Goal: Task Accomplishment & Management: Use online tool/utility

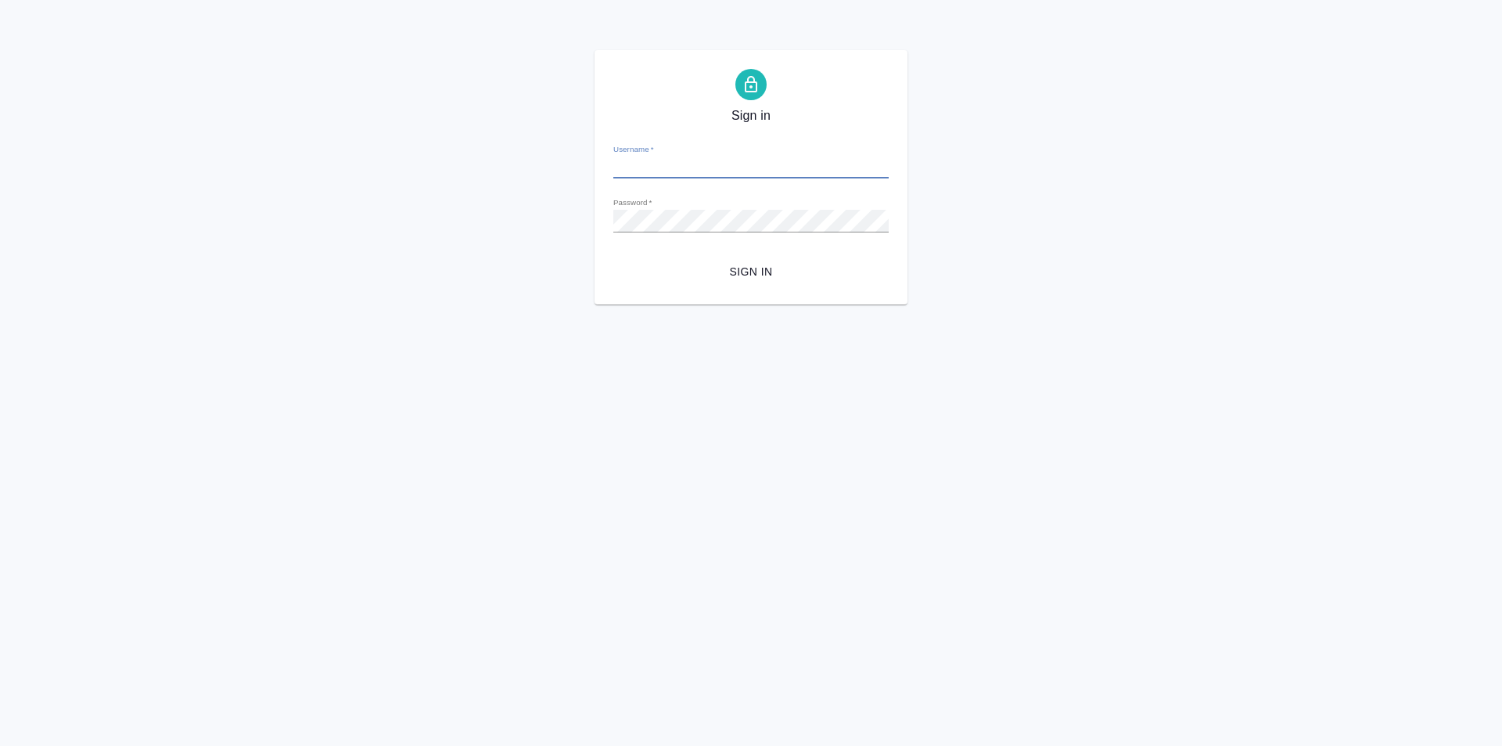
type input "[EMAIL_ADDRESS][DOMAIN_NAME]"
click at [764, 278] on span "Sign in" at bounding box center [751, 272] width 250 height 20
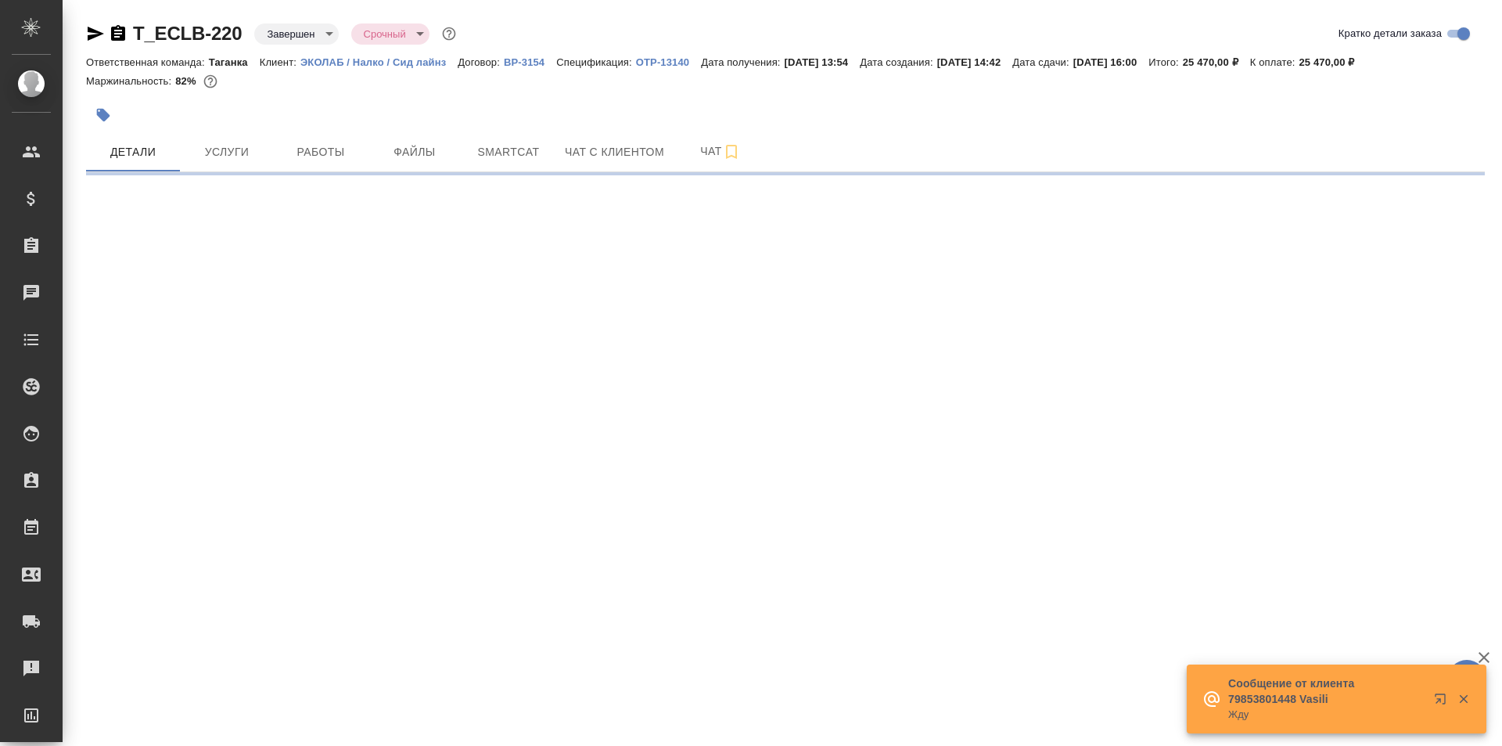
select select "RU"
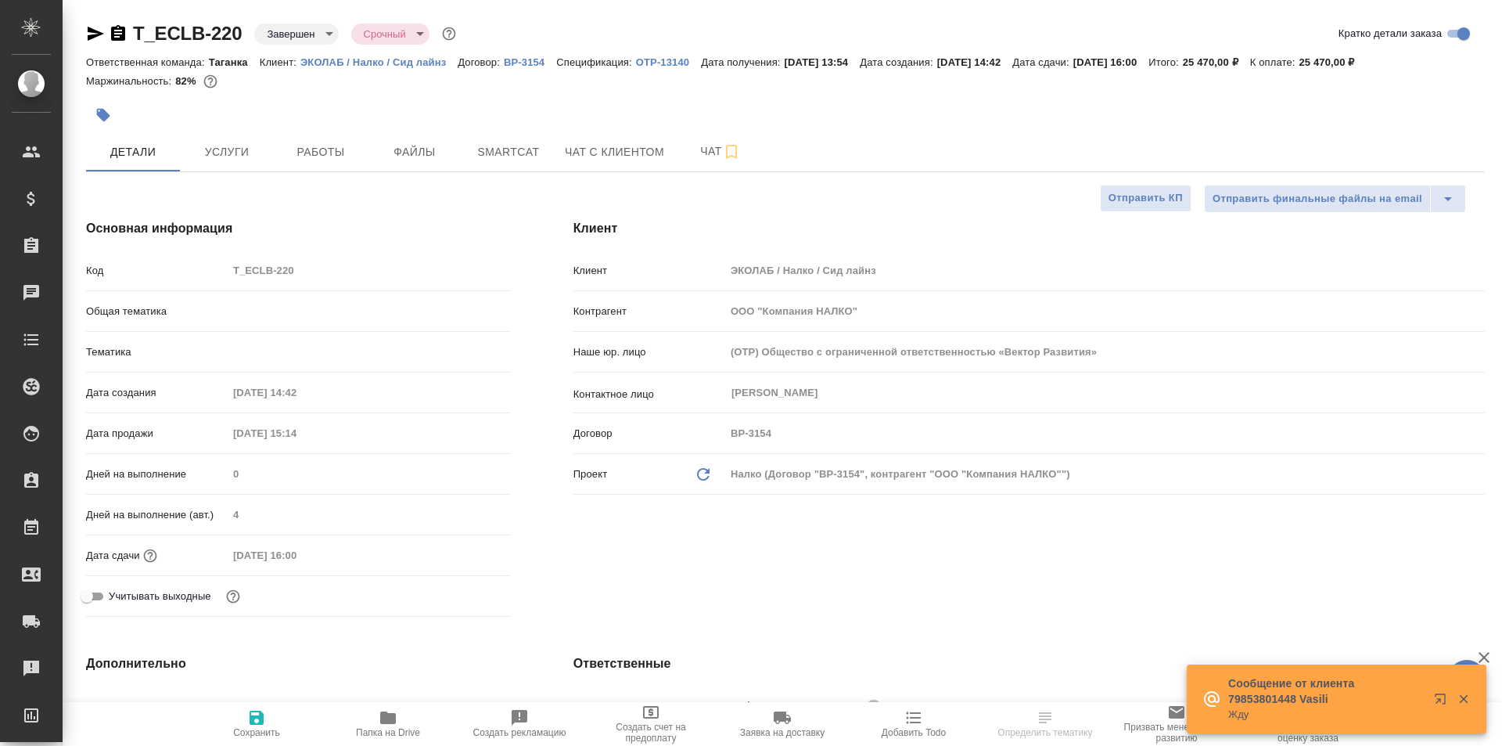
type textarea "x"
type input "Технический"
type textarea "x"
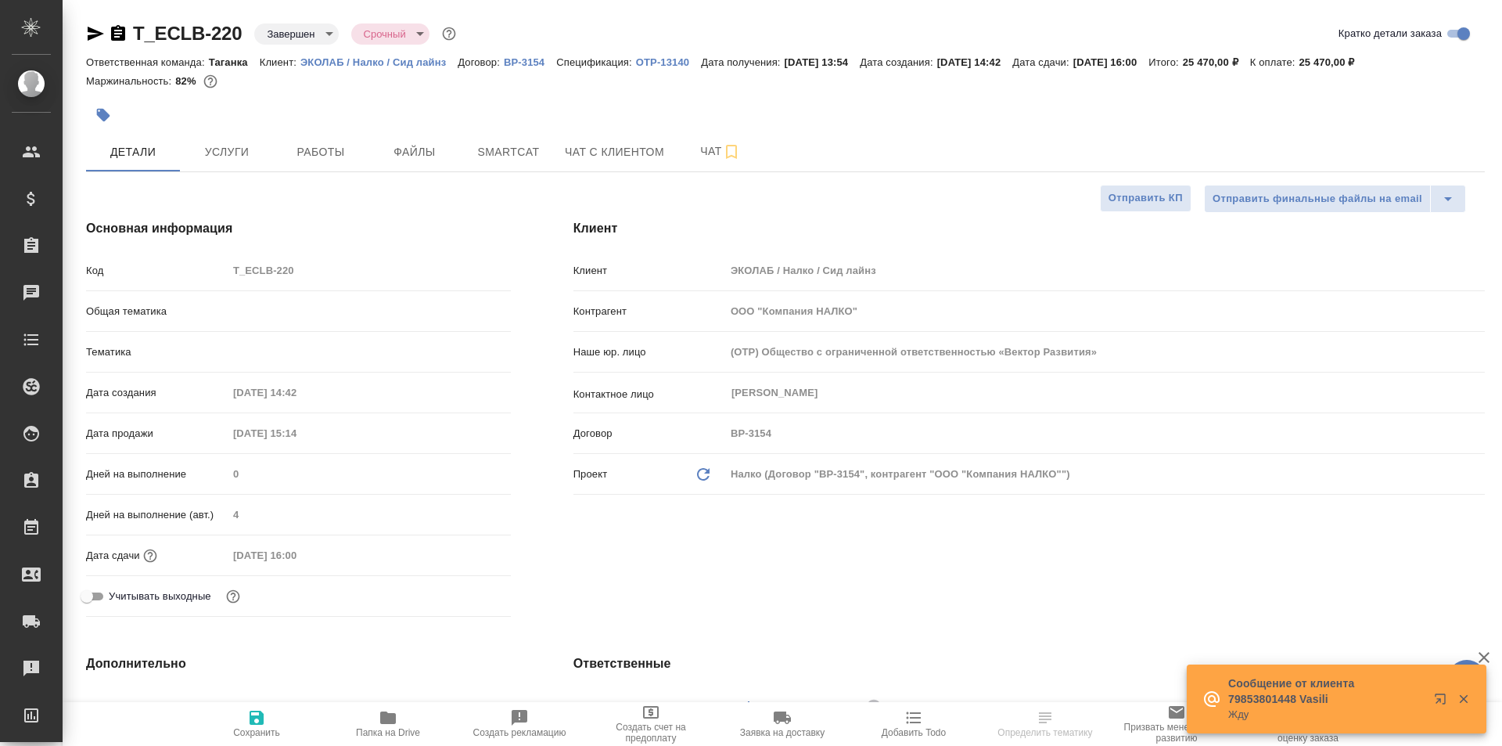
type textarea "x"
type input "Сергеева Анастасия"
type input "Сеитов Павел"
type textarea "x"
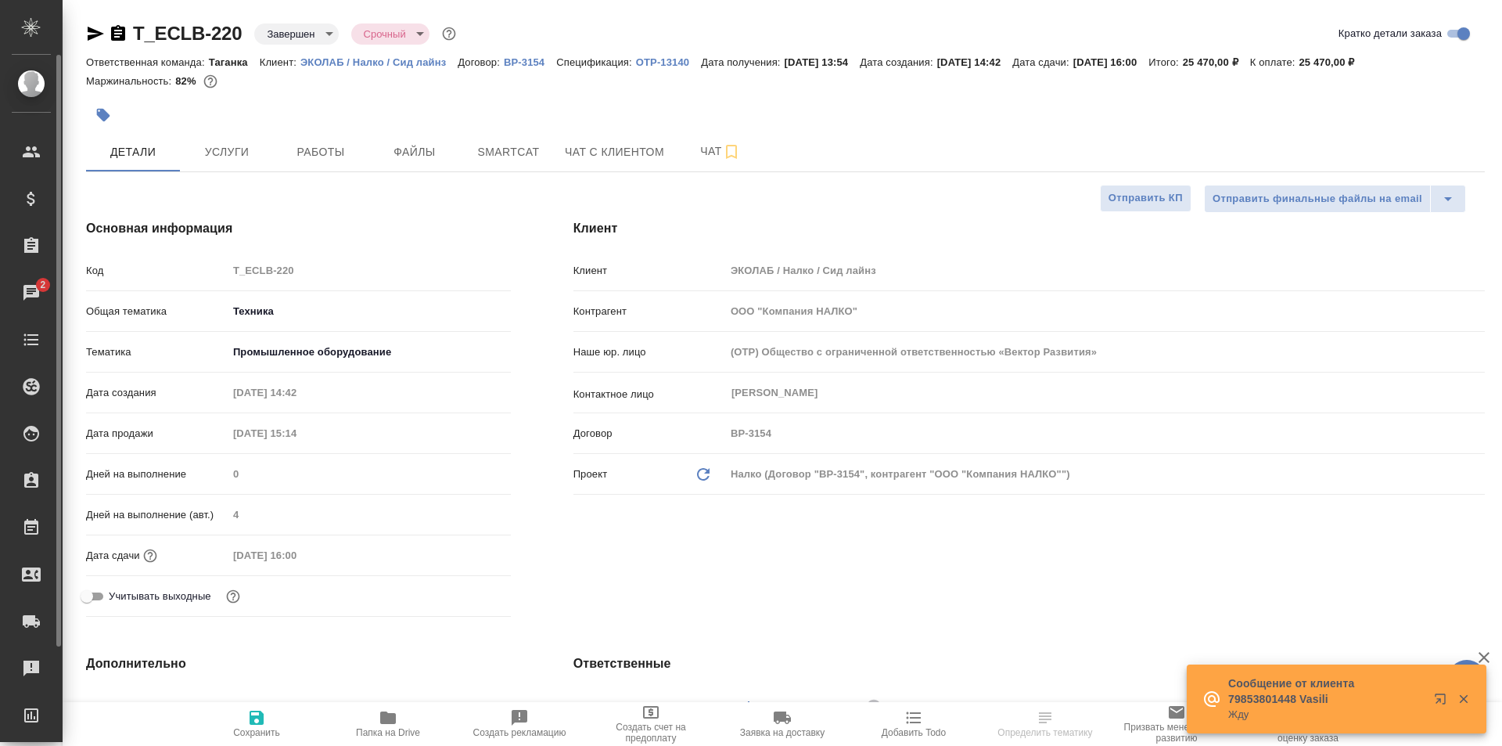
type textarea "x"
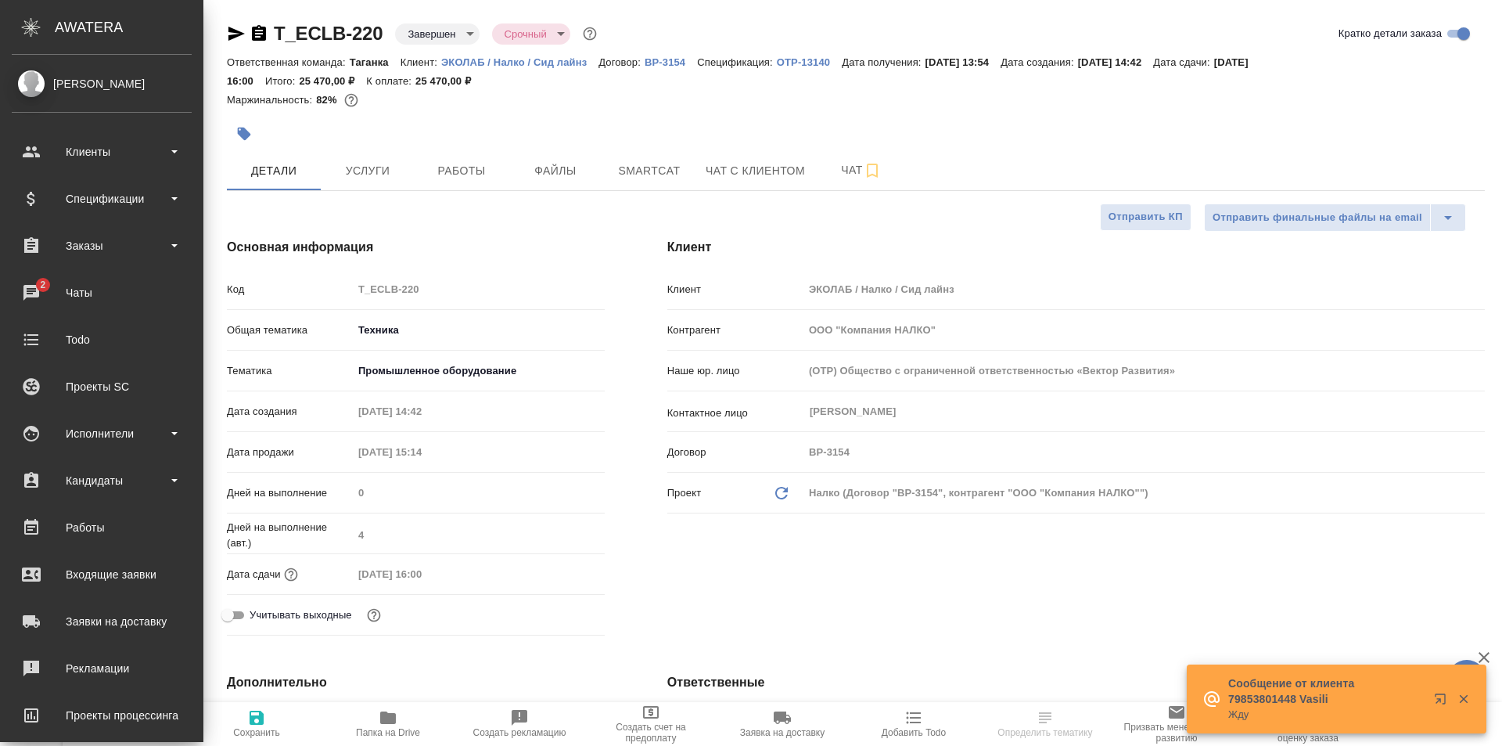
click at [47, 77] on div "[PERSON_NAME]" at bounding box center [102, 83] width 180 height 17
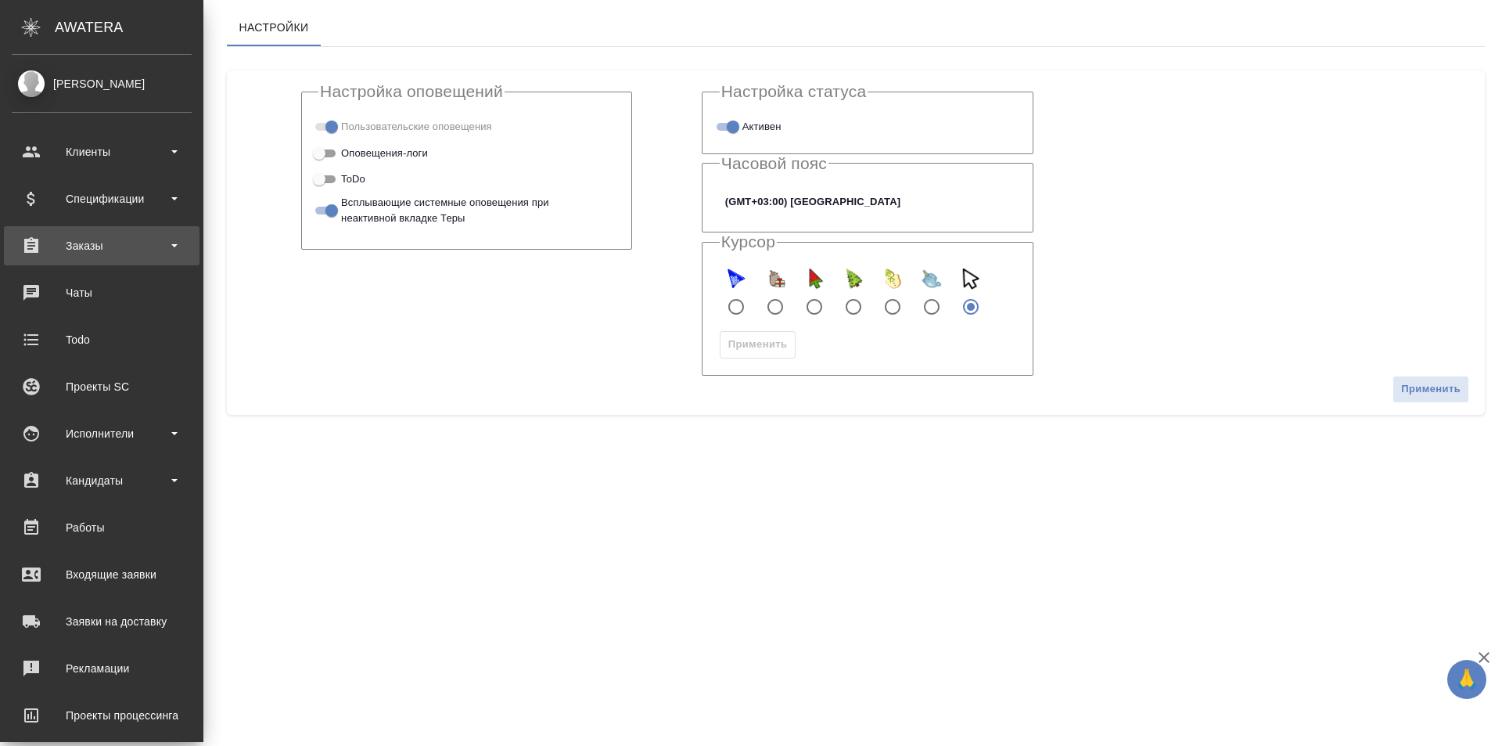
click at [138, 245] on div "Заказы" at bounding box center [102, 245] width 180 height 23
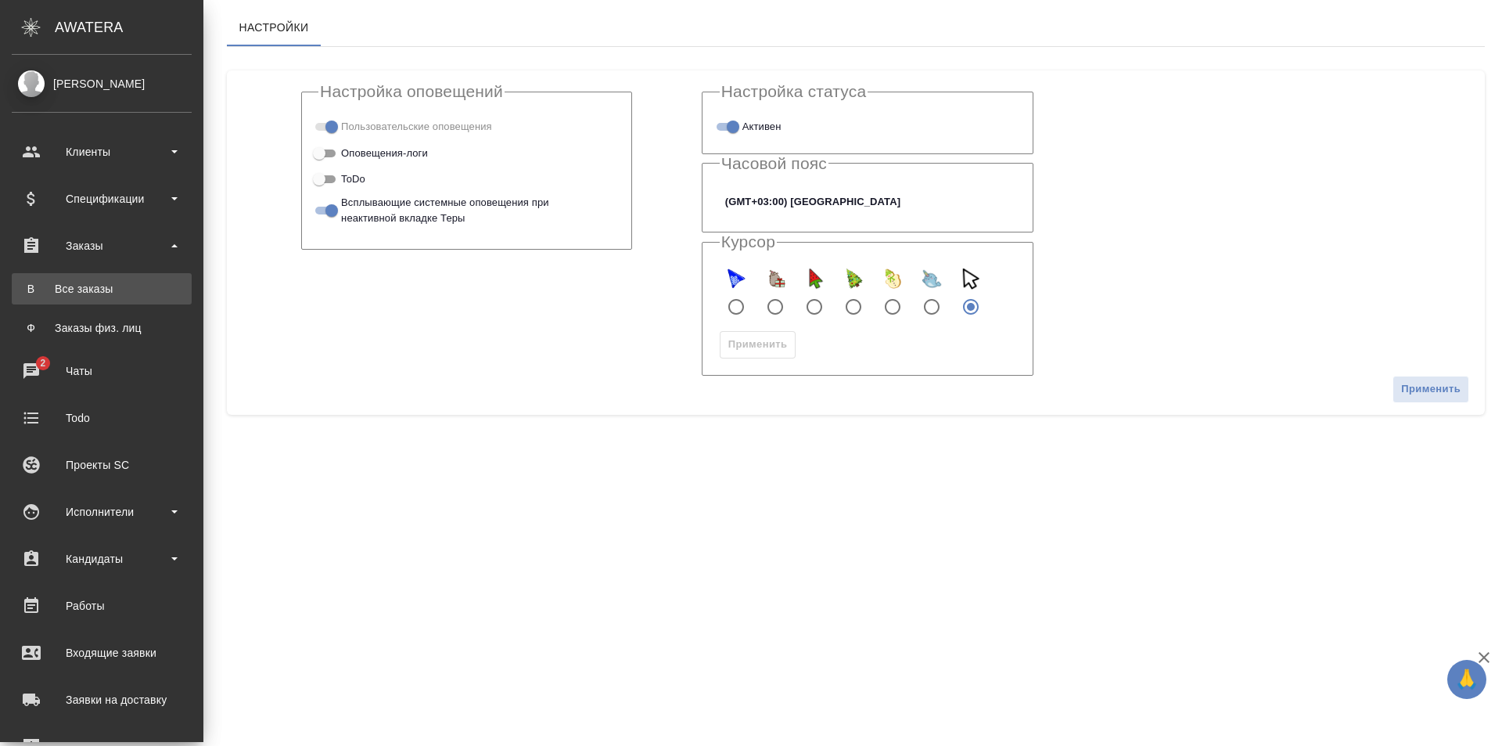
click at [124, 288] on div "Все заказы" at bounding box center [102, 289] width 164 height 16
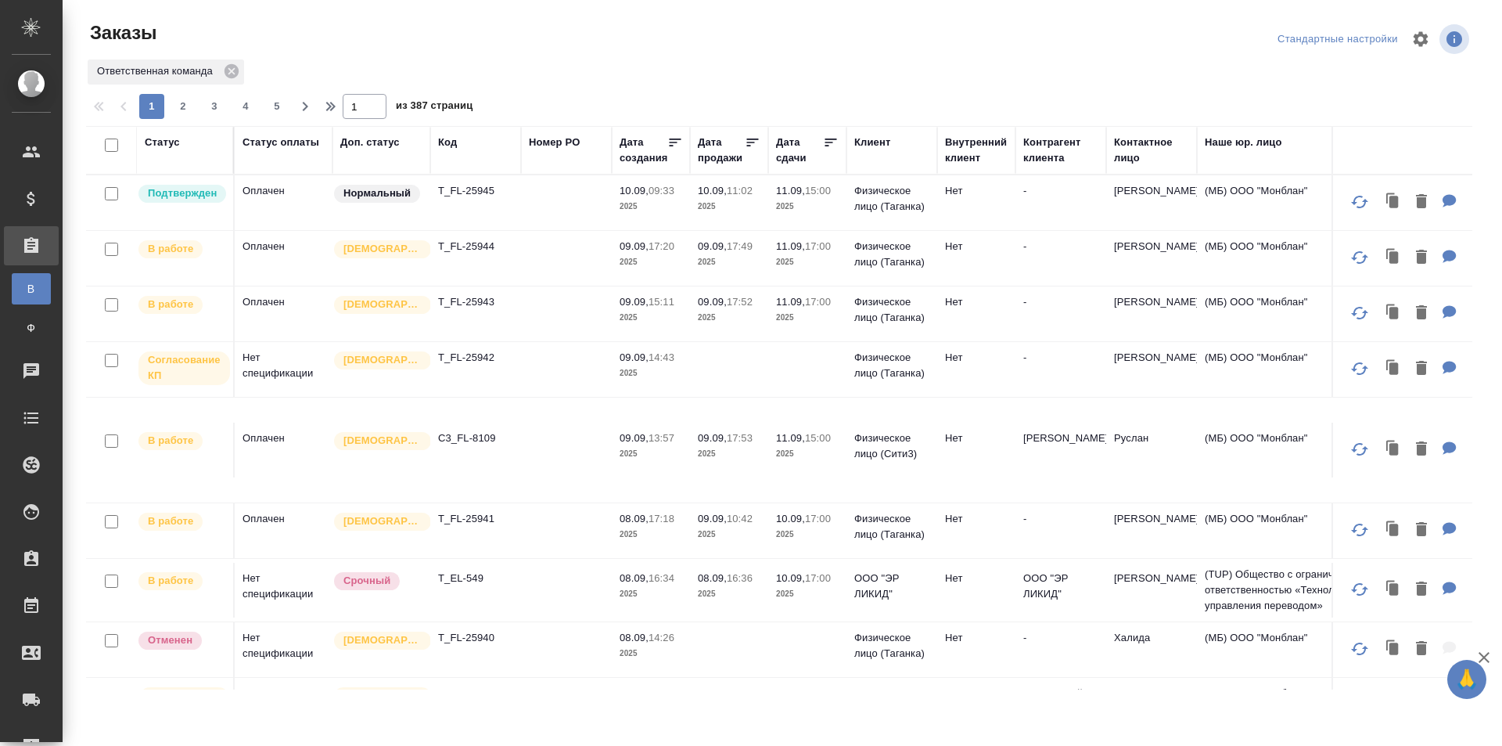
click at [1459, 41] on icon "button" at bounding box center [1455, 39] width 16 height 16
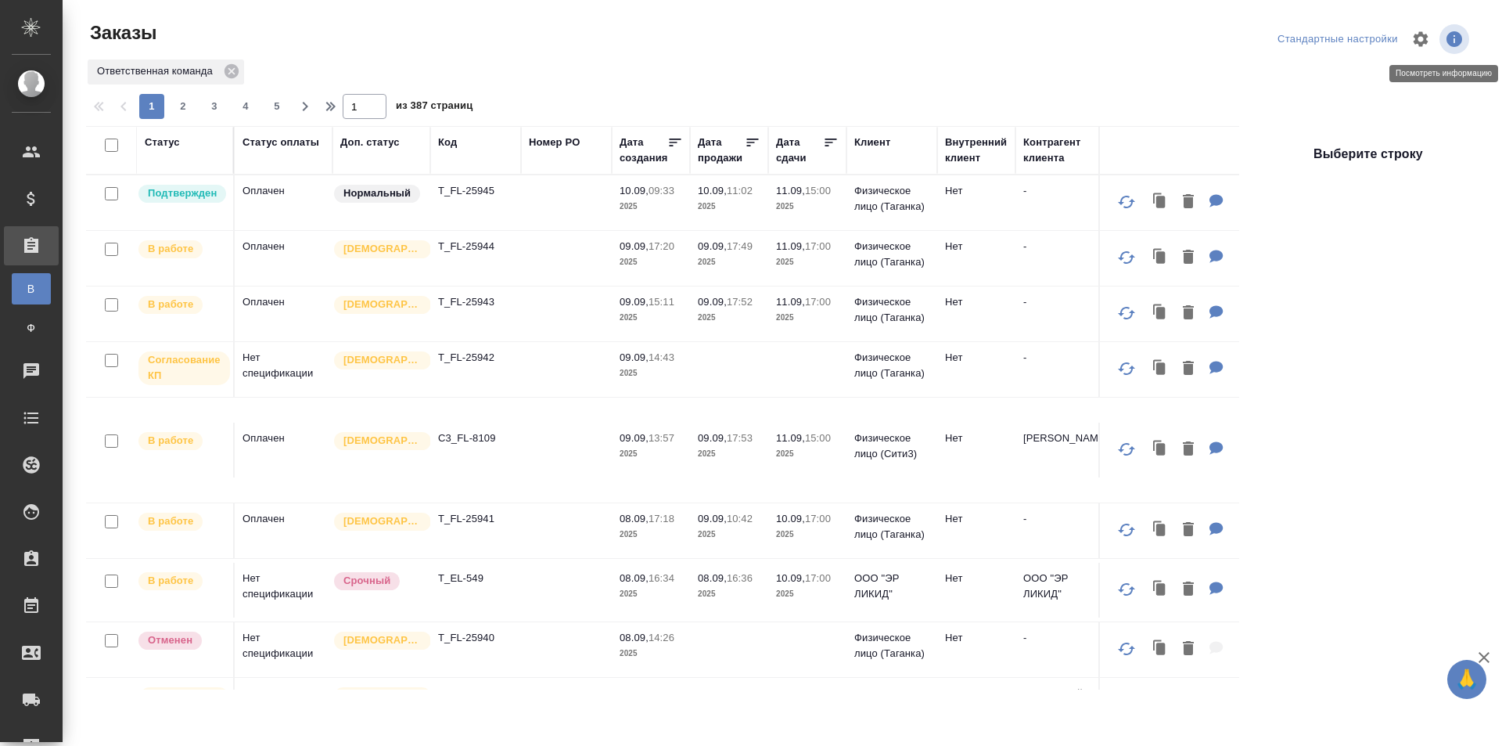
click at [1459, 41] on icon "button" at bounding box center [1455, 39] width 16 height 16
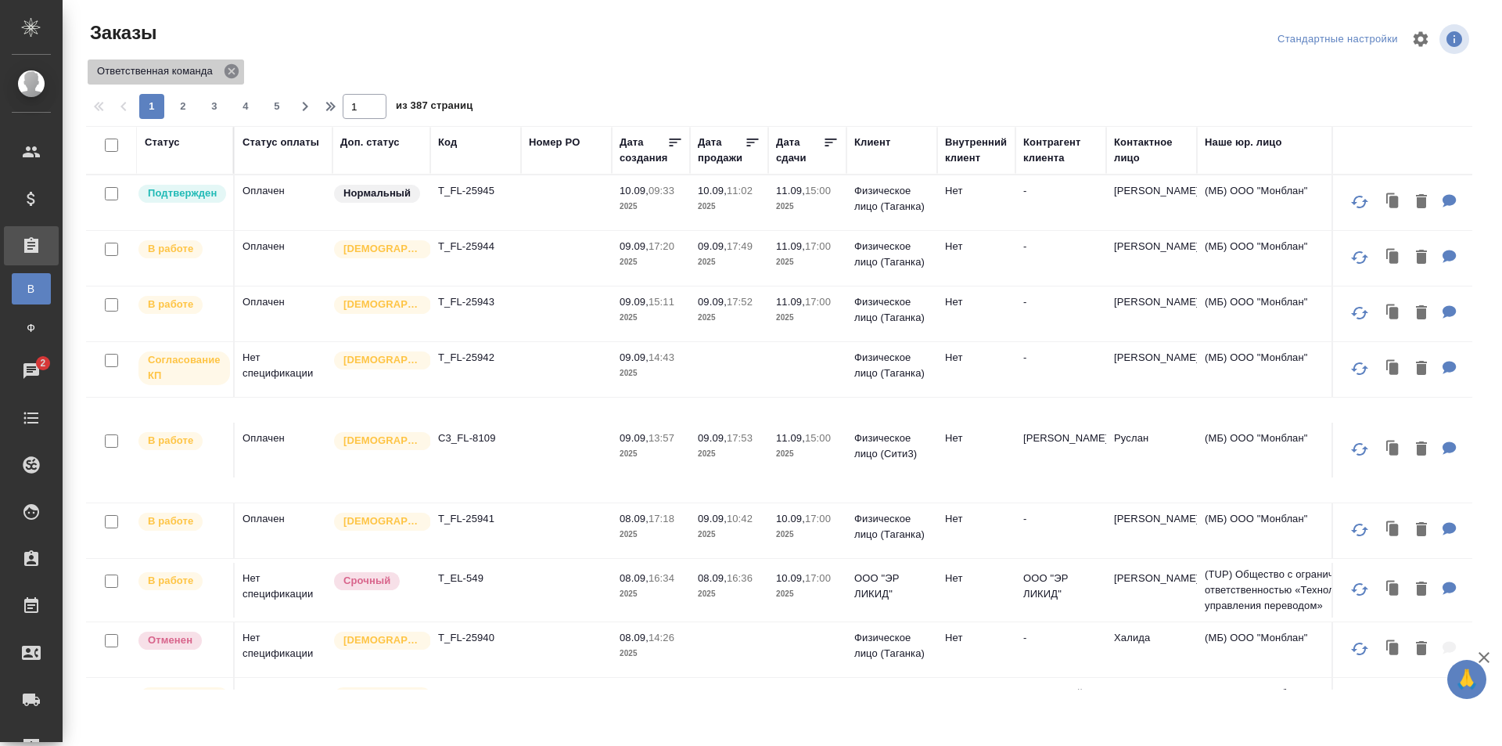
click at [223, 67] on icon at bounding box center [231, 71] width 17 height 17
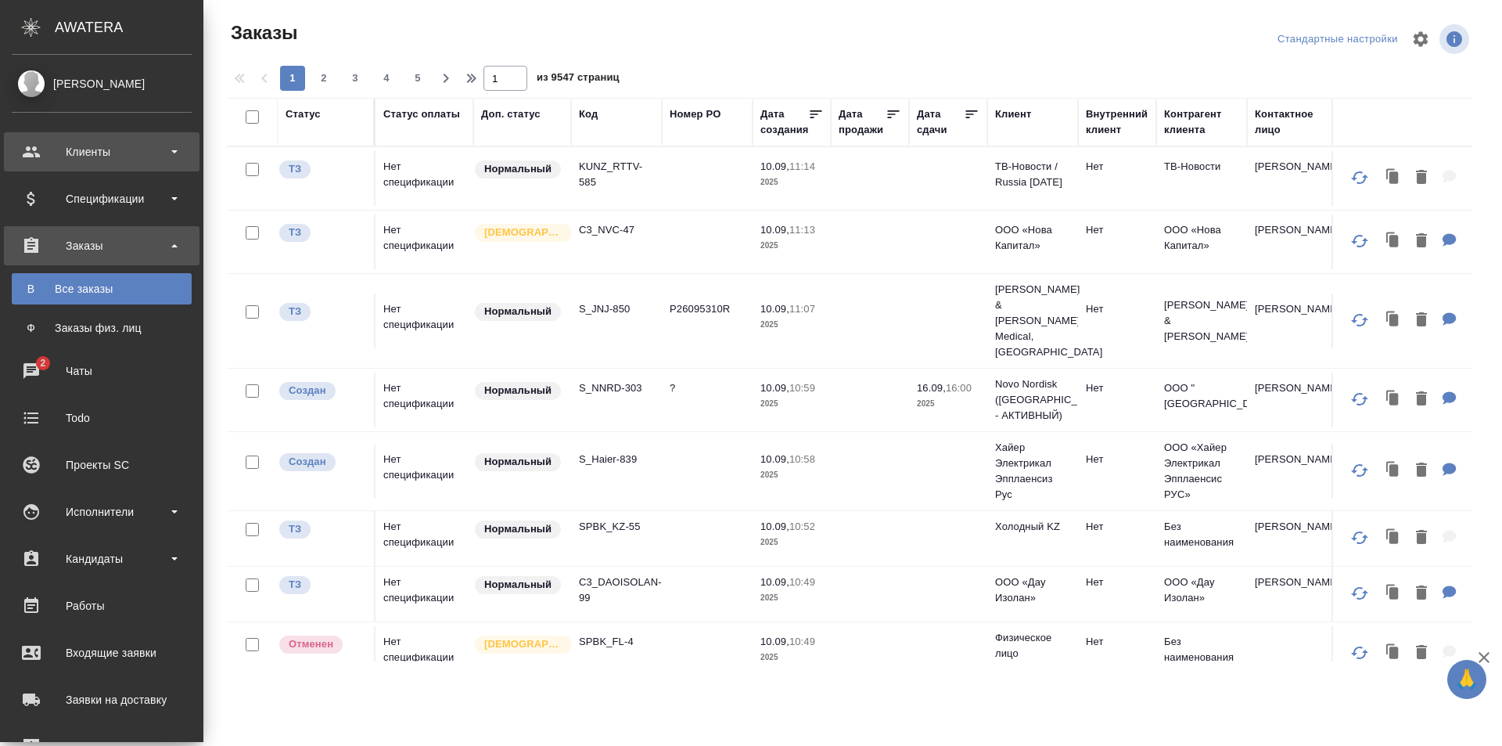
click at [109, 149] on div "Клиенты" at bounding box center [102, 151] width 180 height 23
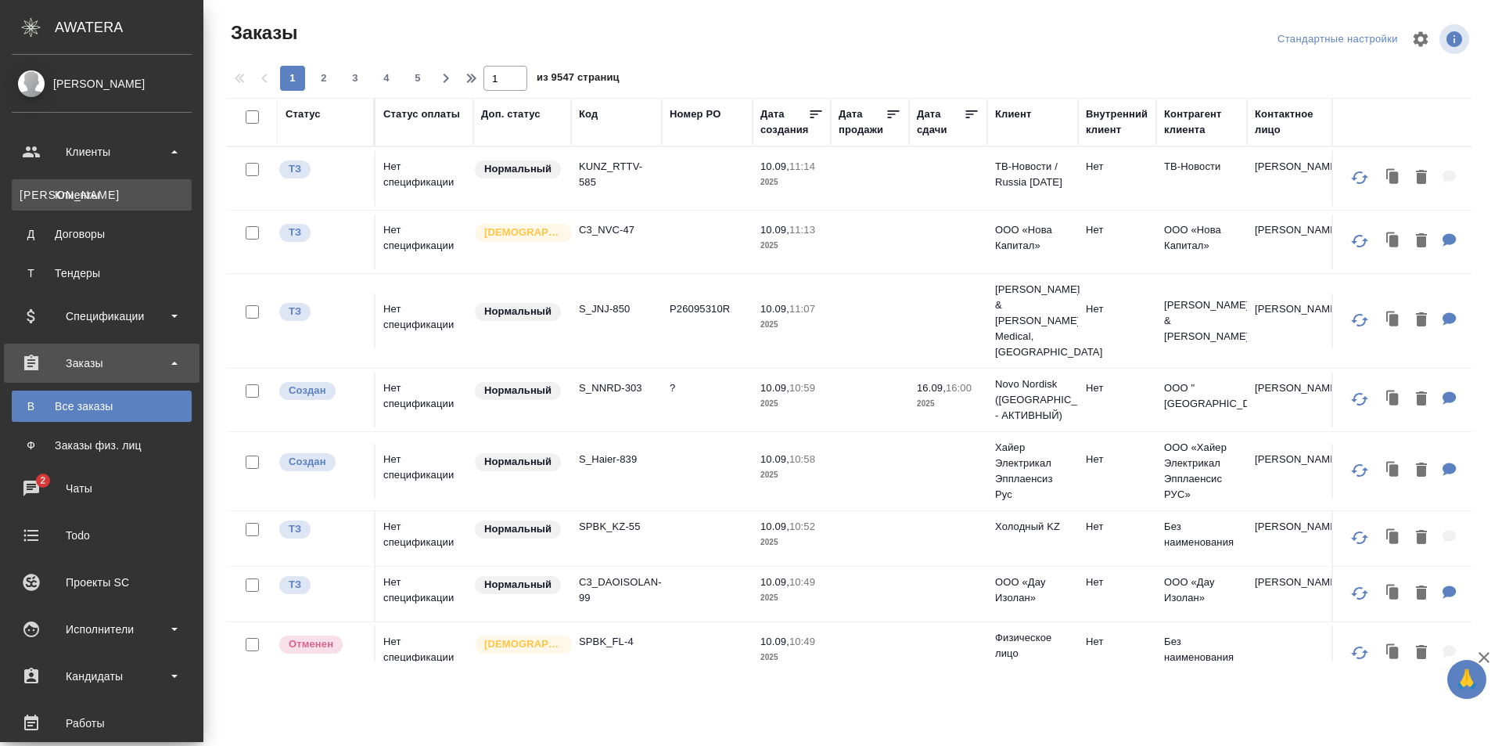
click at [107, 190] on div "Клиенты" at bounding box center [102, 195] width 164 height 16
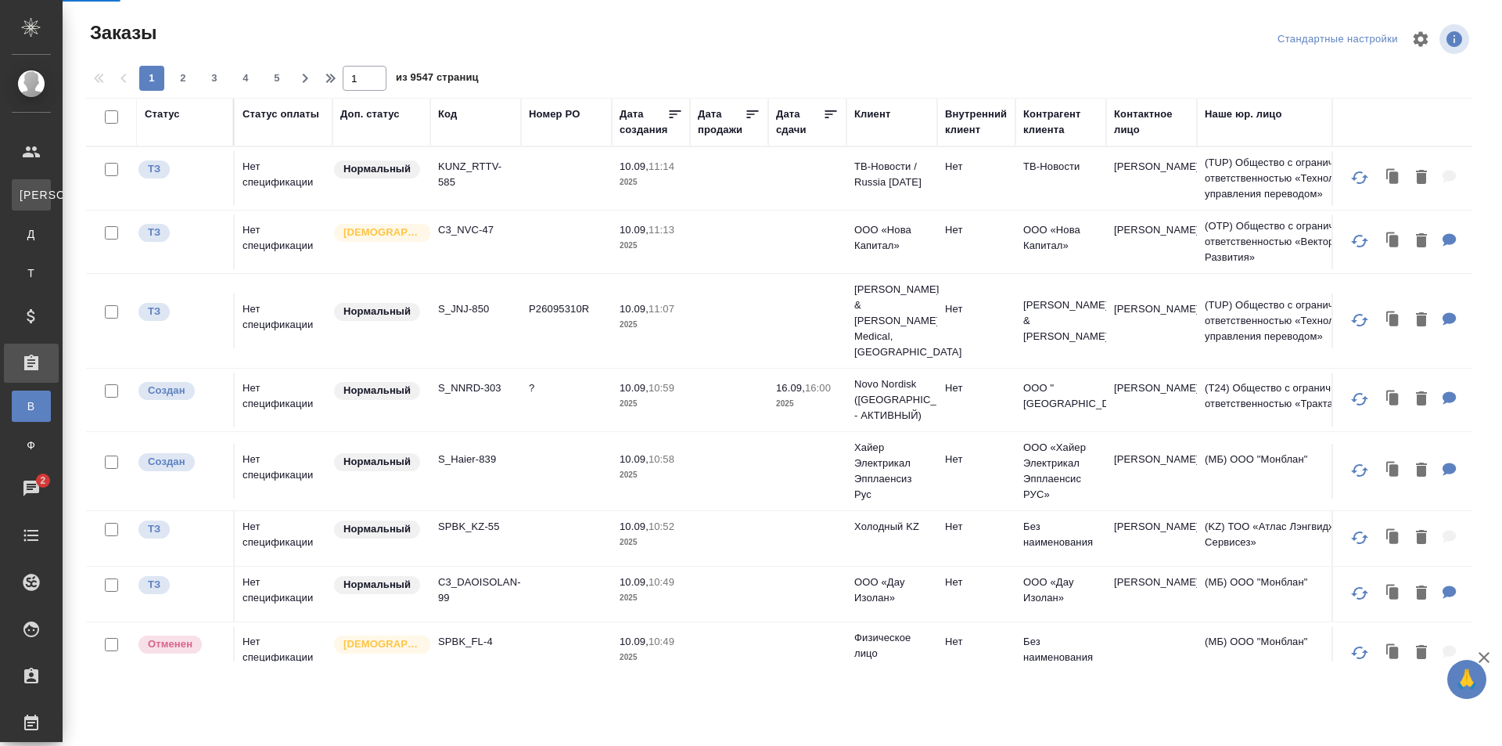
select select "RU"
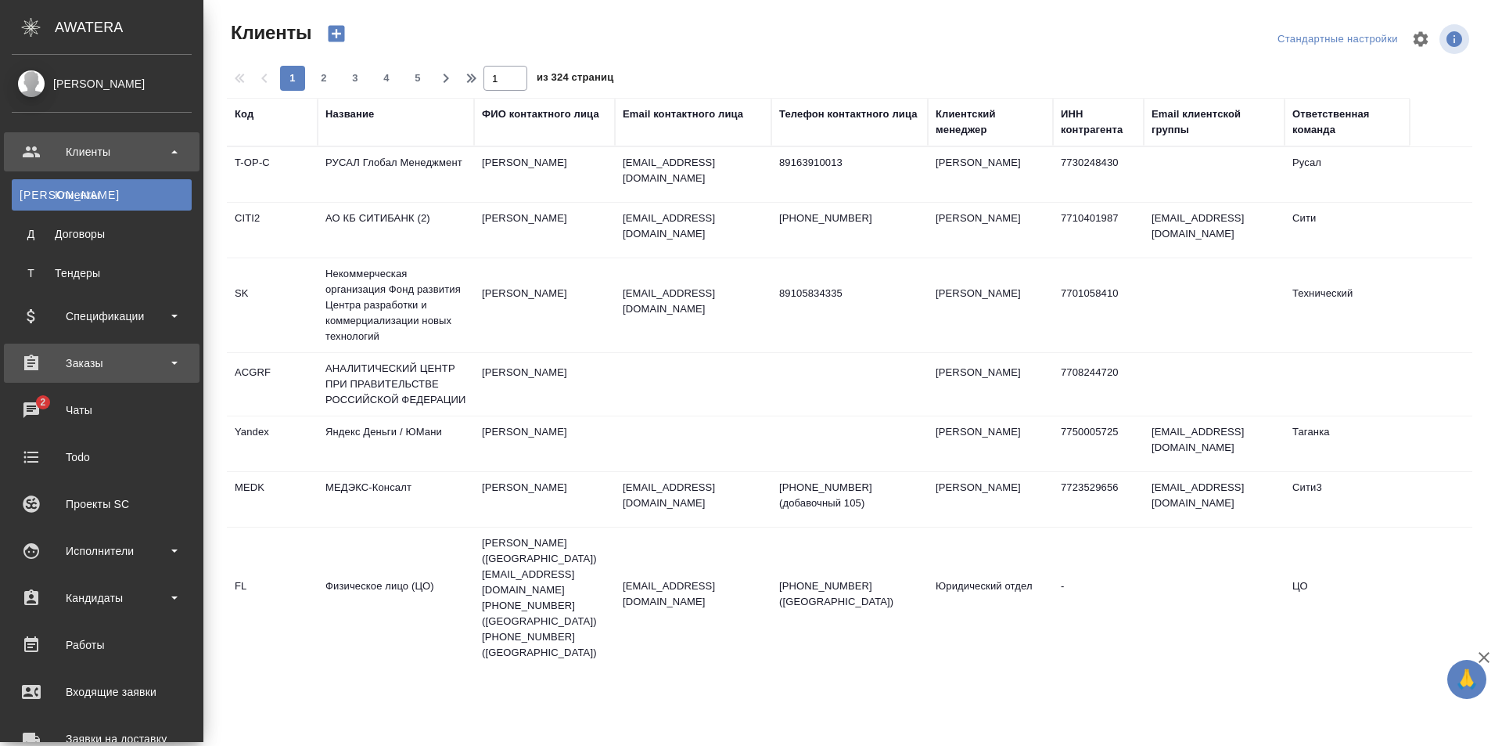
click at [144, 368] on div "Заказы" at bounding box center [102, 362] width 180 height 23
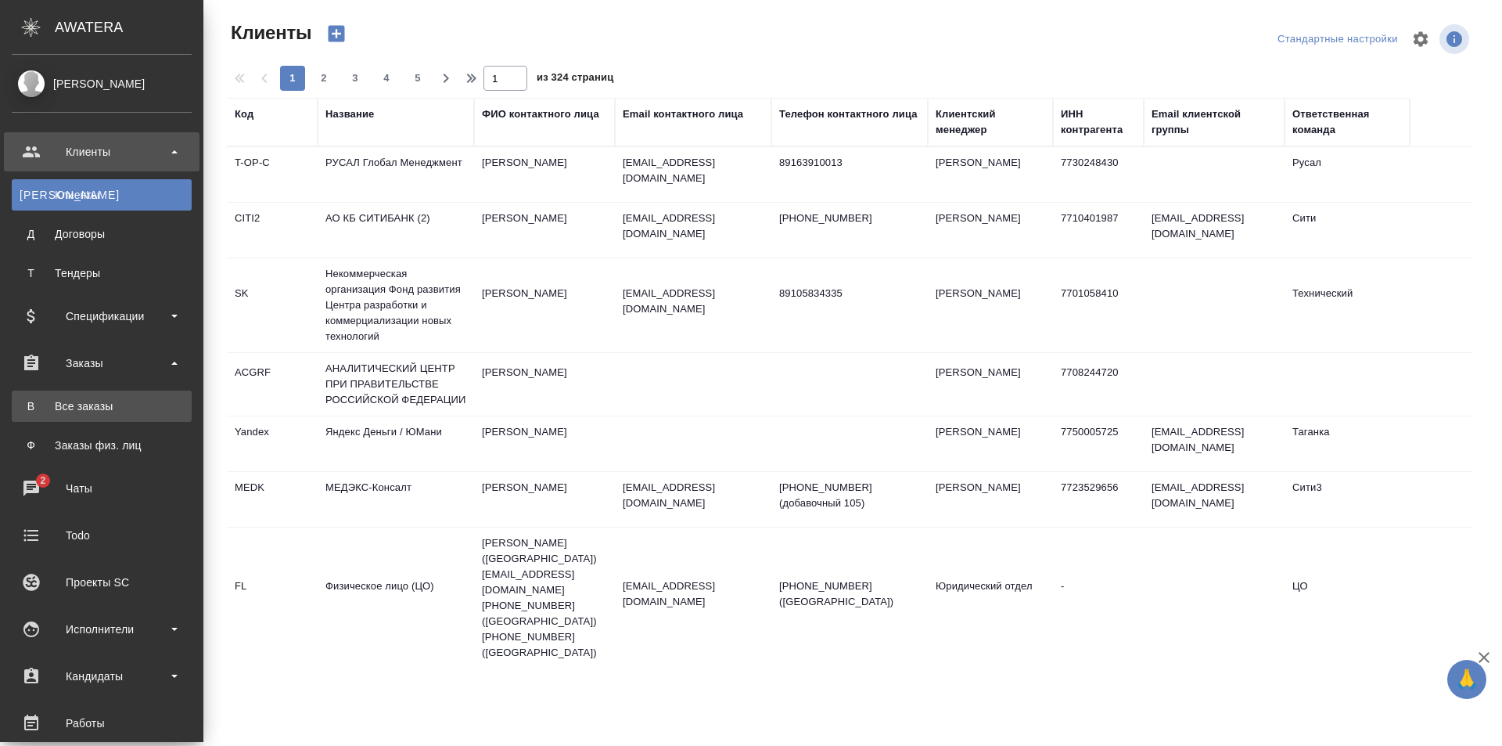
click at [125, 403] on div "Все заказы" at bounding box center [102, 406] width 164 height 16
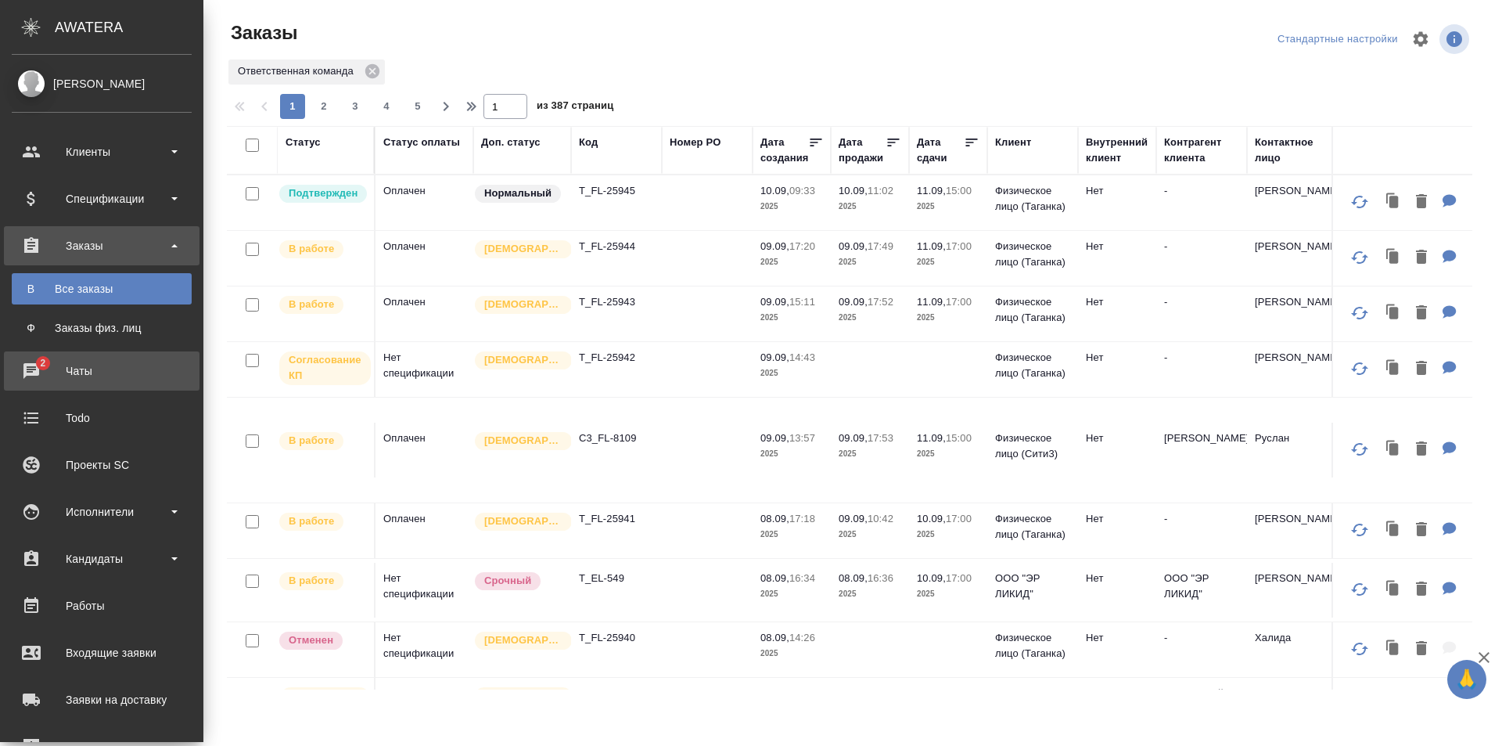
click at [149, 383] on link "2 Чаты" at bounding box center [102, 370] width 196 height 39
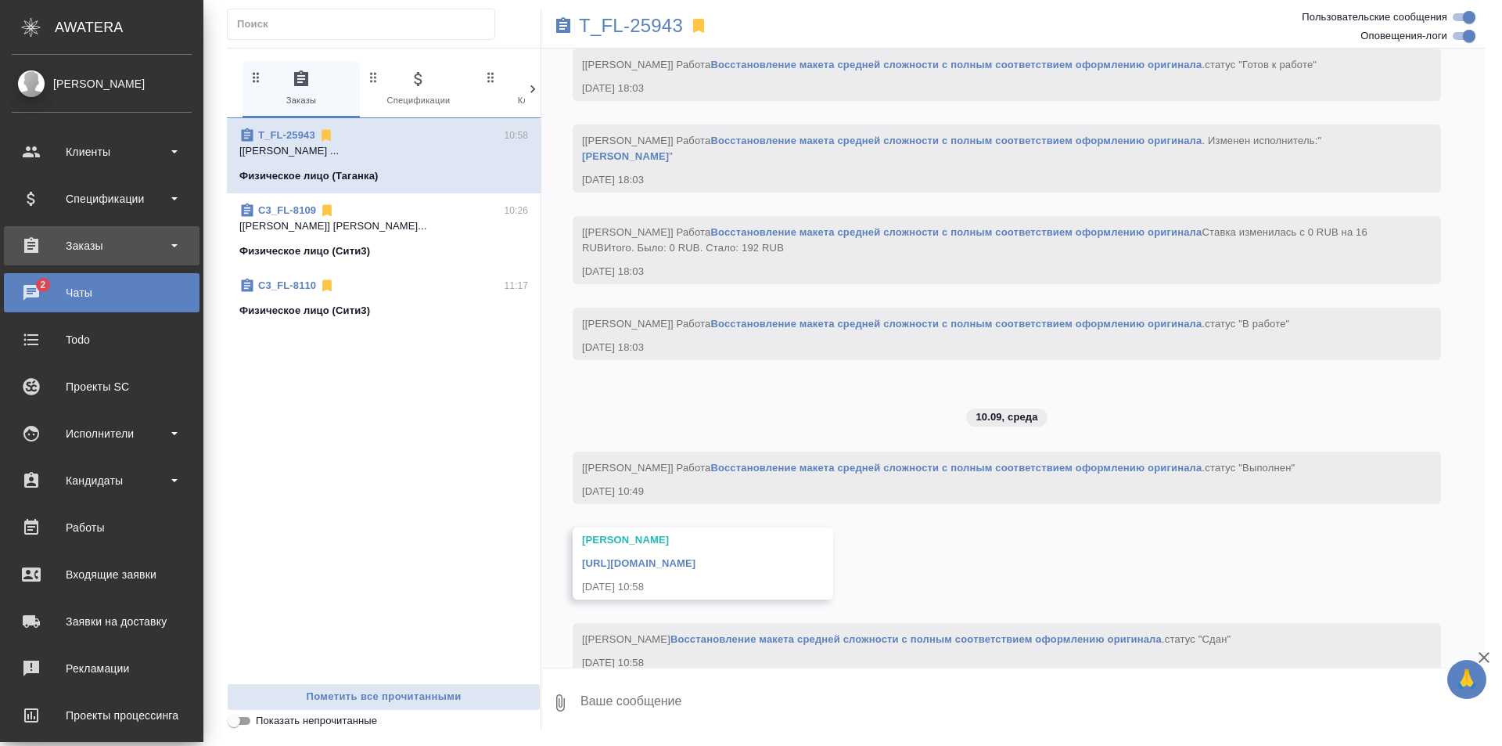
scroll to position [3367, 0]
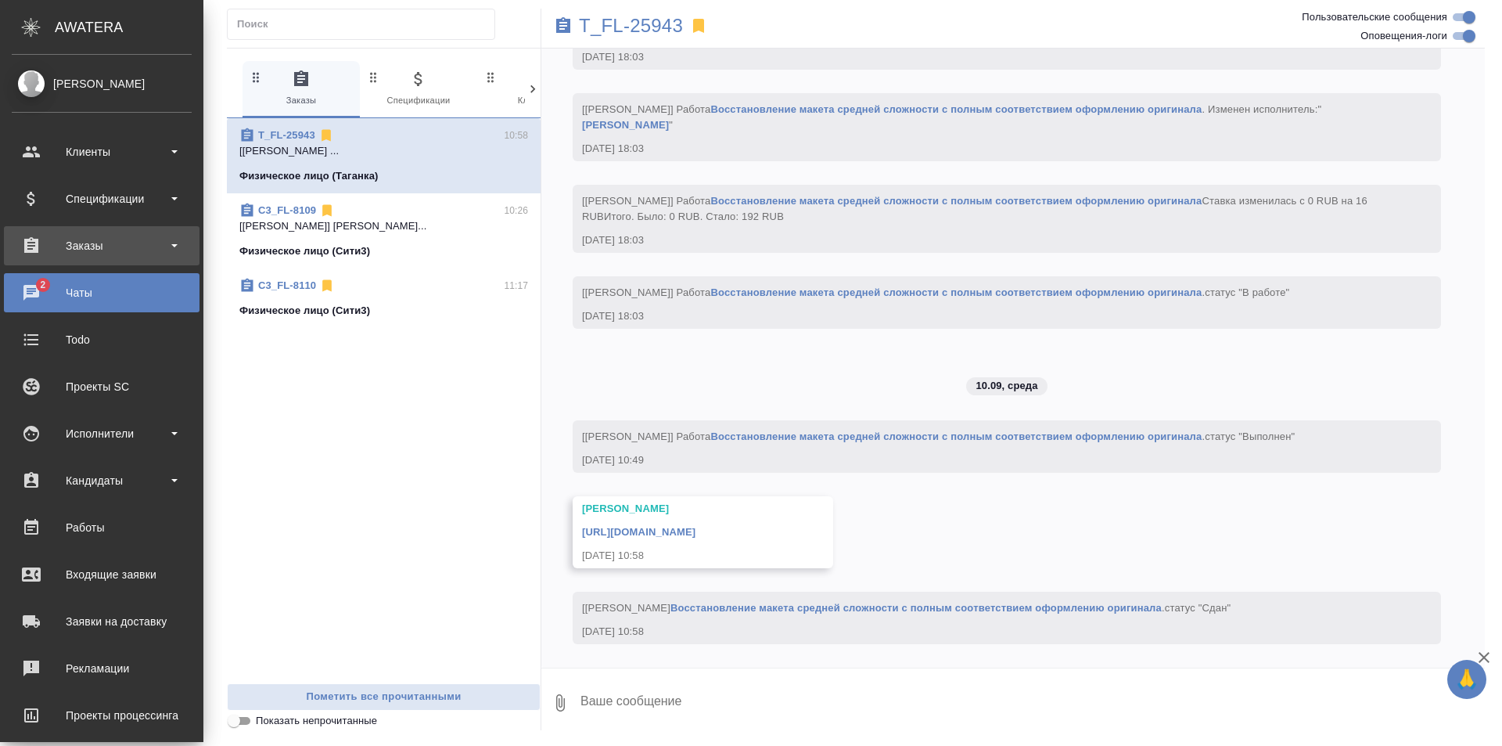
click at [160, 250] on div "Заказы" at bounding box center [102, 245] width 180 height 23
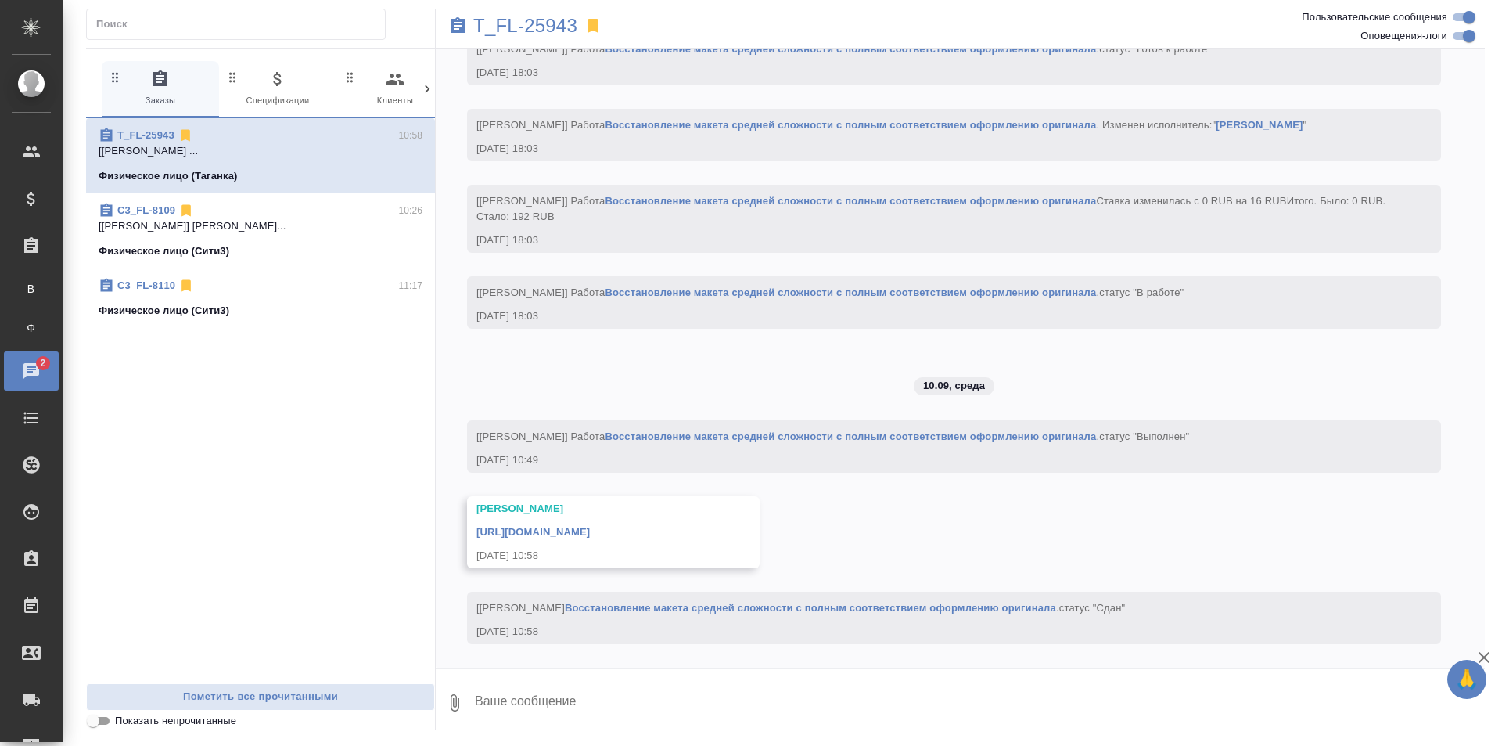
scroll to position [3335, 0]
click at [298, 236] on span "C3_FL-8109 10:26 [Заборова Александра] Работа Восстановле... Физическое лицо (С…" at bounding box center [261, 231] width 324 height 56
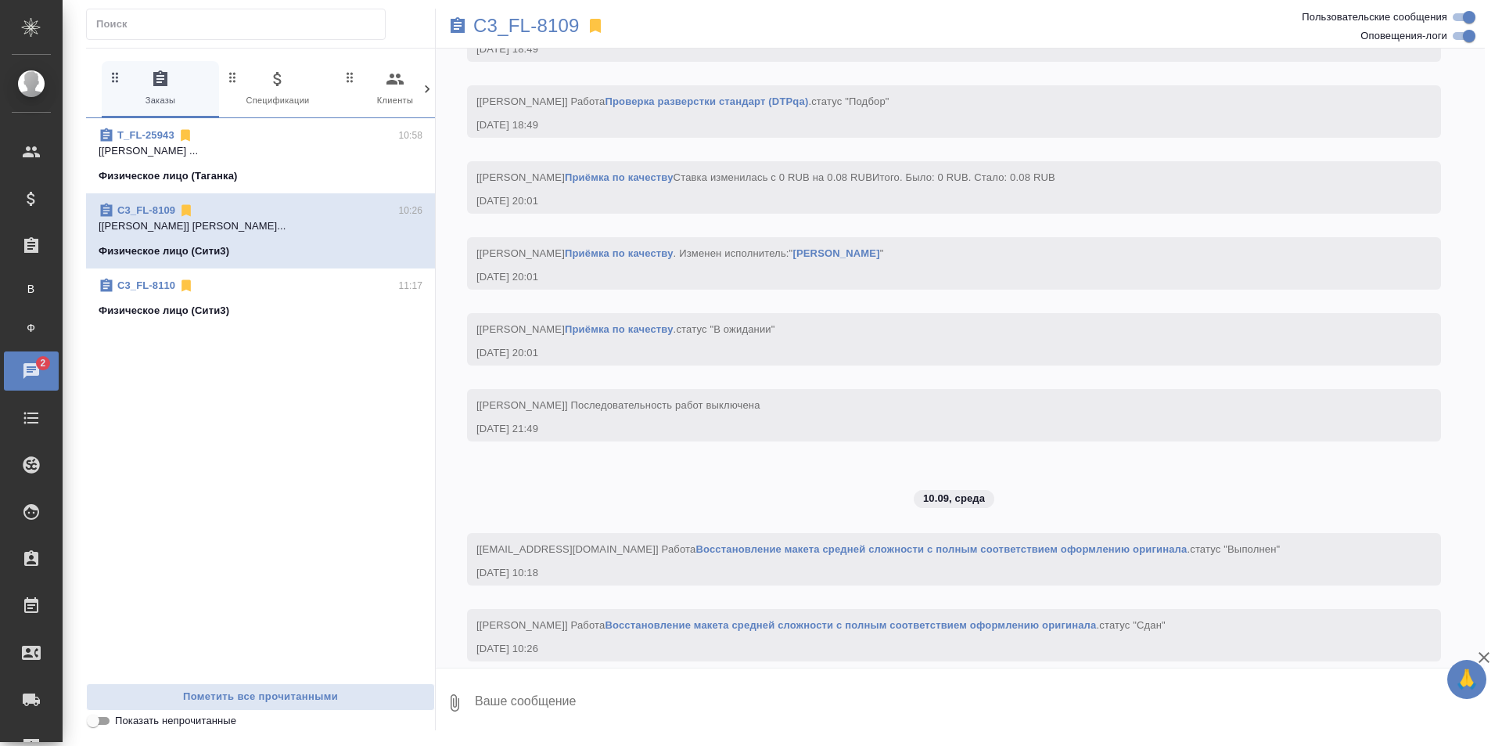
scroll to position [4494, 0]
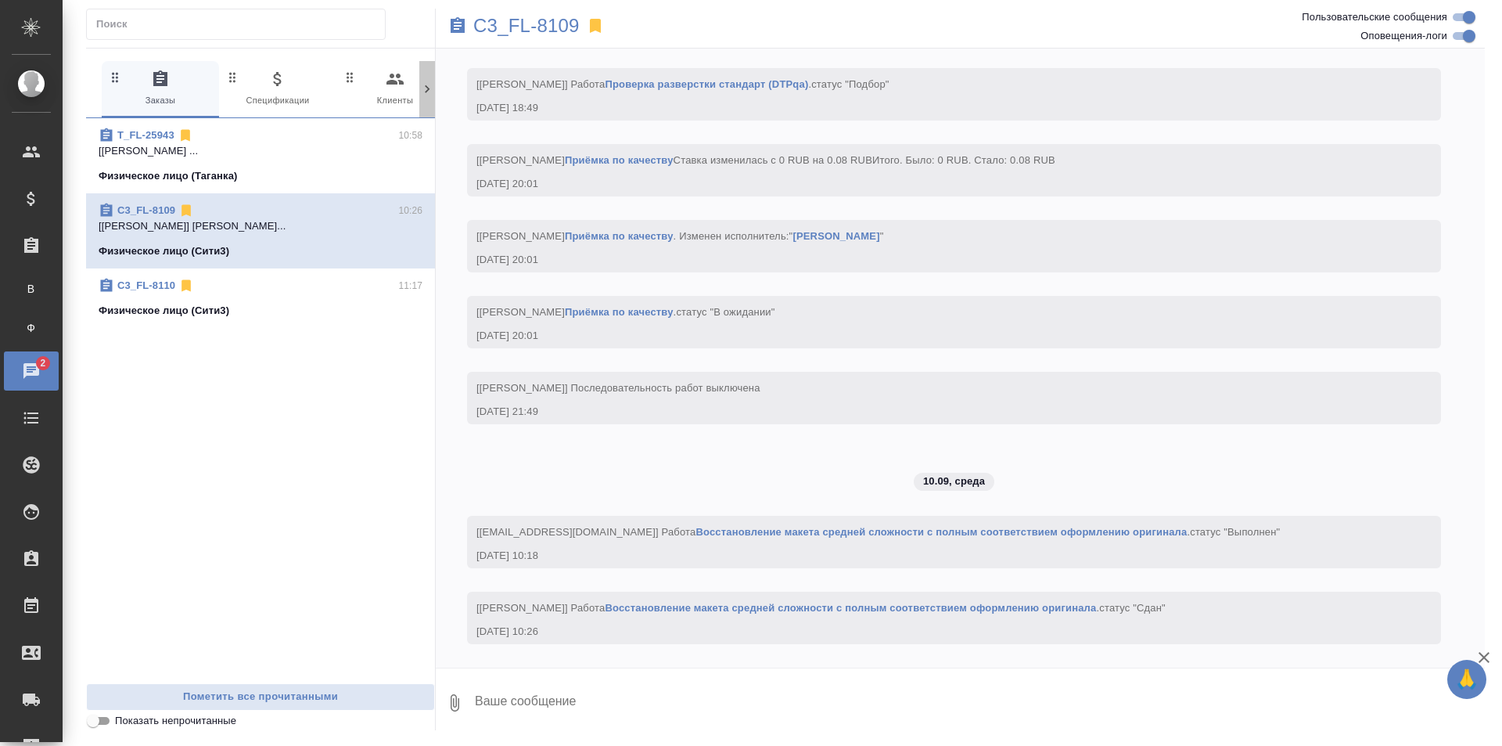
click at [427, 83] on icon at bounding box center [427, 89] width 16 height 16
click at [198, 86] on span "2 Мессенджеры" at bounding box center [160, 89] width 105 height 38
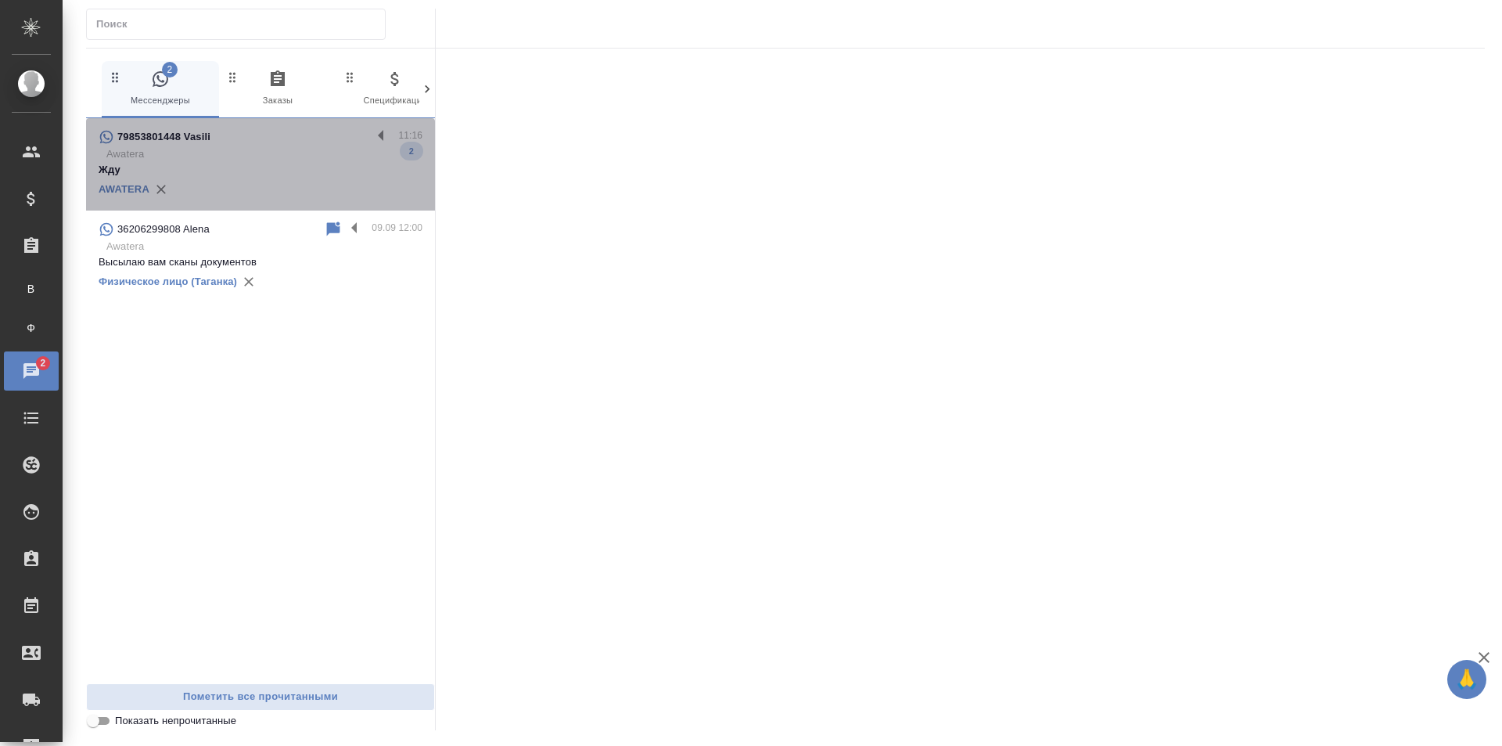
click at [278, 186] on div "AWATERA" at bounding box center [261, 189] width 324 height 23
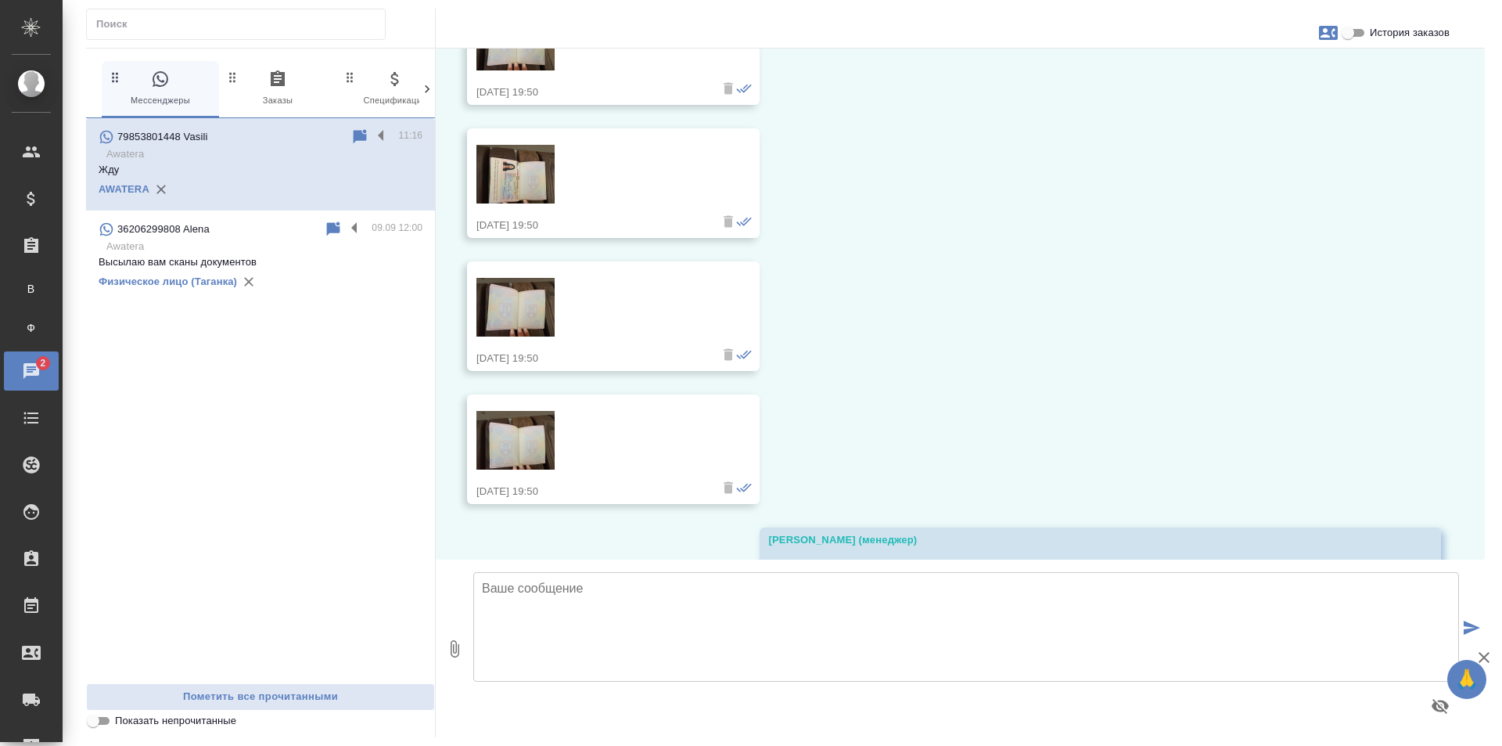
scroll to position [19367, 0]
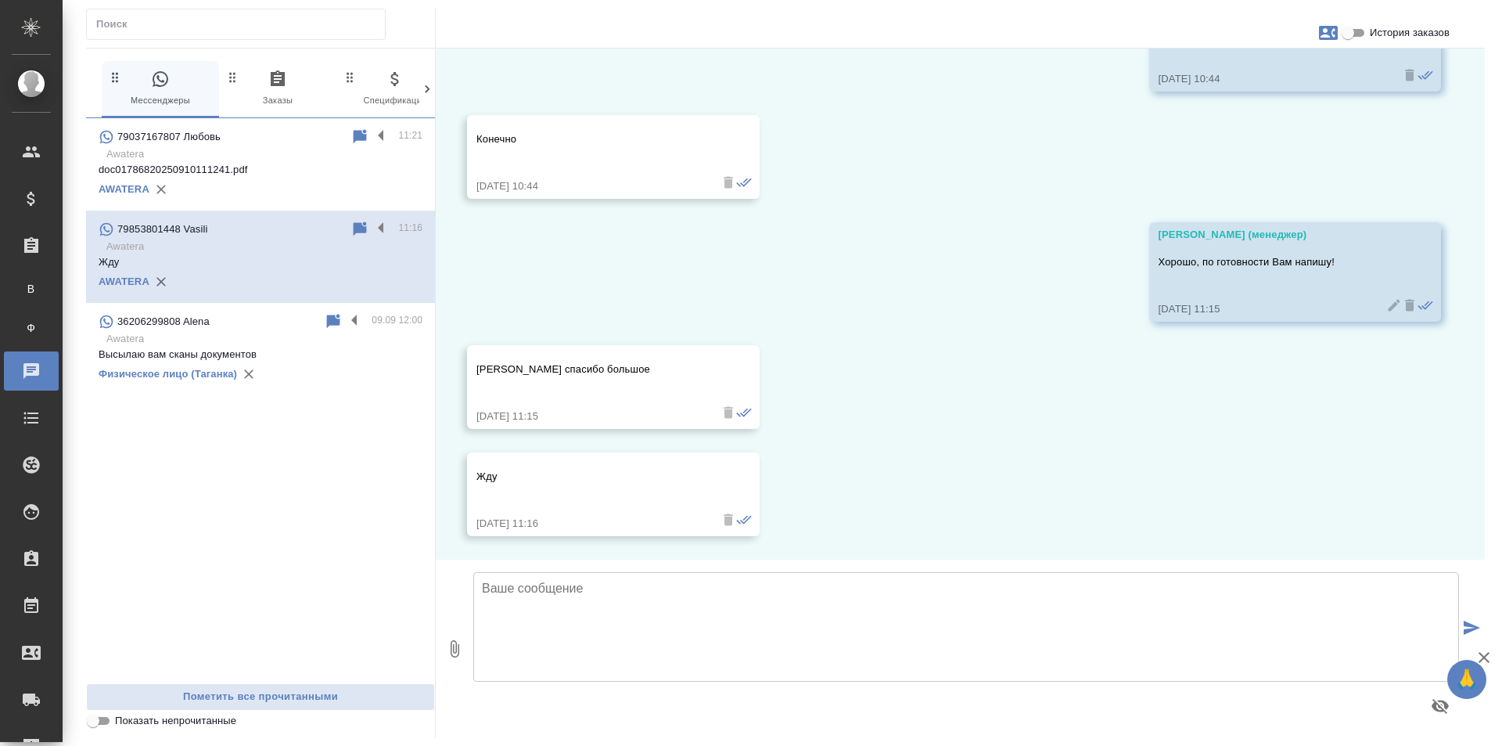
click at [327, 189] on div "AWATERA" at bounding box center [261, 189] width 324 height 23
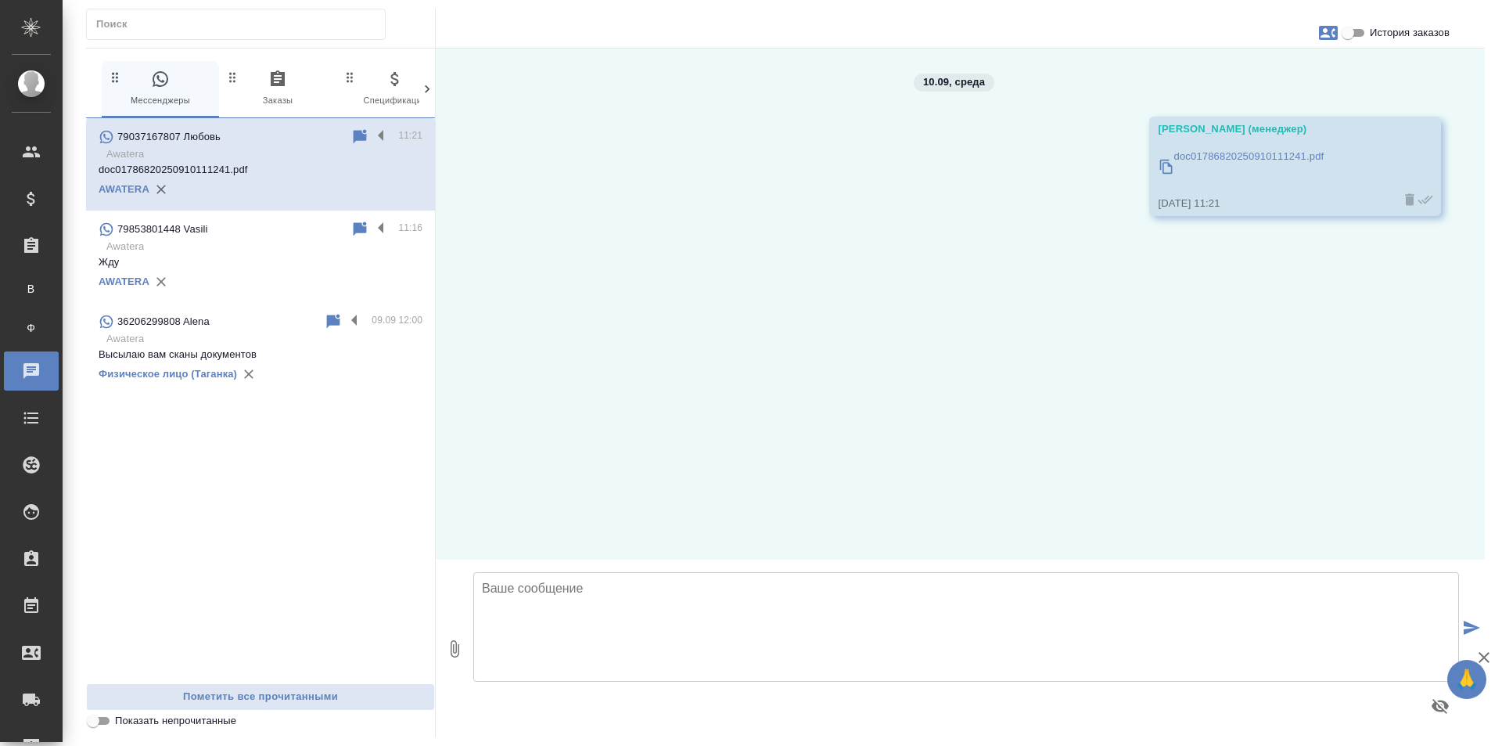
scroll to position [0, 0]
click at [379, 132] on label at bounding box center [385, 137] width 27 height 18
click at [0, 0] on input "checkbox" at bounding box center [0, 0] width 0 height 0
click at [323, 137] on icon at bounding box center [320, 137] width 11 height 14
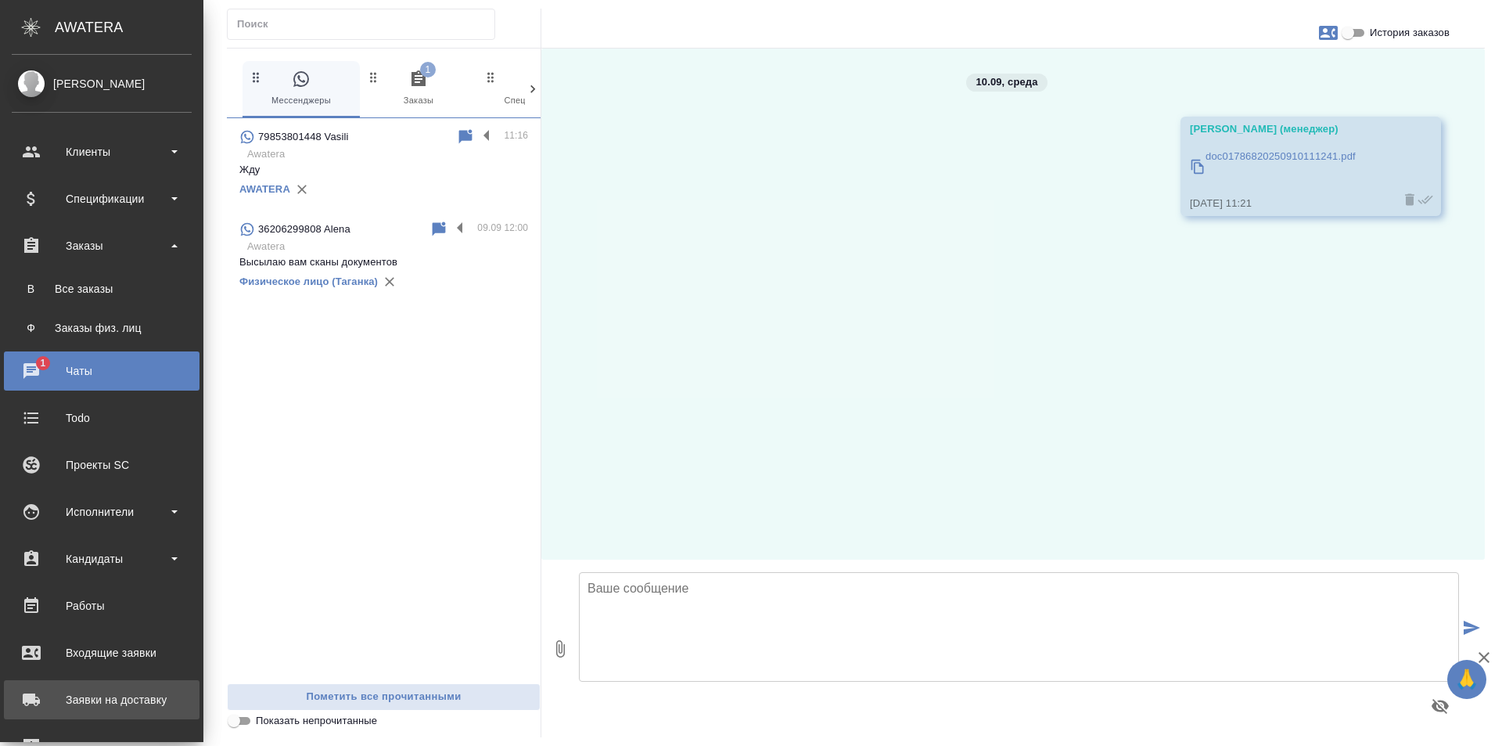
click at [124, 701] on div "Заявки на доставку" at bounding box center [102, 699] width 180 height 23
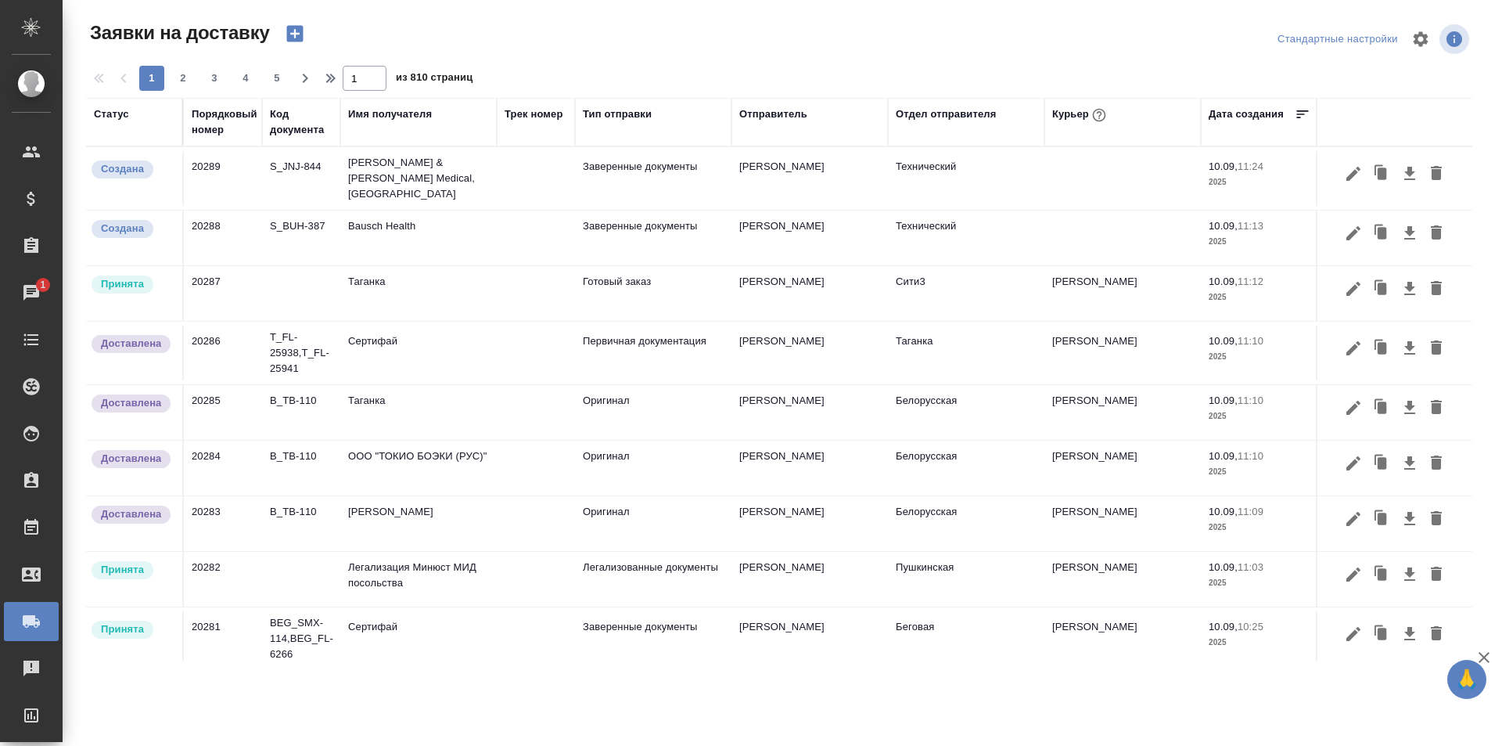
click at [926, 282] on td "Сити3" at bounding box center [966, 293] width 156 height 55
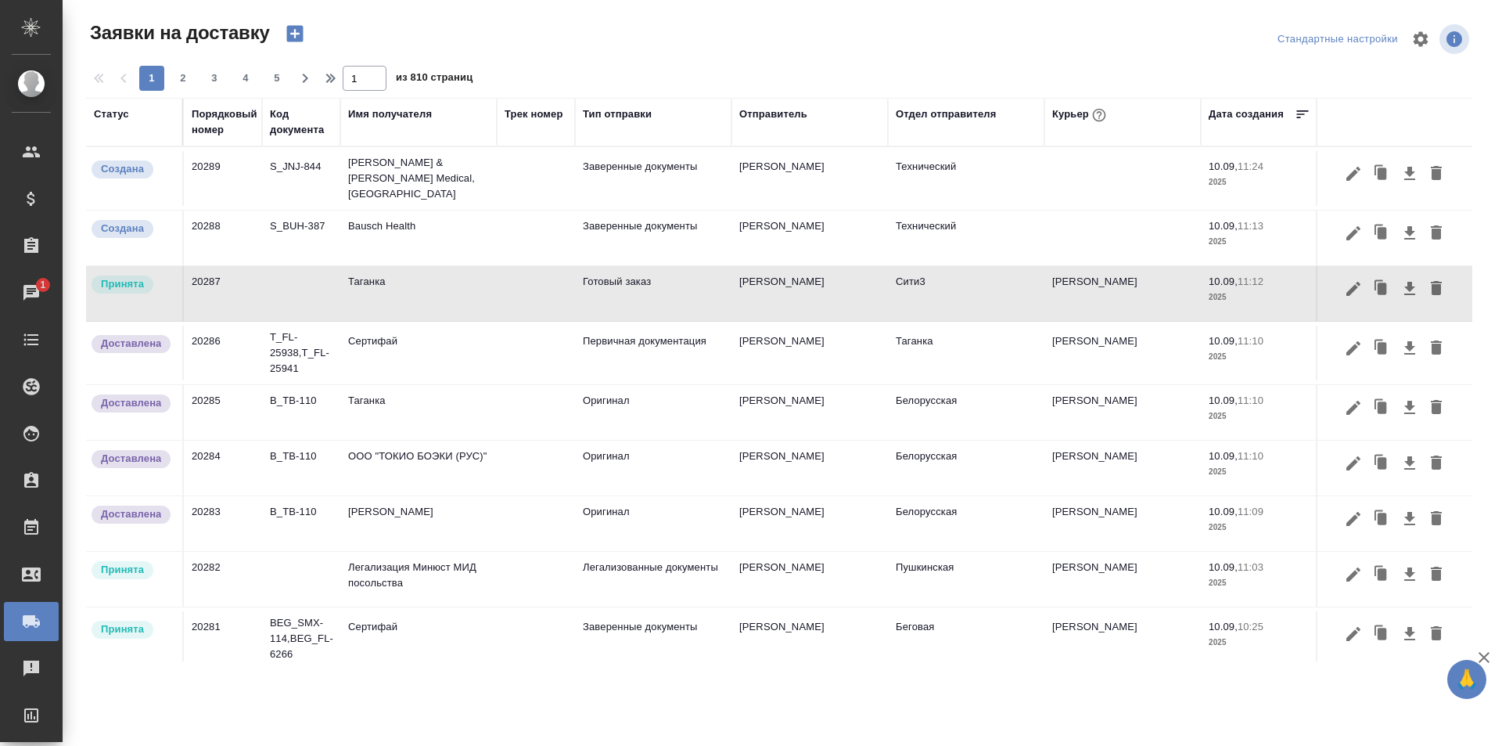
click at [926, 282] on td "Сити3" at bounding box center [966, 293] width 156 height 55
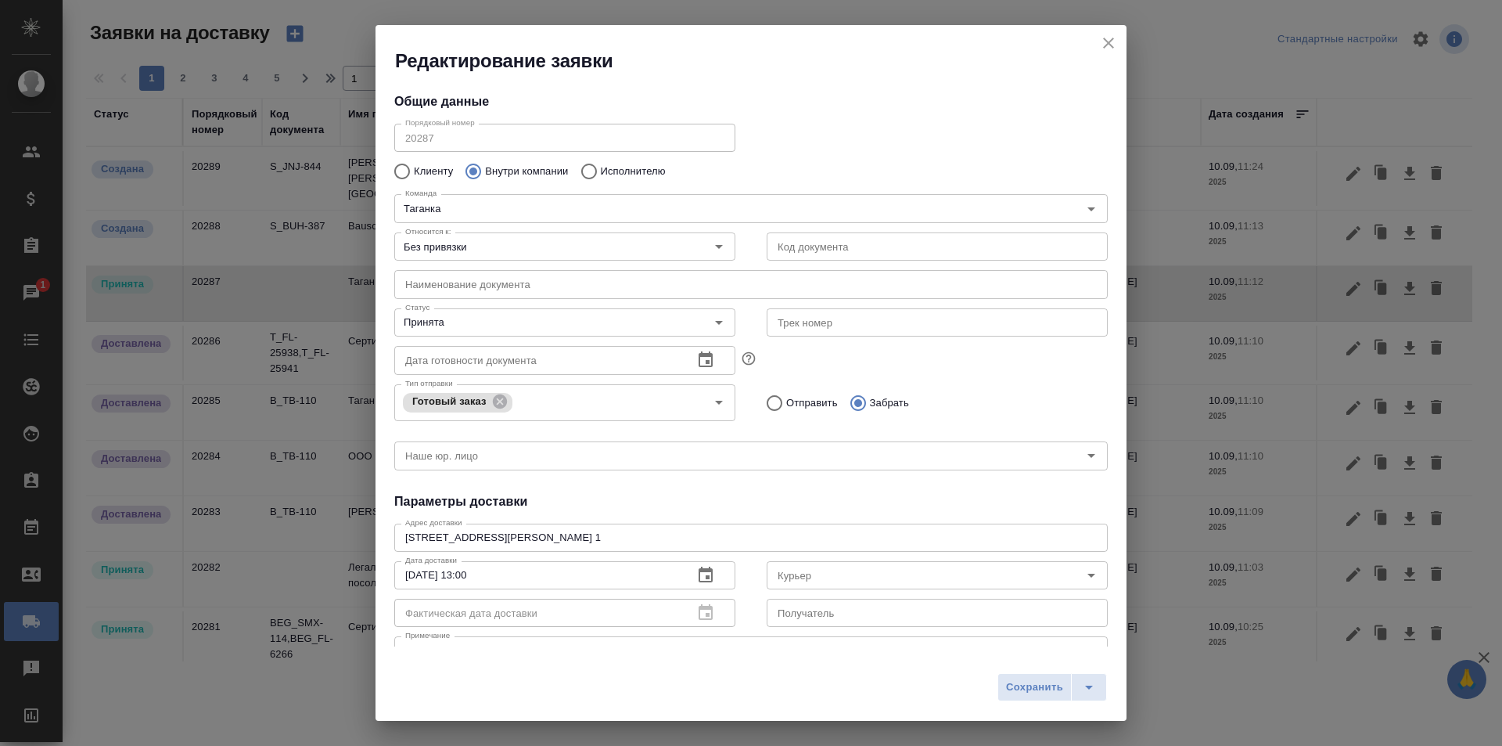
type input "Шаабан Эльмира"
click at [674, 316] on div "Принята Статус" at bounding box center [564, 322] width 341 height 28
click at [718, 325] on icon "Open" at bounding box center [719, 322] width 19 height 19
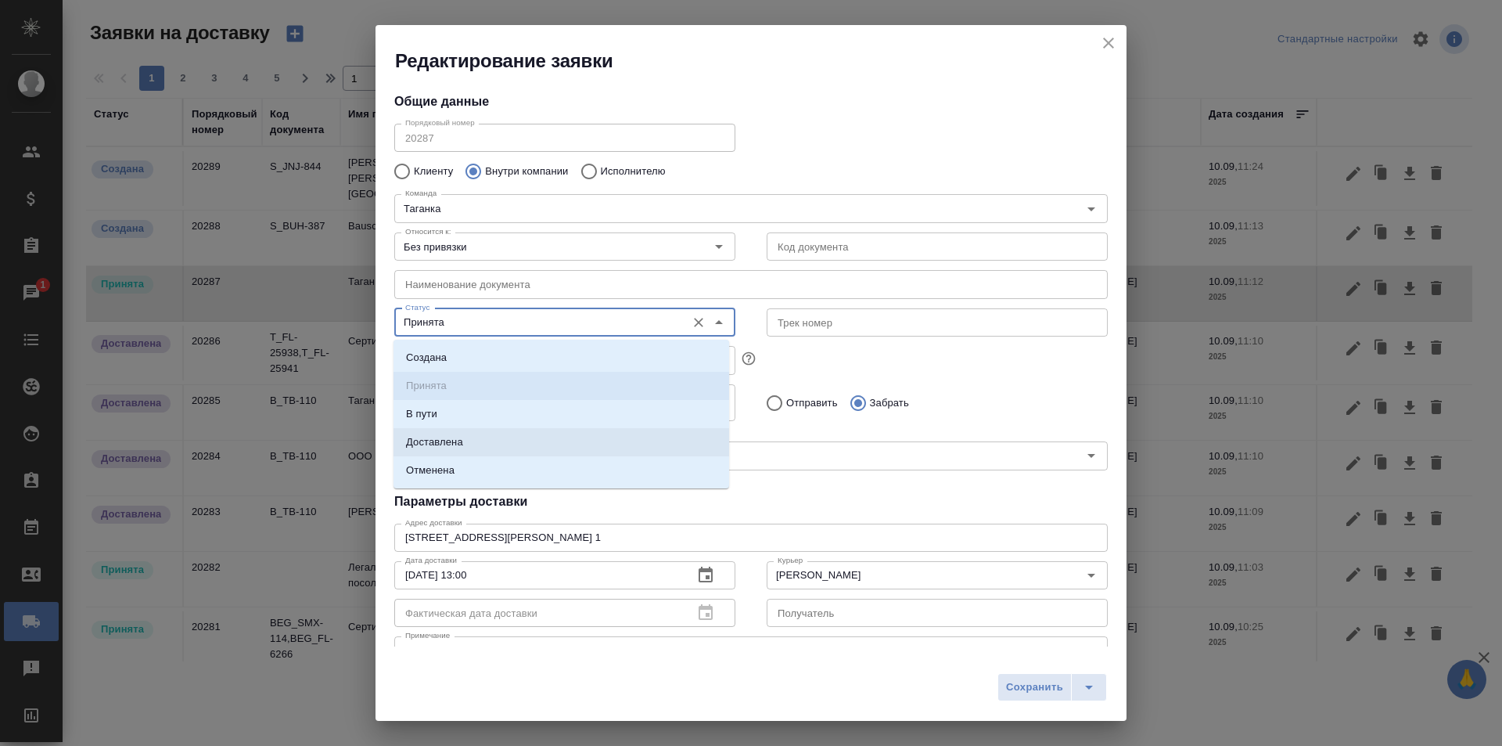
click at [604, 445] on li "Доставлена" at bounding box center [562, 442] width 336 height 28
type input "Доставлена"
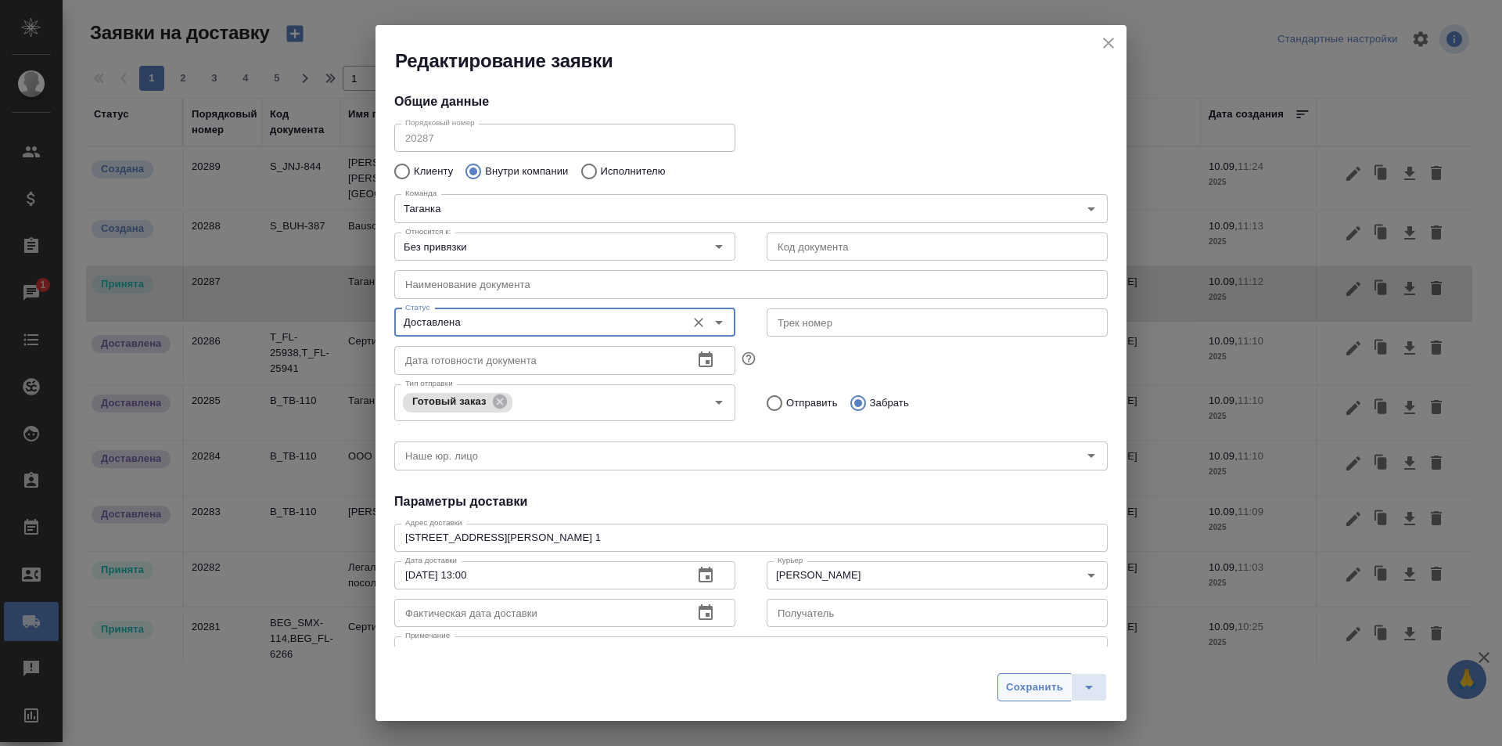
click at [1029, 686] on span "Сохранить" at bounding box center [1034, 687] width 57 height 18
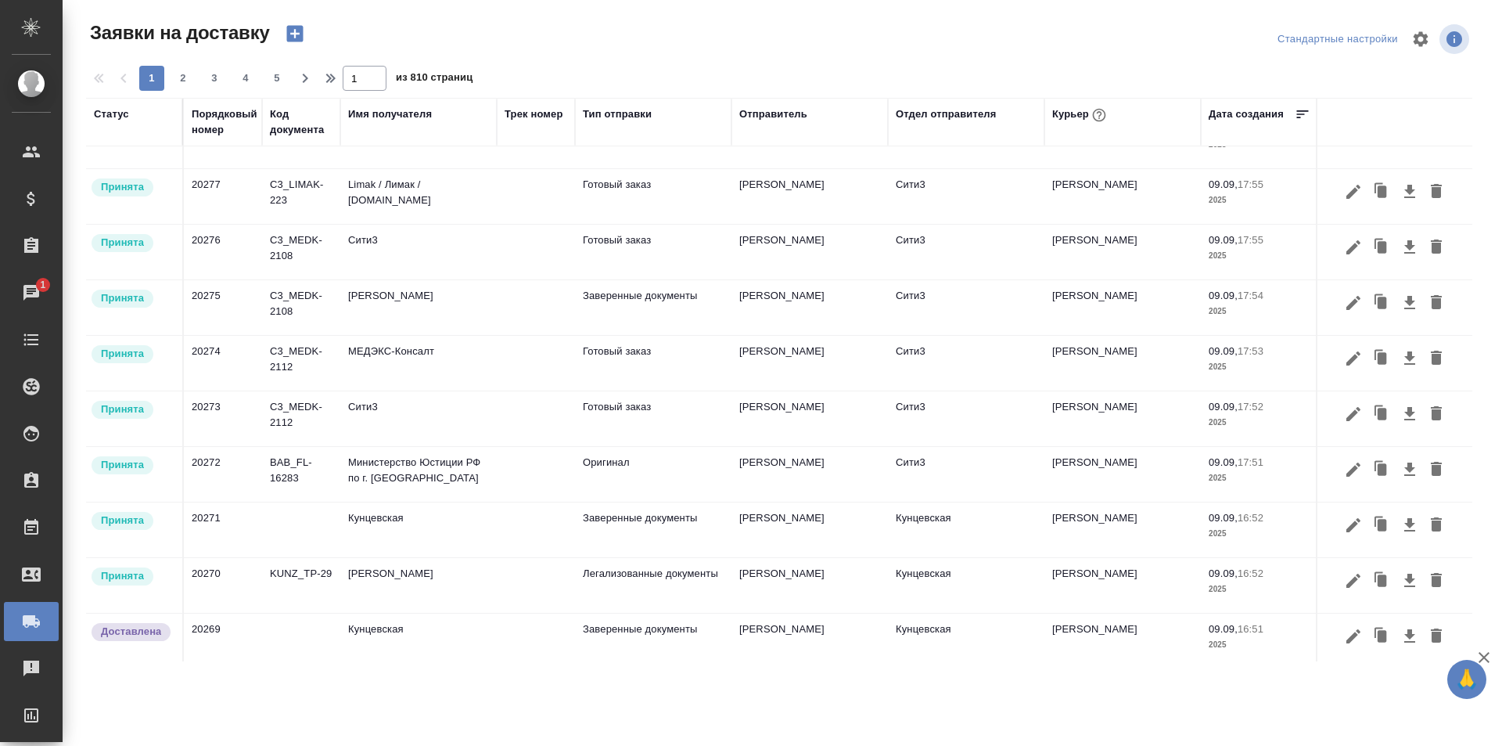
scroll to position [704, 0]
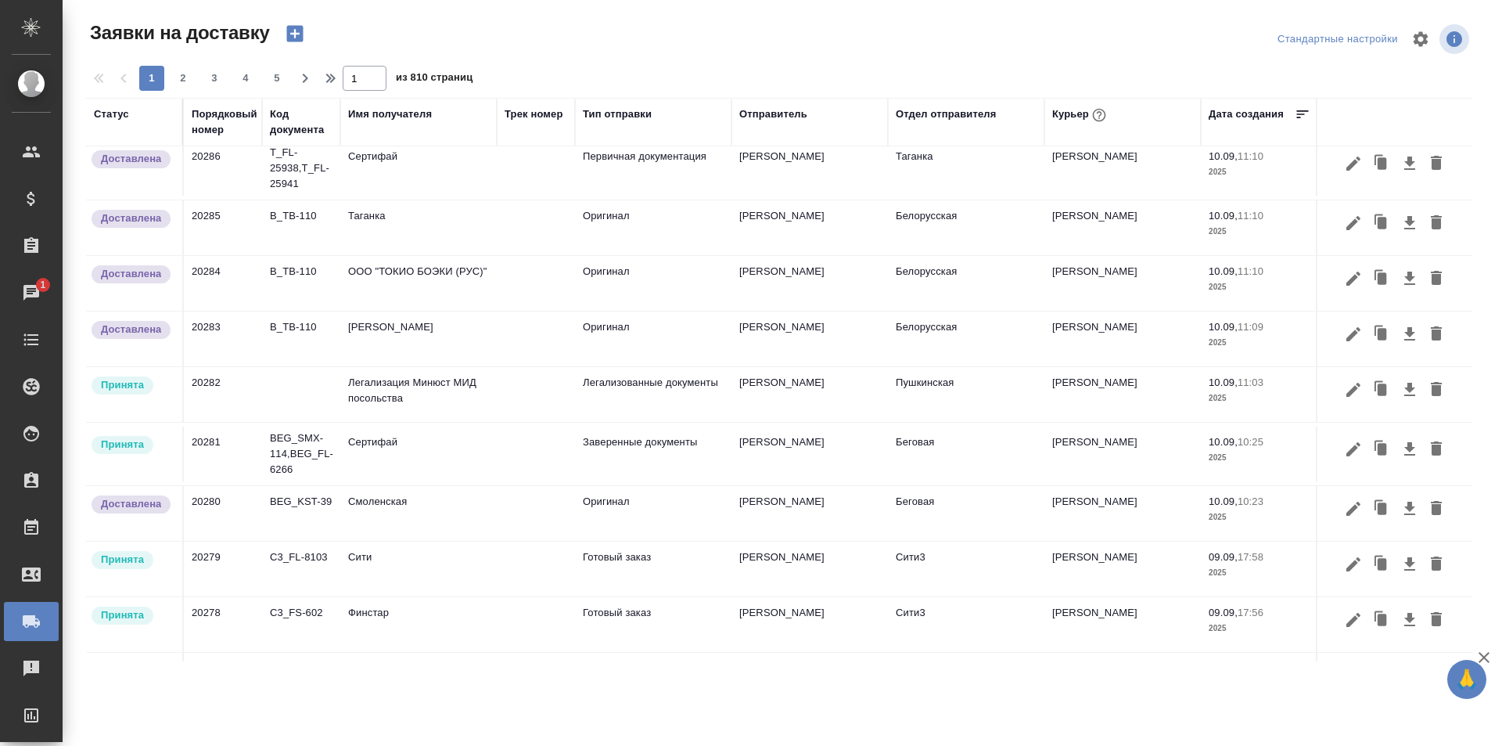
scroll to position [156, 0]
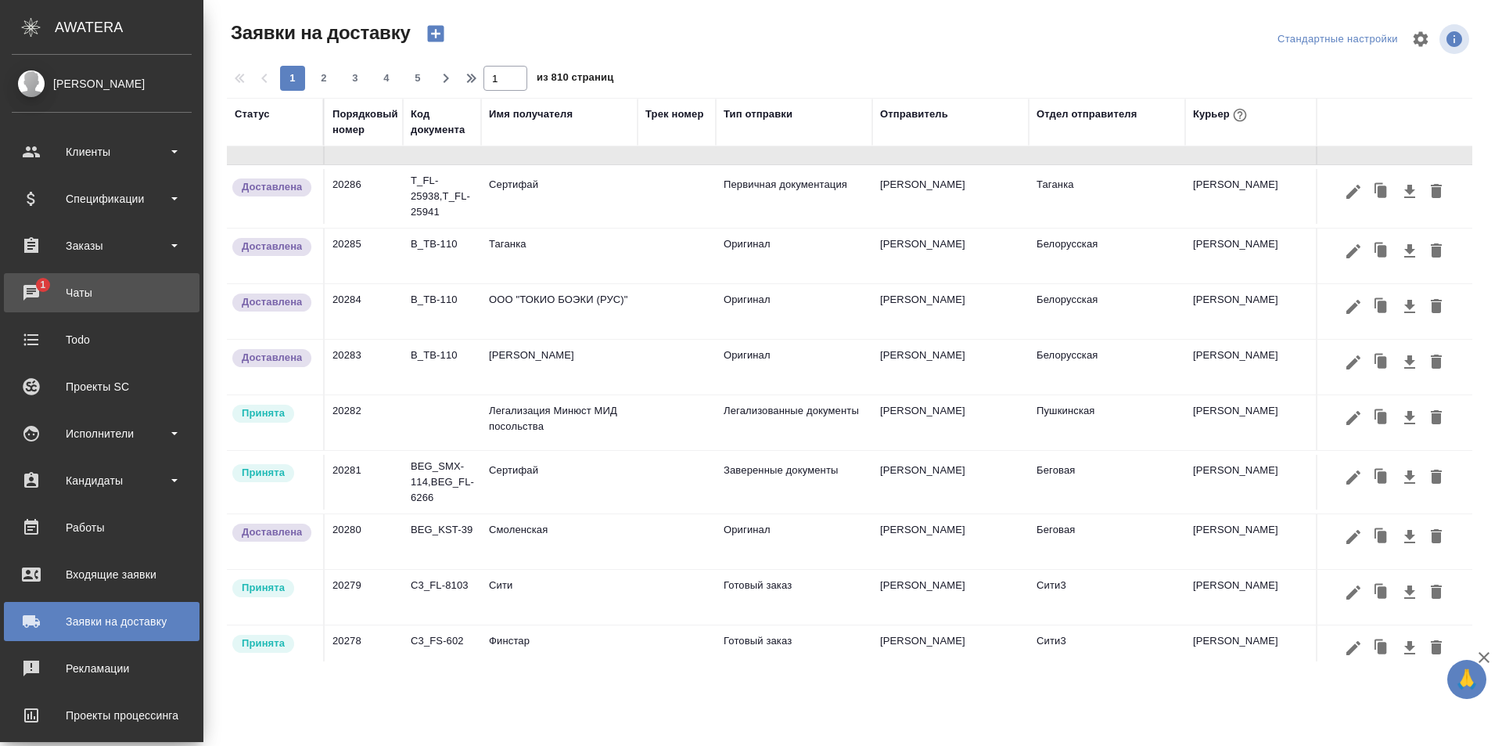
click at [23, 289] on div "Чаты" at bounding box center [102, 292] width 180 height 23
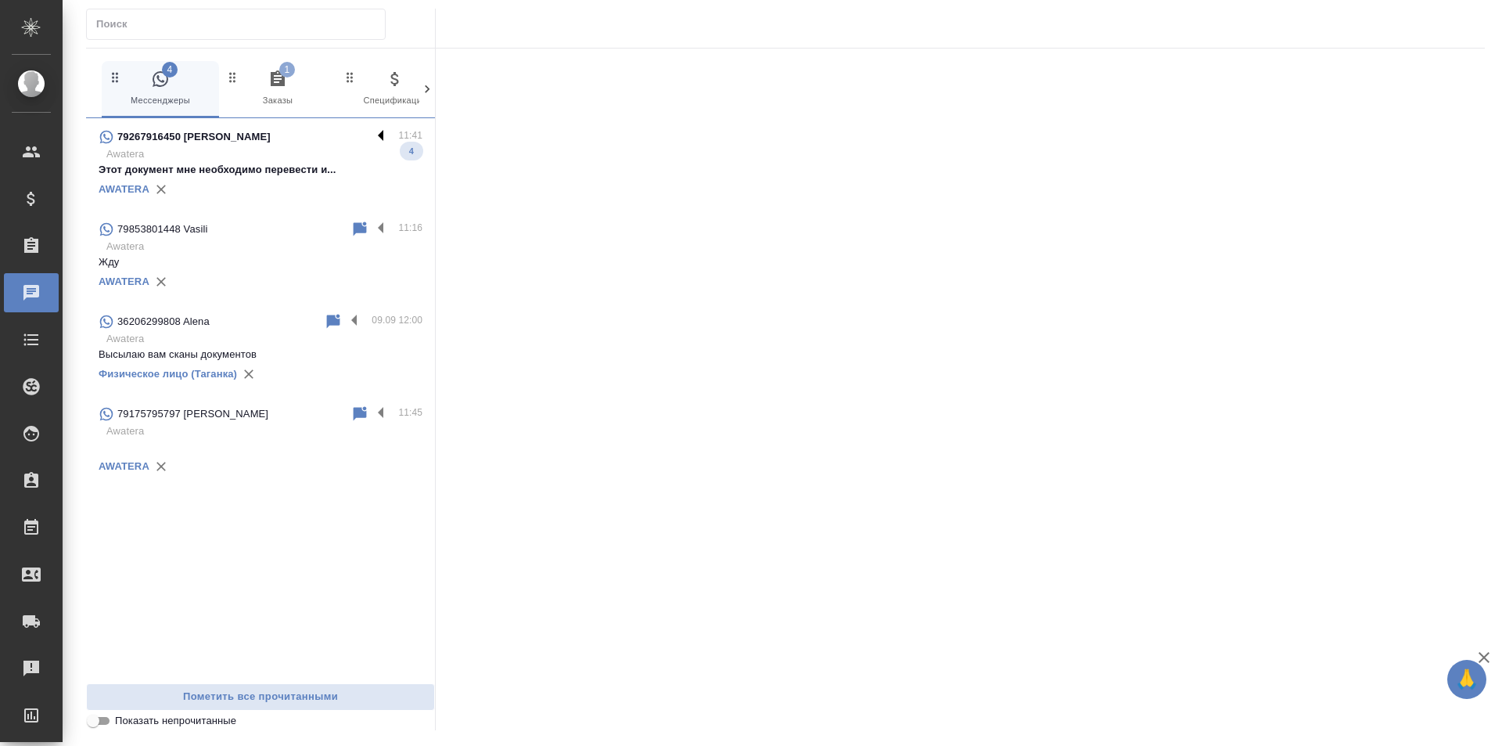
click at [383, 137] on label at bounding box center [385, 137] width 27 height 18
click at [0, 0] on input "checkbox" at bounding box center [0, 0] width 0 height 0
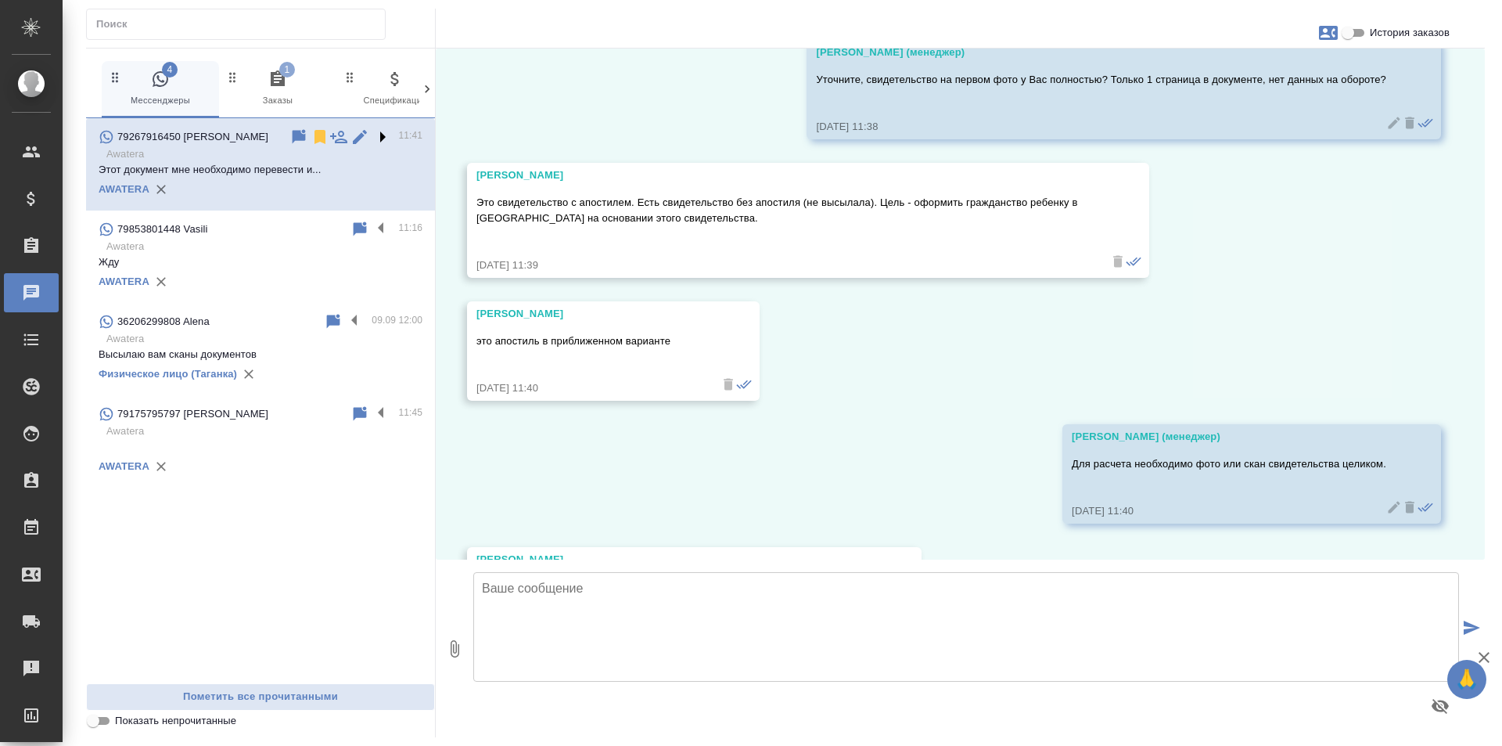
scroll to position [901, 0]
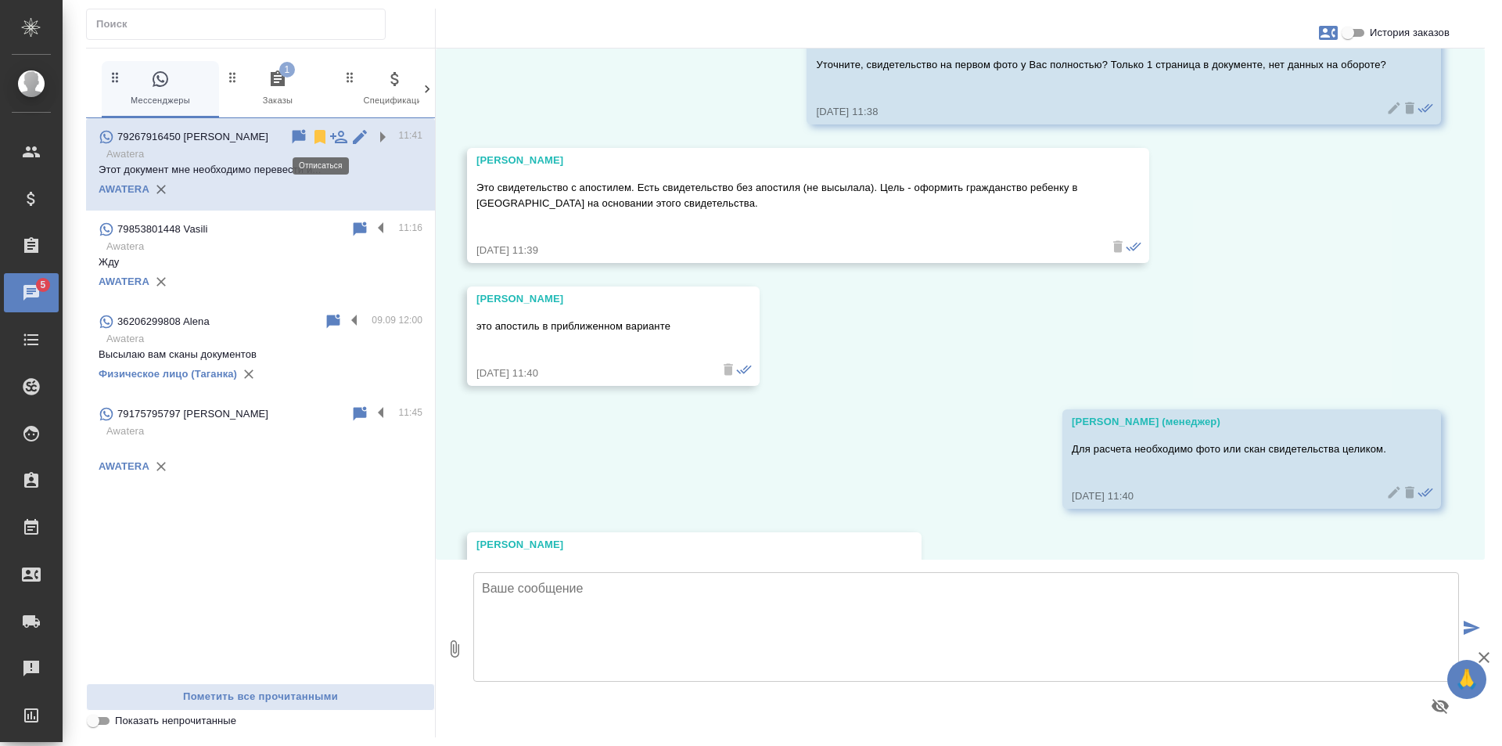
click at [318, 131] on icon at bounding box center [320, 137] width 11 height 14
click at [296, 82] on span "1 Заказы" at bounding box center [277, 89] width 105 height 38
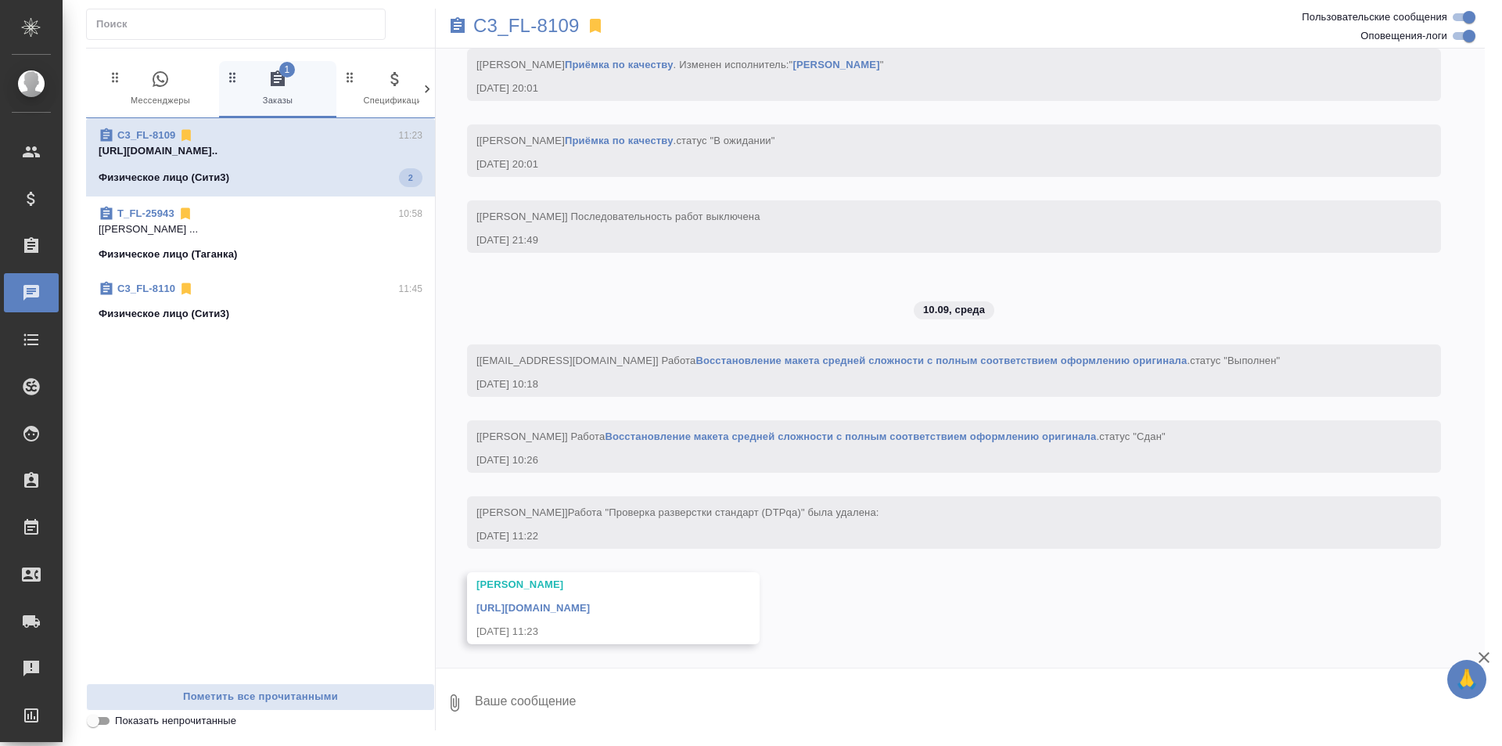
scroll to position [4665, 0]
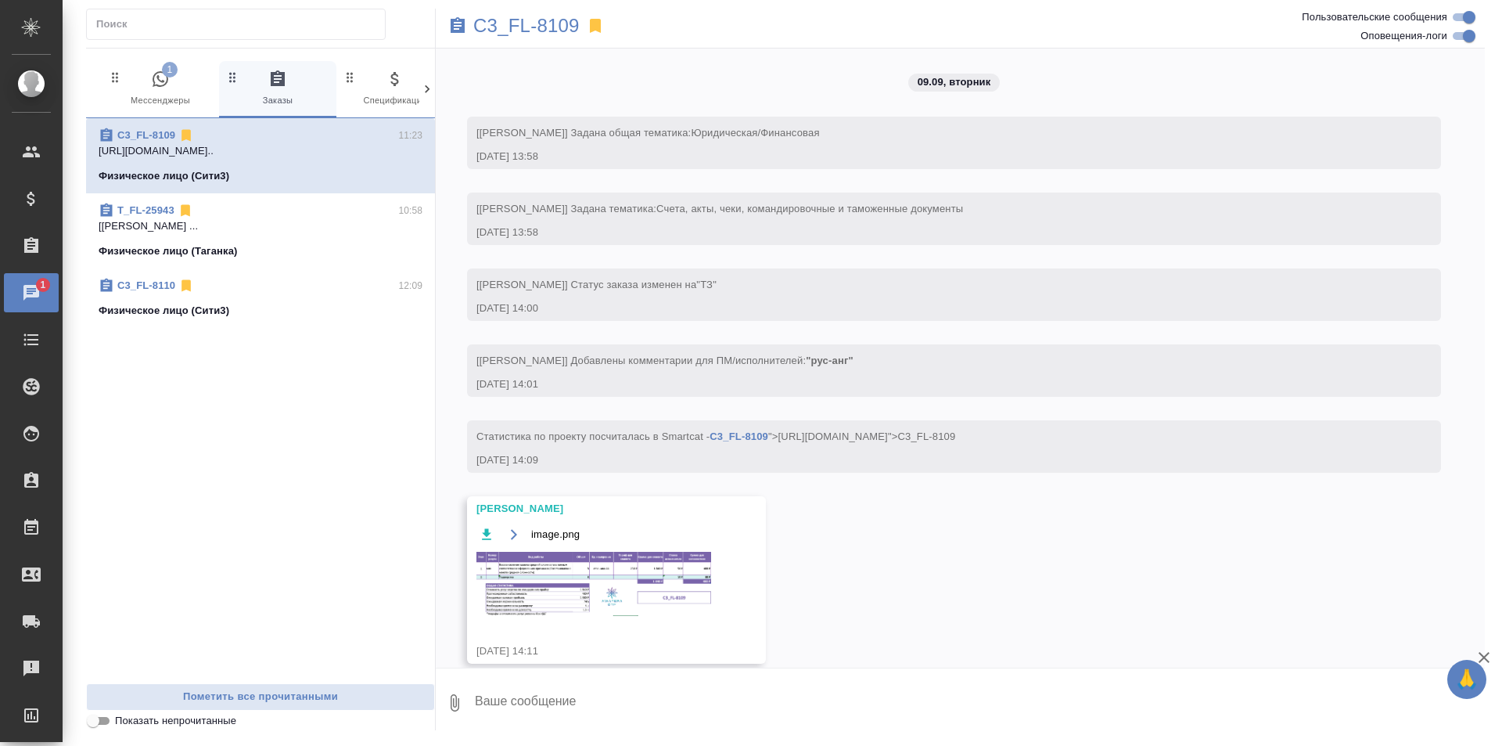
scroll to position [4665, 0]
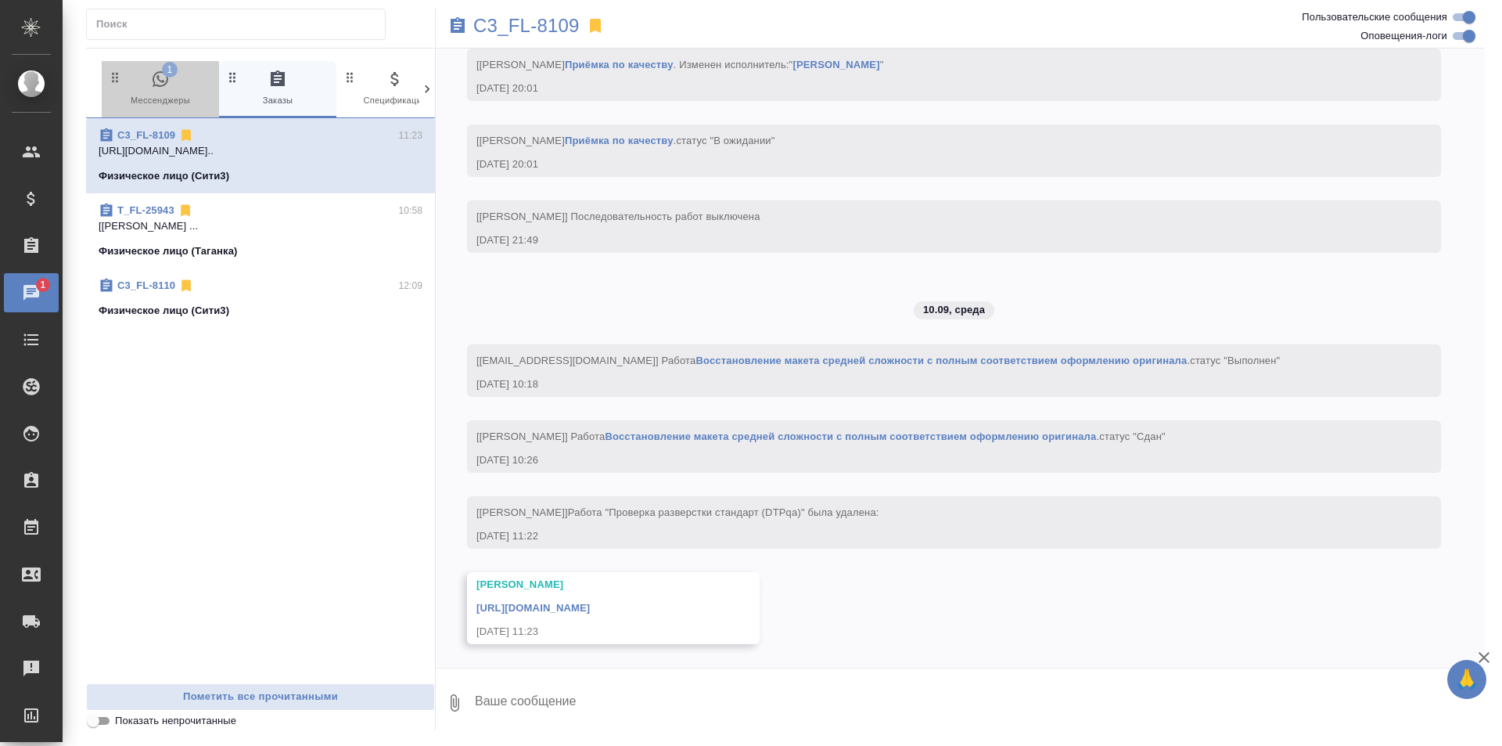
click at [184, 83] on span "1 Мессенджеры" at bounding box center [160, 89] width 105 height 38
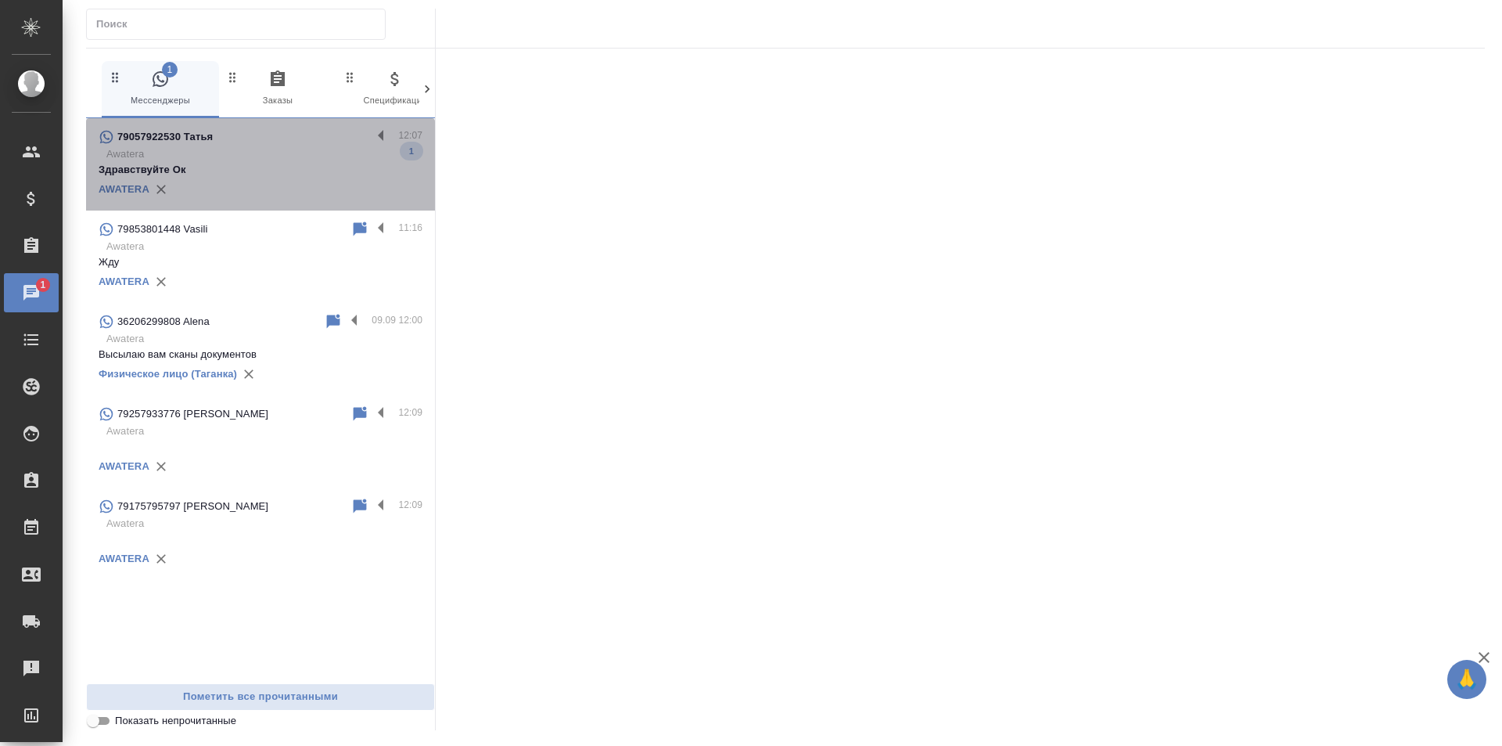
click at [363, 156] on p "Awatera" at bounding box center [264, 154] width 316 height 16
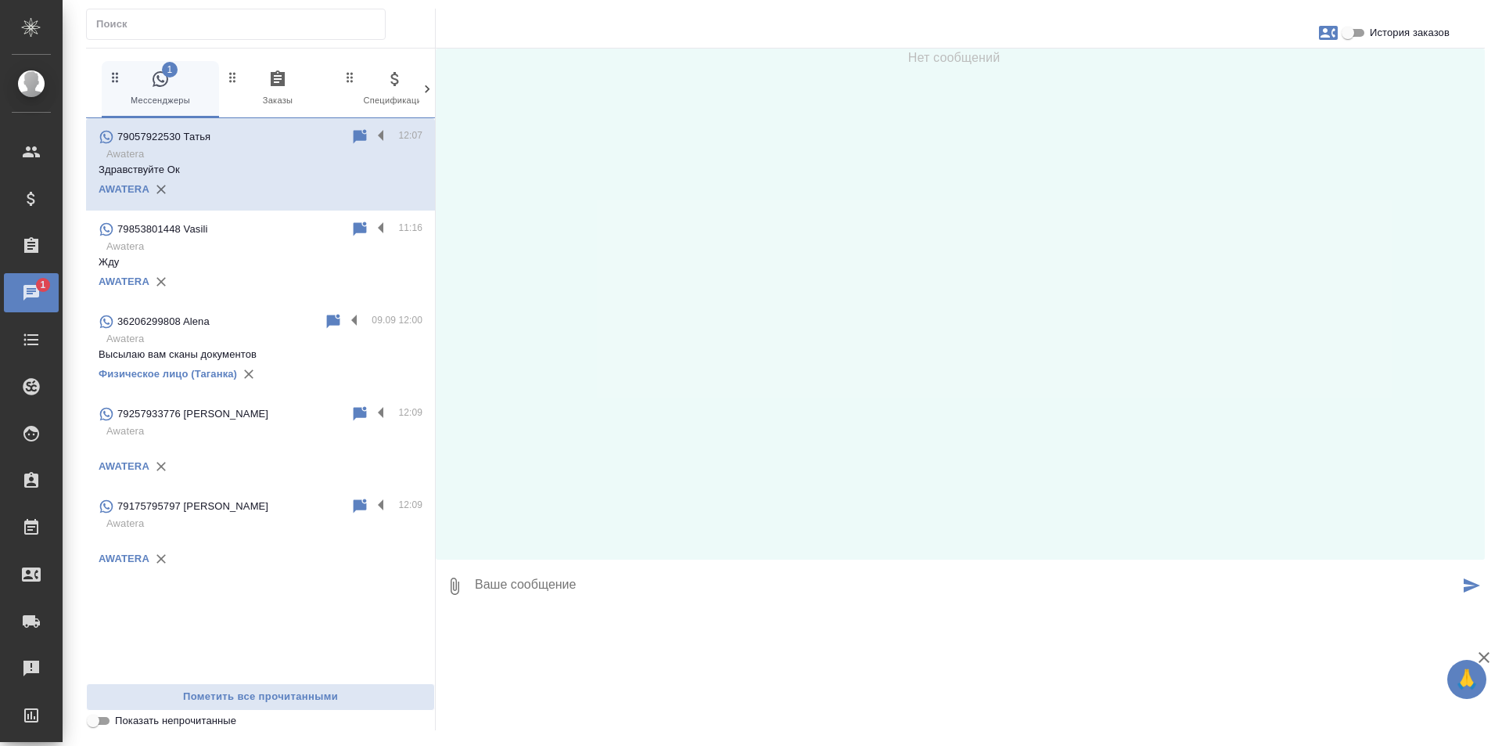
scroll to position [20, 0]
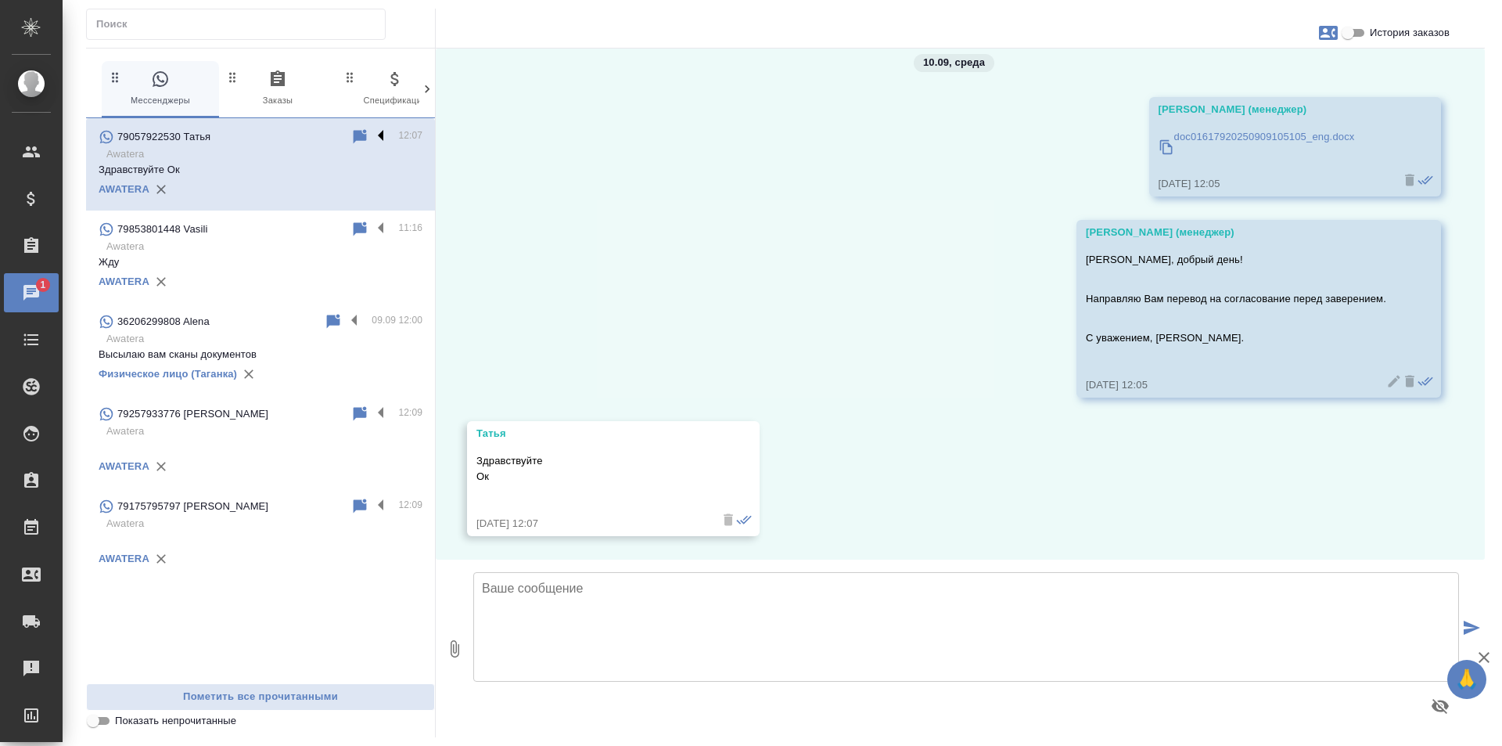
click at [379, 130] on label at bounding box center [385, 137] width 27 height 18
click at [0, 0] on input "checkbox" at bounding box center [0, 0] width 0 height 0
click at [322, 137] on icon at bounding box center [320, 137] width 11 height 14
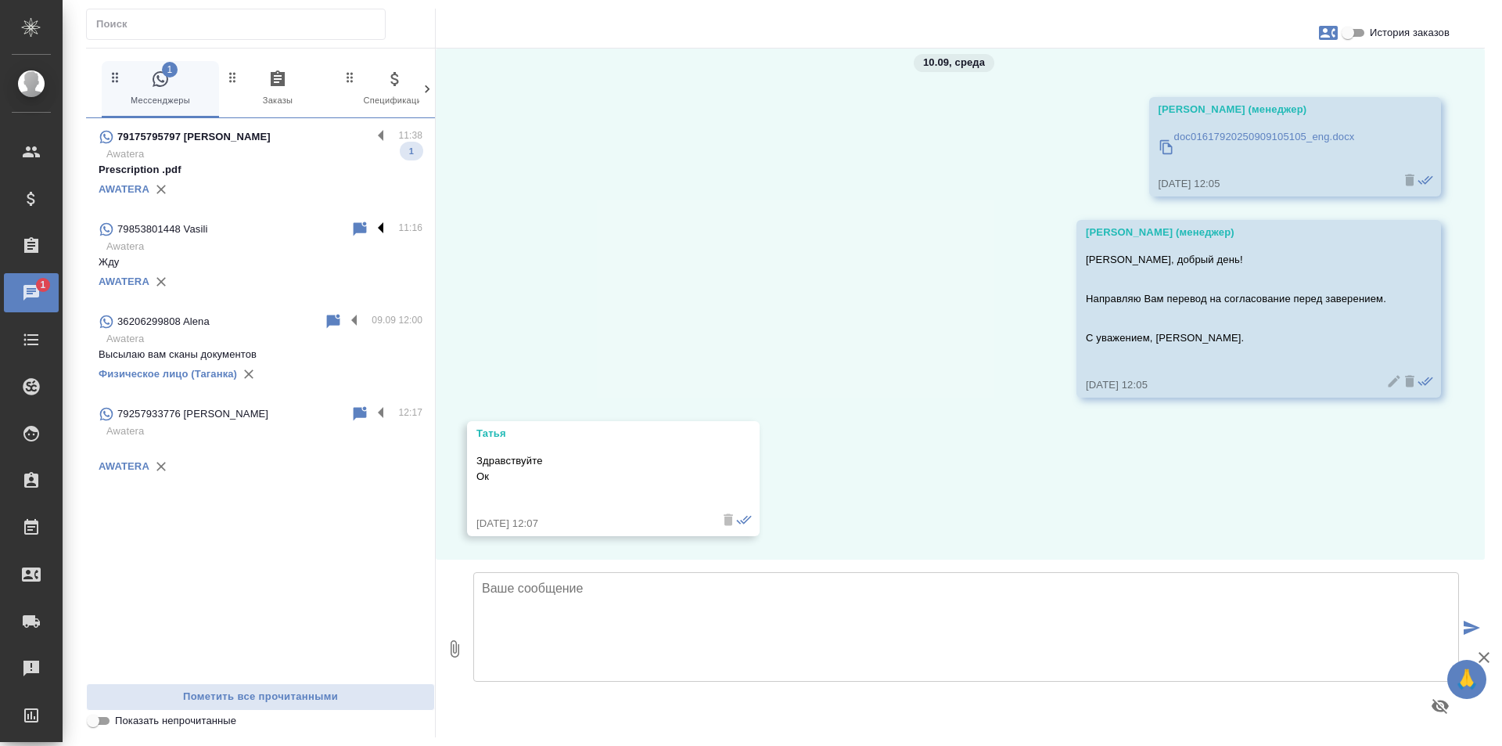
click at [379, 231] on label at bounding box center [385, 229] width 27 height 18
click at [0, 0] on input "checkbox" at bounding box center [0, 0] width 0 height 0
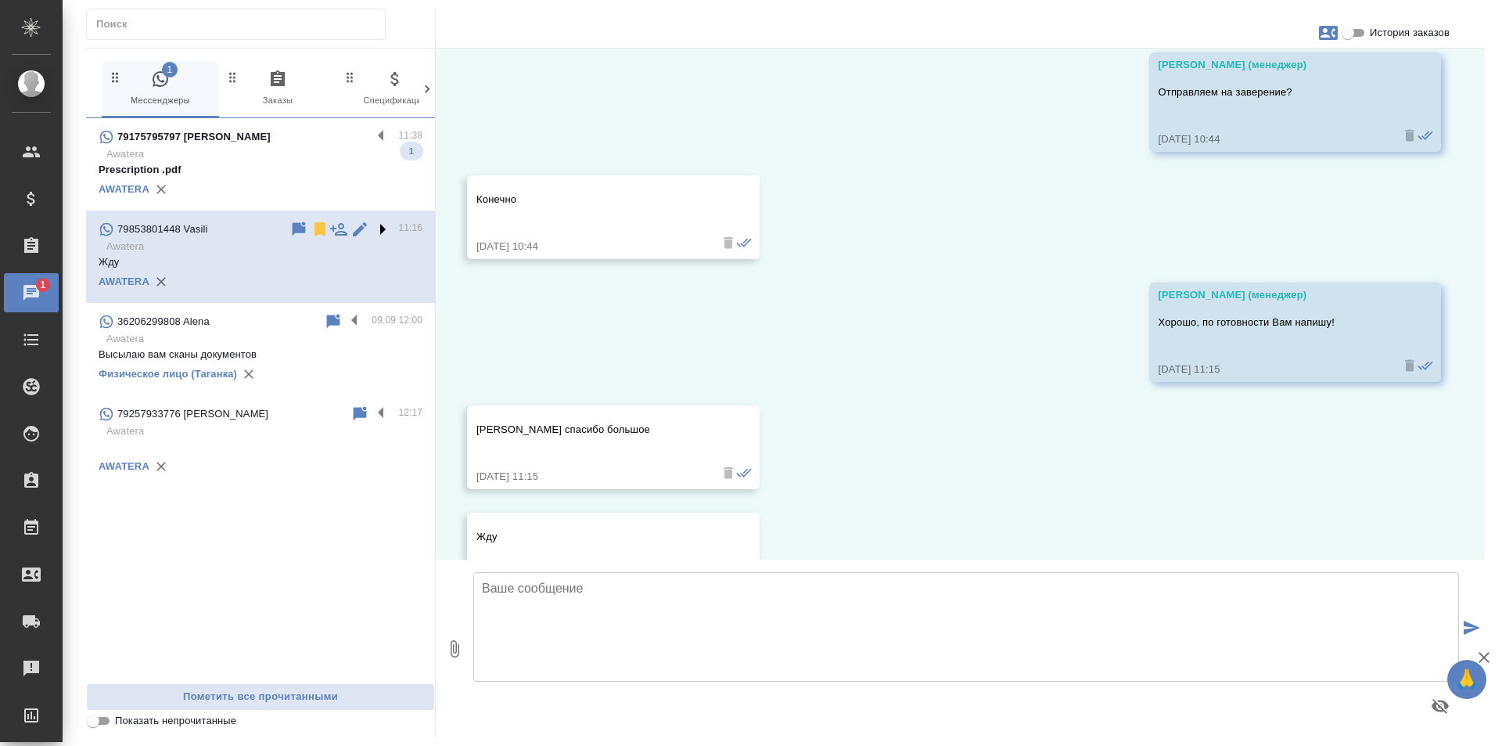
scroll to position [19367, 0]
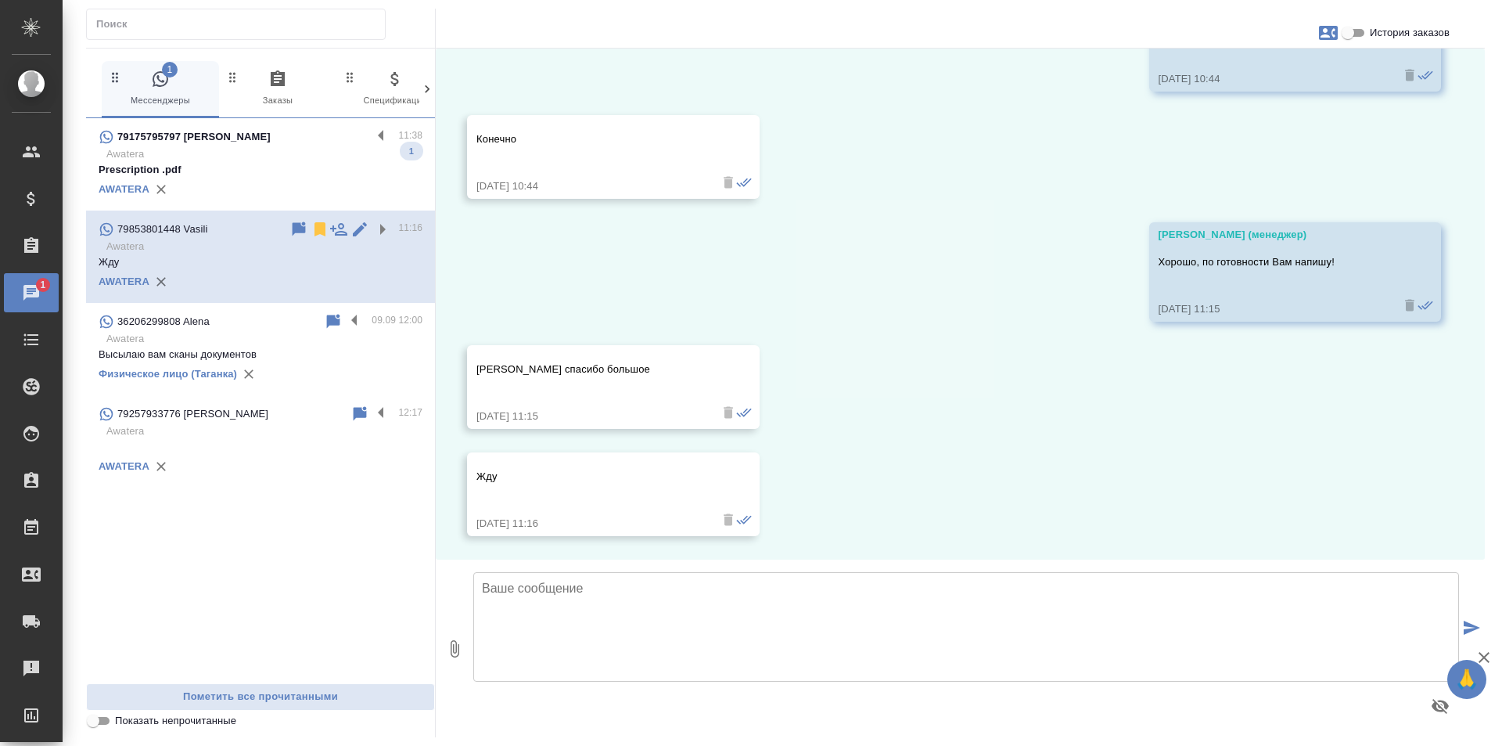
click at [358, 170] on p "Prescription .pdf" at bounding box center [261, 170] width 324 height 16
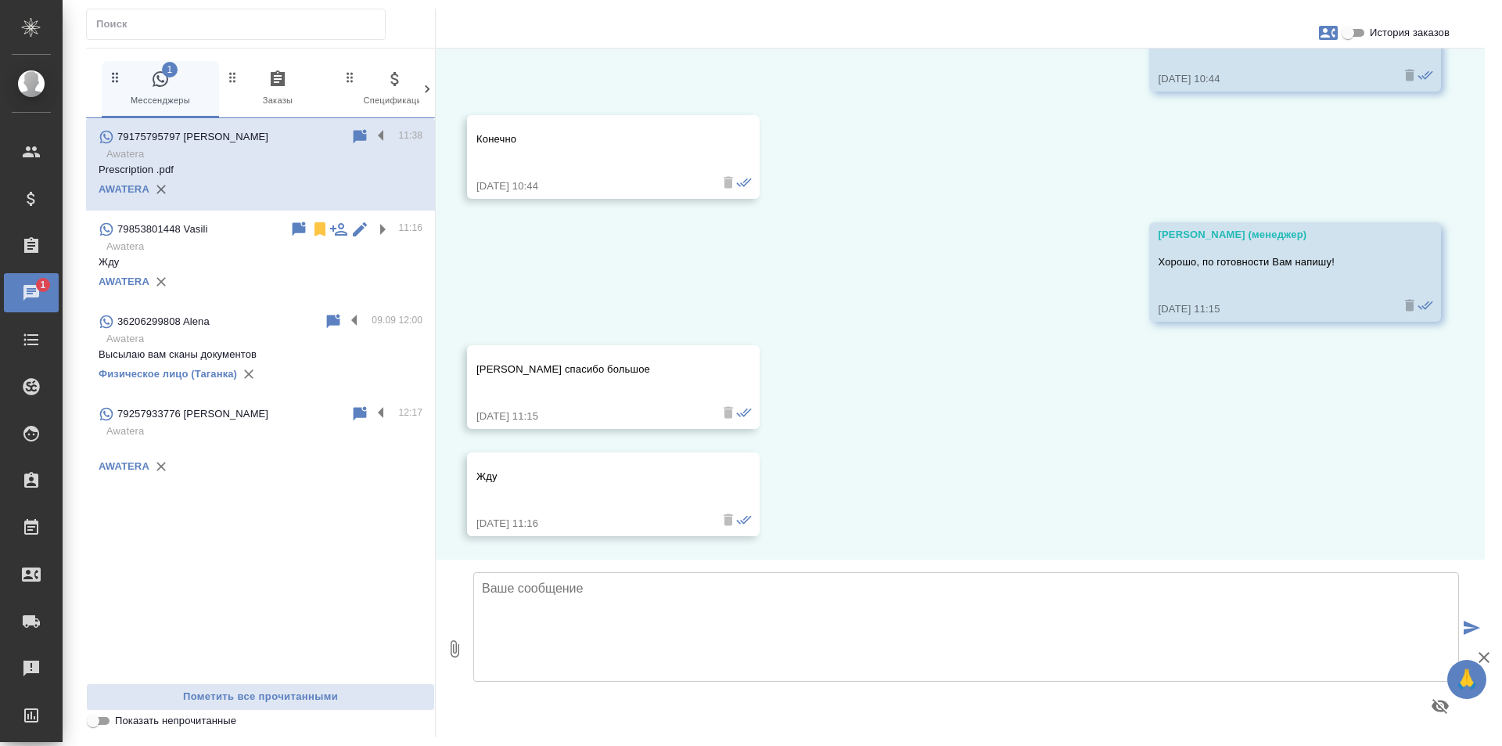
scroll to position [0, 0]
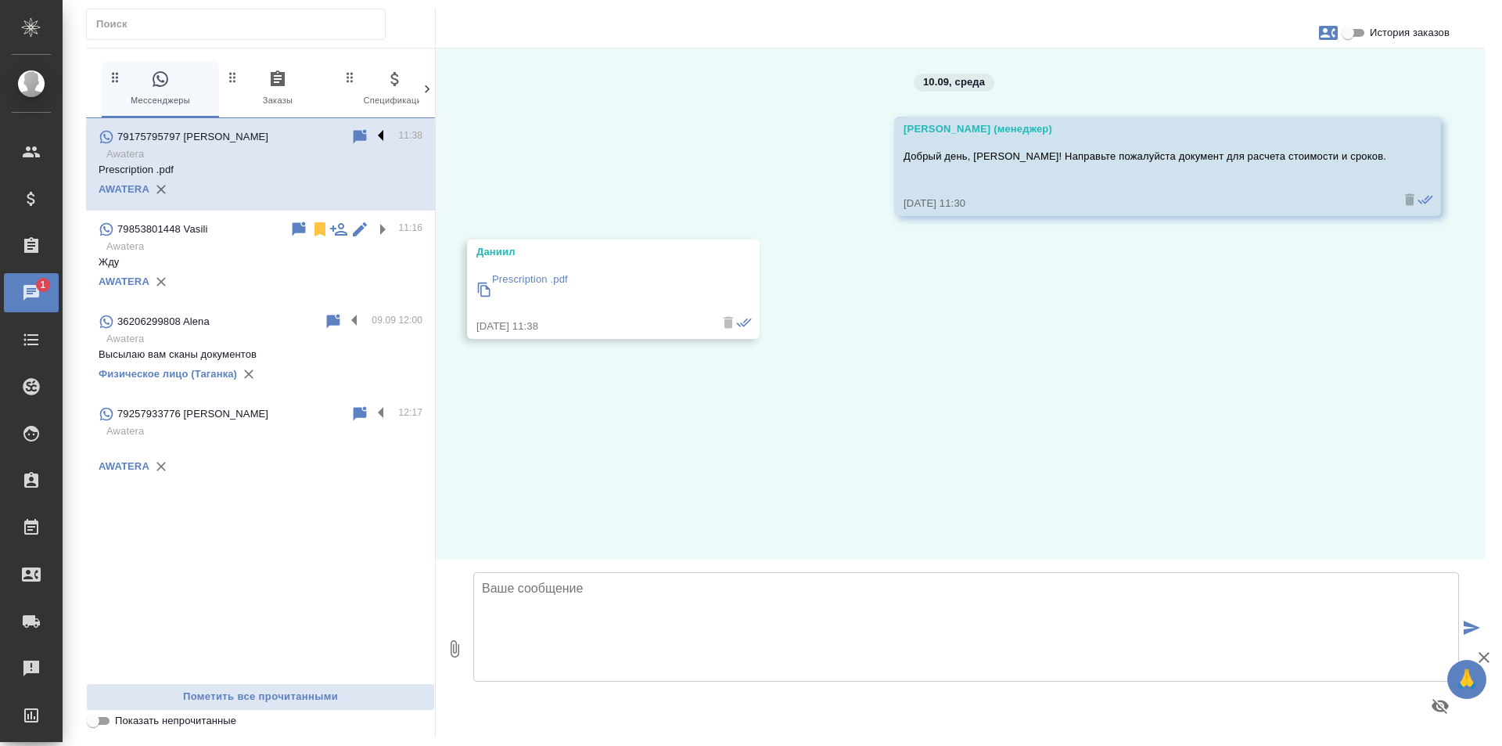
click at [379, 135] on label at bounding box center [385, 137] width 27 height 18
click at [0, 0] on input "checkbox" at bounding box center [0, 0] width 0 height 0
click at [318, 135] on icon at bounding box center [320, 137] width 11 height 14
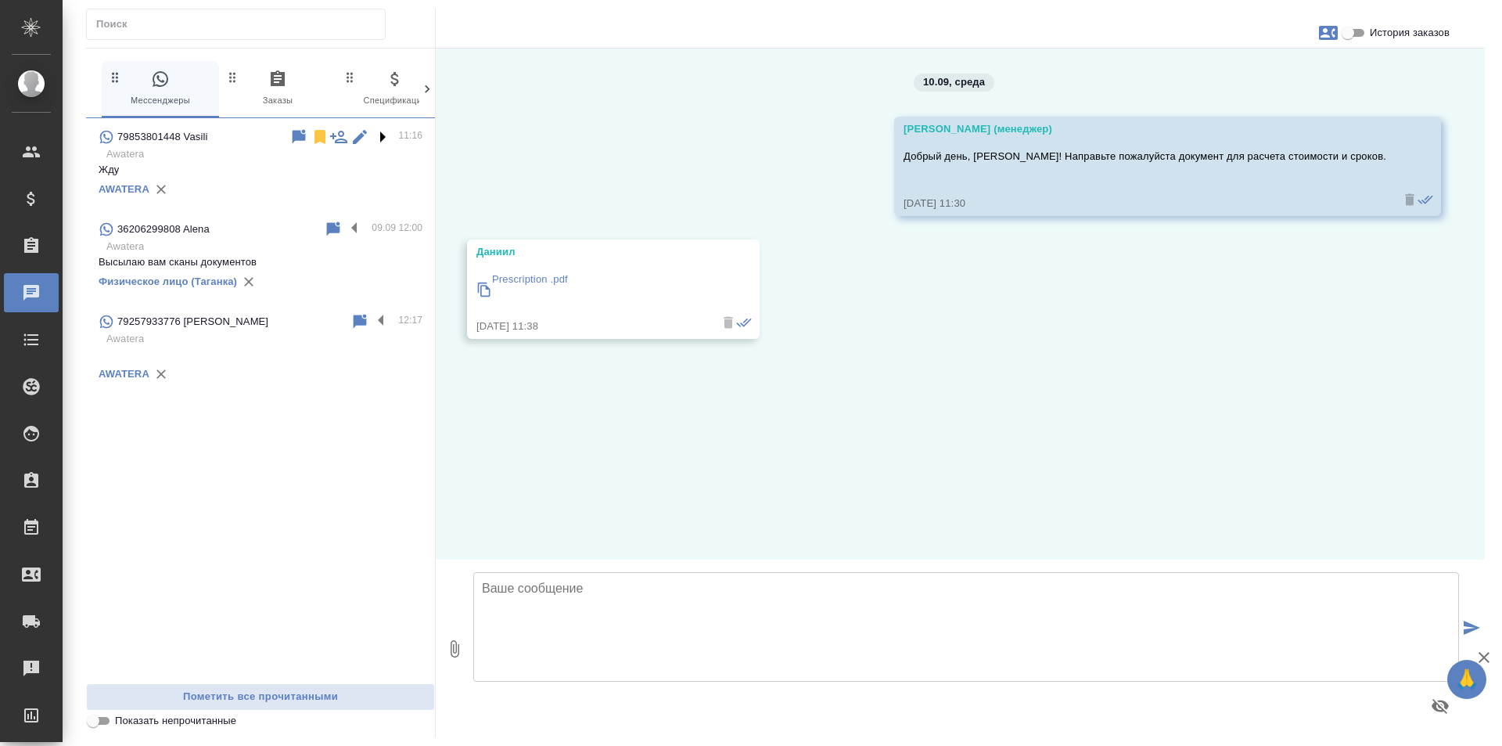
click at [383, 136] on label at bounding box center [385, 137] width 27 height 18
click at [0, 0] on input "checkbox" at bounding box center [0, 0] width 0 height 0
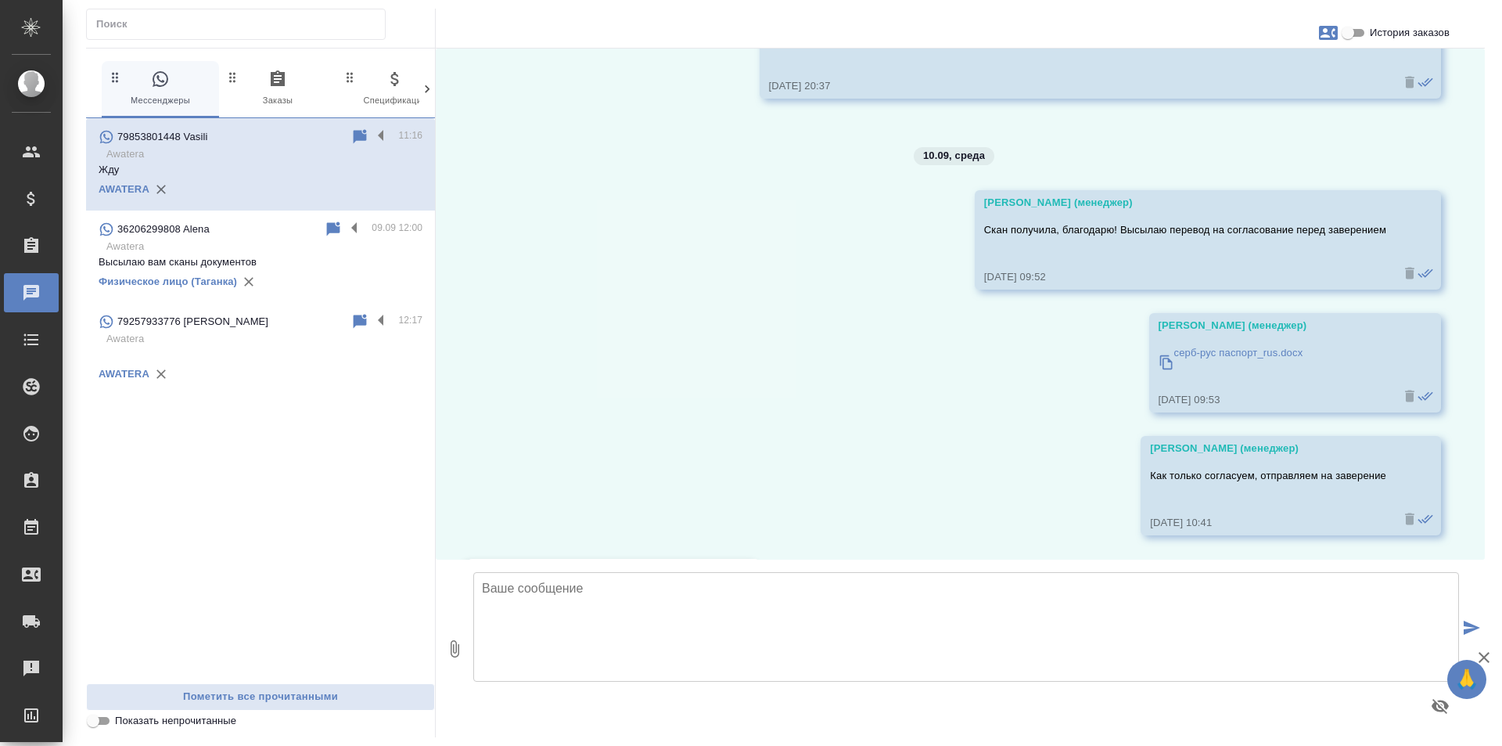
click at [352, 357] on p at bounding box center [261, 355] width 324 height 16
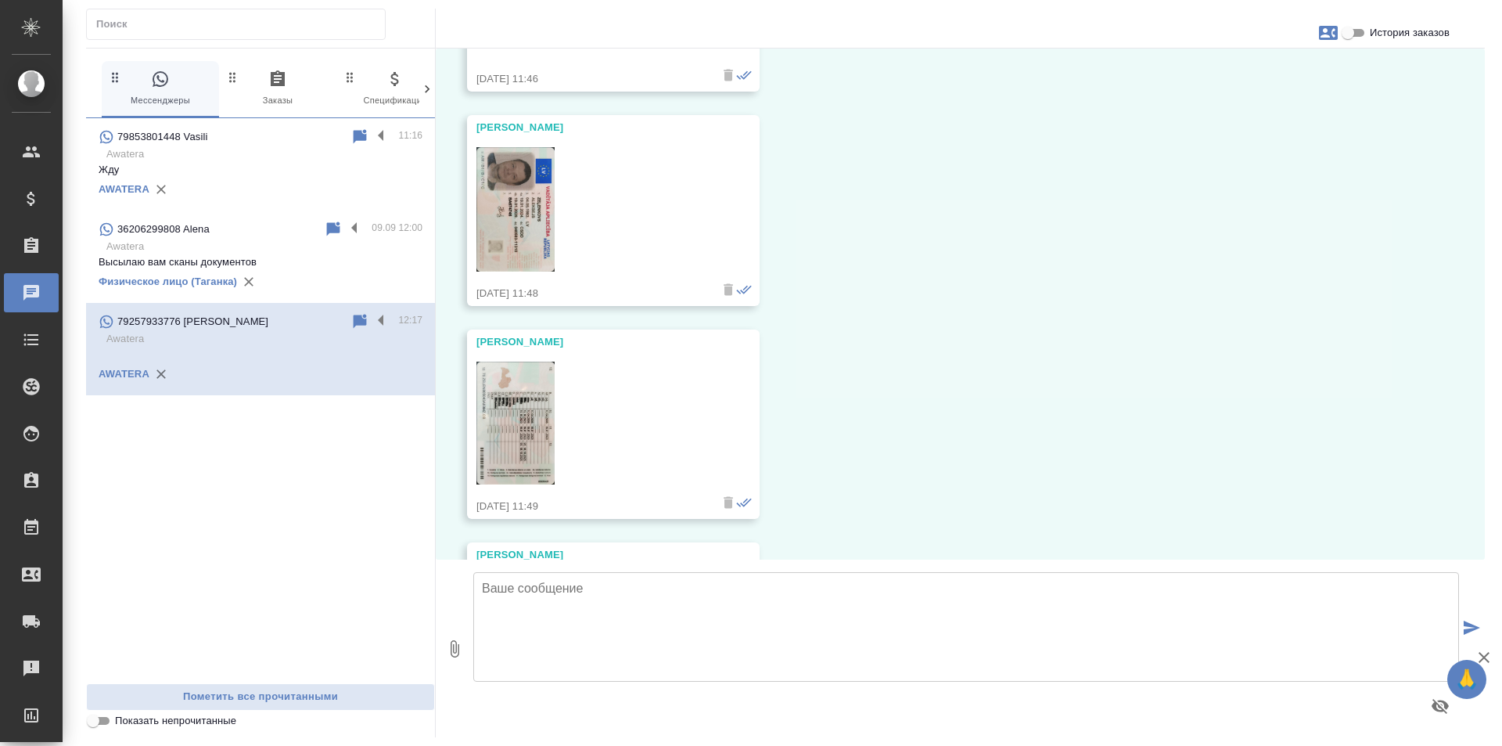
scroll to position [476, 0]
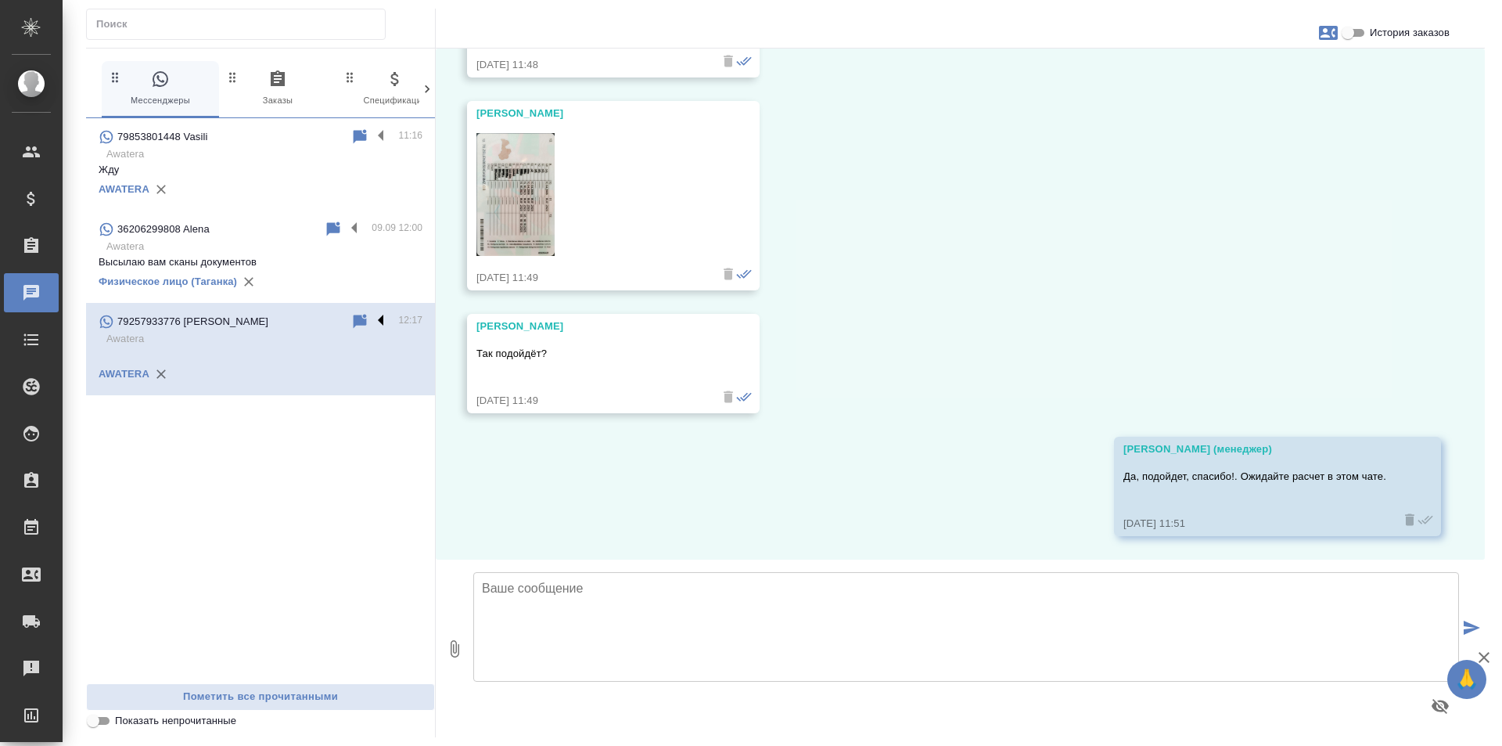
click at [383, 315] on label at bounding box center [385, 321] width 27 height 18
click at [0, 0] on input "checkbox" at bounding box center [0, 0] width 0 height 0
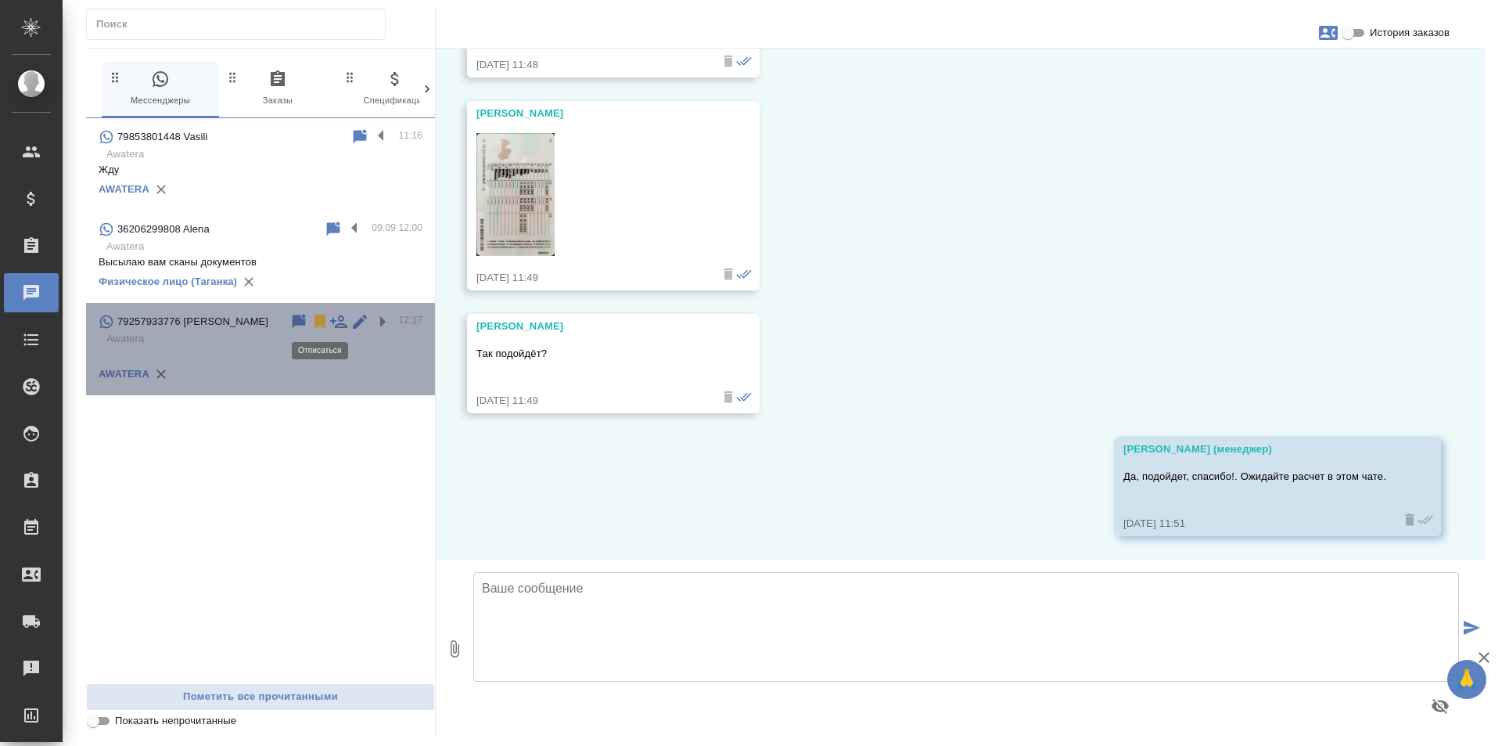
click at [319, 323] on icon at bounding box center [320, 322] width 11 height 14
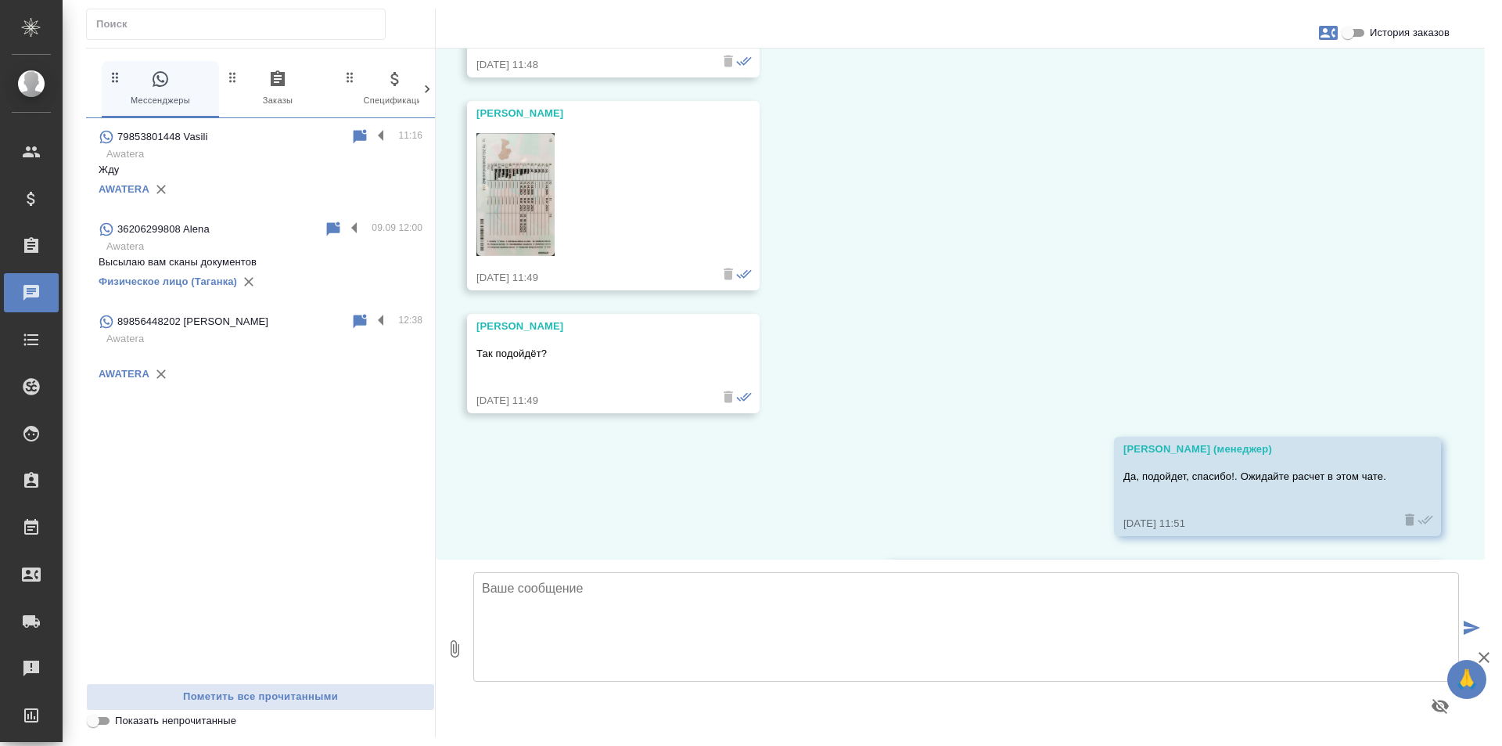
scroll to position [778, 0]
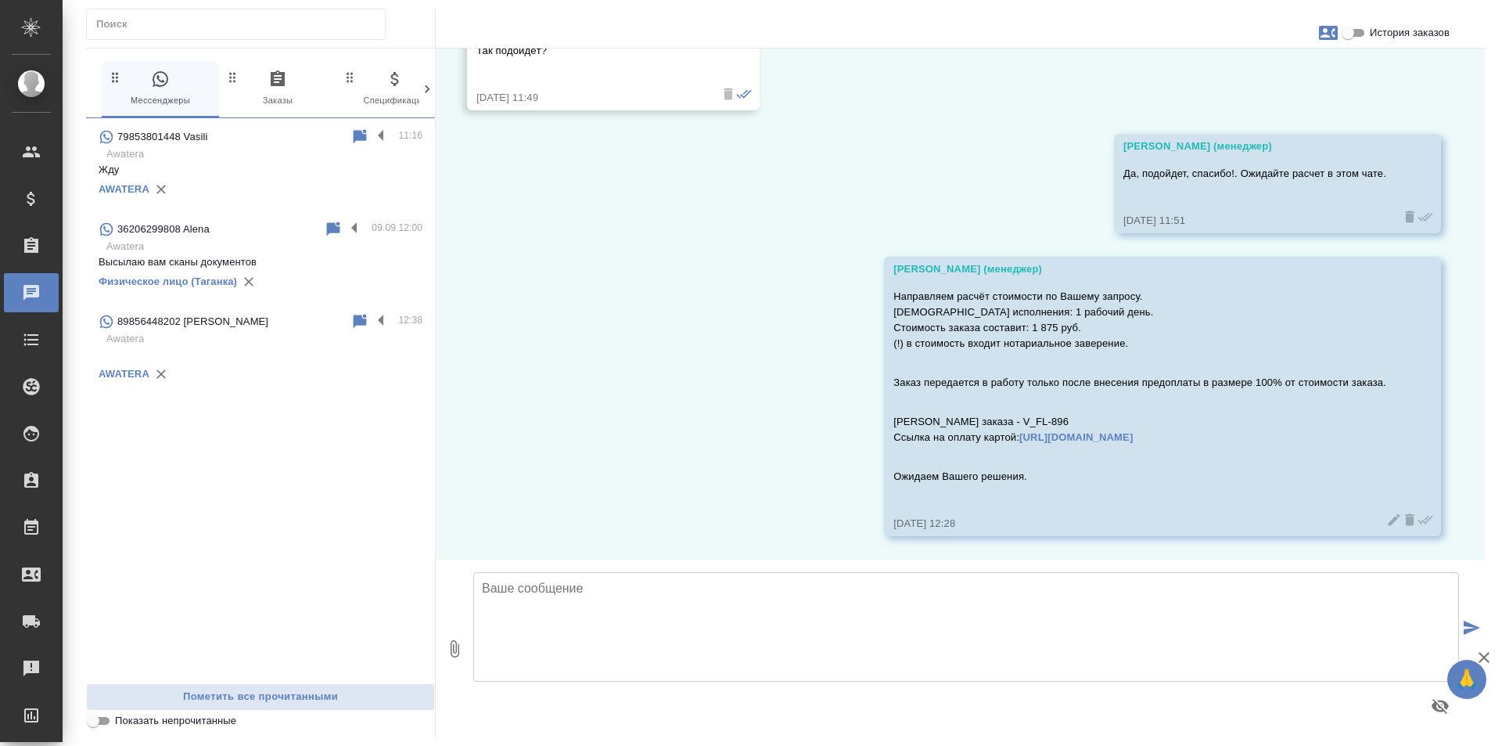
click at [352, 336] on p "Awatera" at bounding box center [264, 339] width 316 height 16
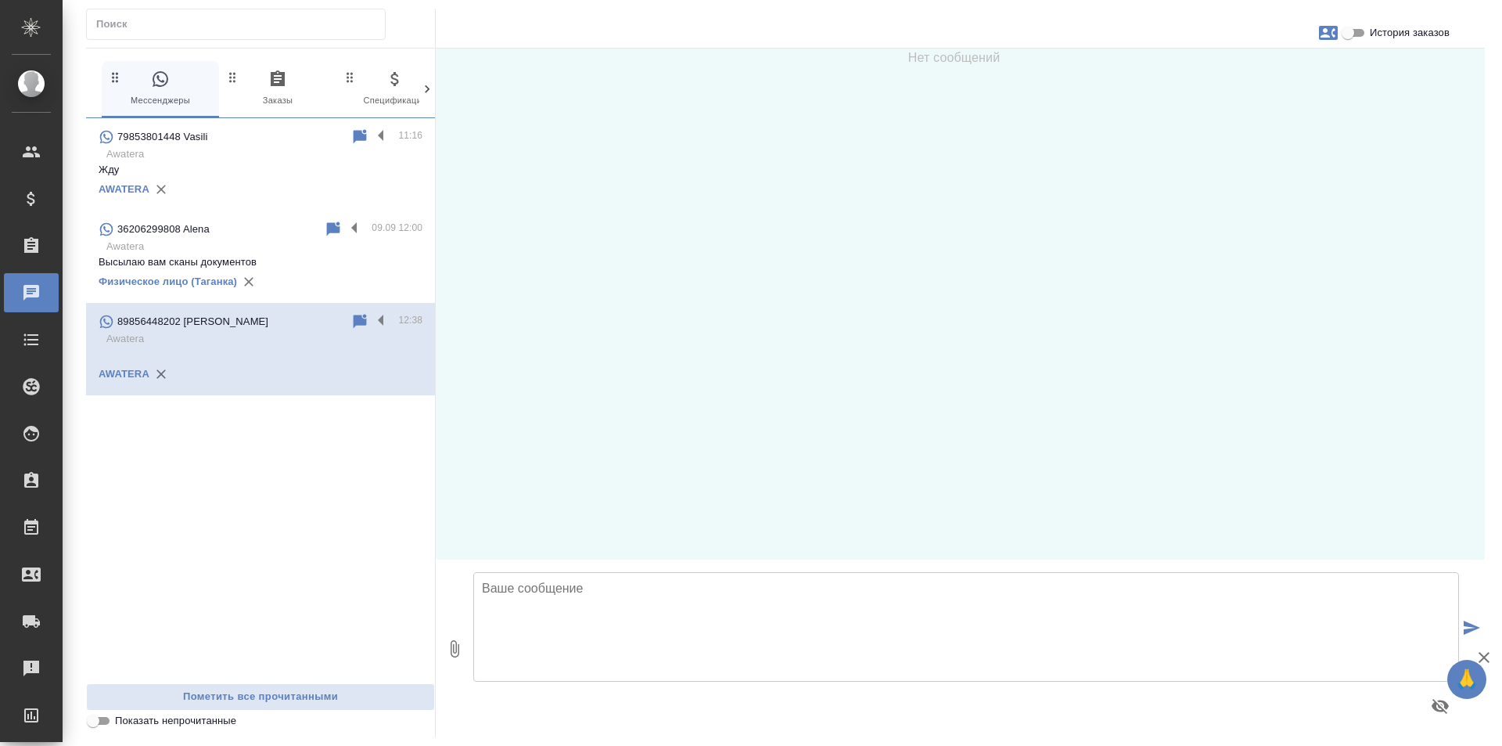
scroll to position [0, 0]
click at [381, 319] on label at bounding box center [385, 321] width 27 height 18
click at [0, 0] on input "checkbox" at bounding box center [0, 0] width 0 height 0
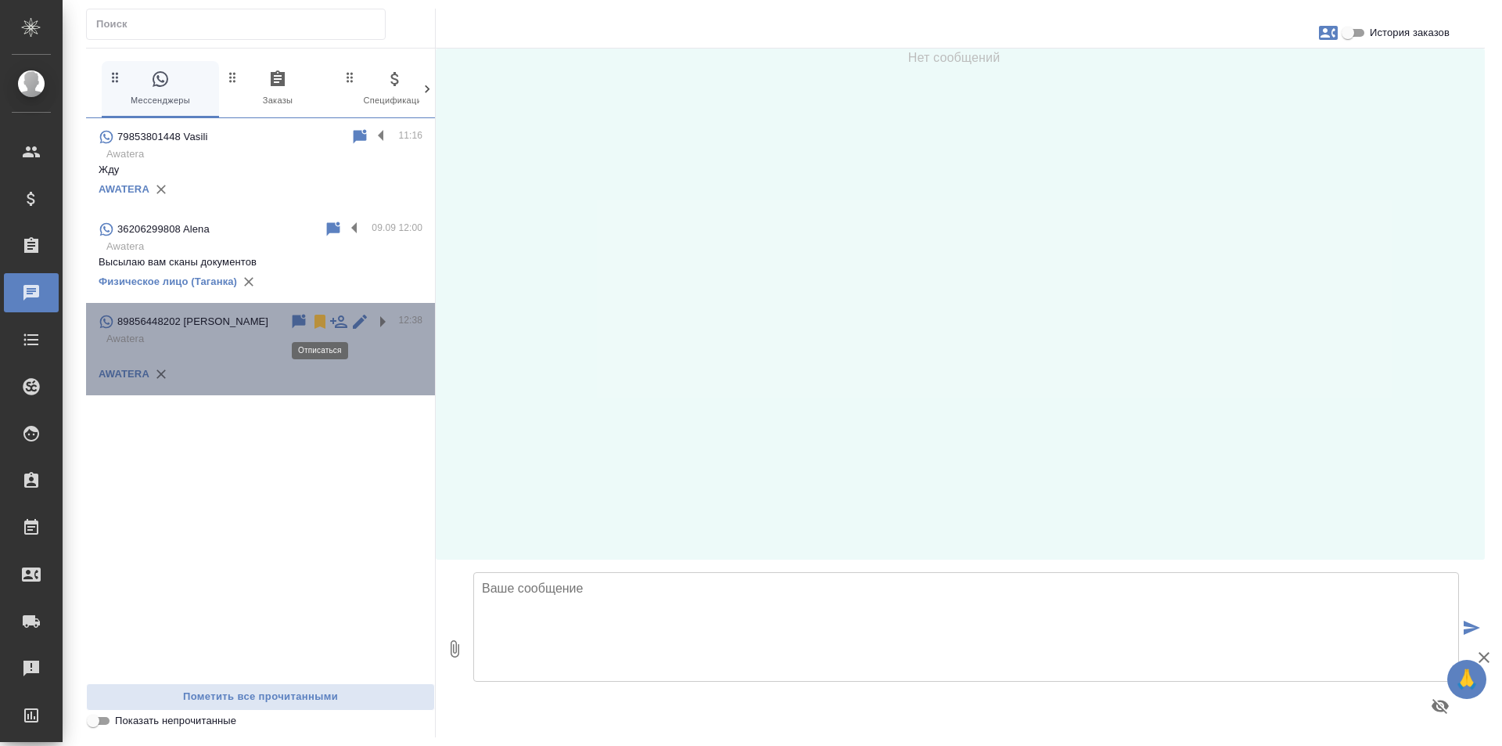
click at [322, 318] on icon at bounding box center [320, 322] width 11 height 14
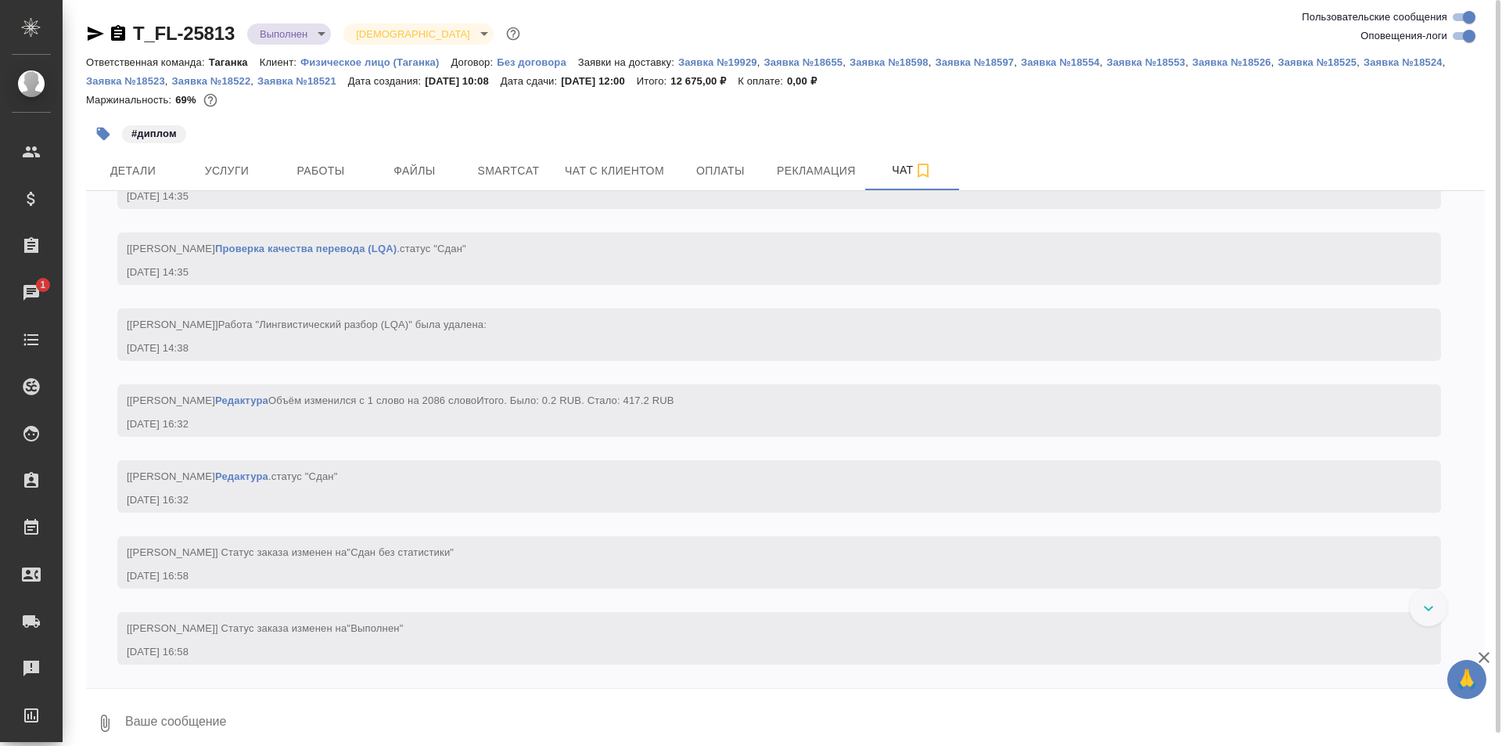
scroll to position [10747, 0]
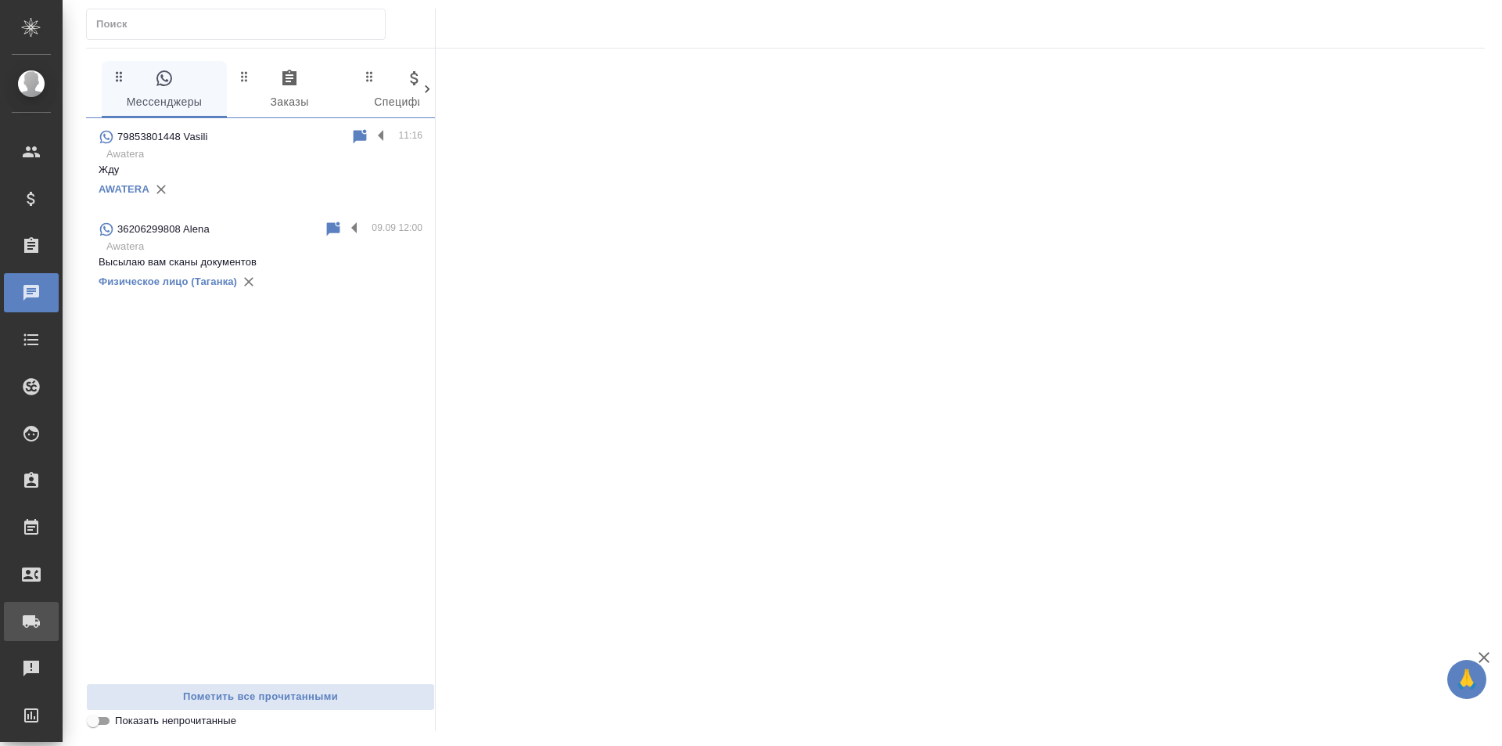
click at [33, 606] on link "Заявки на доставку" at bounding box center [31, 621] width 55 height 39
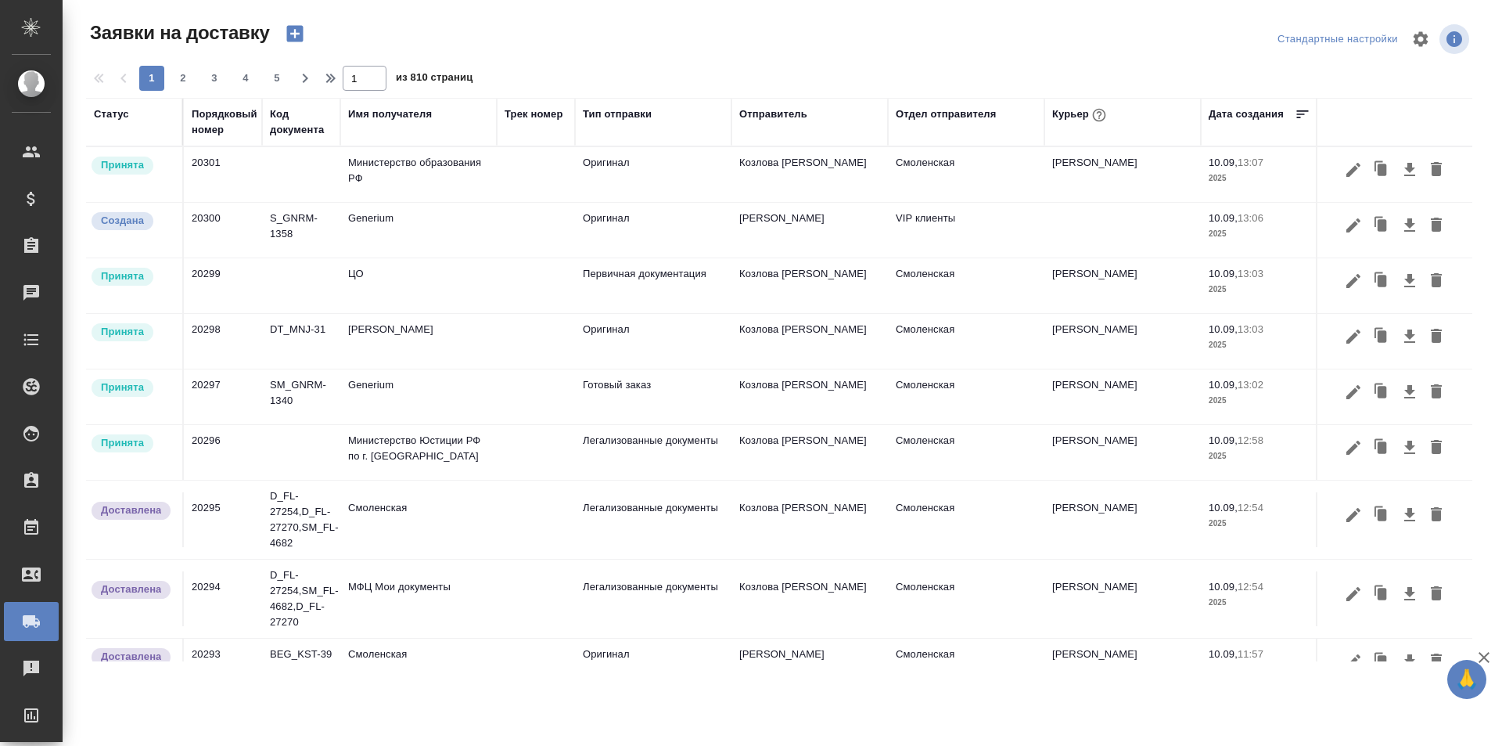
click at [1081, 111] on div "Курьер" at bounding box center [1080, 115] width 57 height 20
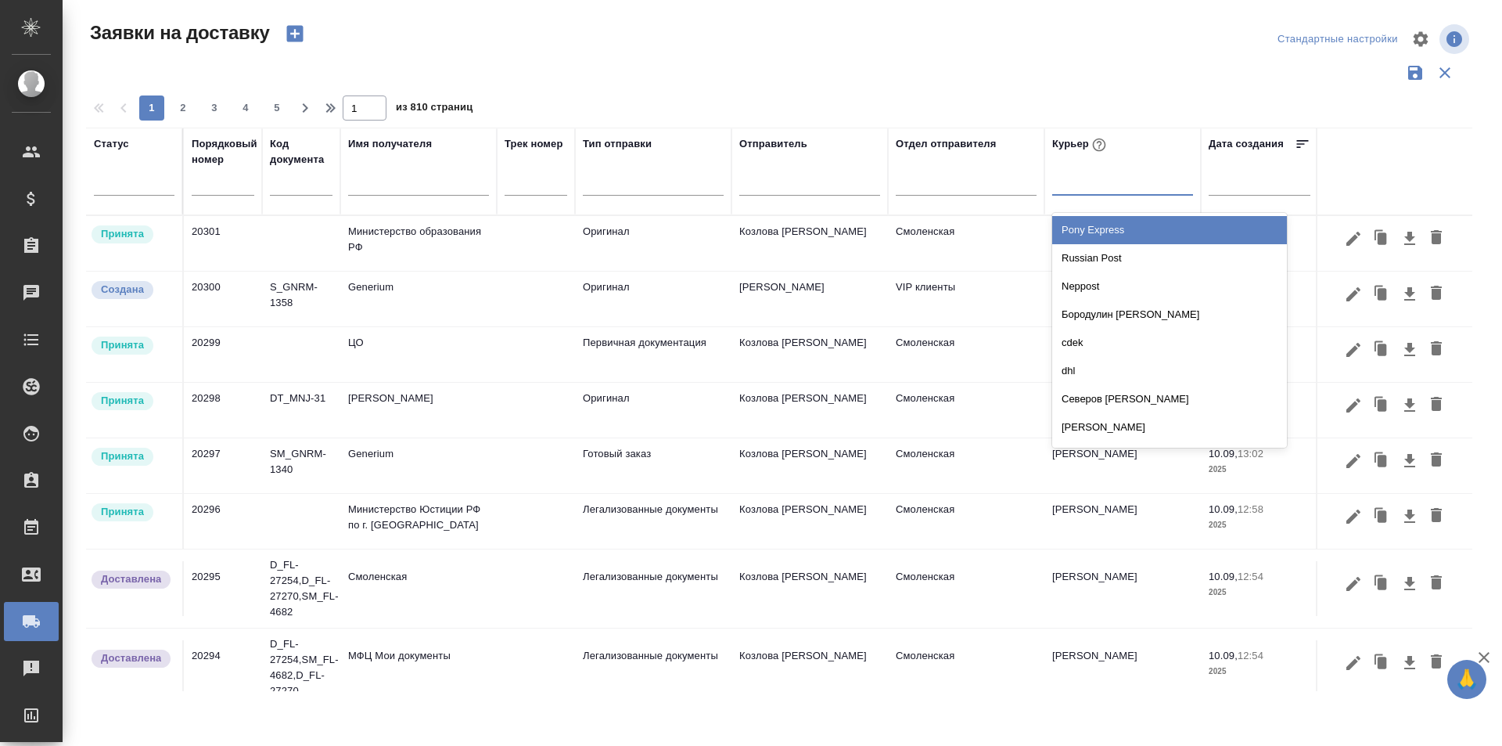
click at [1099, 188] on div at bounding box center [1122, 179] width 141 height 23
type input "эль"
click at [1103, 242] on div "Шаабан Эльмира" at bounding box center [1169, 230] width 235 height 28
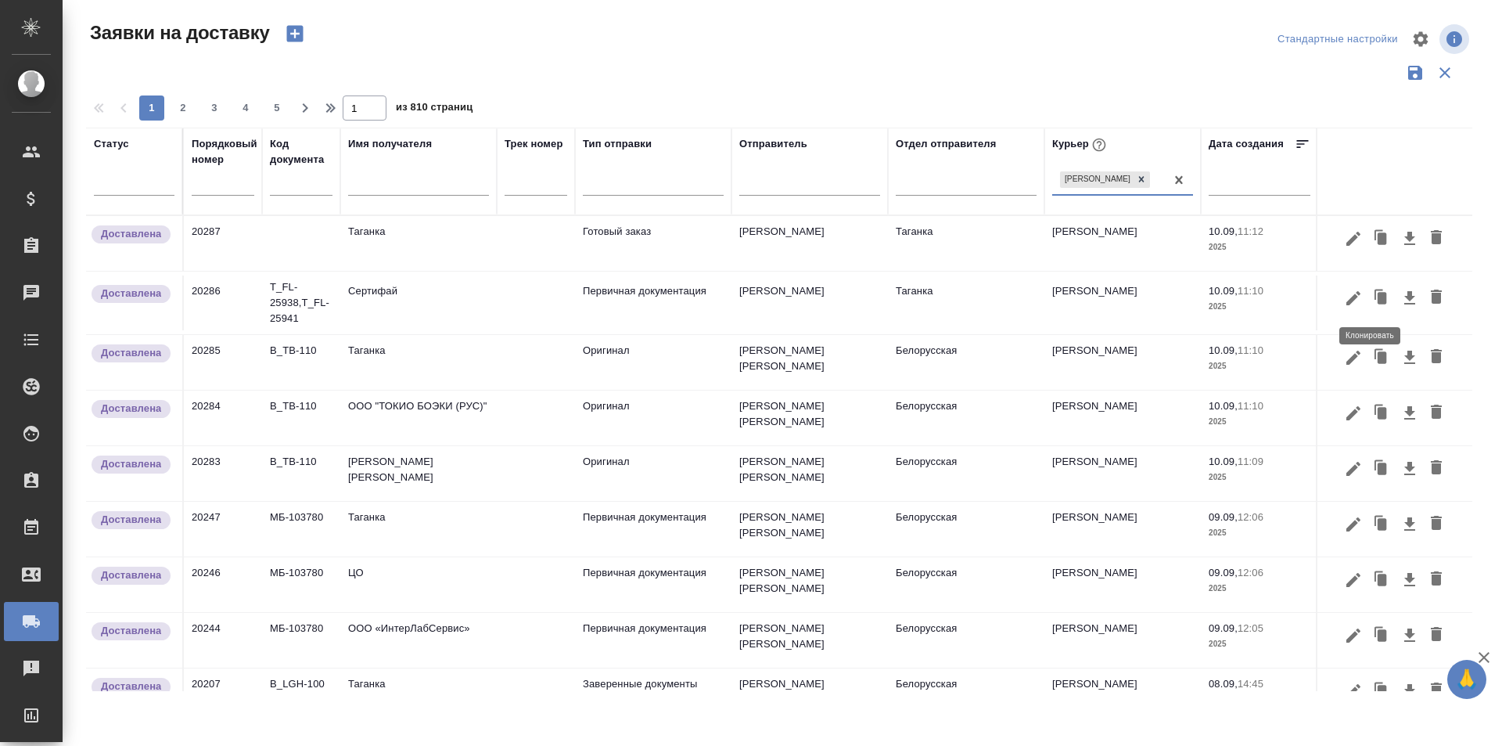
click at [1378, 300] on icon "button" at bounding box center [1382, 298] width 22 height 22
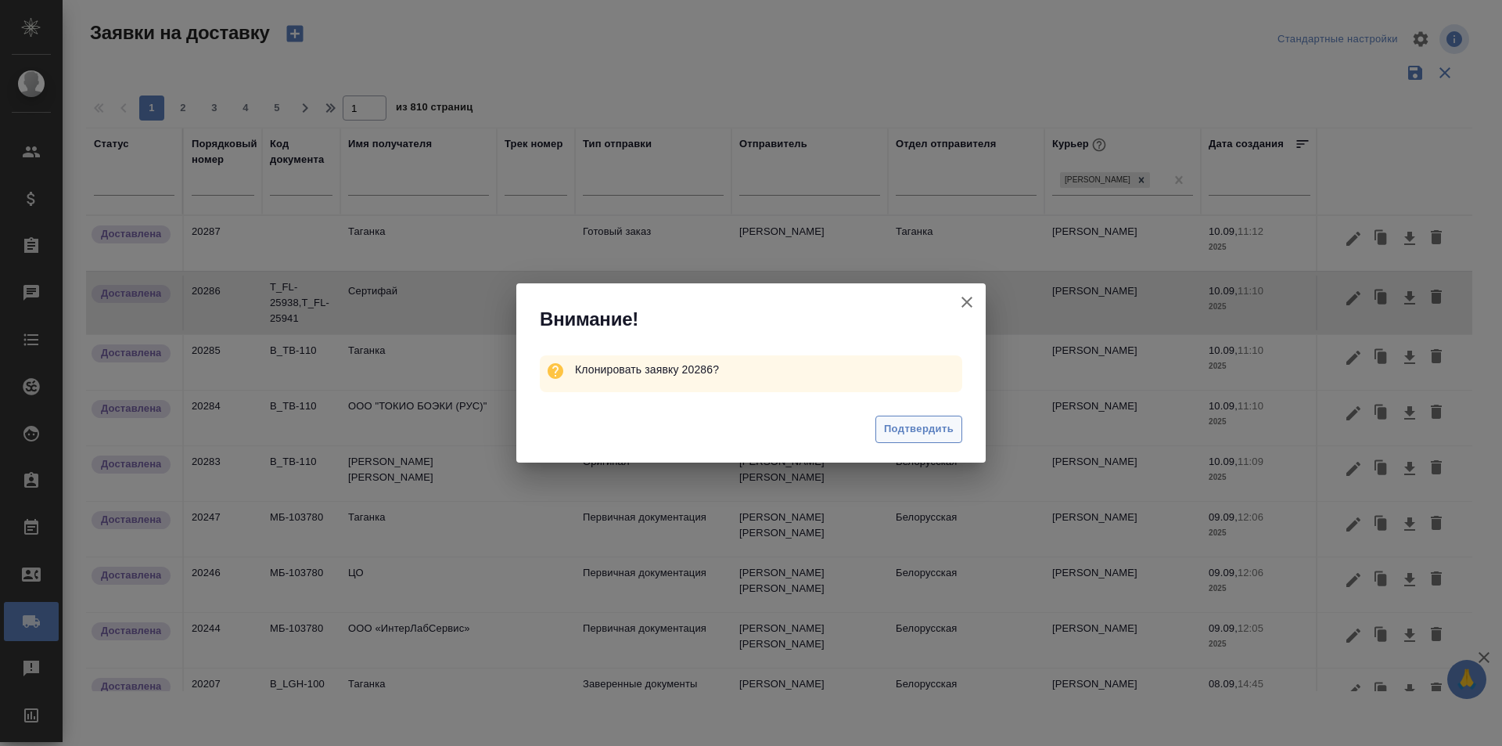
click at [933, 423] on span "Подтвердить" at bounding box center [919, 429] width 70 height 18
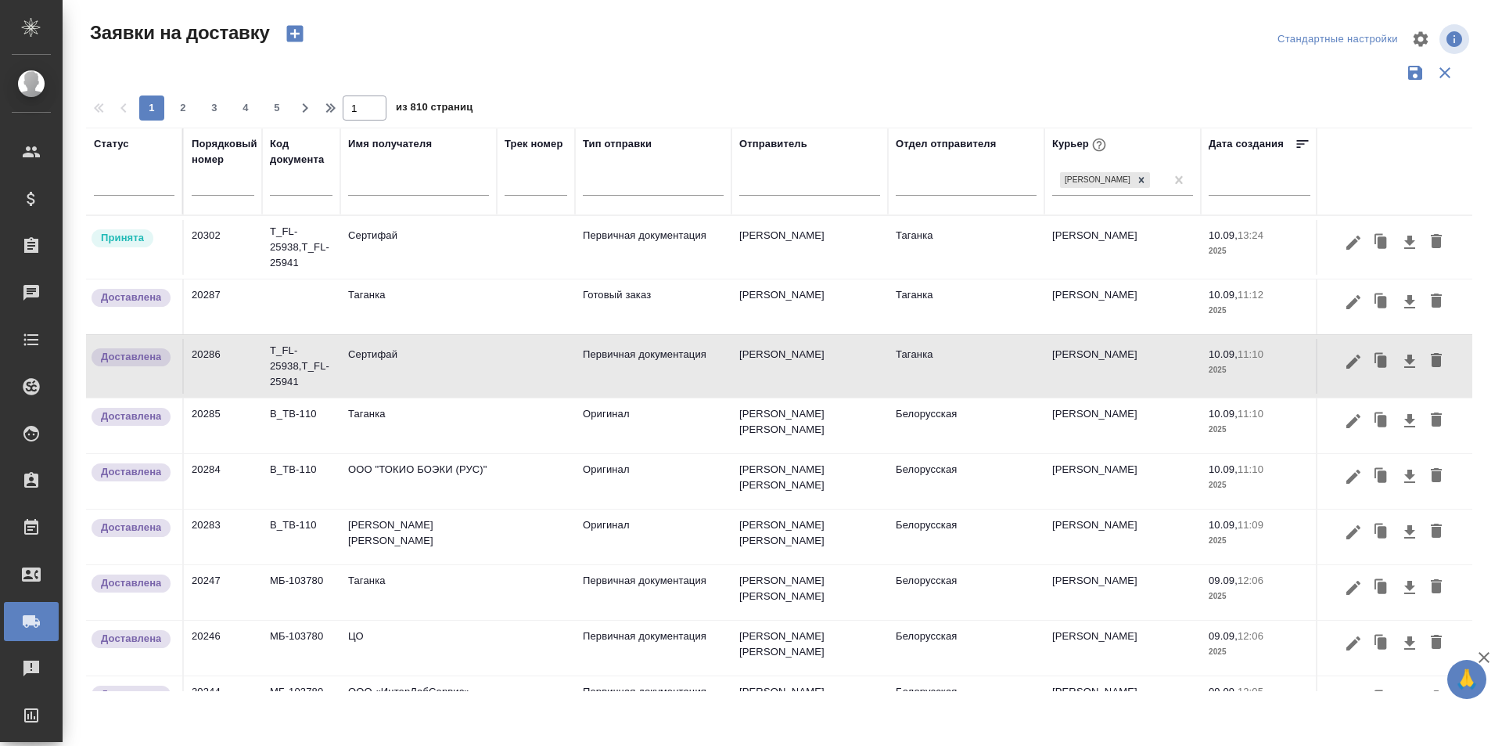
click at [395, 242] on td "Сертифай" at bounding box center [418, 247] width 156 height 55
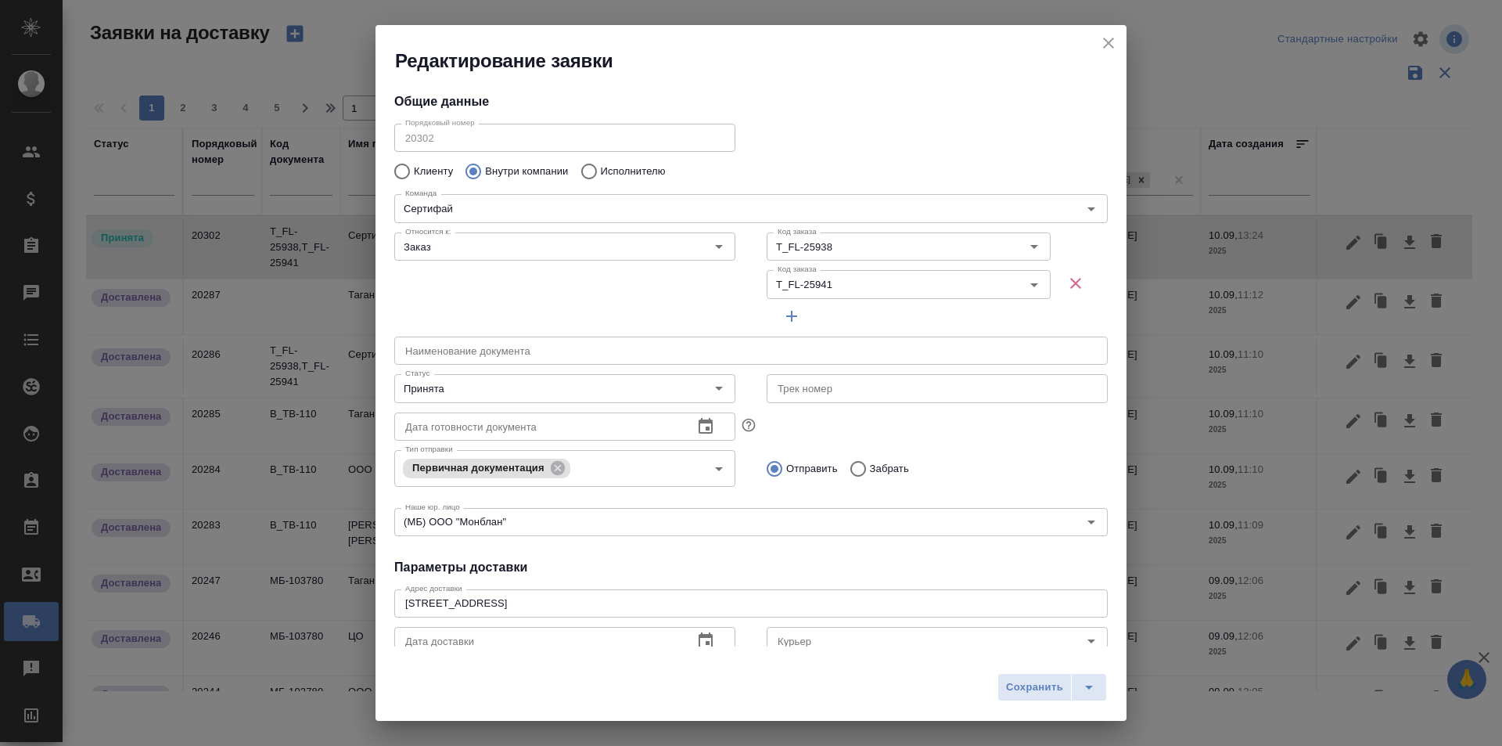
type input "[PERSON_NAME]"
click at [555, 464] on icon at bounding box center [557, 467] width 14 height 14
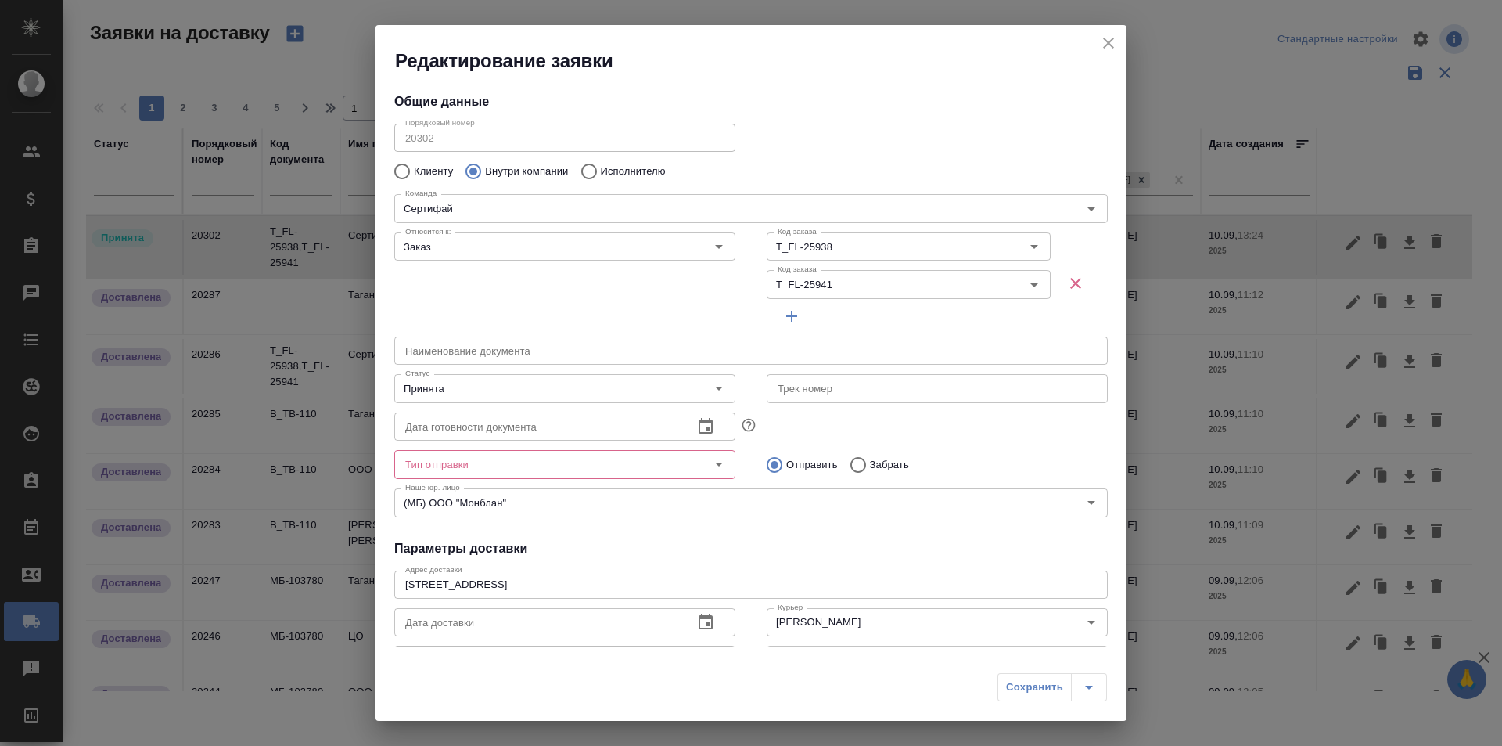
click at [635, 464] on input "Тип отправки" at bounding box center [538, 464] width 279 height 19
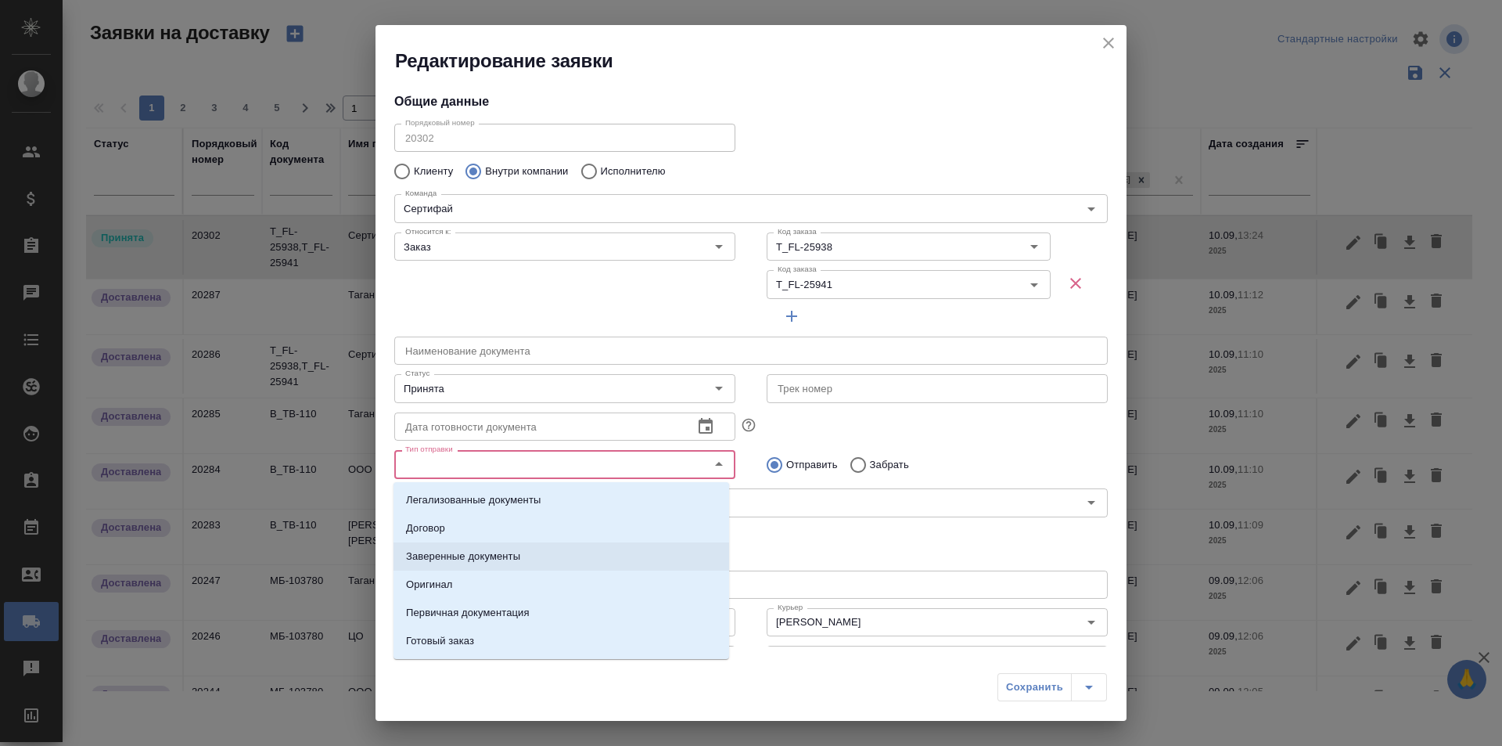
click at [627, 563] on li "Заверенные документы" at bounding box center [562, 556] width 336 height 28
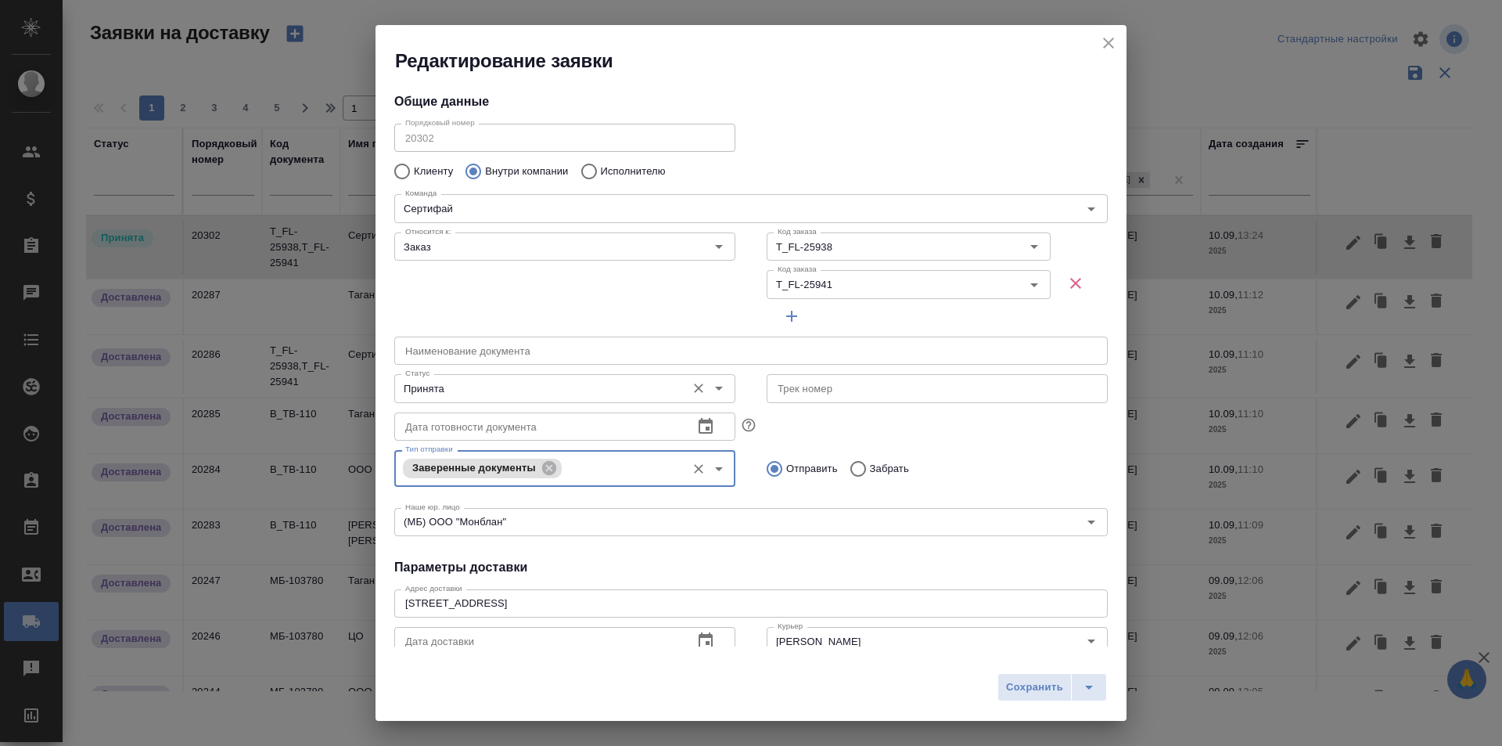
click at [667, 394] on input "Принята" at bounding box center [538, 388] width 279 height 19
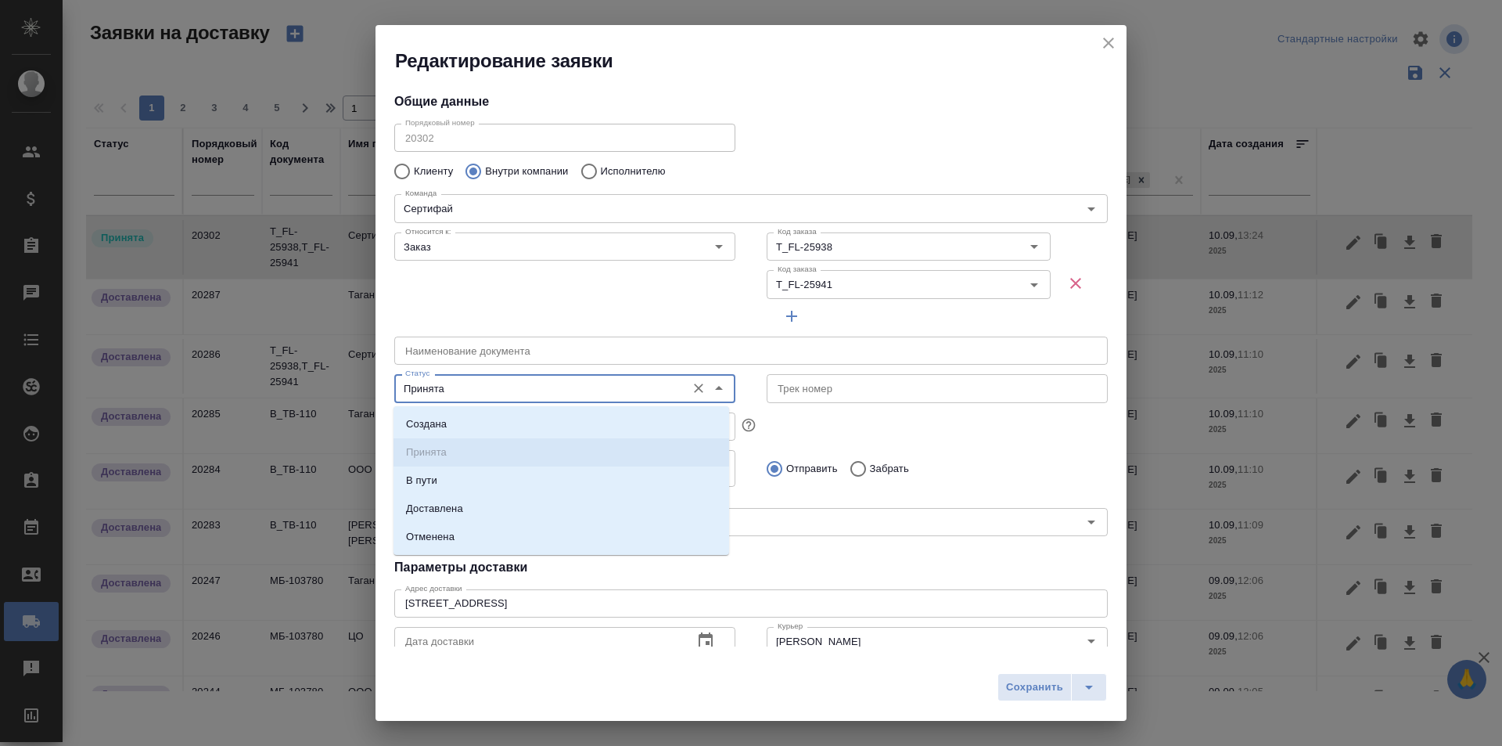
click at [667, 394] on input "Принята" at bounding box center [538, 388] width 279 height 19
click at [1005, 411] on div "Дата готовности документа Дата готовности документа" at bounding box center [751, 424] width 745 height 69
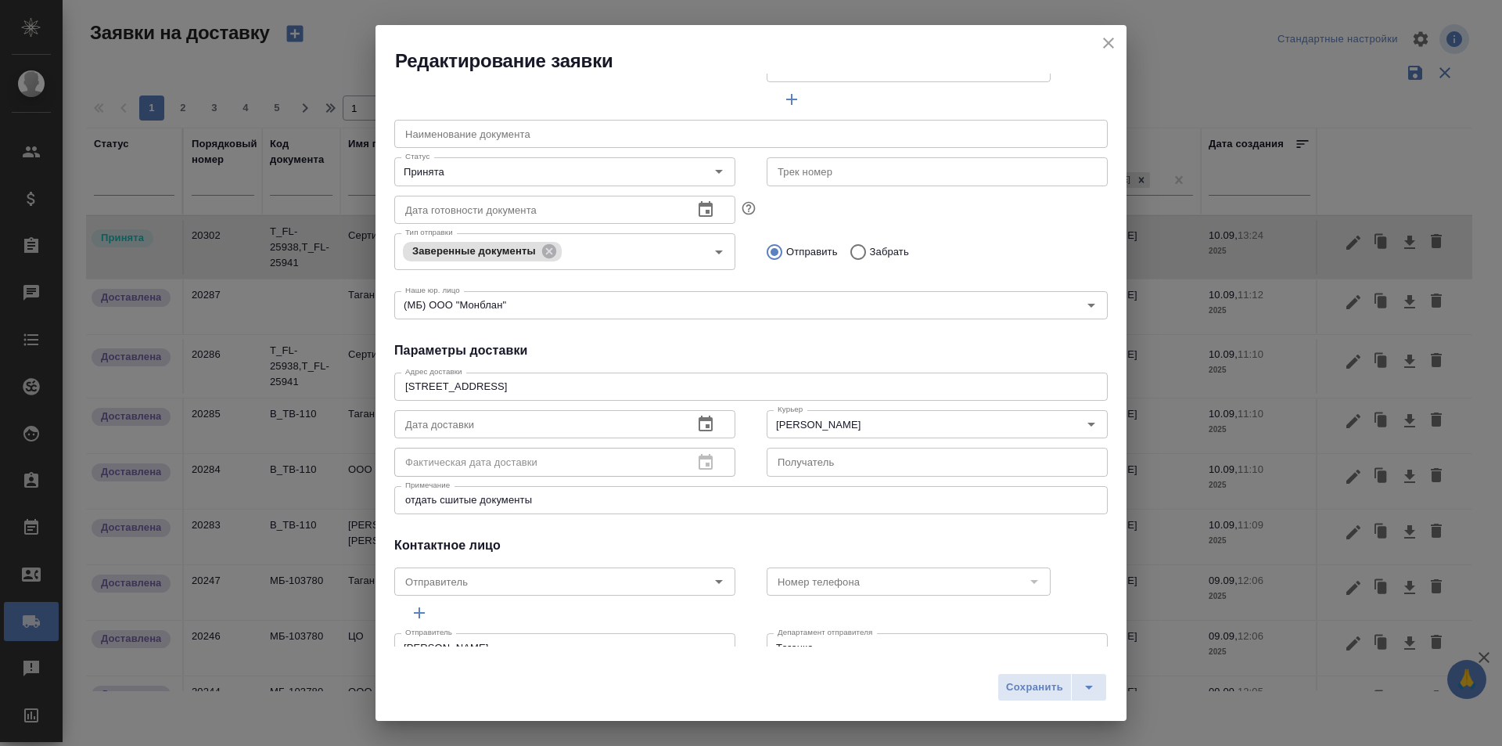
scroll to position [251, 0]
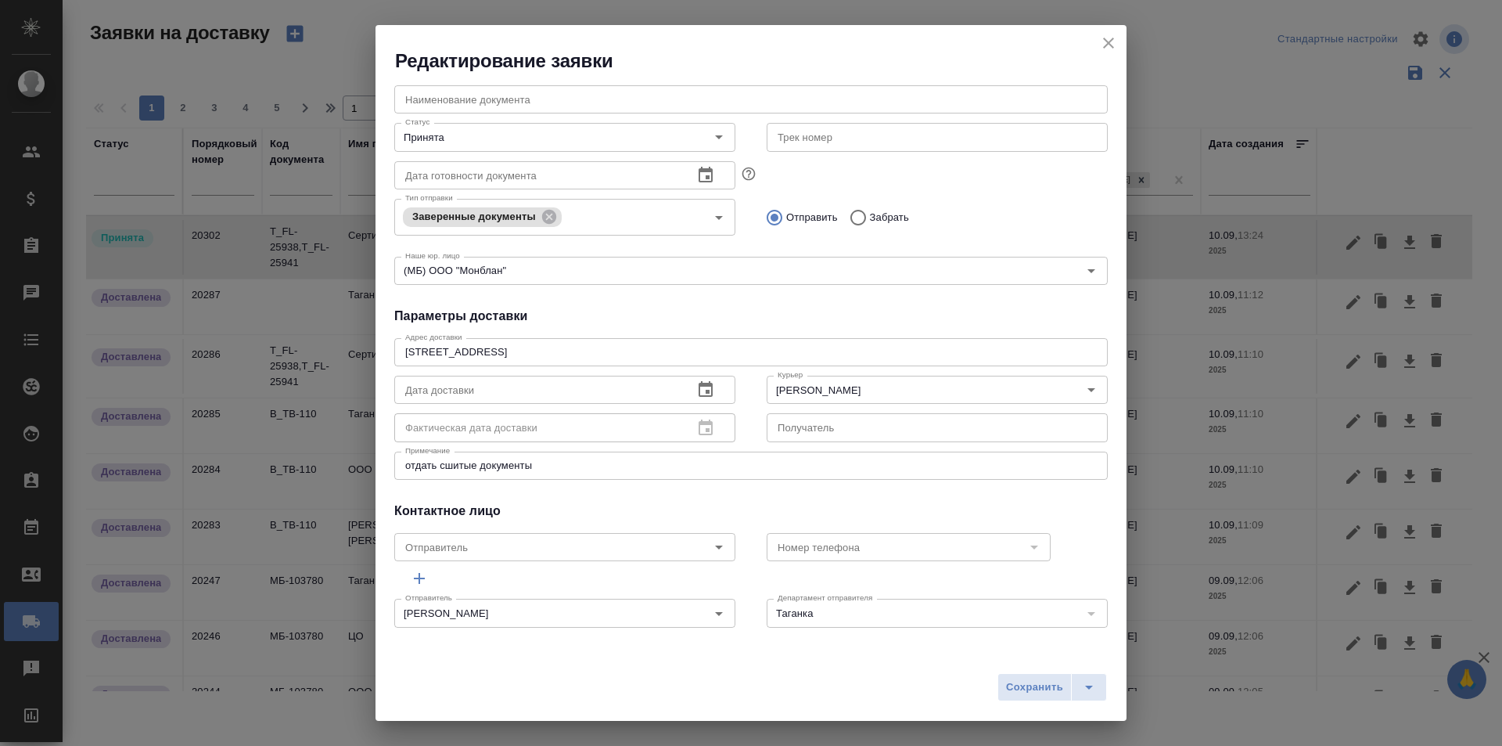
click at [703, 390] on icon "button" at bounding box center [705, 389] width 19 height 19
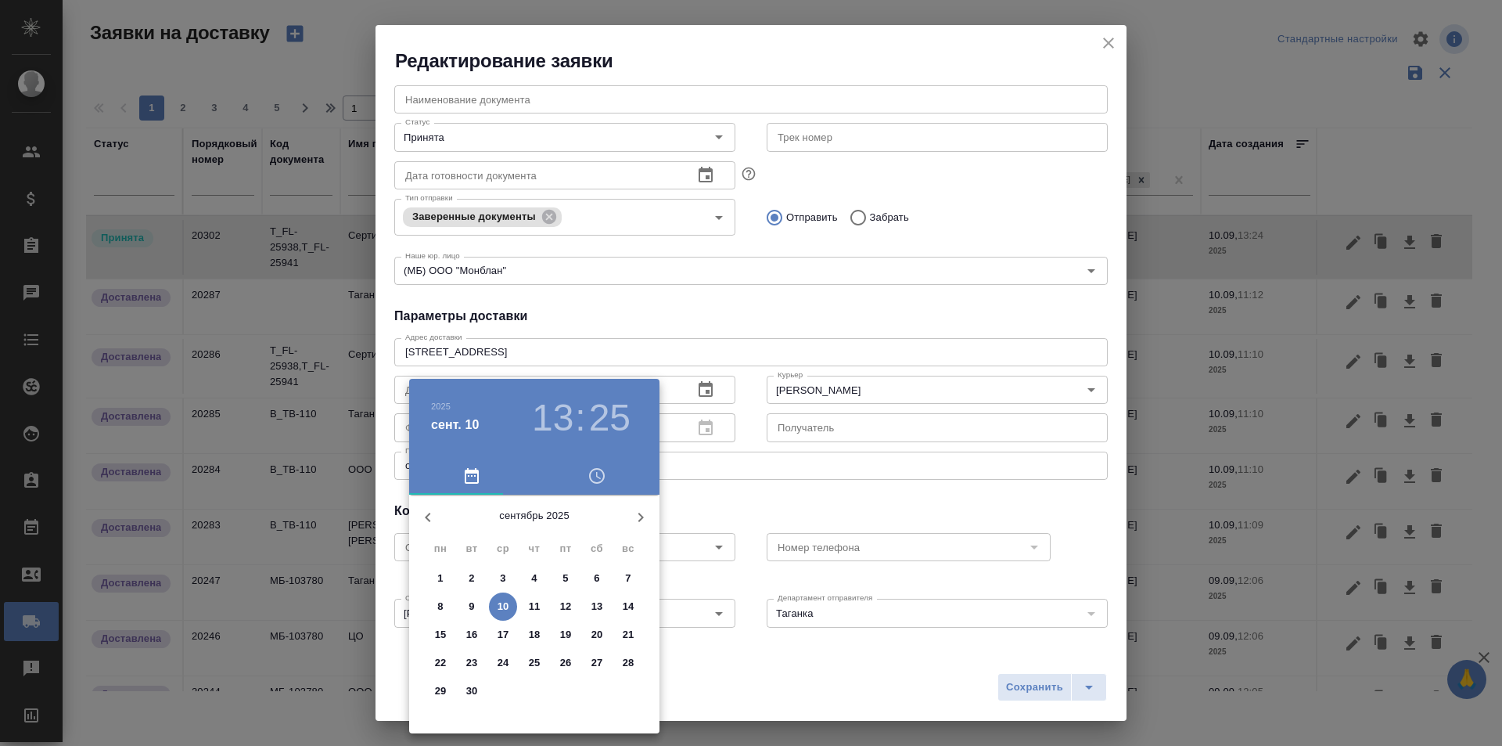
click at [581, 435] on h3 ":" at bounding box center [580, 418] width 10 height 44
click at [596, 498] on div "сентябрь 2025" at bounding box center [534, 517] width 250 height 38
click at [598, 486] on button "button" at bounding box center [596, 476] width 125 height 38
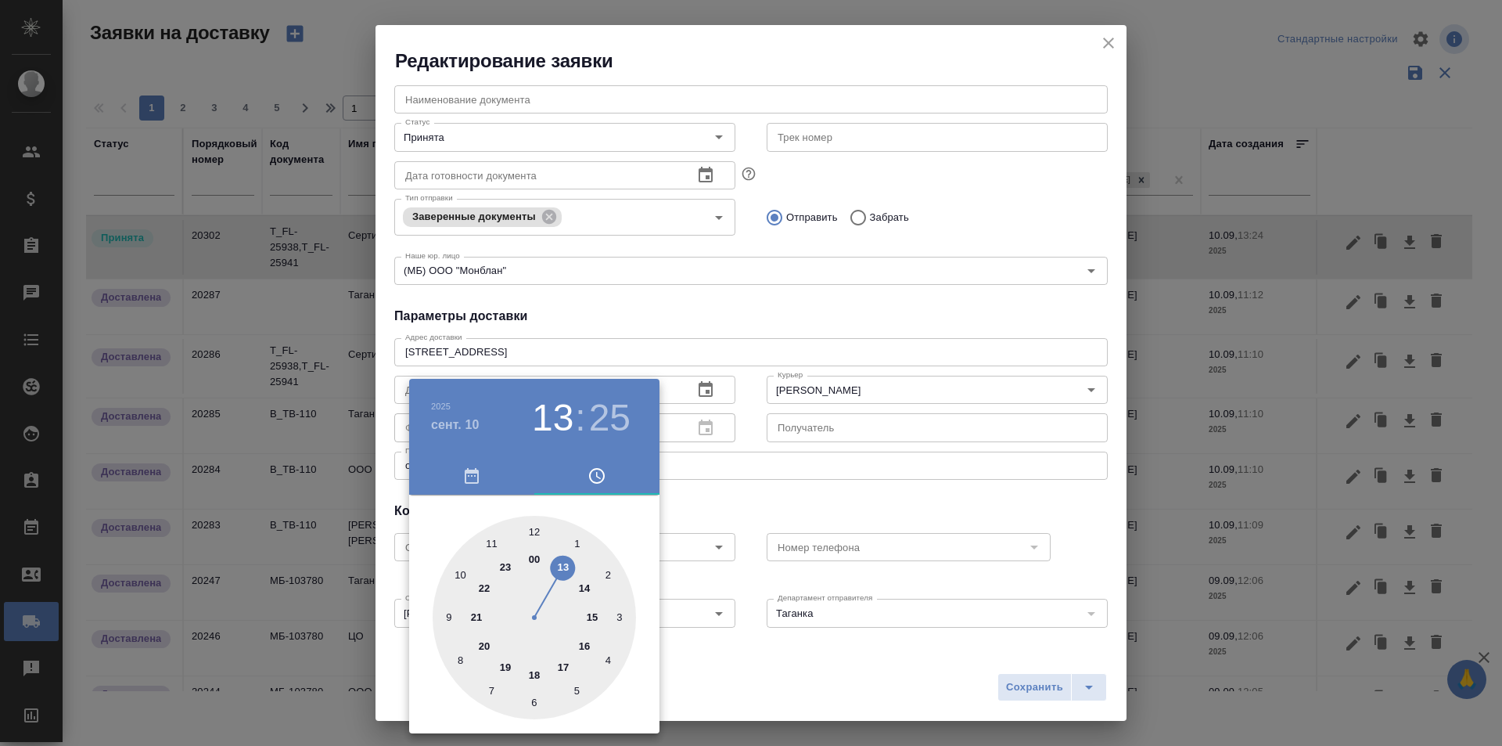
click at [477, 584] on div at bounding box center [534, 617] width 203 height 203
click at [543, 426] on h3 "22" at bounding box center [552, 418] width 41 height 44
click at [564, 563] on div at bounding box center [534, 617] width 203 height 203
click at [468, 583] on div at bounding box center [534, 617] width 203 height 203
click at [458, 569] on div at bounding box center [534, 617] width 203 height 203
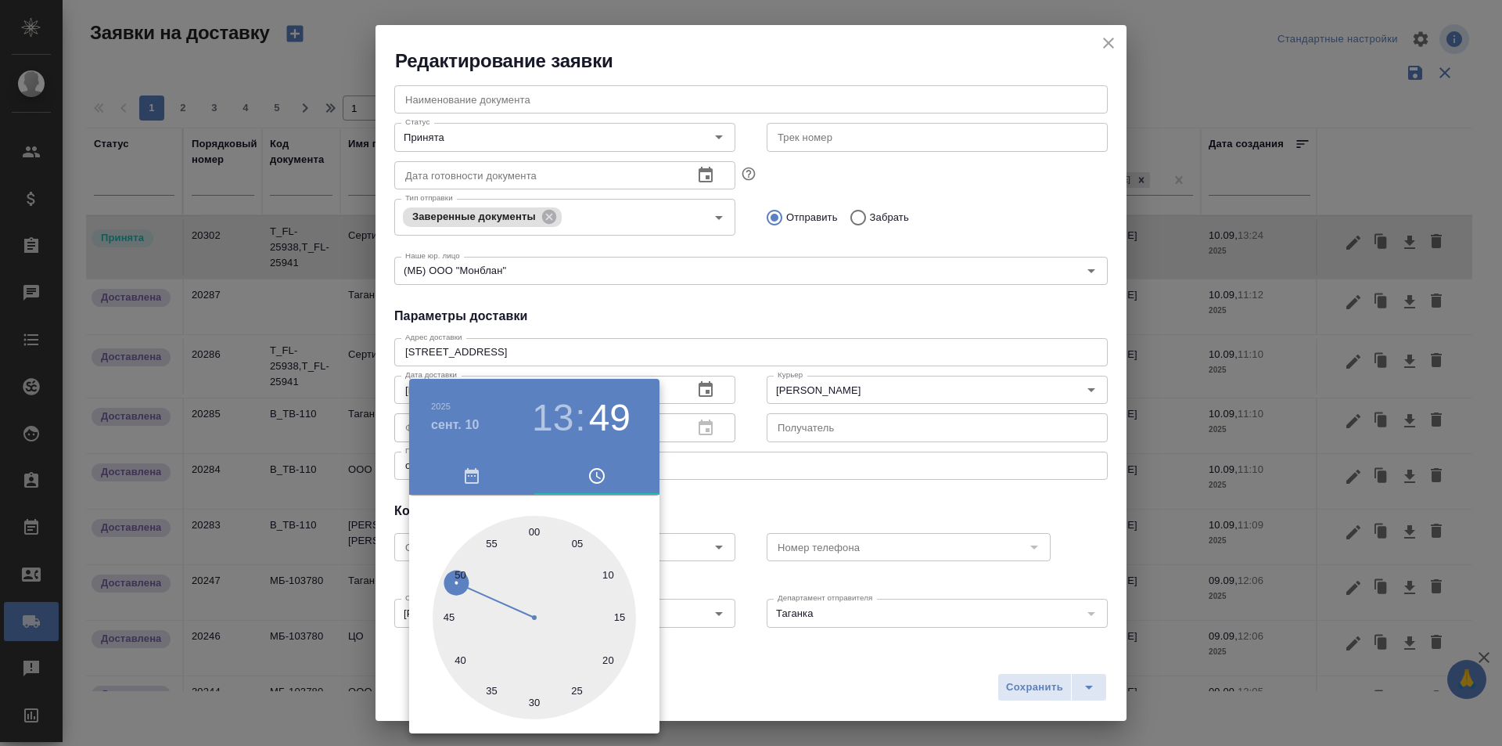
type input "10.09.2025 13:50"
click at [850, 486] on div at bounding box center [751, 373] width 1502 height 746
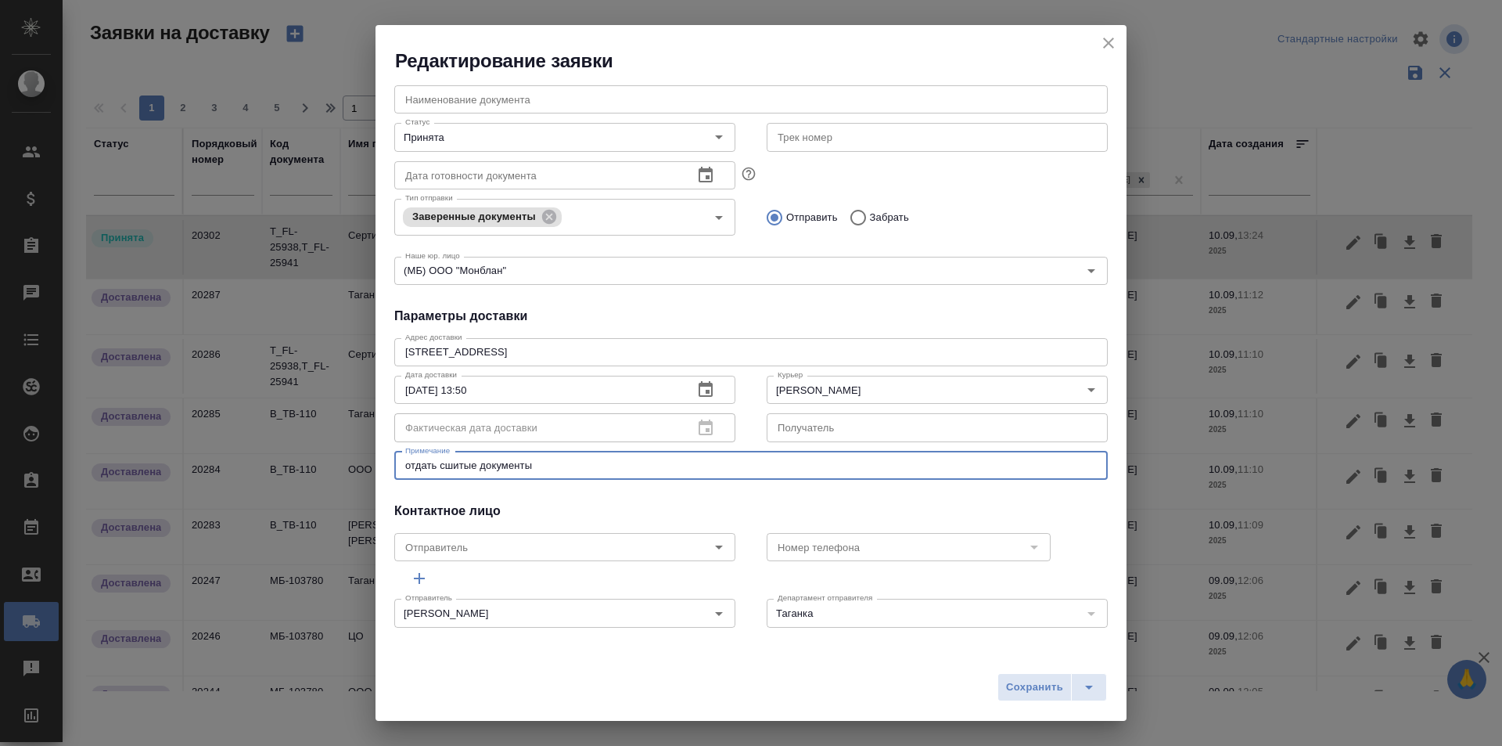
drag, startPoint x: 563, startPoint y: 462, endPoint x: 286, endPoint y: 469, distance: 277.1
click at [286, 469] on div "Редактирование заявки Общие данные Порядковый номер 20302 Порядковый номер Клие…" at bounding box center [751, 373] width 1502 height 746
type textarea "забрать заверенные документы"
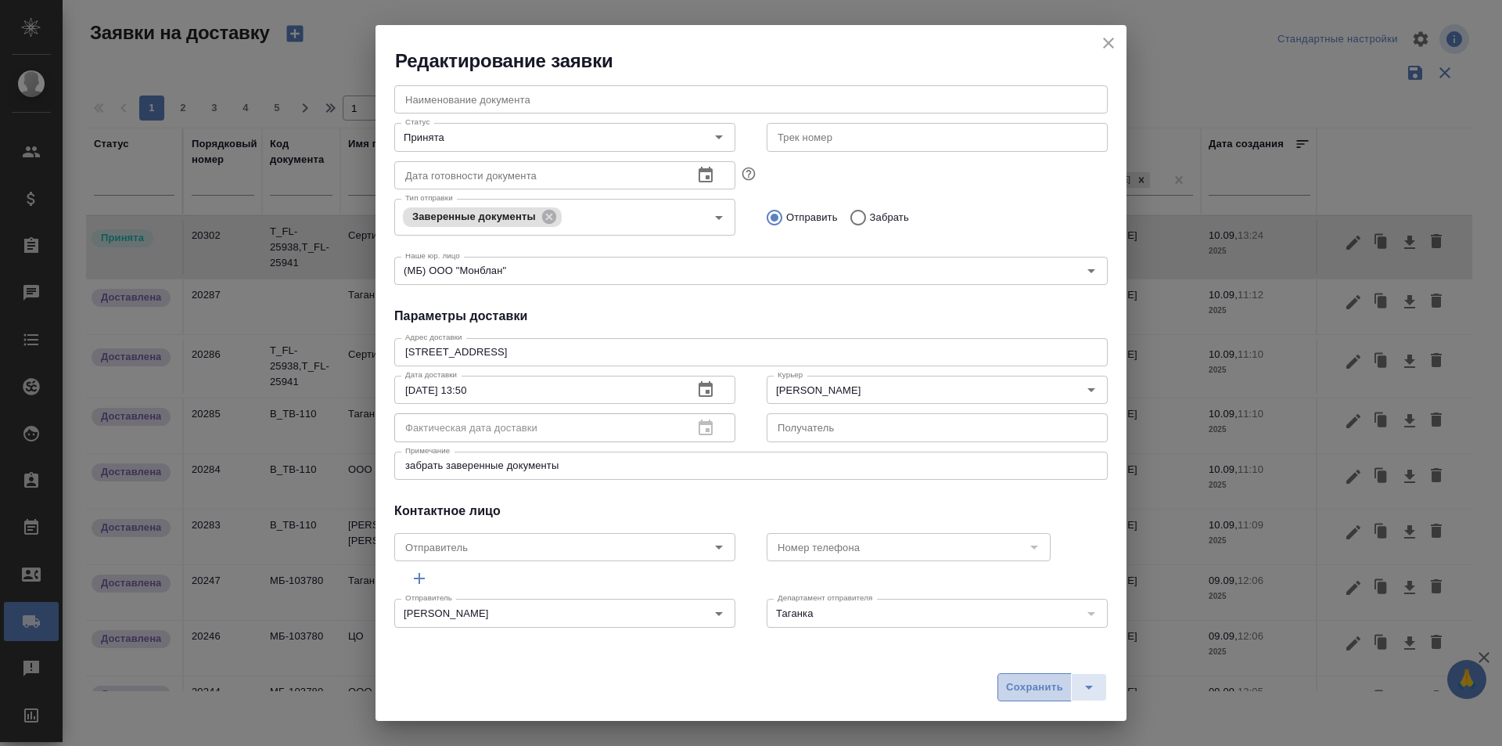
click at [1034, 682] on span "Сохранить" at bounding box center [1034, 687] width 57 height 18
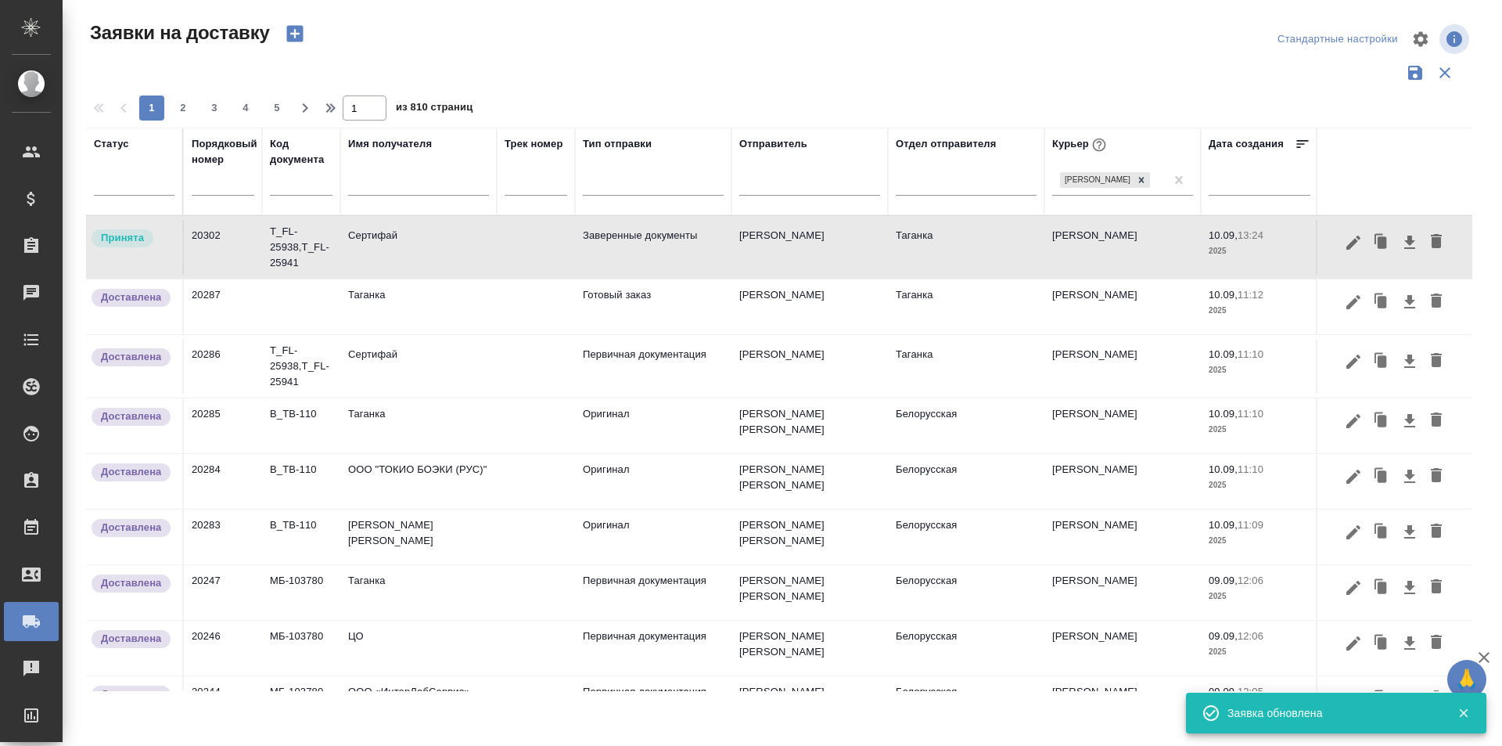
click at [511, 250] on td at bounding box center [536, 247] width 78 height 55
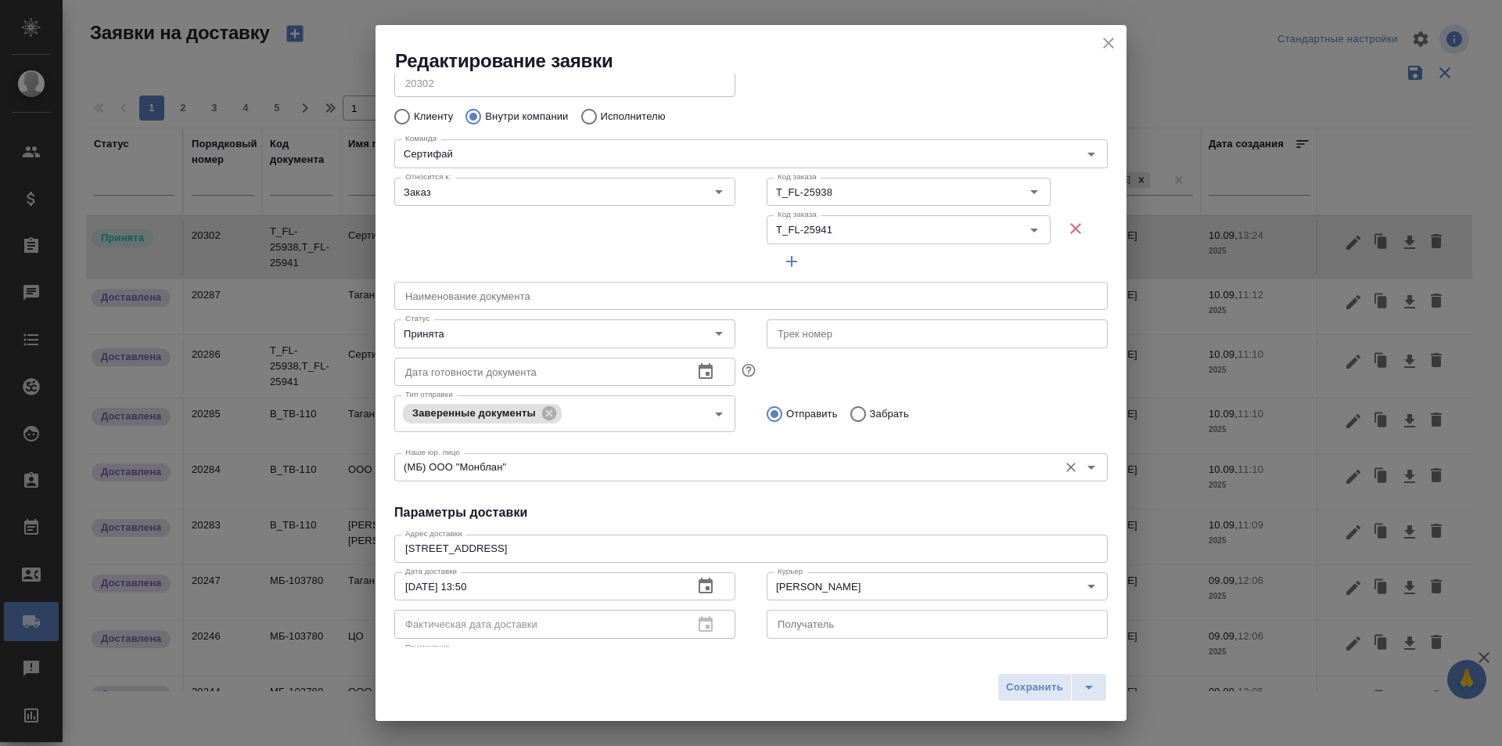
scroll to position [78, 0]
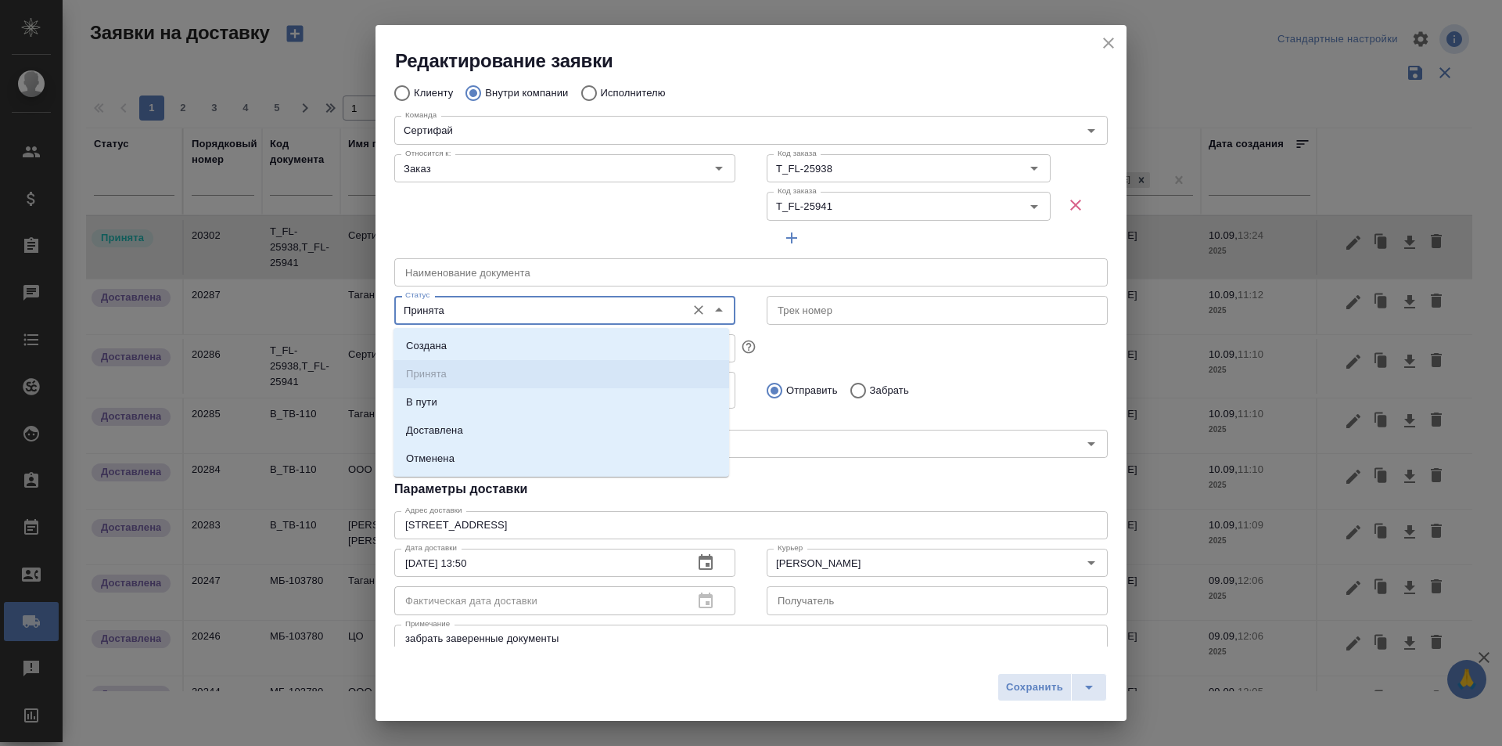
click at [615, 310] on input "Принята" at bounding box center [538, 309] width 279 height 19
click at [600, 433] on li "Доставлена" at bounding box center [562, 430] width 336 height 28
type input "Доставлена"
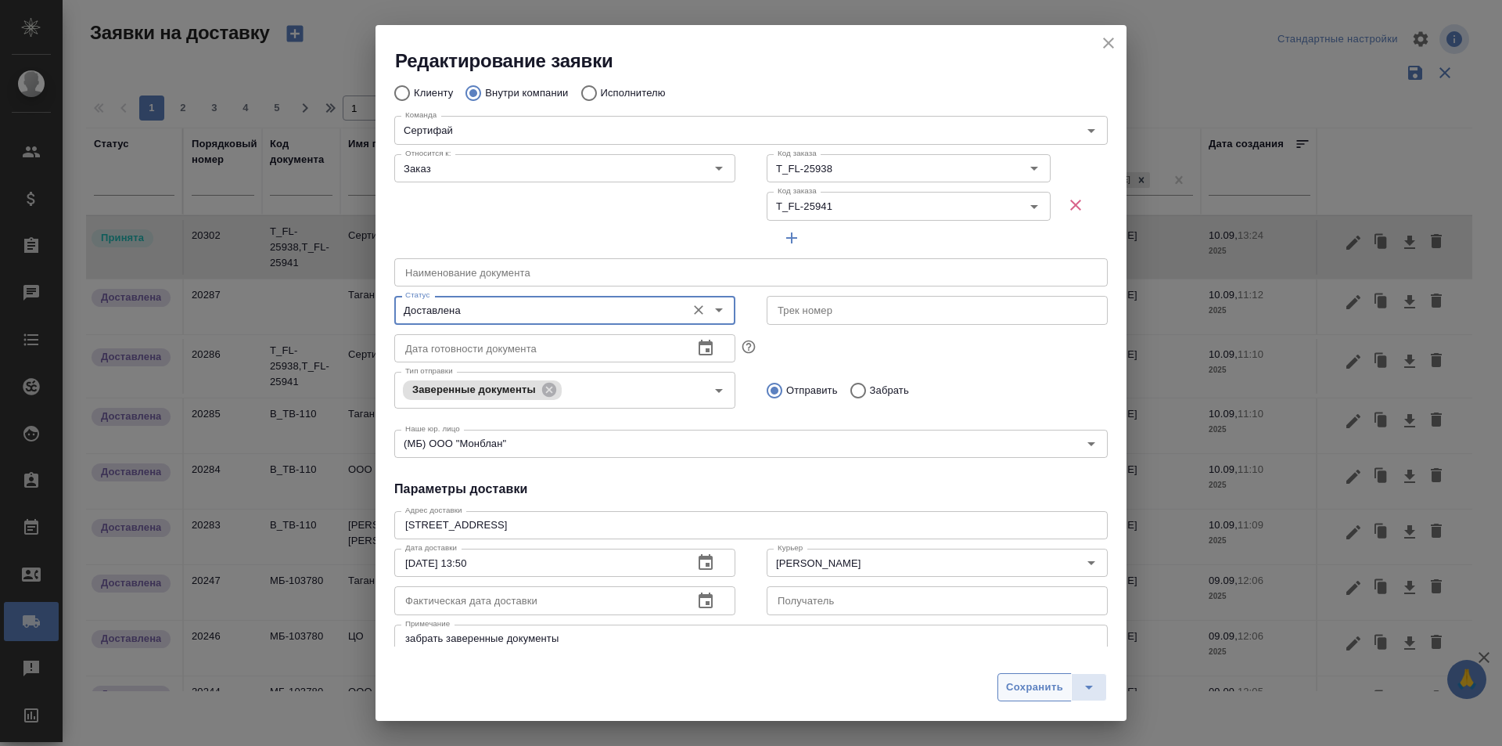
click at [1028, 681] on span "Сохранить" at bounding box center [1034, 687] width 57 height 18
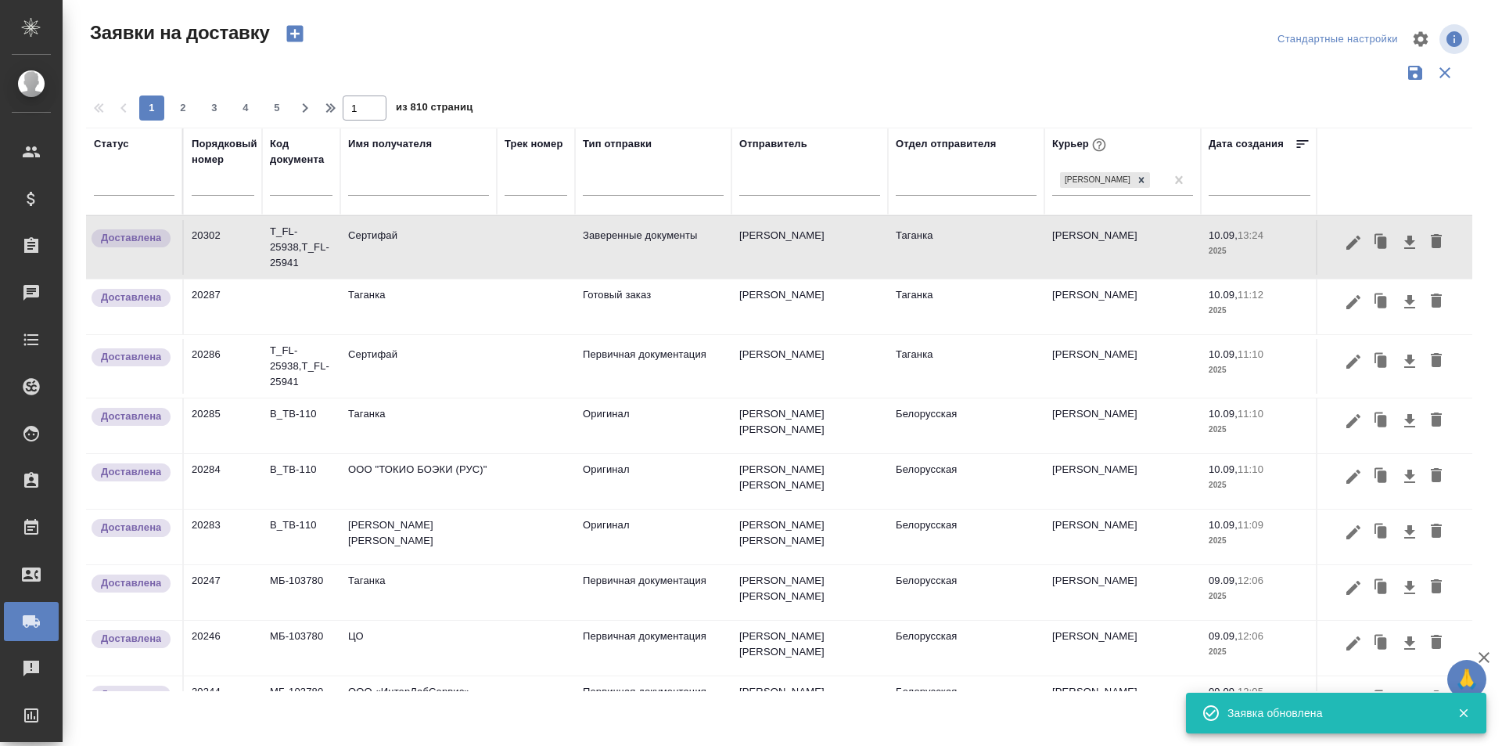
click at [440, 311] on td "Таганка" at bounding box center [418, 306] width 156 height 55
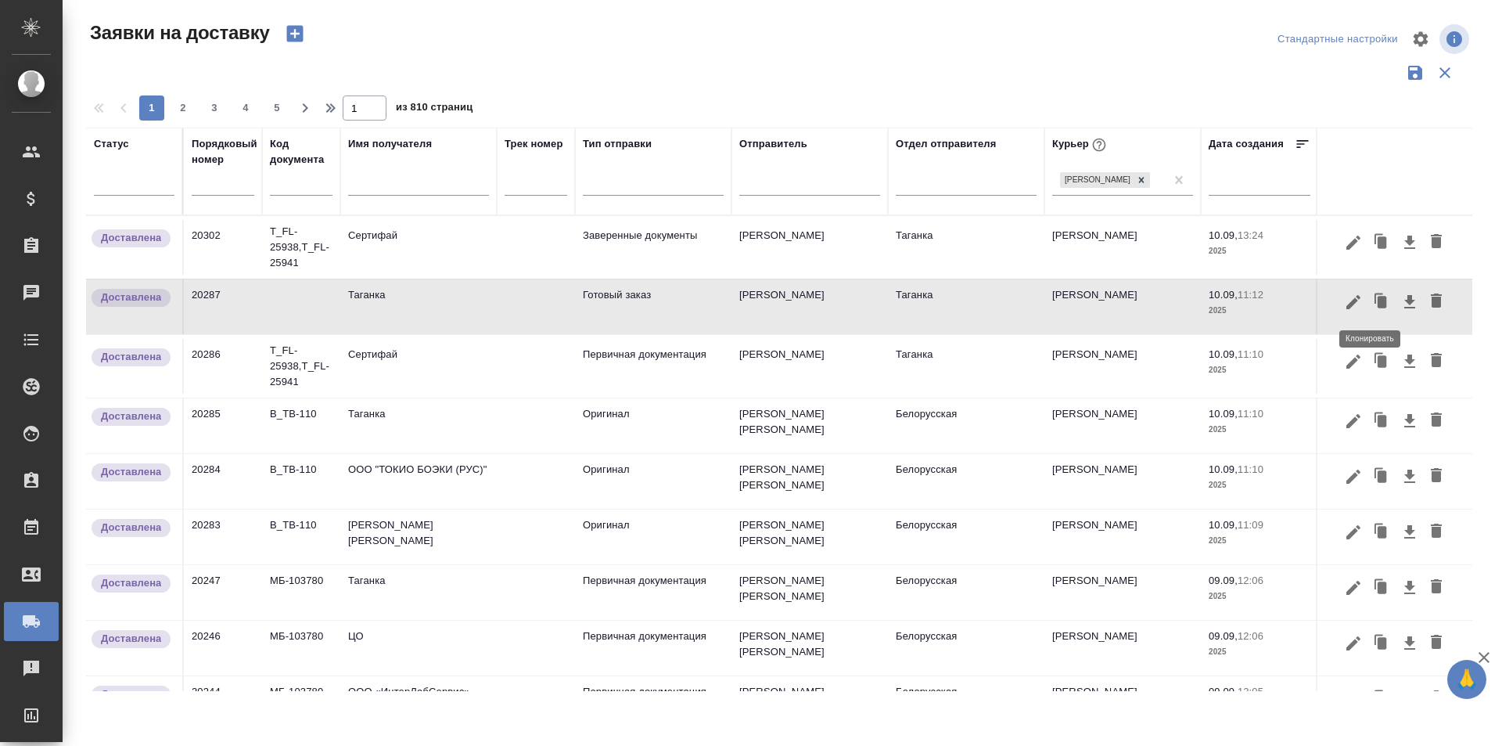
click at [1378, 304] on icon "button" at bounding box center [1382, 302] width 9 height 12
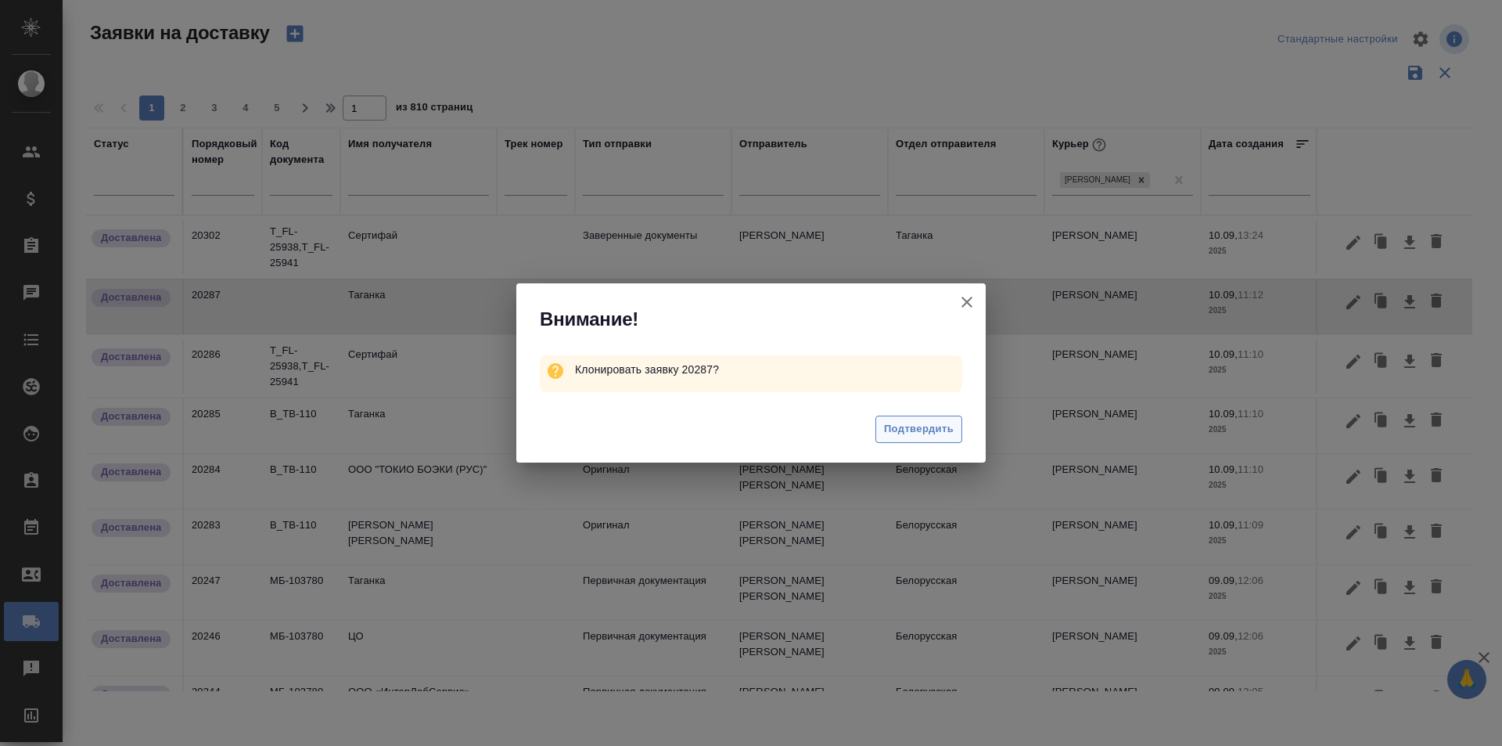
click at [952, 431] on span "Подтвердить" at bounding box center [919, 429] width 70 height 18
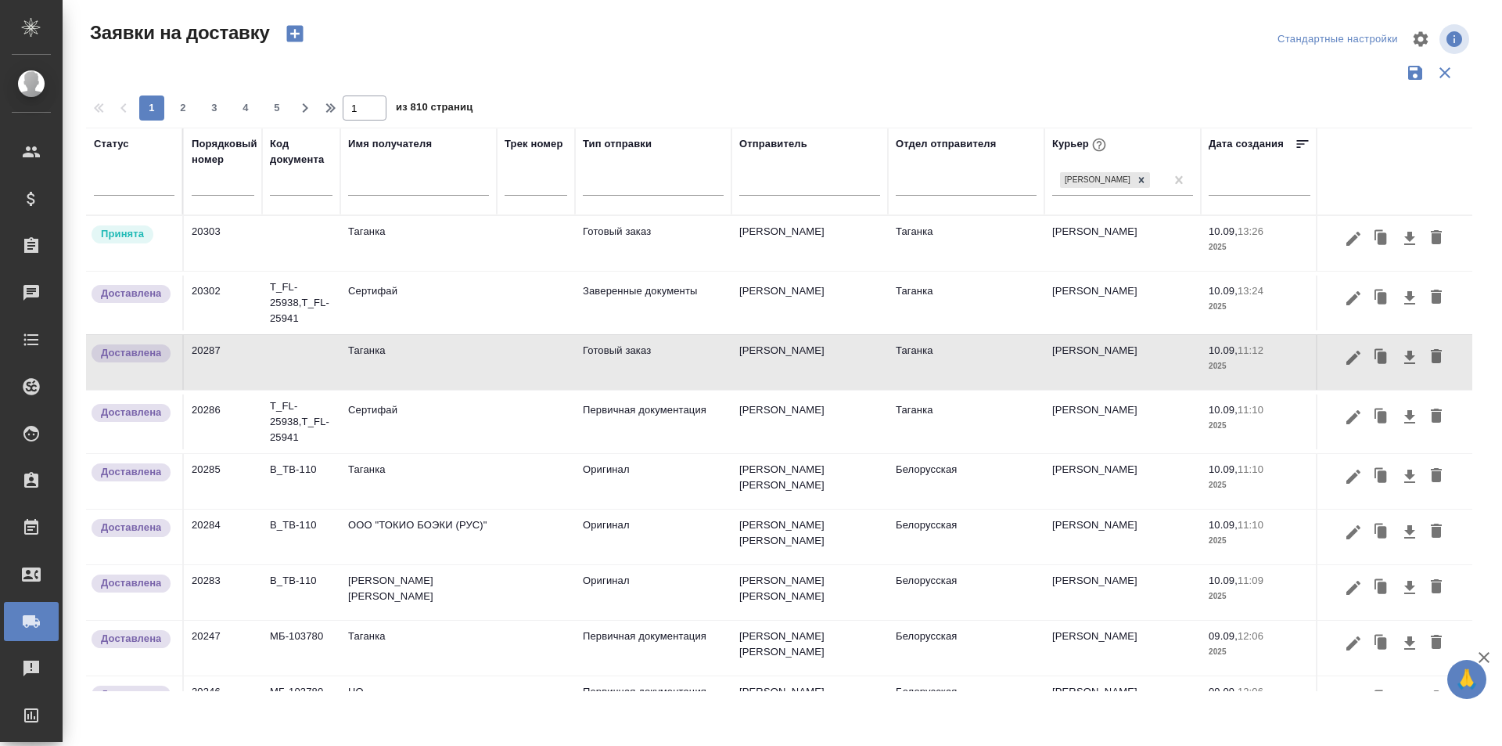
click at [573, 241] on td at bounding box center [536, 243] width 78 height 55
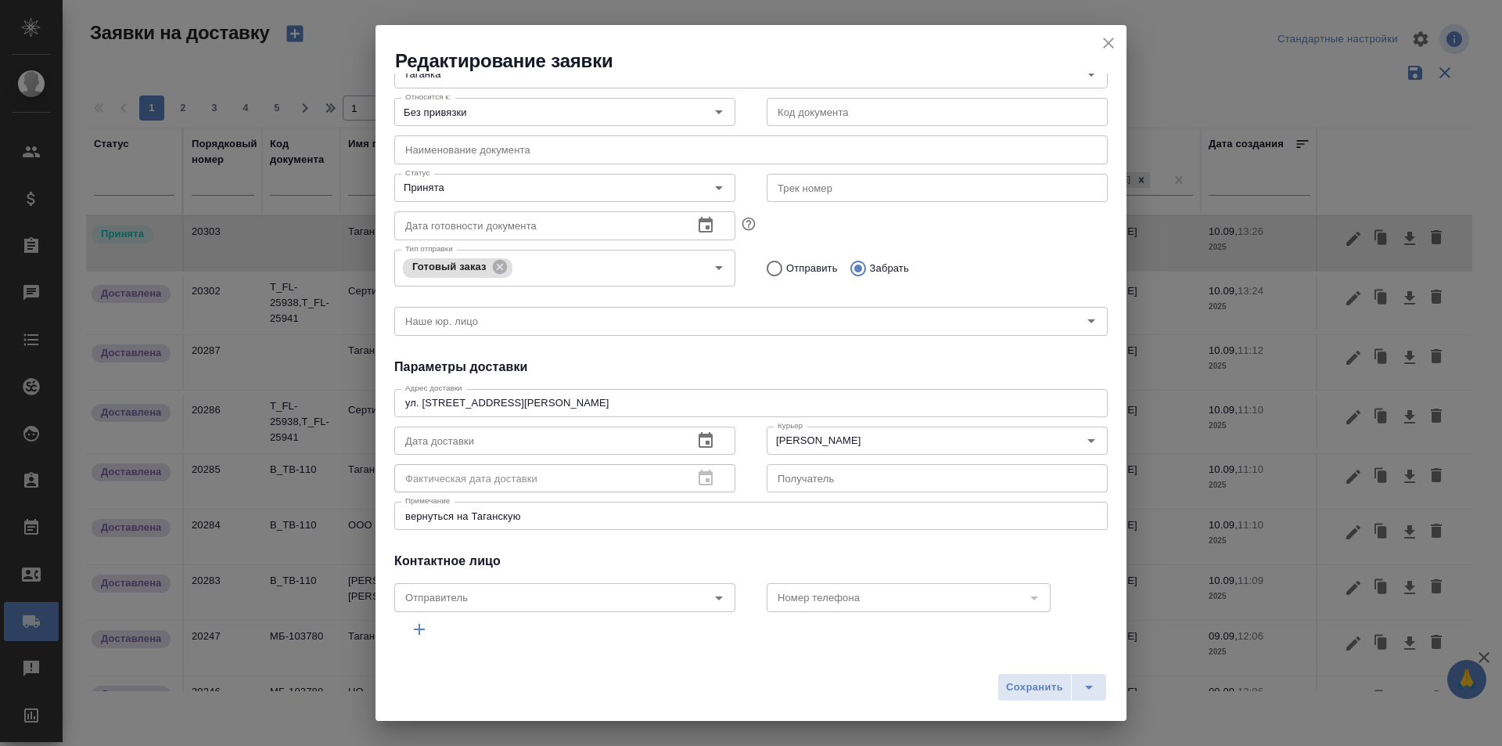
scroll to position [156, 0]
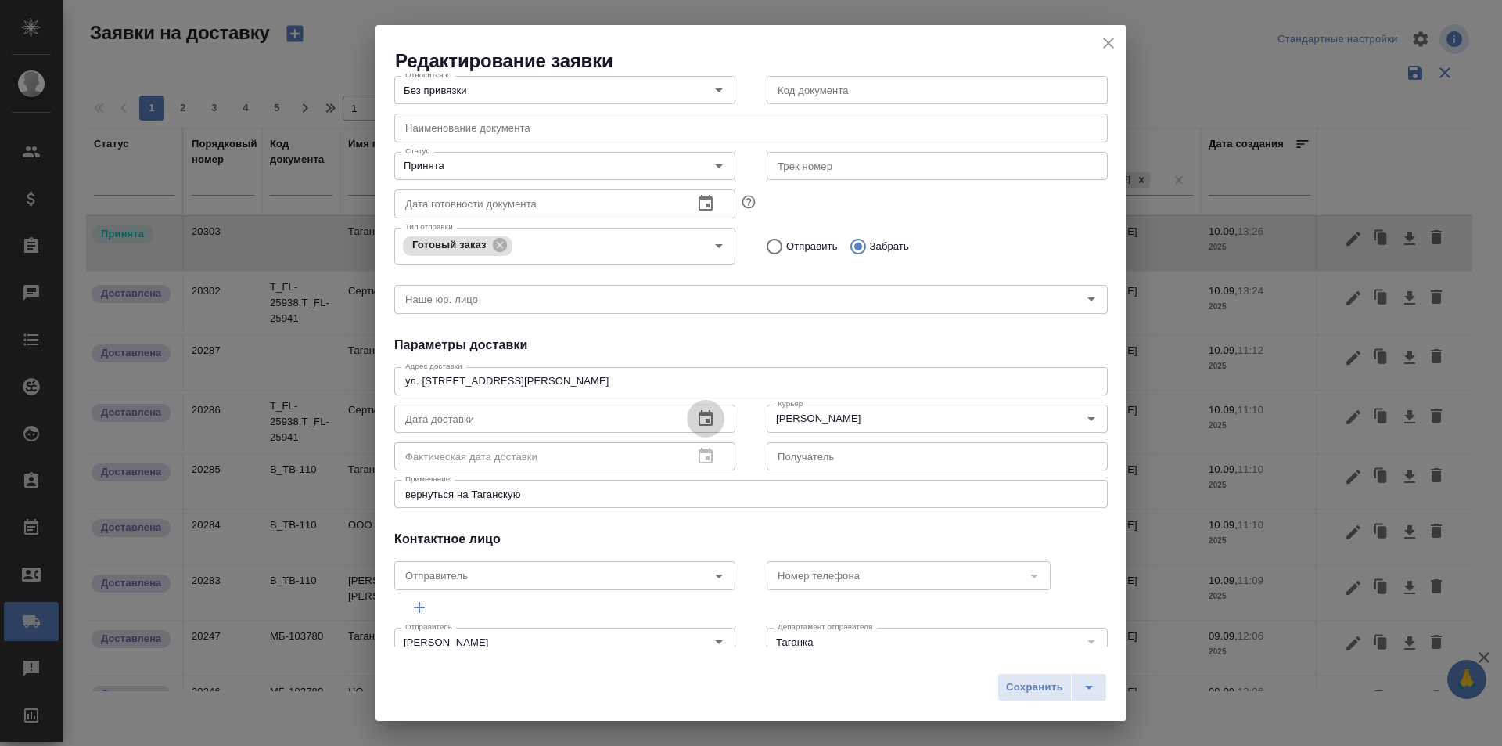
click at [699, 419] on icon "button" at bounding box center [706, 418] width 14 height 16
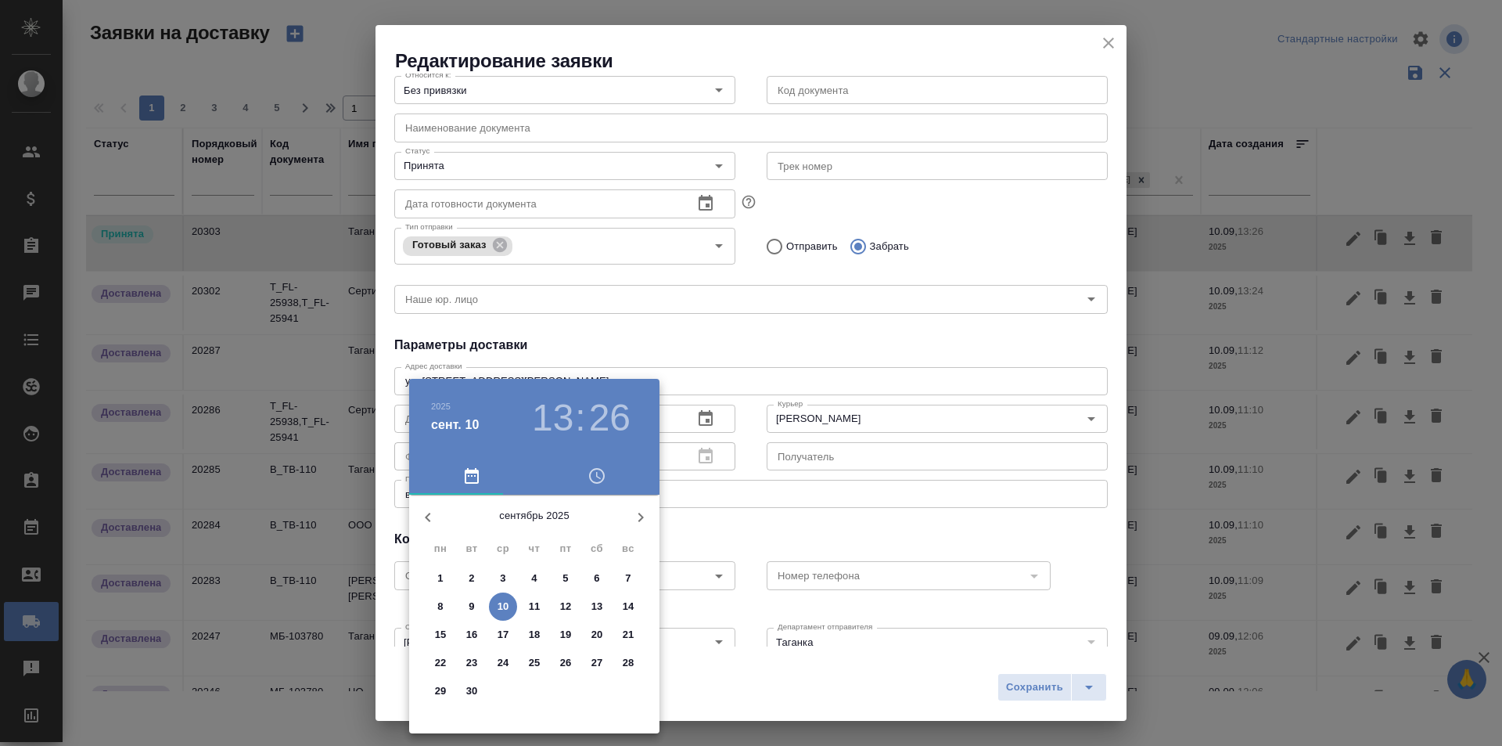
click at [595, 423] on h3 "26" at bounding box center [609, 418] width 41 height 44
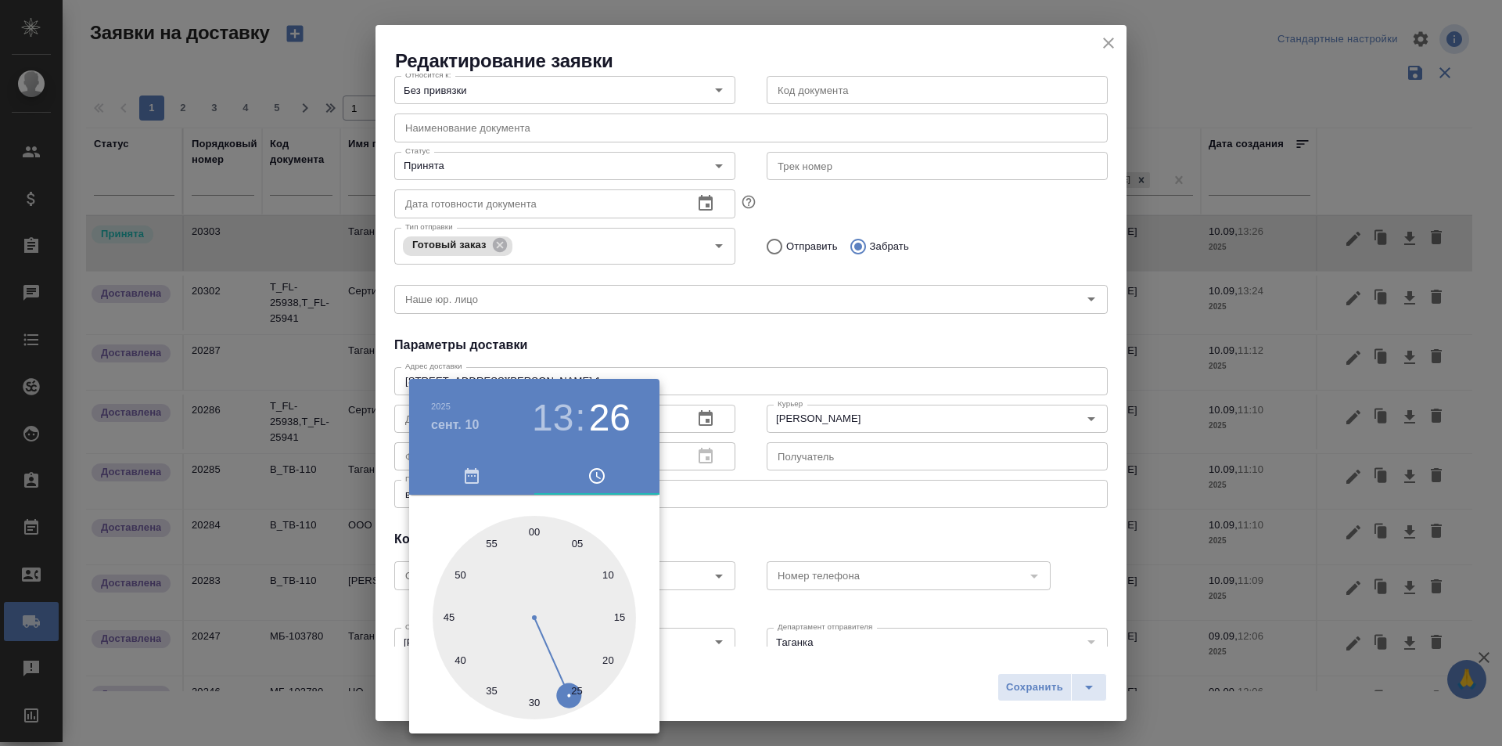
click at [462, 573] on div at bounding box center [534, 617] width 203 height 203
click at [741, 512] on div at bounding box center [751, 373] width 1502 height 746
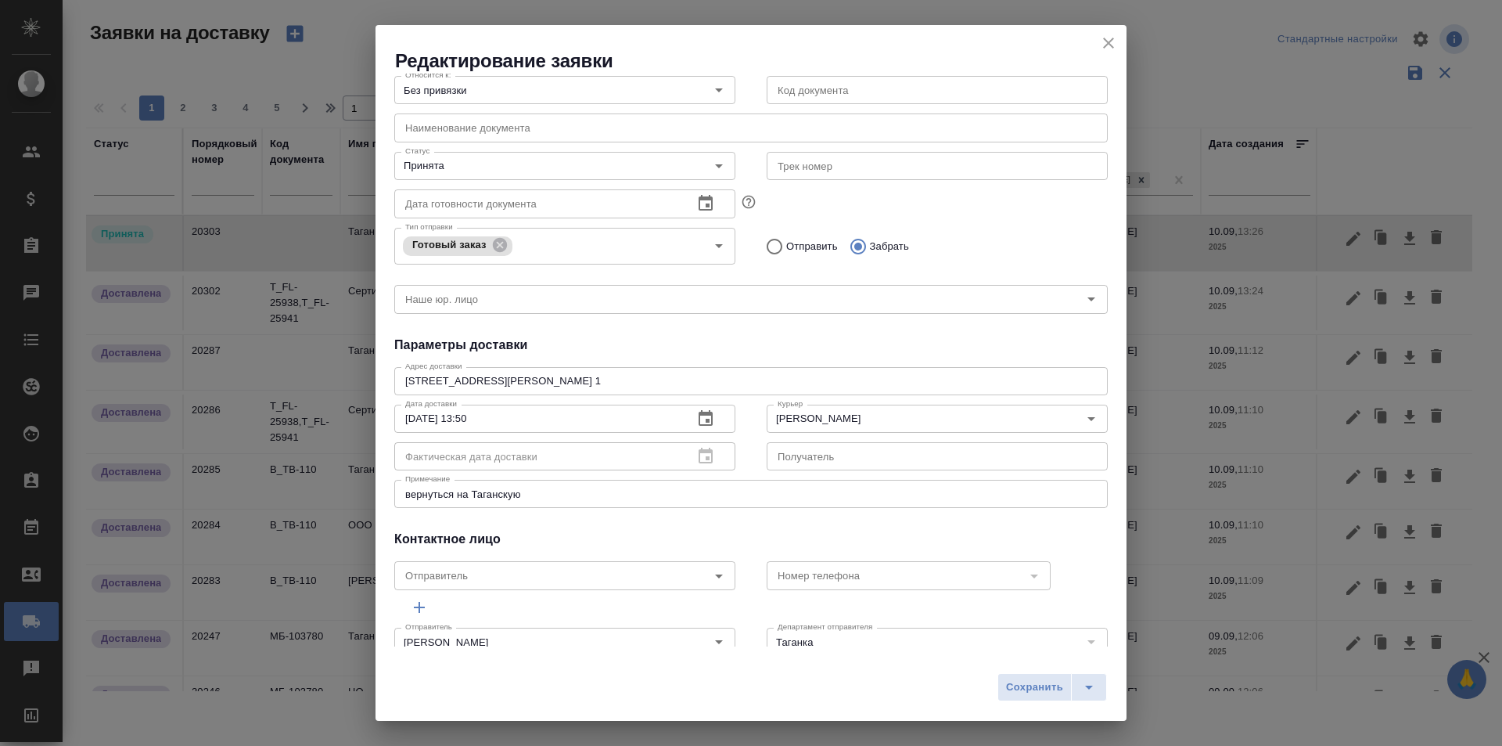
click at [696, 421] on icon "button" at bounding box center [705, 418] width 19 height 19
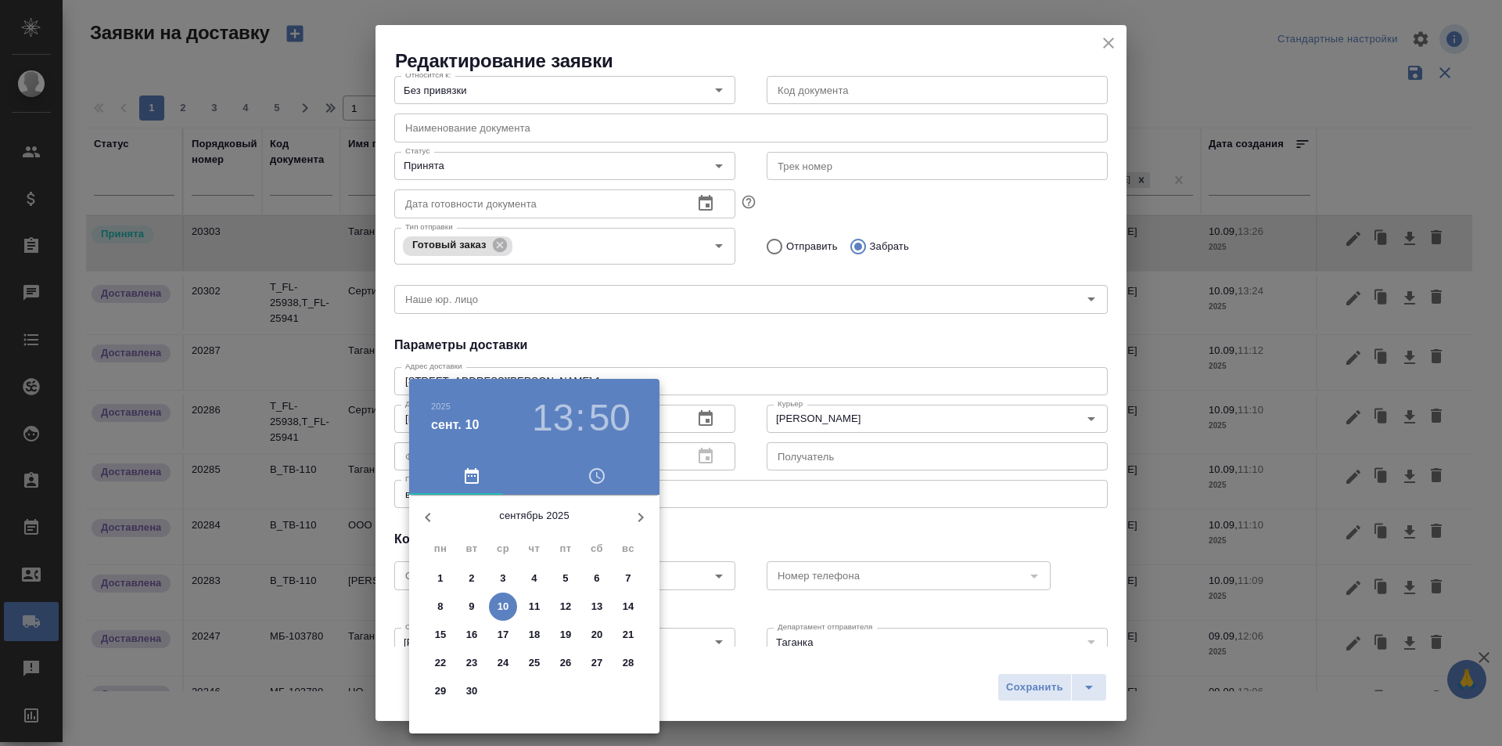
click at [539, 424] on h3 "13" at bounding box center [552, 418] width 41 height 44
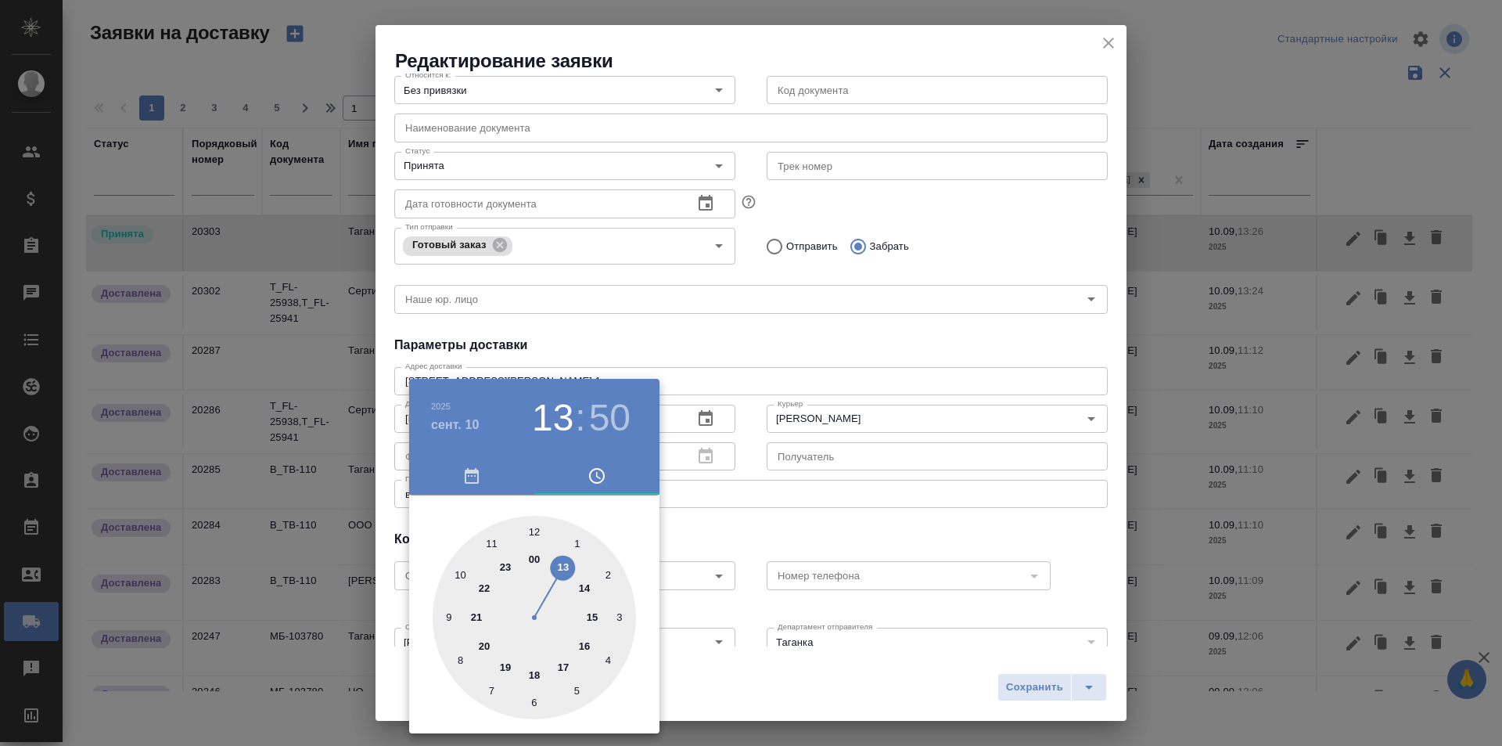
click at [588, 593] on div at bounding box center [534, 617] width 203 height 203
click at [536, 701] on div at bounding box center [534, 617] width 203 height 203
type input "10.09.2025 14:30"
click at [745, 526] on div at bounding box center [751, 373] width 1502 height 746
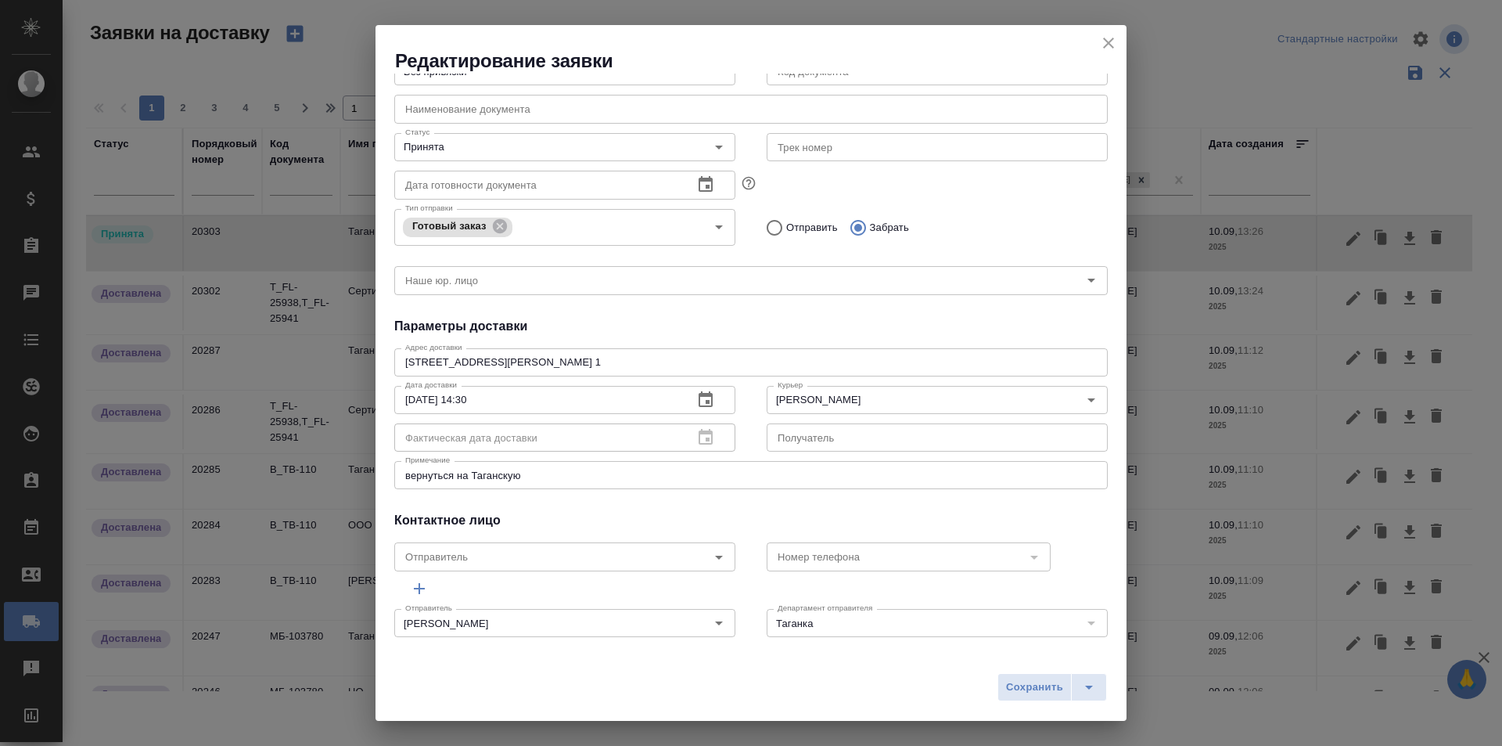
scroll to position [185, 0]
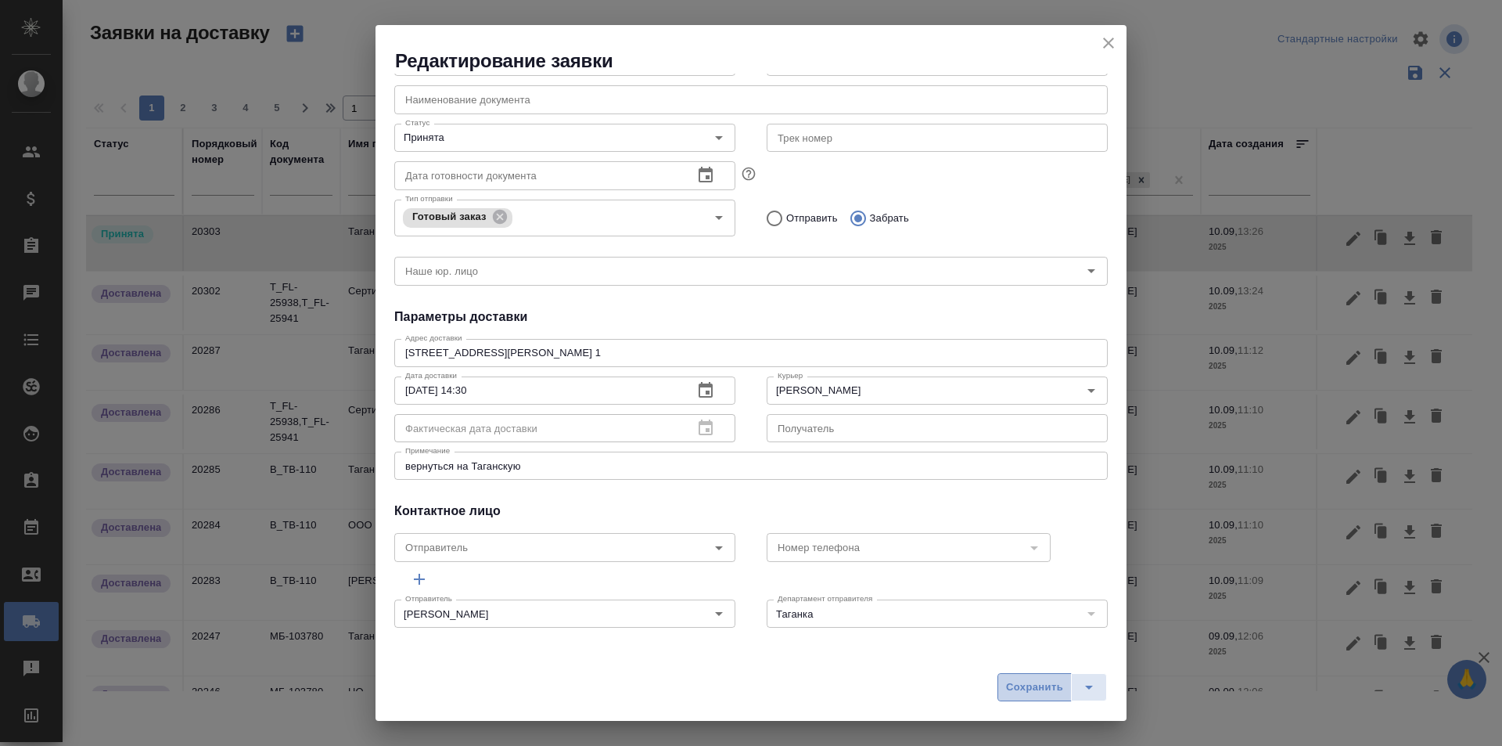
click at [1012, 676] on button "Сохранить" at bounding box center [1035, 687] width 74 height 28
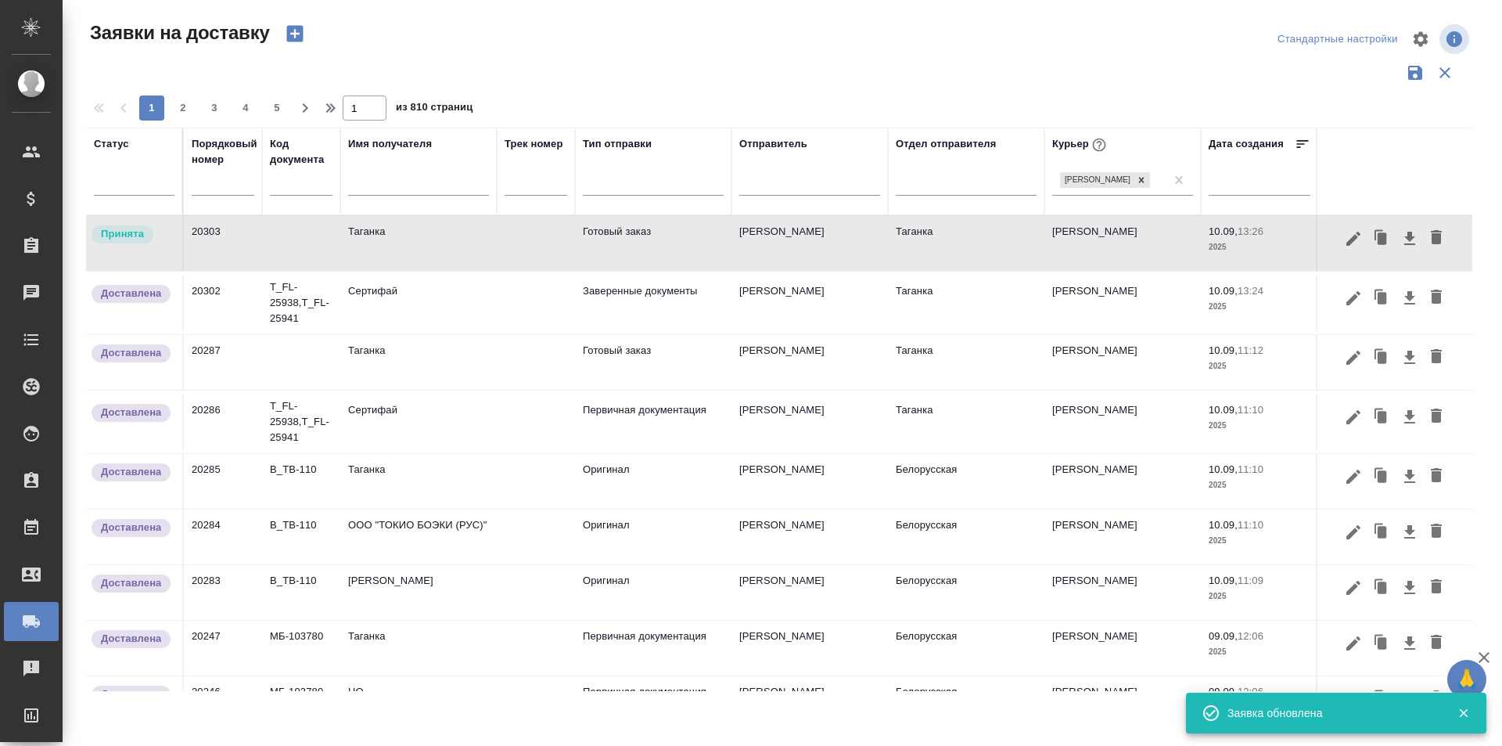
click at [547, 234] on td at bounding box center [536, 243] width 78 height 55
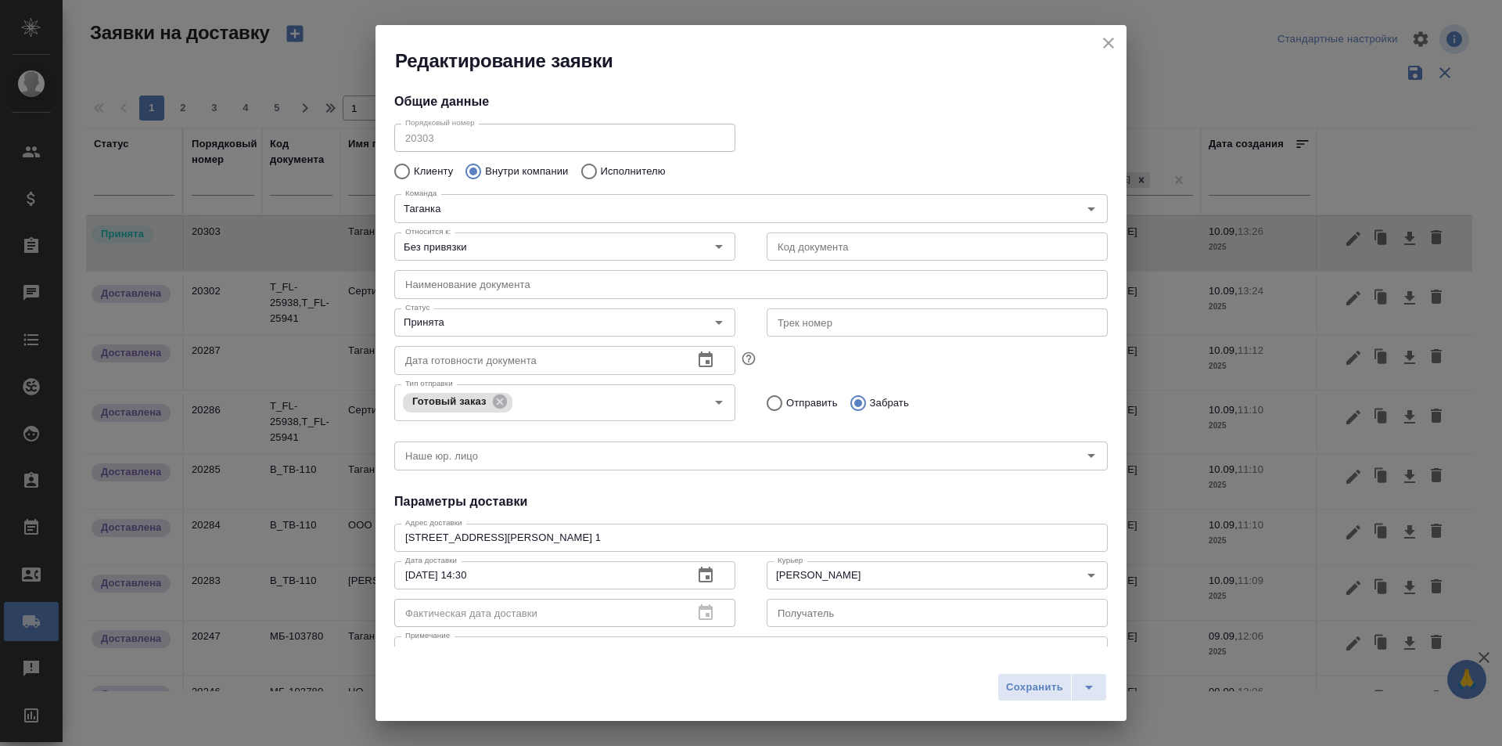
drag, startPoint x: 1116, startPoint y: 40, endPoint x: 1123, endPoint y: 132, distance: 92.5
click at [1116, 40] on icon "close" at bounding box center [1108, 43] width 19 height 19
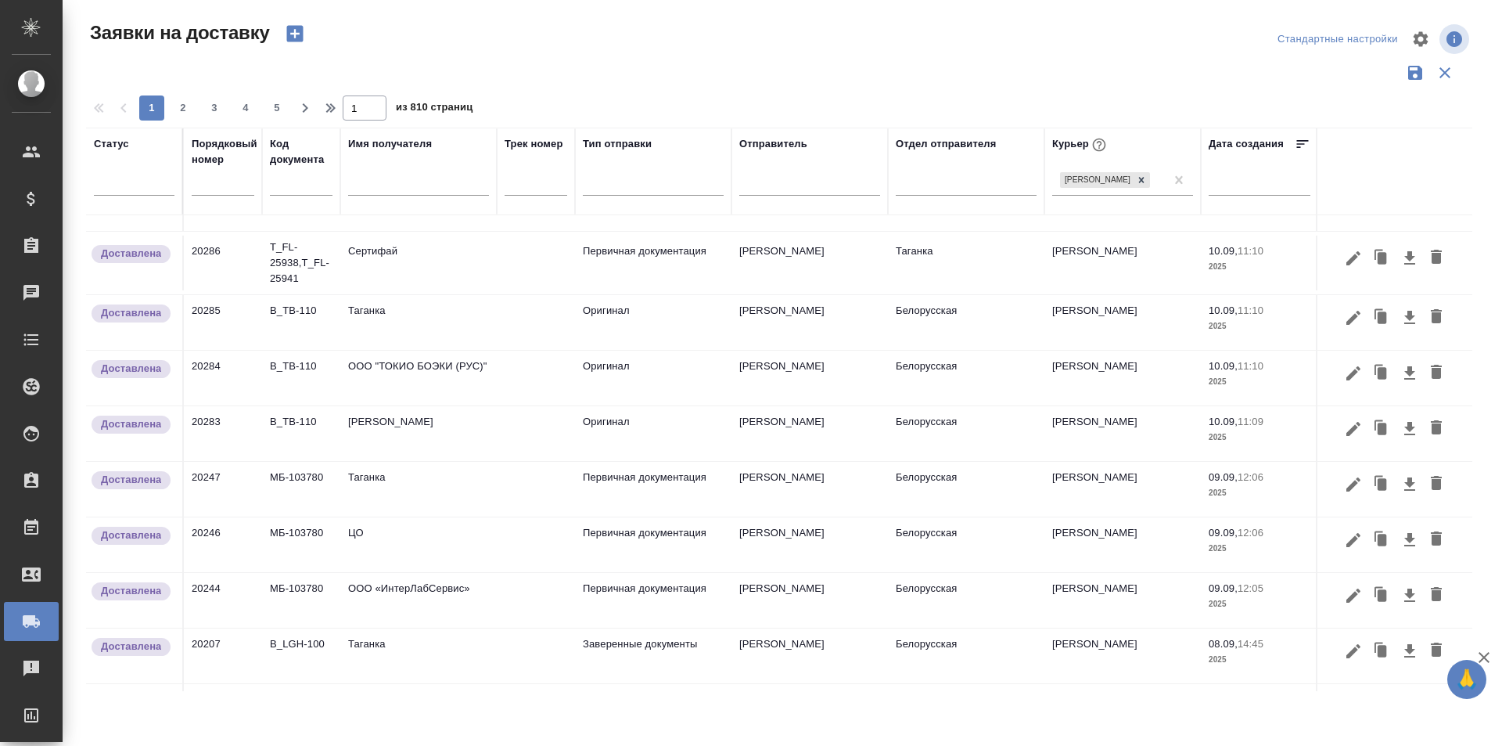
scroll to position [0, 0]
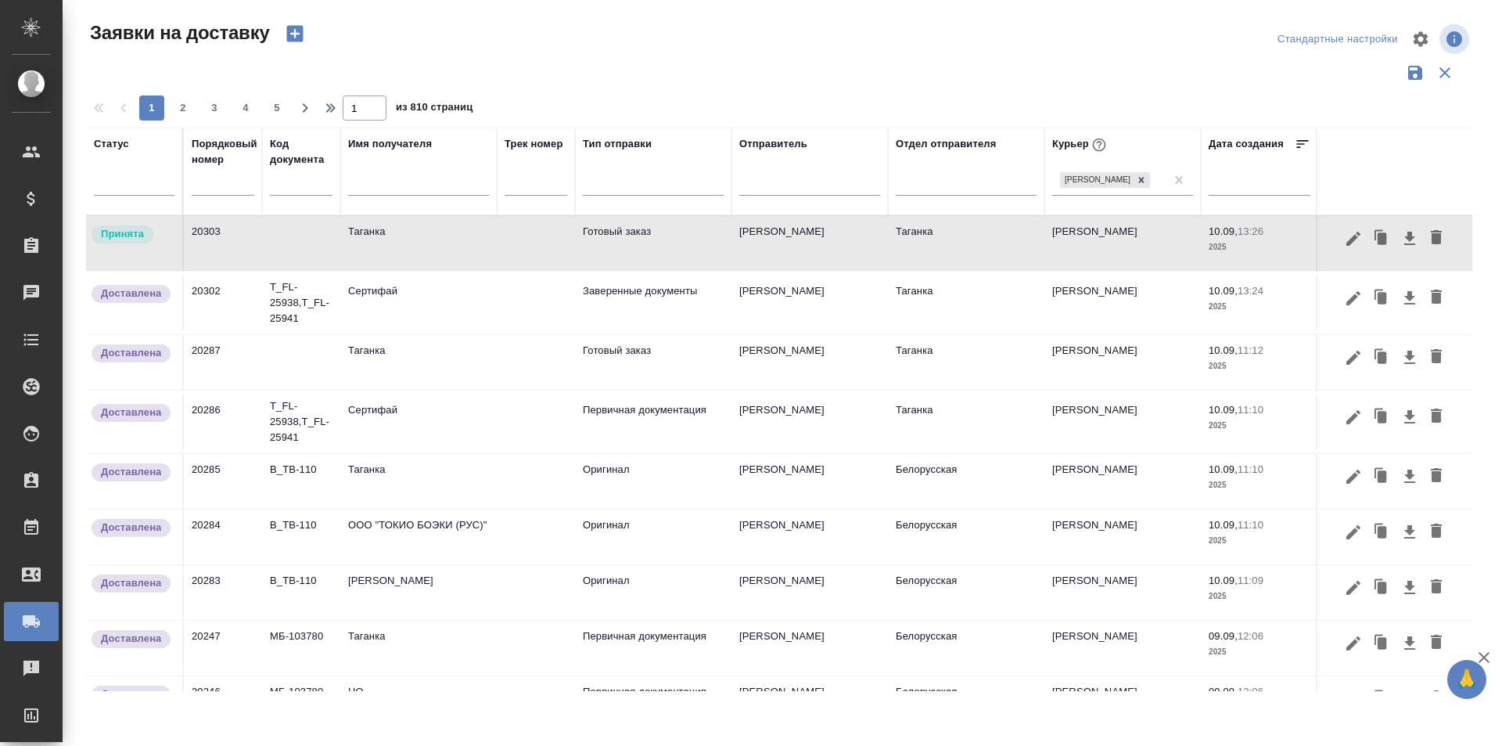
click at [606, 242] on td "Готовый заказ" at bounding box center [653, 243] width 156 height 55
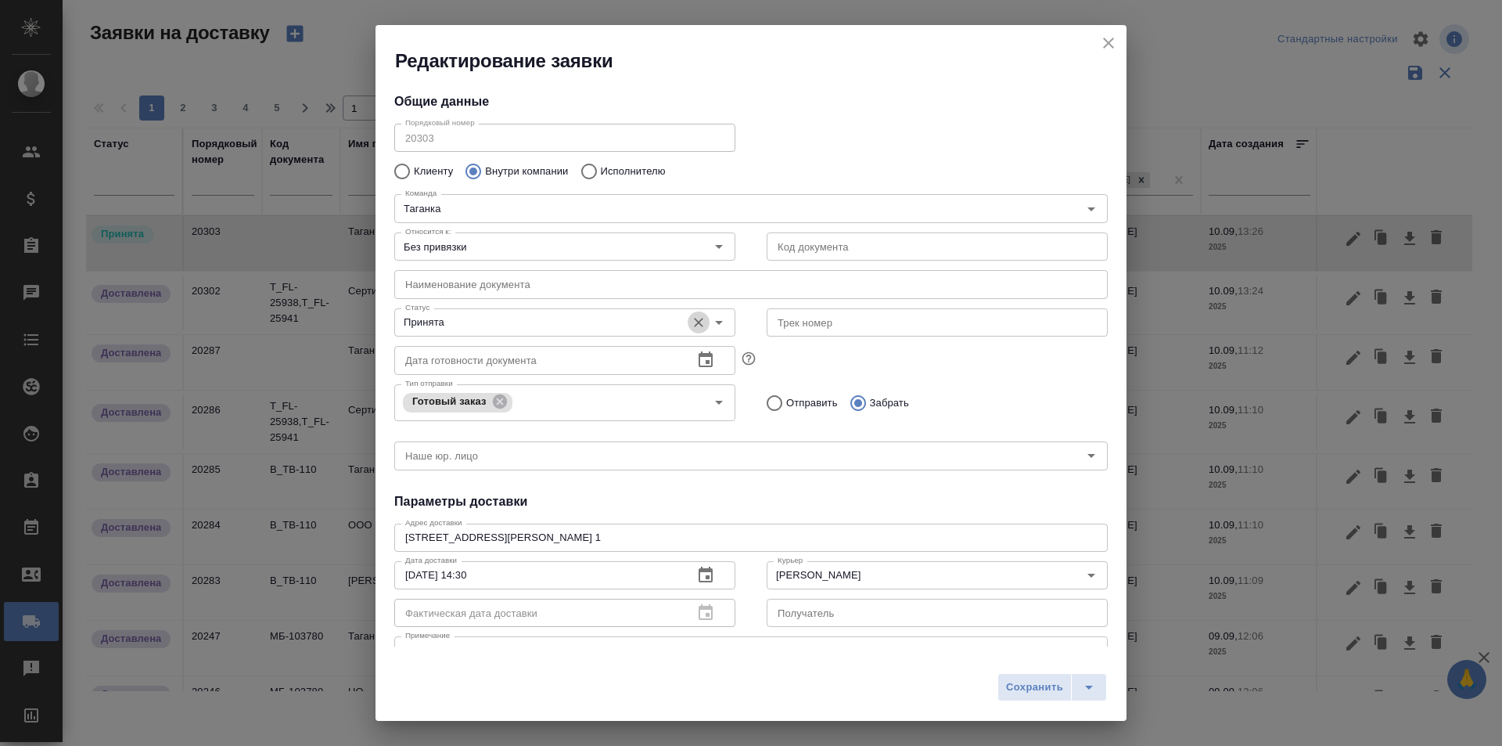
click at [696, 316] on icon "Очистить" at bounding box center [699, 323] width 16 height 16
click at [715, 324] on icon "Open" at bounding box center [719, 323] width 8 height 4
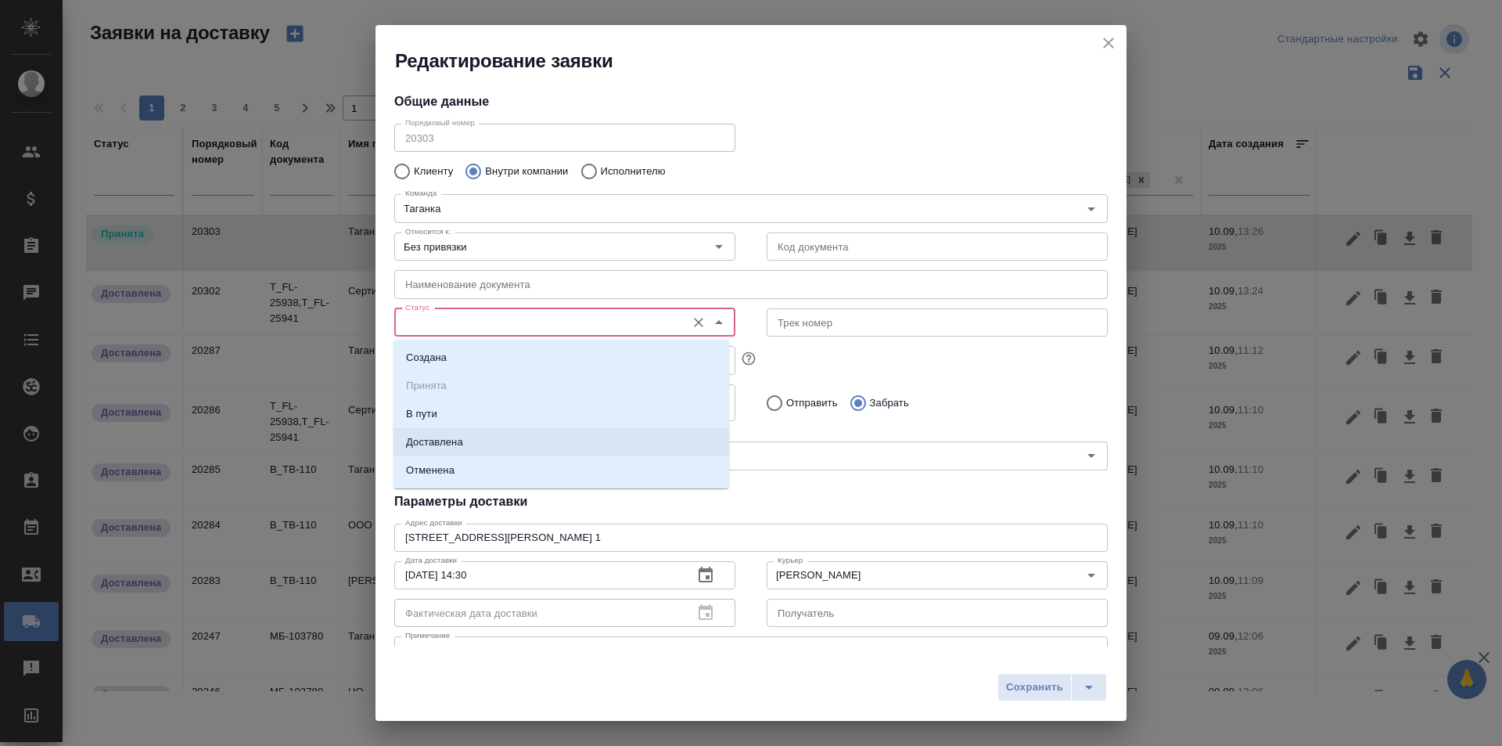
click at [551, 450] on li "Доставлена" at bounding box center [562, 442] width 336 height 28
type input "Доставлена"
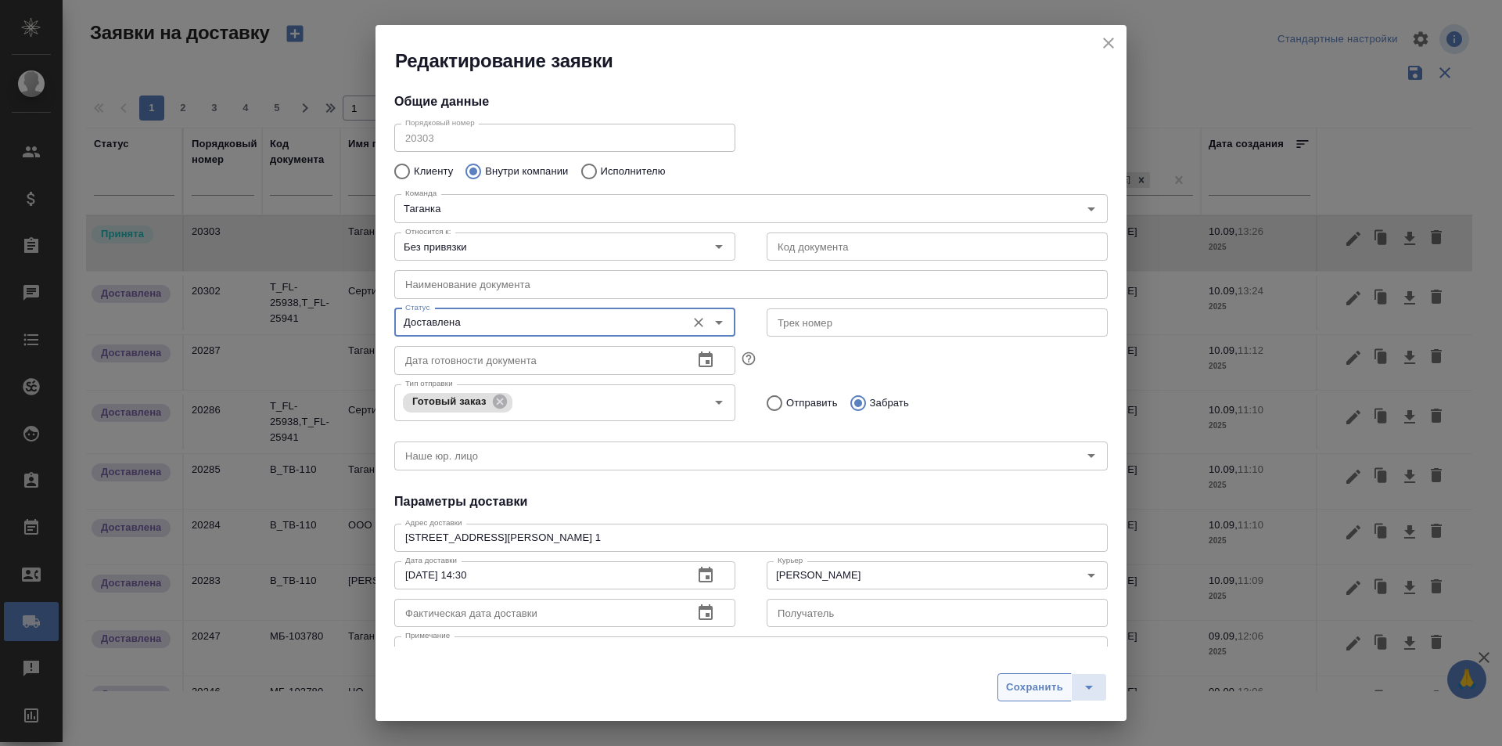
click at [1027, 678] on span "Сохранить" at bounding box center [1034, 687] width 57 height 18
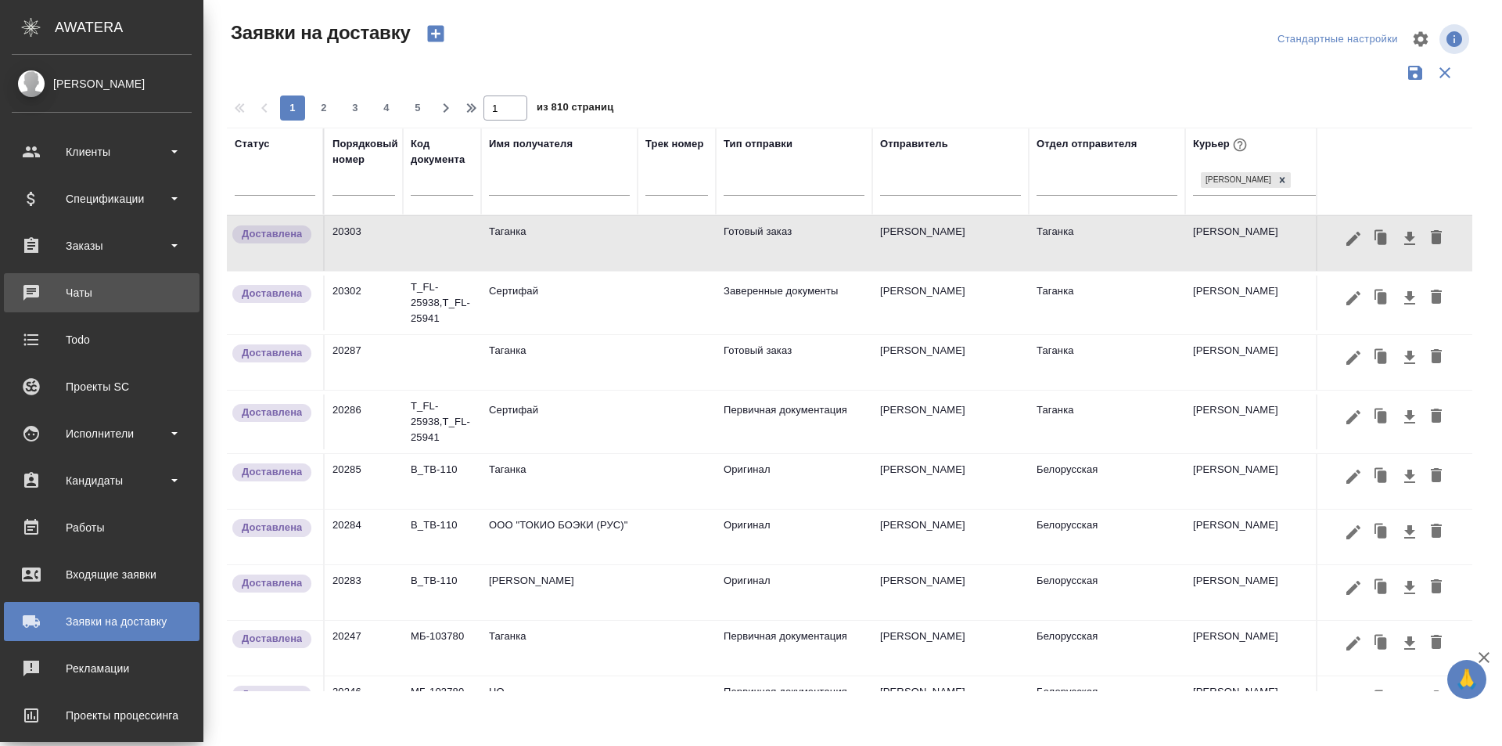
click at [141, 305] on link "0 Чаты" at bounding box center [102, 292] width 196 height 39
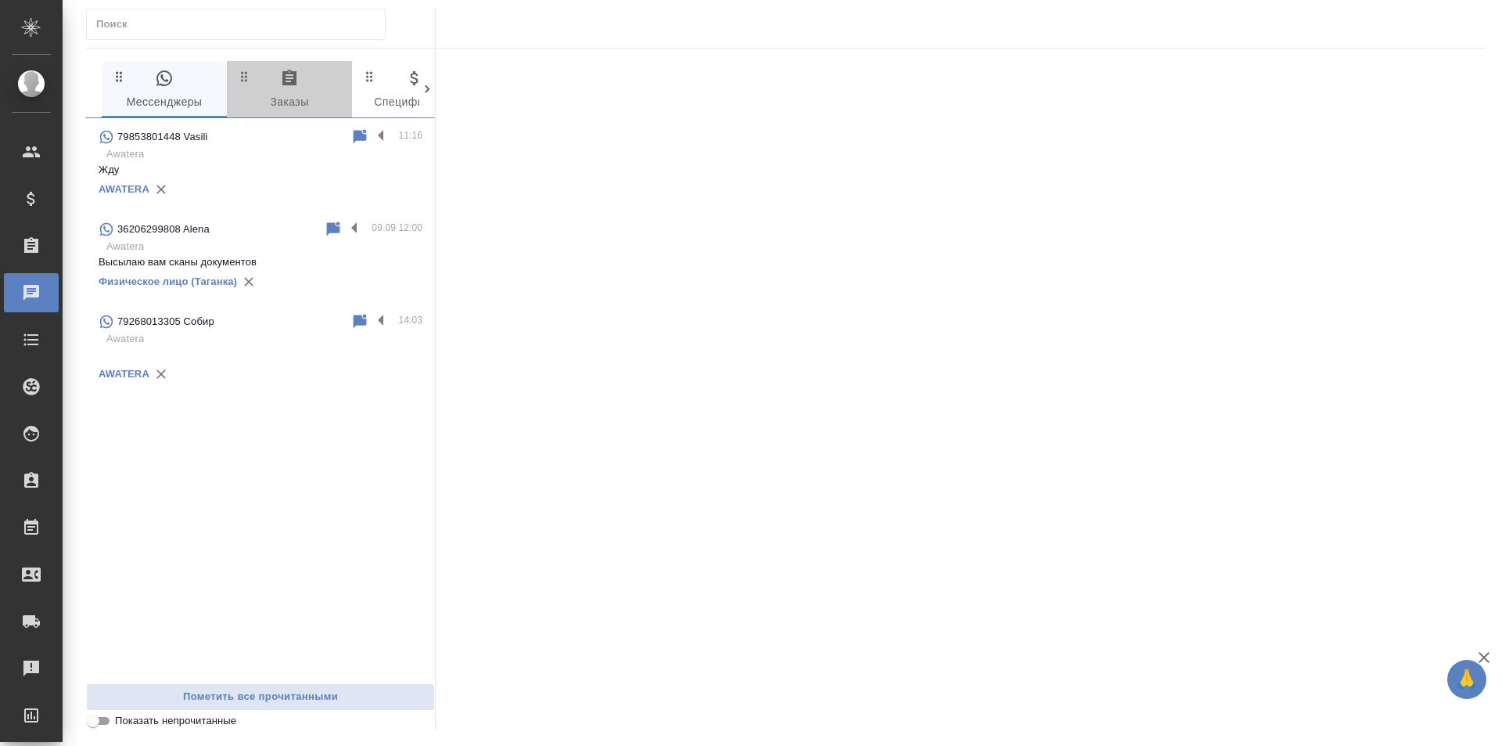
click at [304, 70] on span "0 Заказы" at bounding box center [289, 90] width 106 height 43
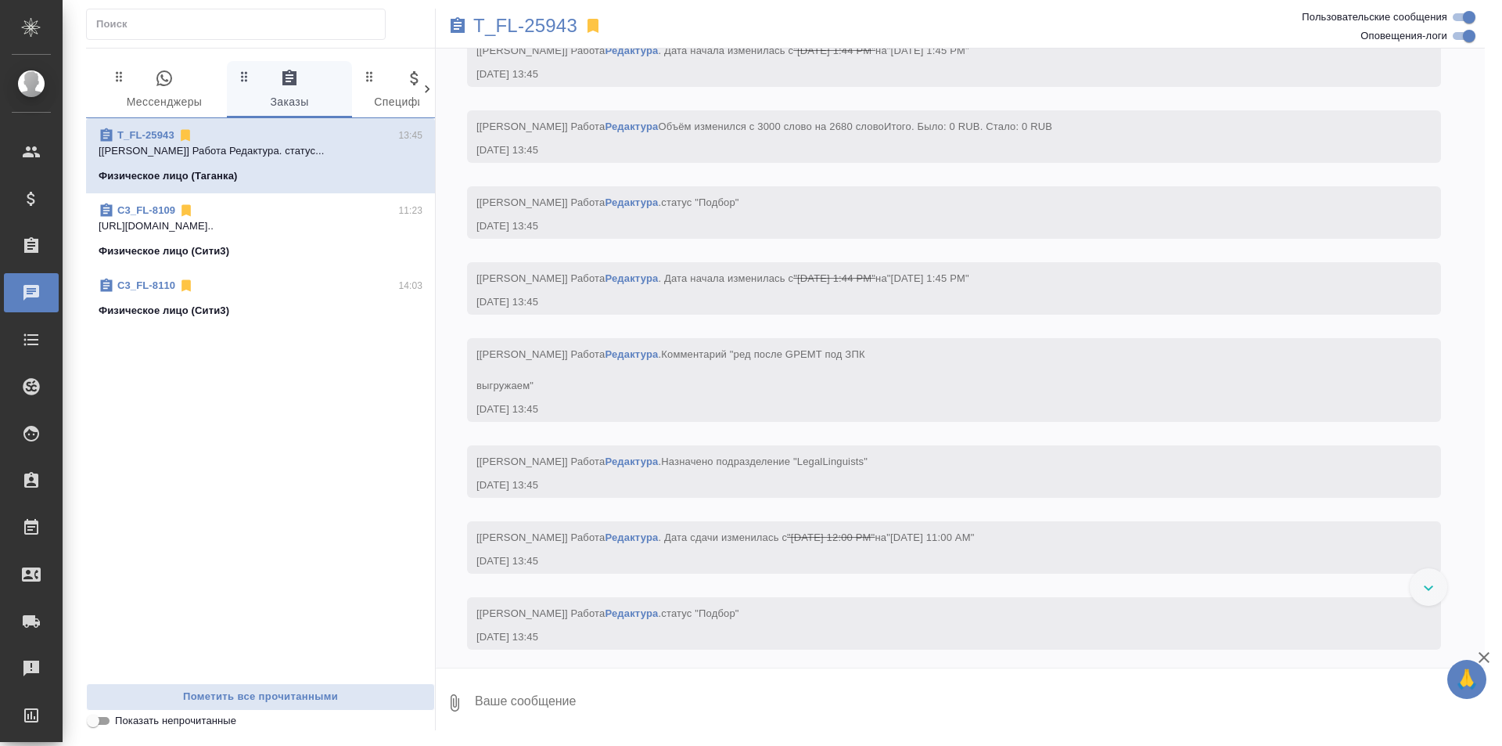
scroll to position [4484, 0]
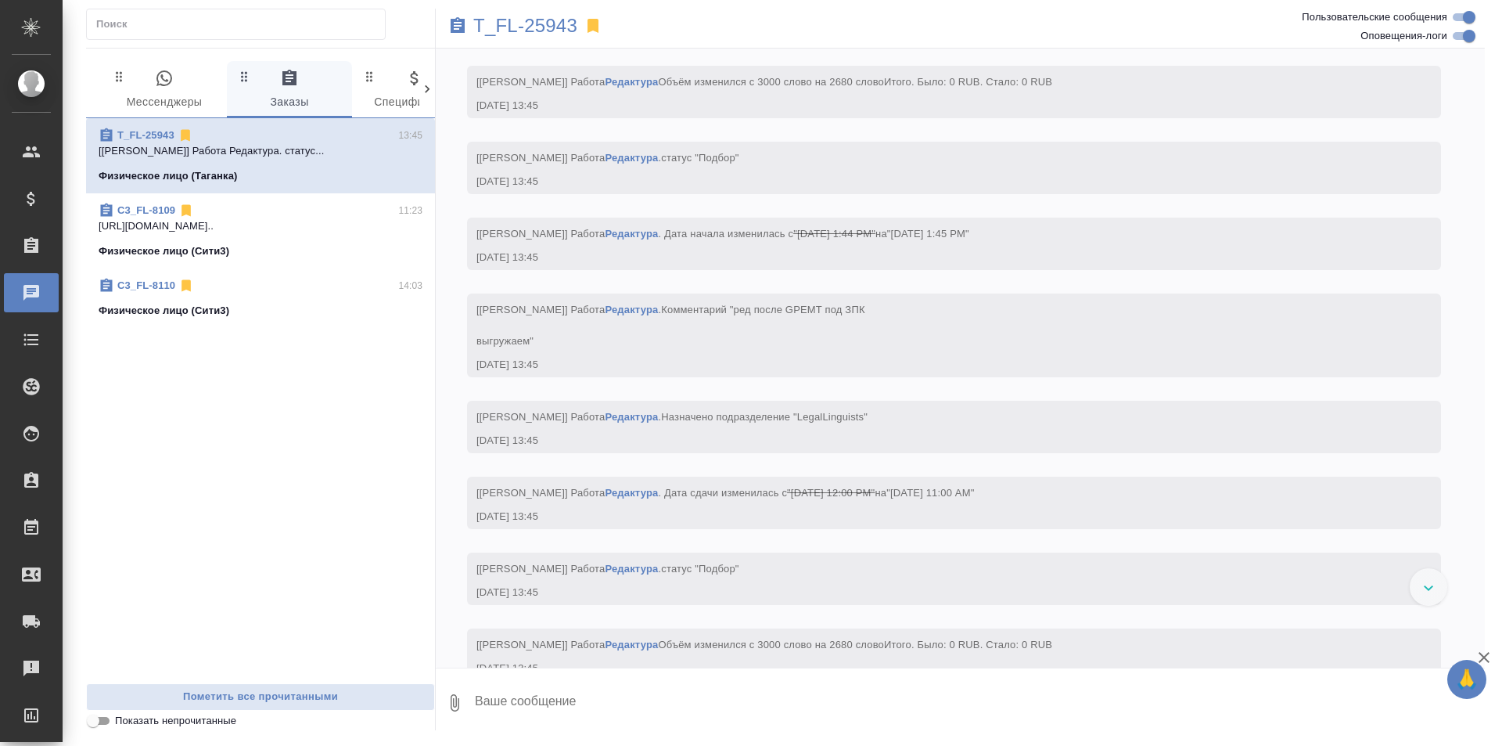
click at [174, 67] on button "0 Мессенджеры" at bounding box center [164, 89] width 125 height 56
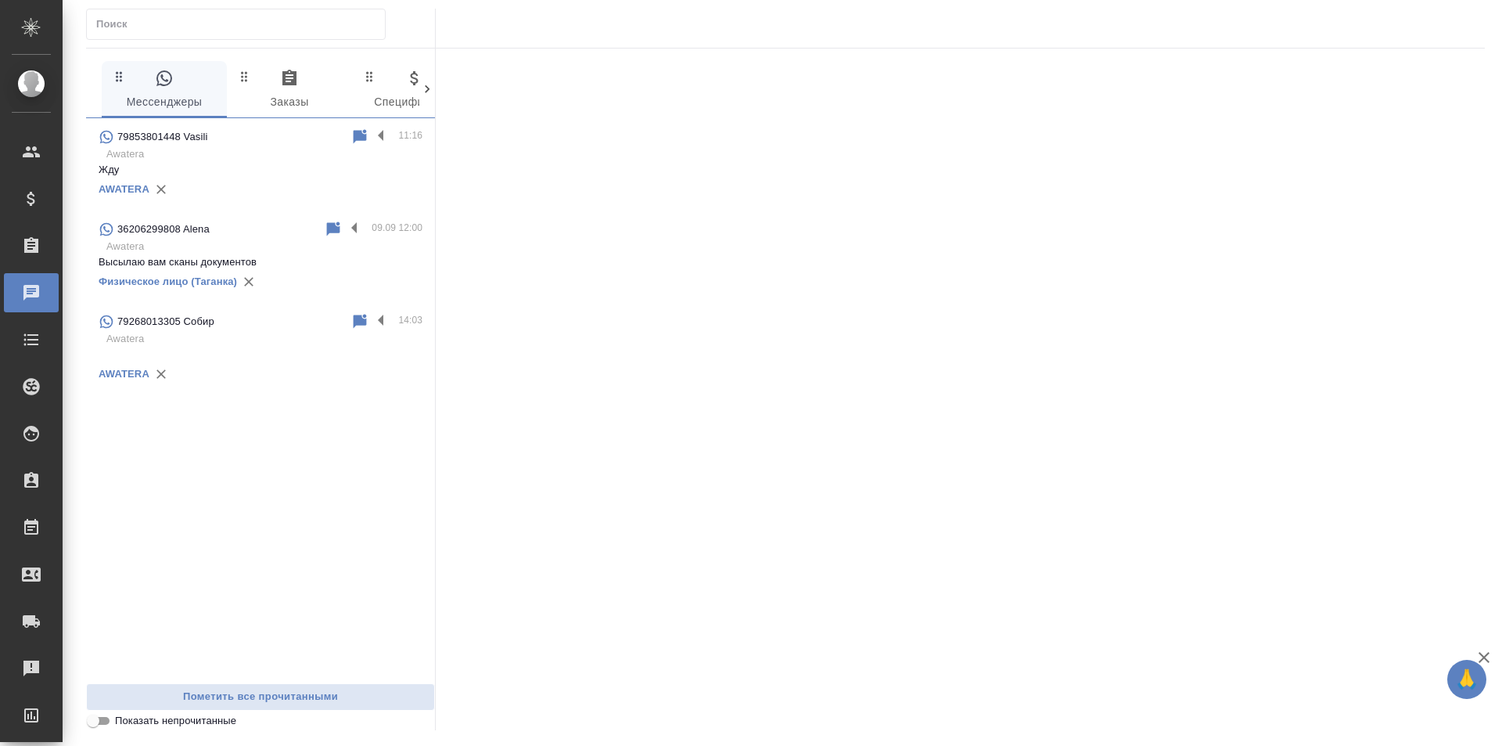
click at [269, 167] on p "Жду" at bounding box center [261, 170] width 324 height 16
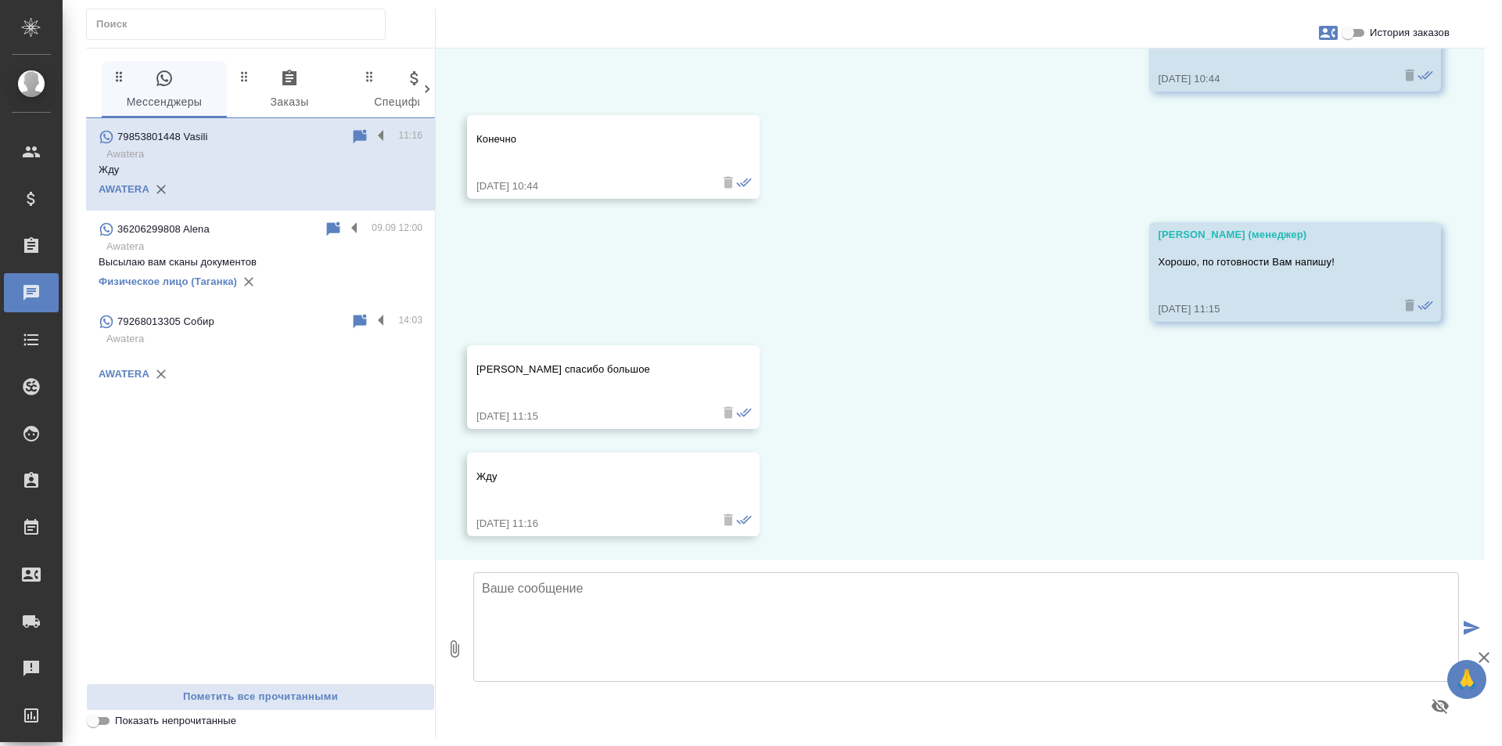
scroll to position [19367, 0]
click at [601, 597] on textarea at bounding box center [966, 627] width 986 height 110
paste textarea "Заказ готов, можно забрать из офиса. Адрес: Москва, Нижняя Радищевская улица, д…"
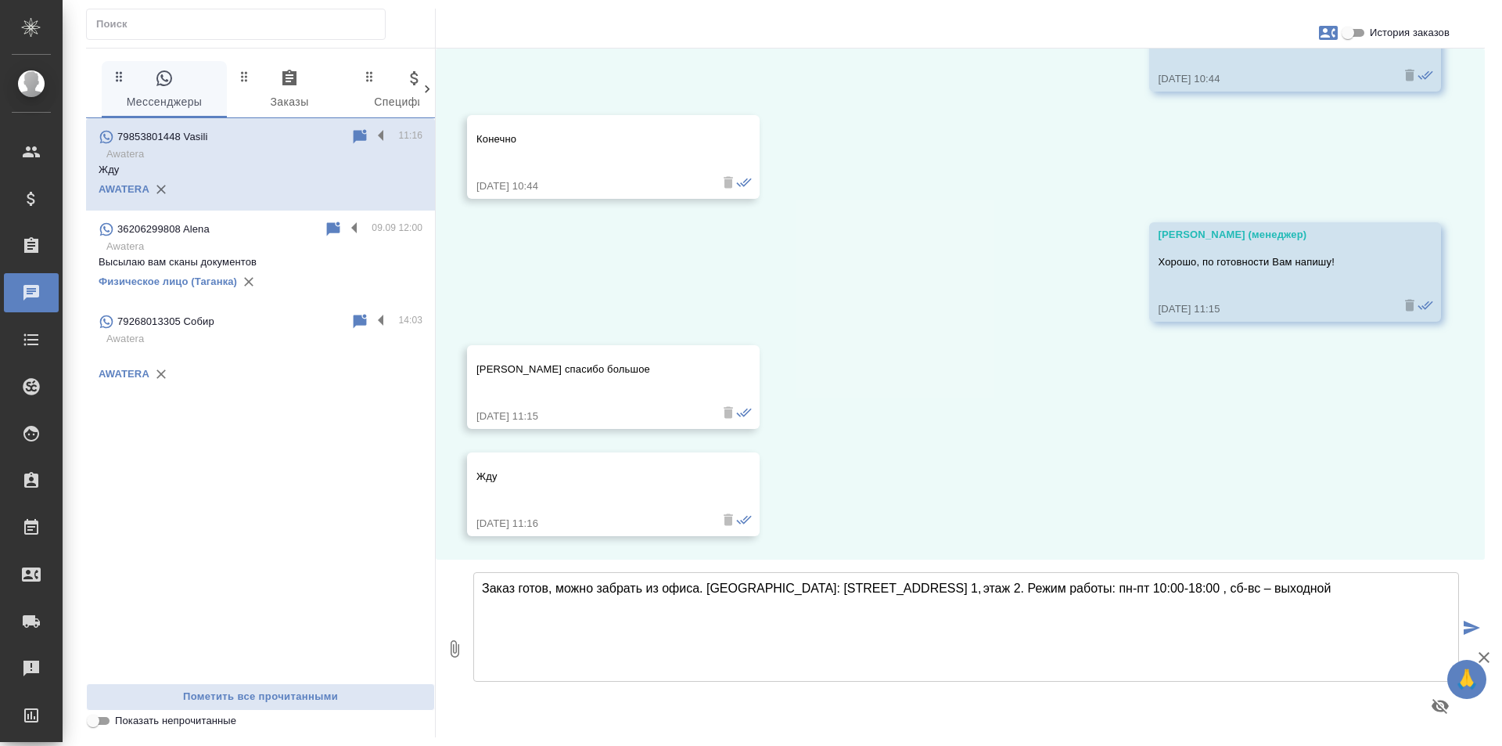
type textarea "Заказ готов, можно забрать из офиса. Адрес: Москва, Нижняя Радищевская улица, д…"
click at [1474, 617] on button "submit" at bounding box center [1472, 628] width 26 height 217
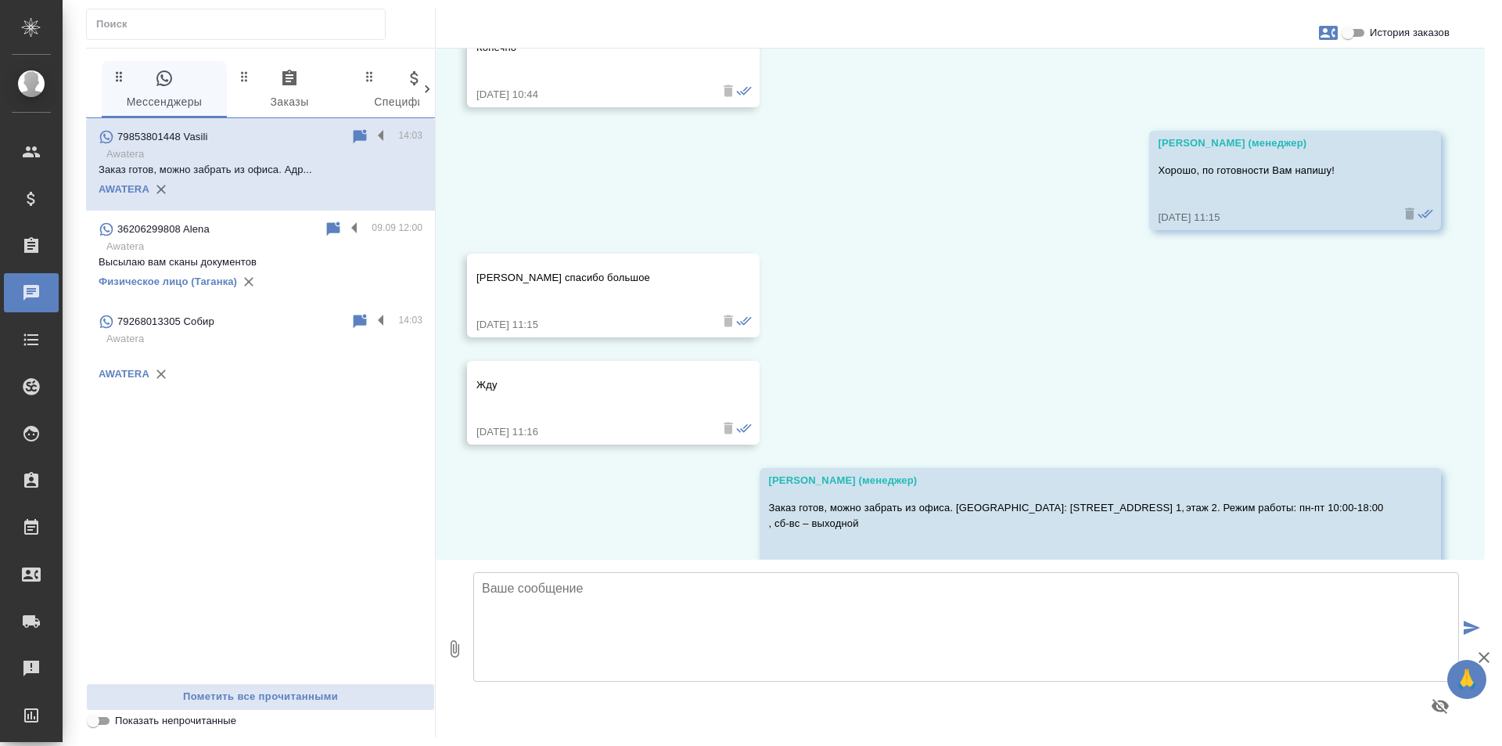
scroll to position [19505, 0]
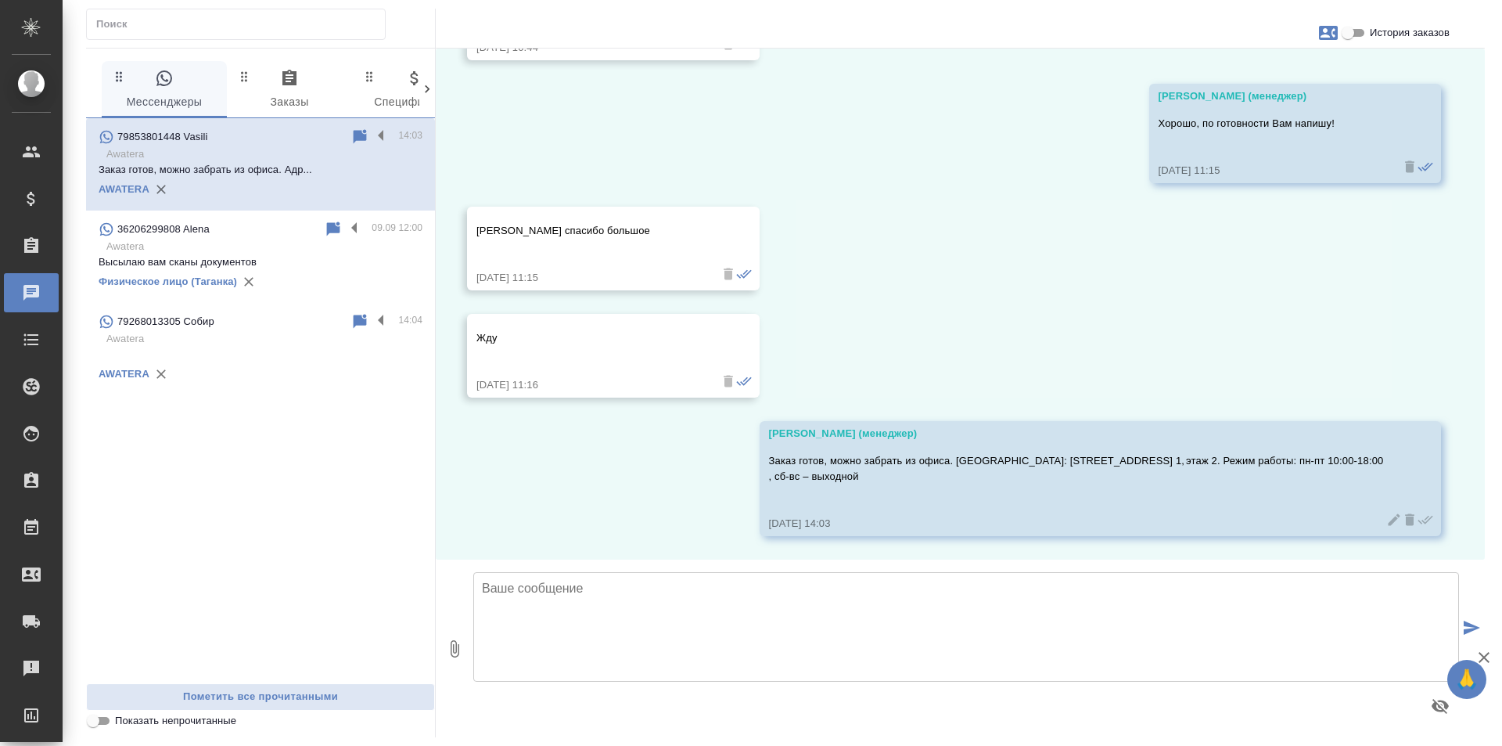
scroll to position [19505, 0]
click at [280, 379] on div "AWATERA" at bounding box center [261, 373] width 324 height 23
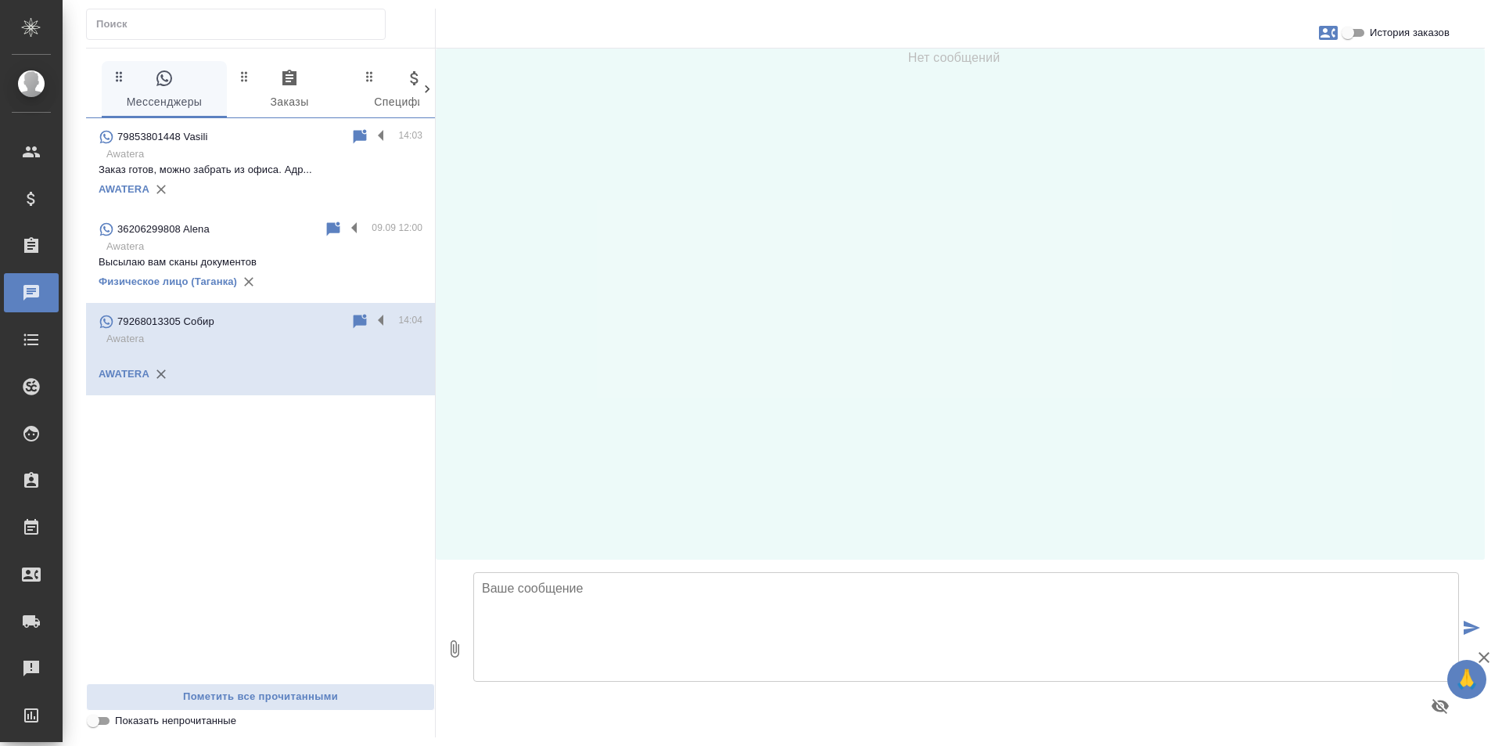
scroll to position [0, 0]
click at [387, 314] on label at bounding box center [385, 321] width 27 height 18
click at [0, 0] on input "checkbox" at bounding box center [0, 0] width 0 height 0
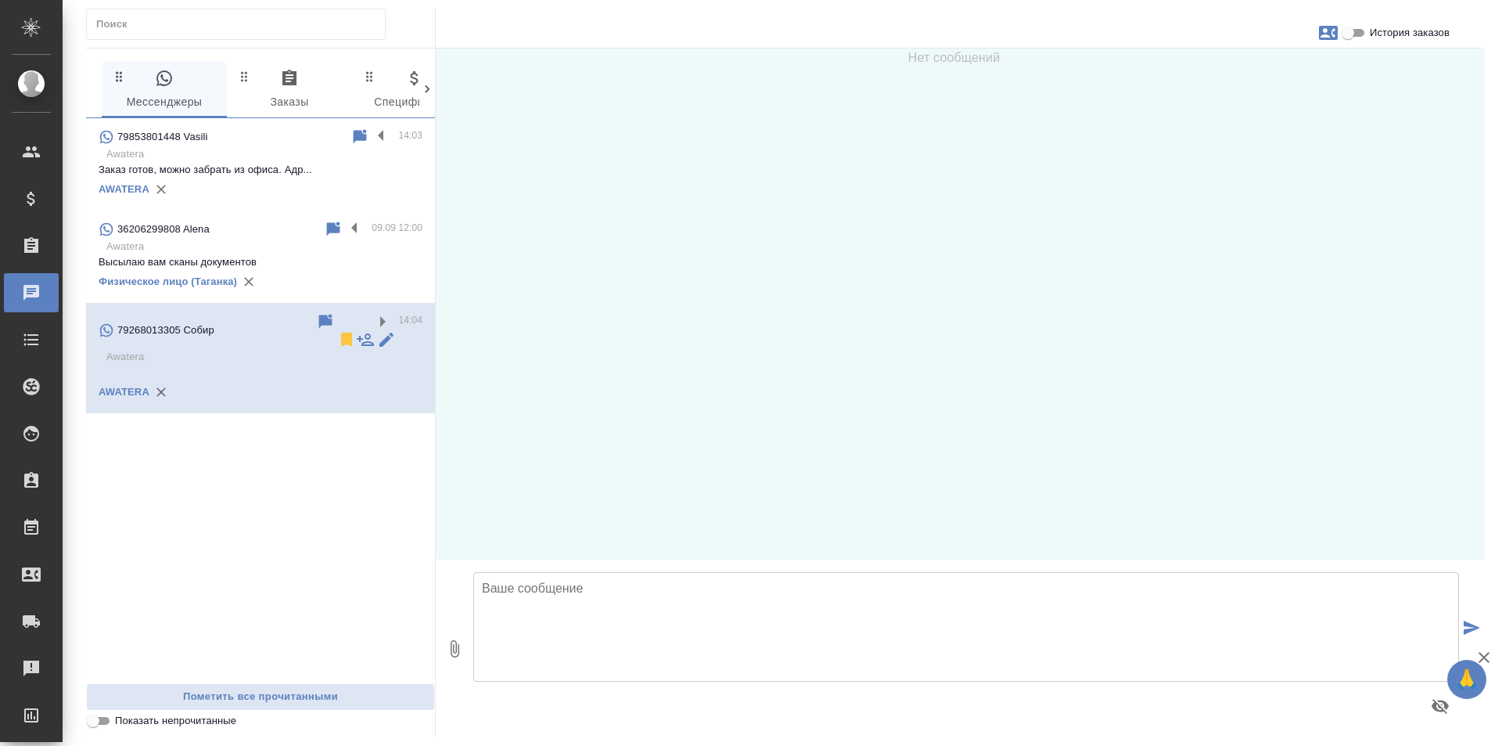
click at [341, 333] on icon at bounding box center [346, 340] width 11 height 14
click at [329, 476] on div "79853801448 Vasili 14:03 Awatera Заказ готов, можно забрать из офиса. Адр... AW…" at bounding box center [260, 400] width 349 height 565
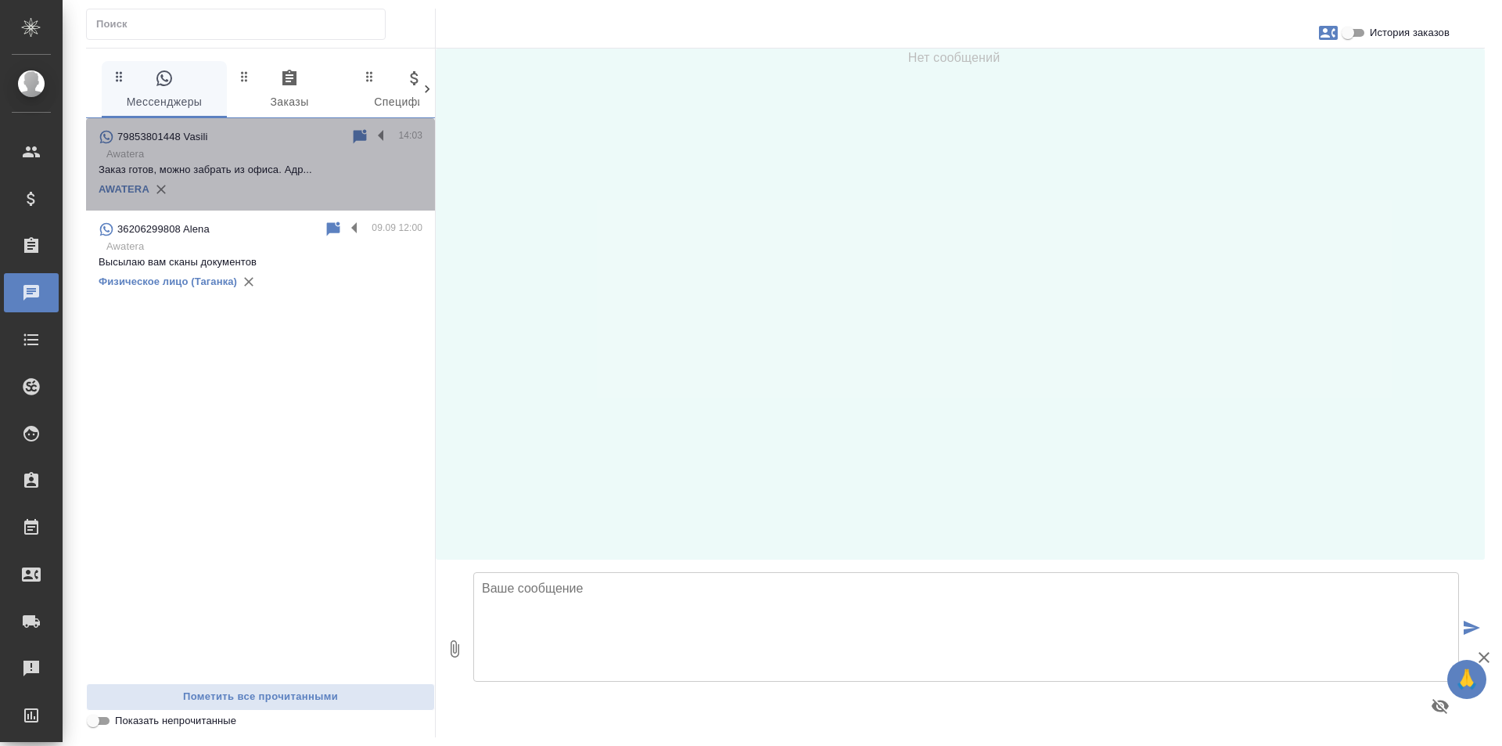
click at [293, 153] on p "Awatera" at bounding box center [264, 154] width 316 height 16
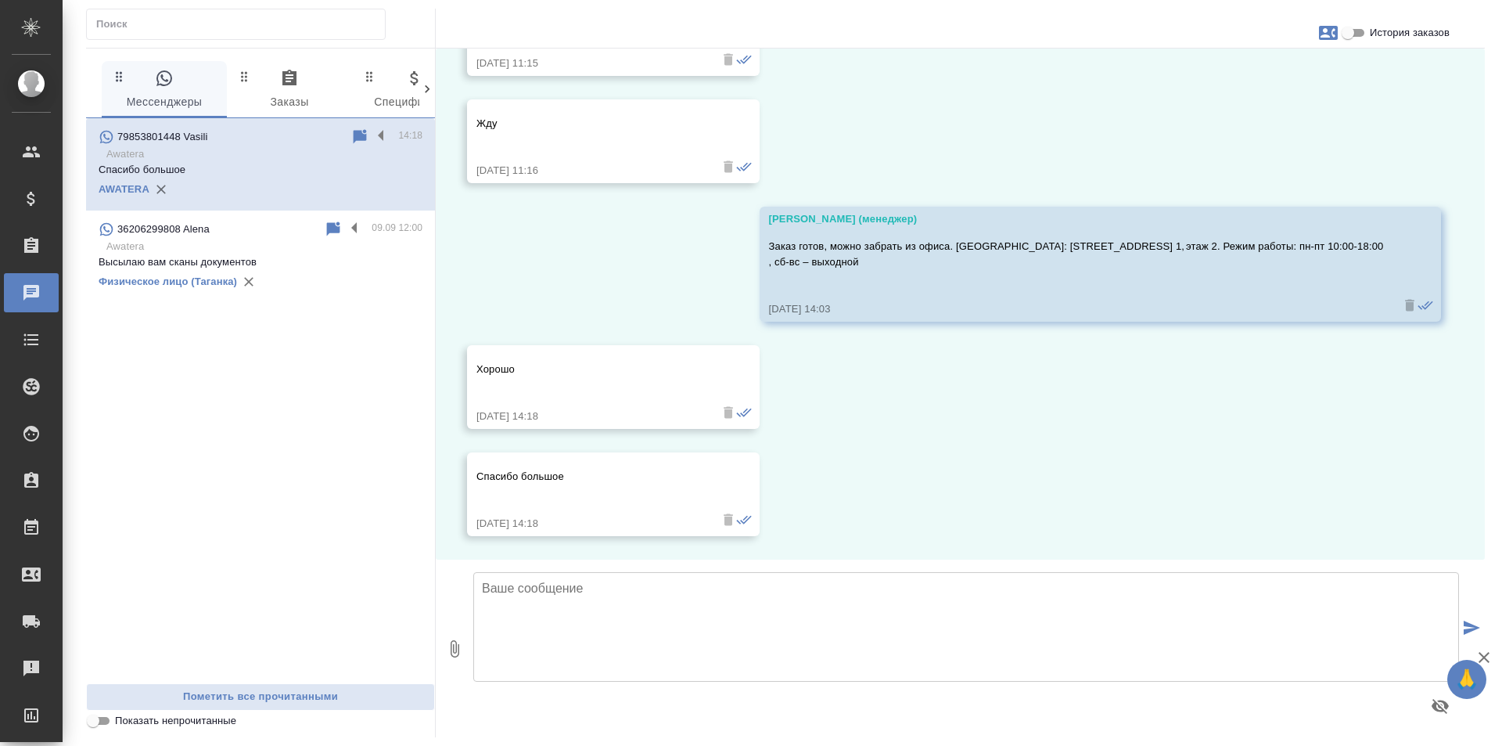
scroll to position [19720, 0]
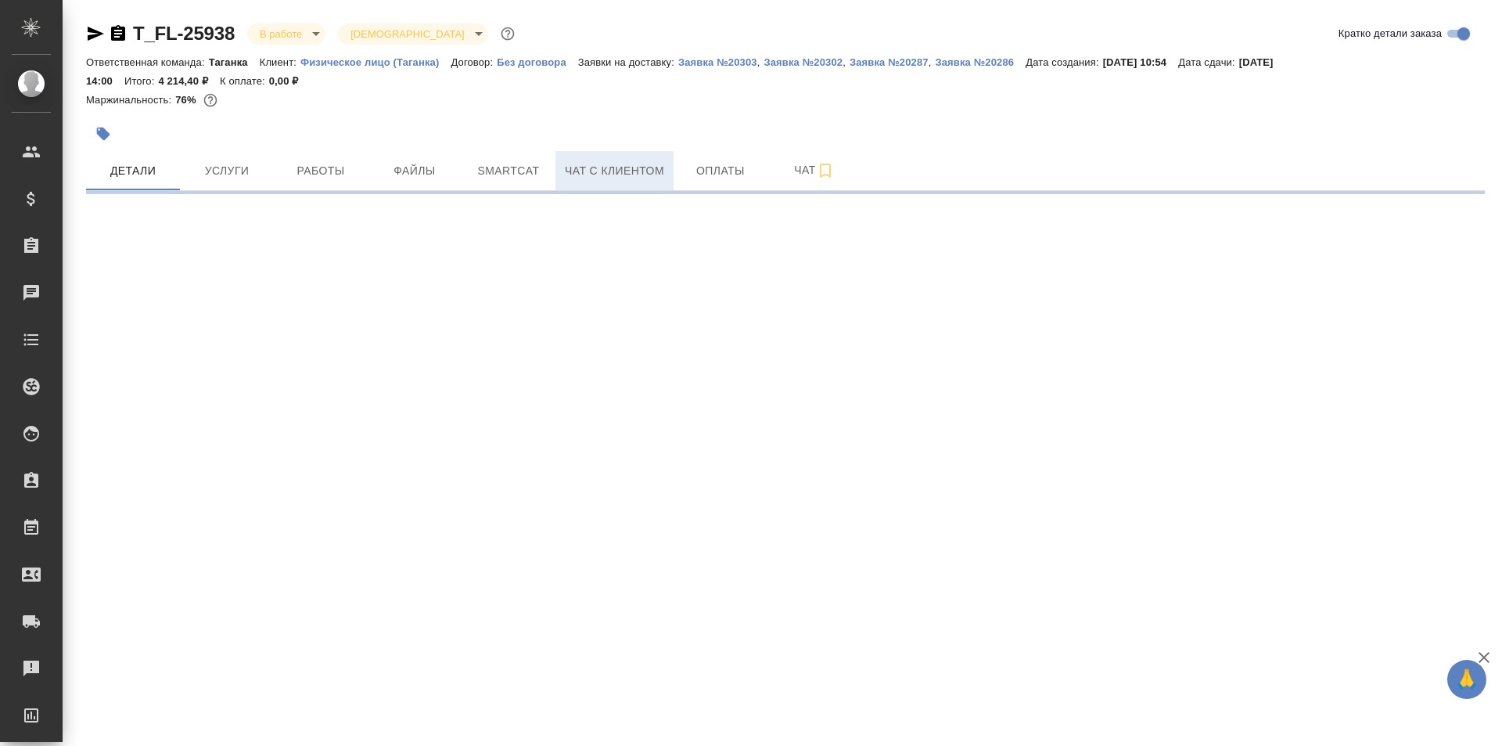
select select "RU"
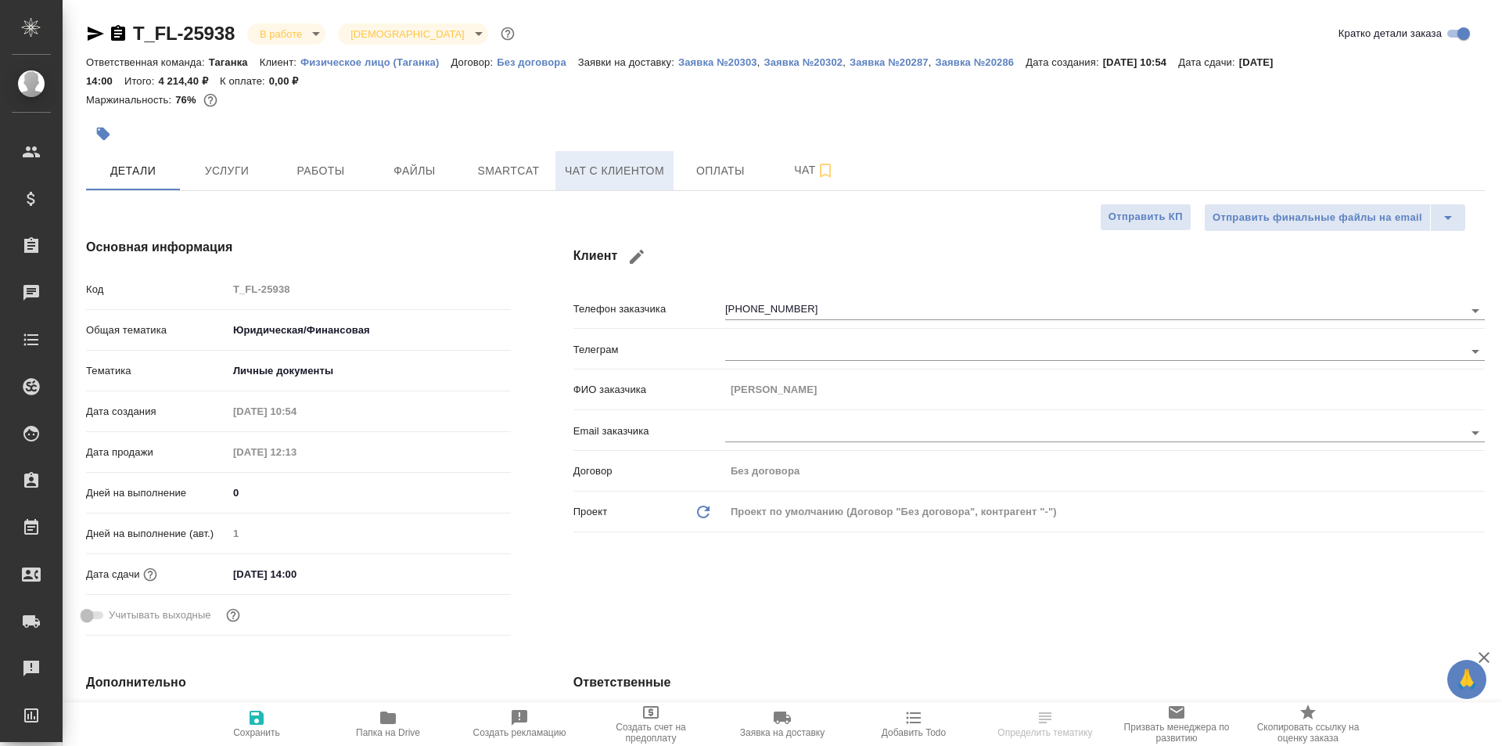
type textarea "x"
click at [612, 172] on span "Чат с клиентом" at bounding box center [614, 171] width 99 height 20
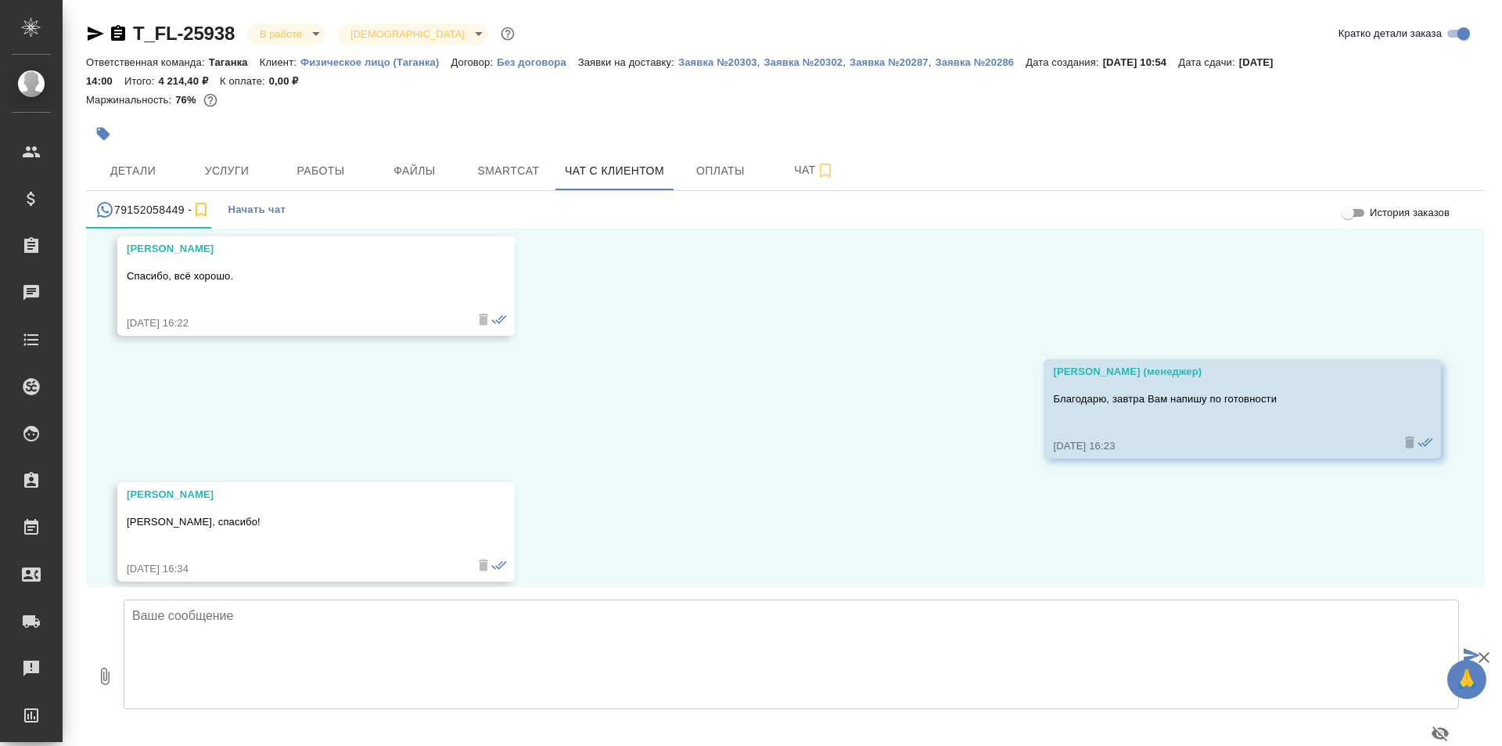
scroll to position [638, 0]
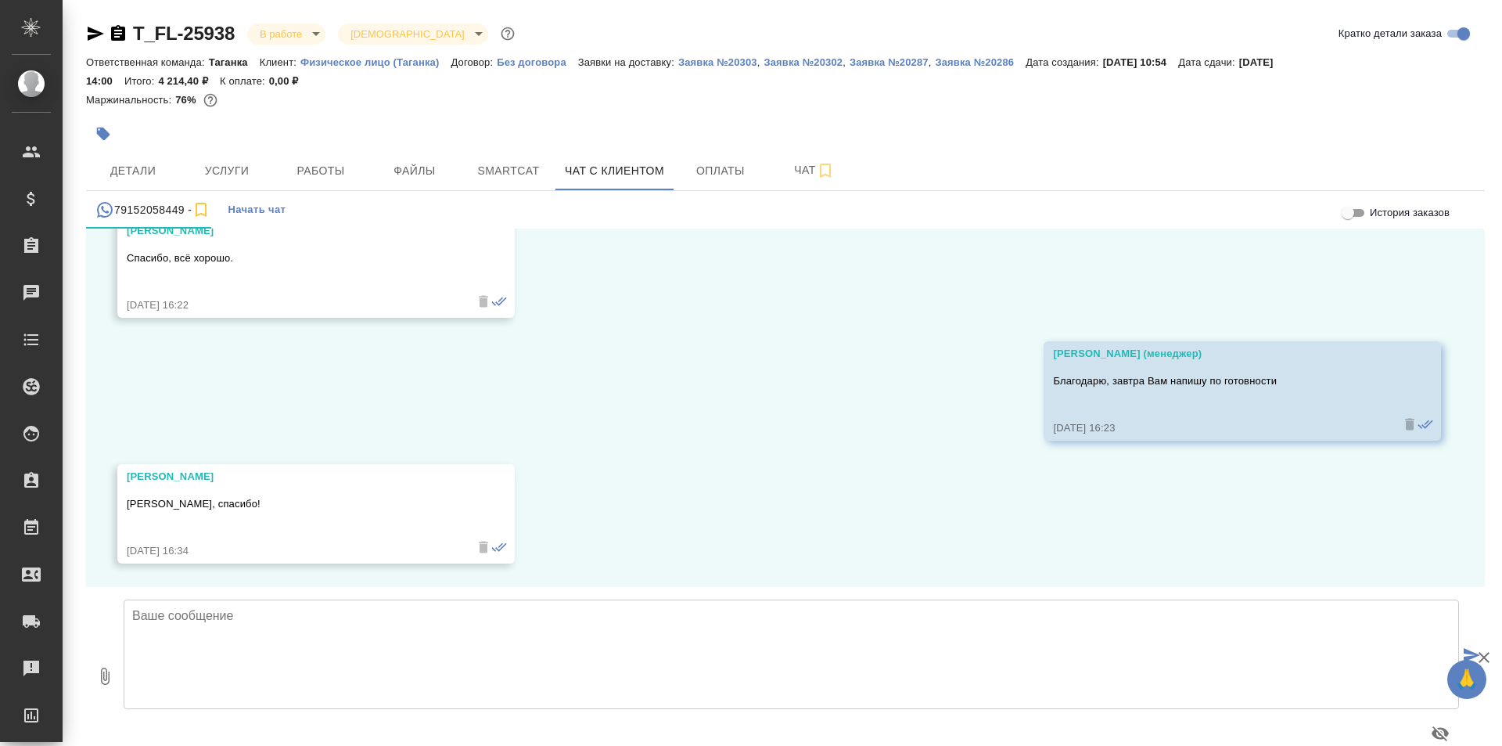
click at [217, 629] on textarea at bounding box center [792, 654] width 1336 height 110
paste textarea "Добрый день! Заказ готов, можно забрать из офиса. [GEOGRAPHIC_DATA]: [STREET_AD…"
type textarea "Добрый день! Заказ готов, можно забрать из офиса. [GEOGRAPHIC_DATA]: [STREET_AD…"
click at [1475, 653] on icon "button" at bounding box center [1484, 657] width 19 height 19
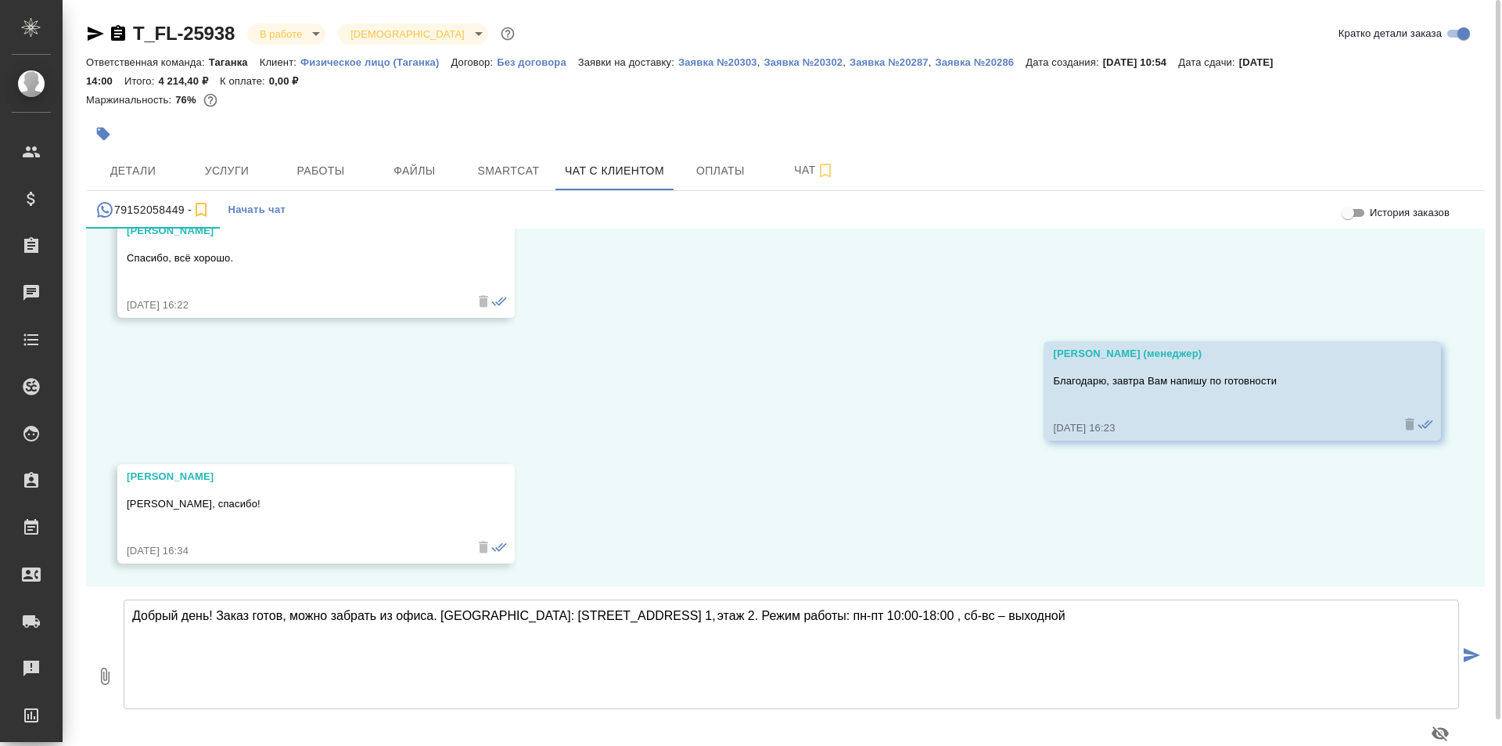
click at [1470, 650] on icon "submit" at bounding box center [1472, 655] width 16 height 14
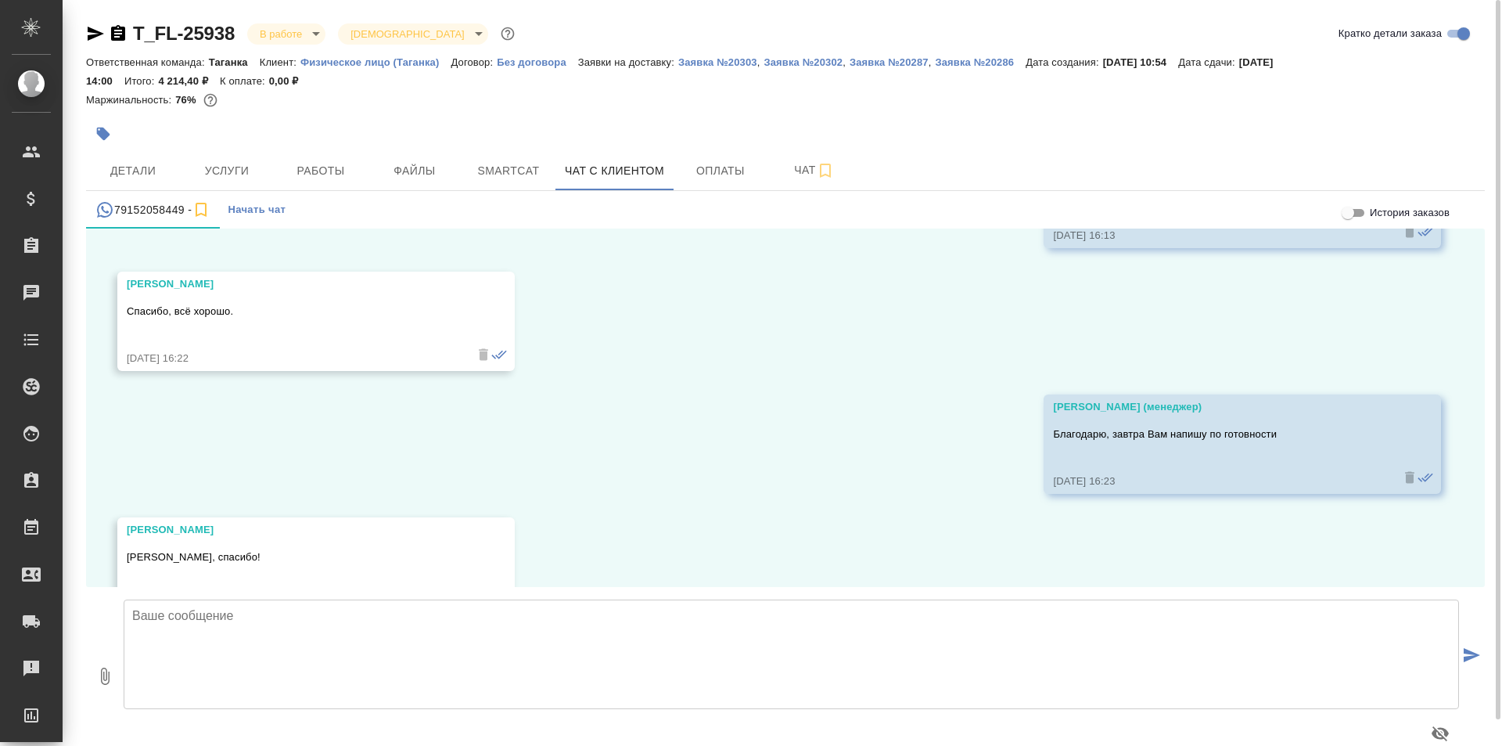
scroll to position [829, 0]
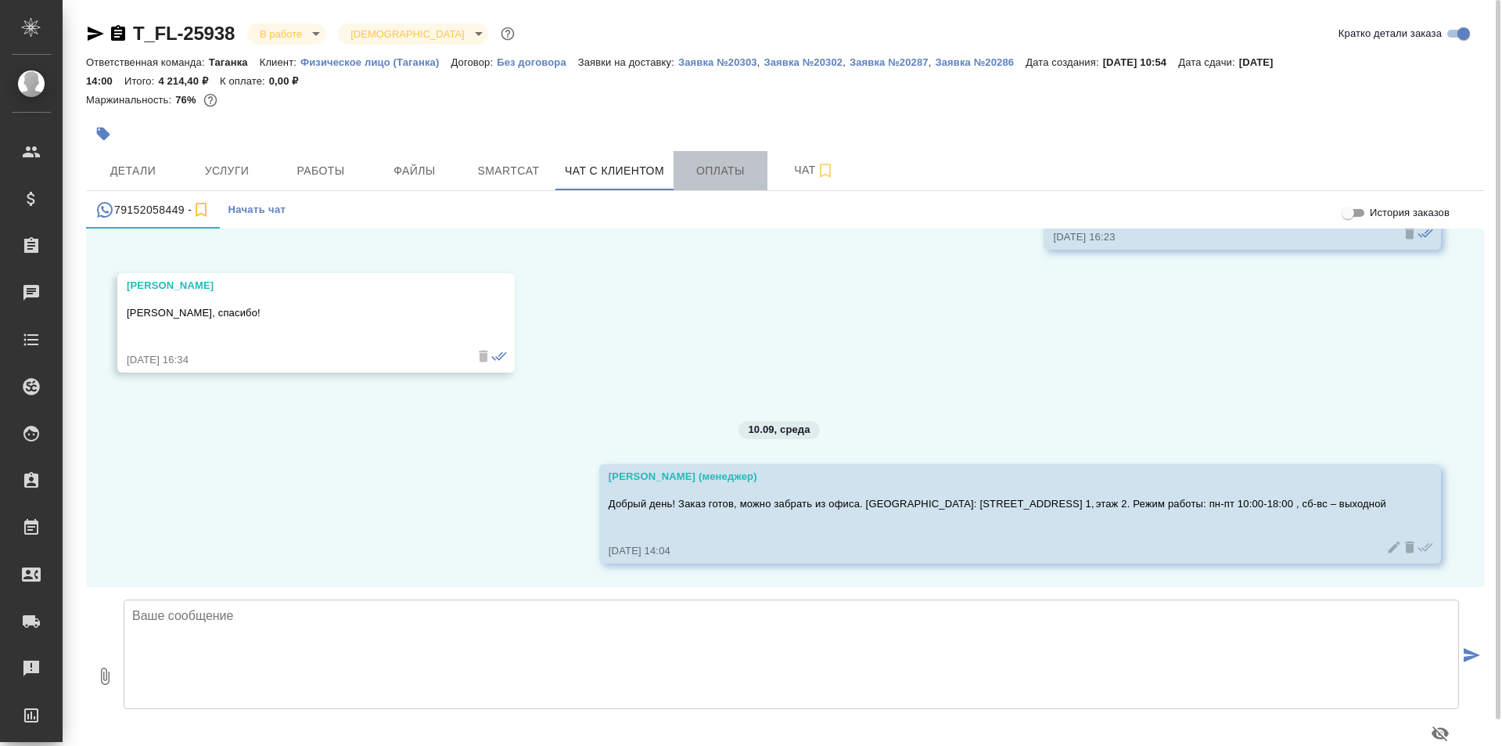
click at [713, 171] on span "Оплаты" at bounding box center [720, 171] width 75 height 20
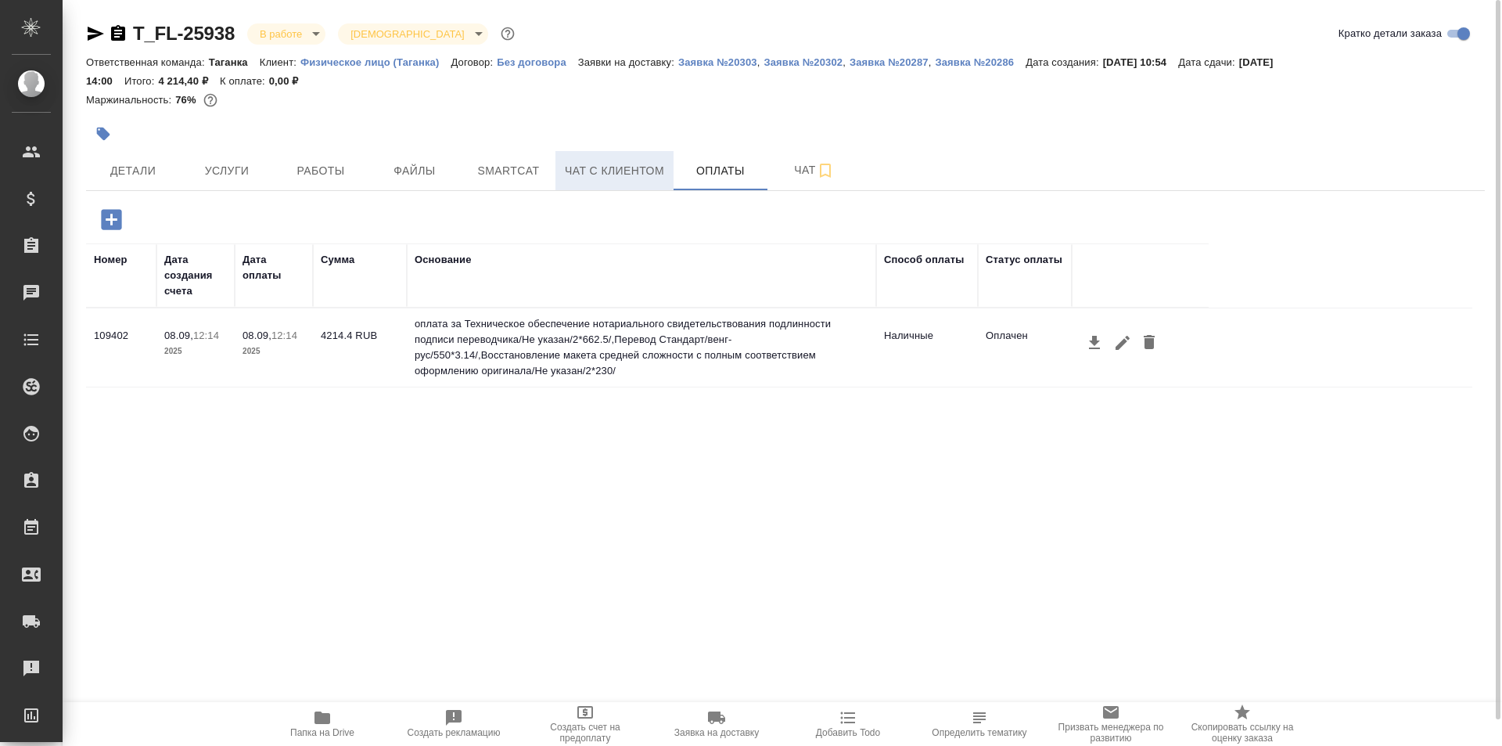
click at [640, 173] on span "Чат с клиентом" at bounding box center [614, 171] width 99 height 20
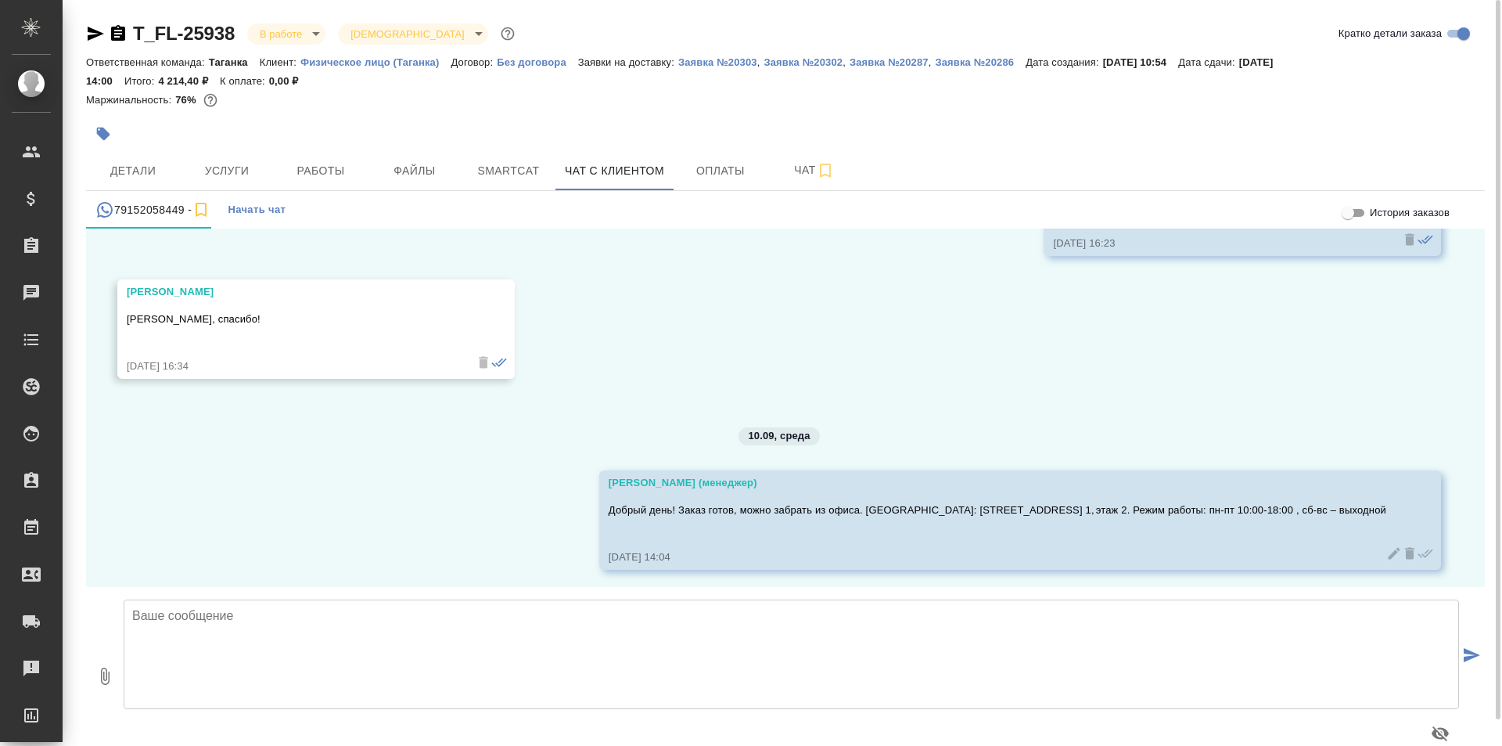
scroll to position [829, 0]
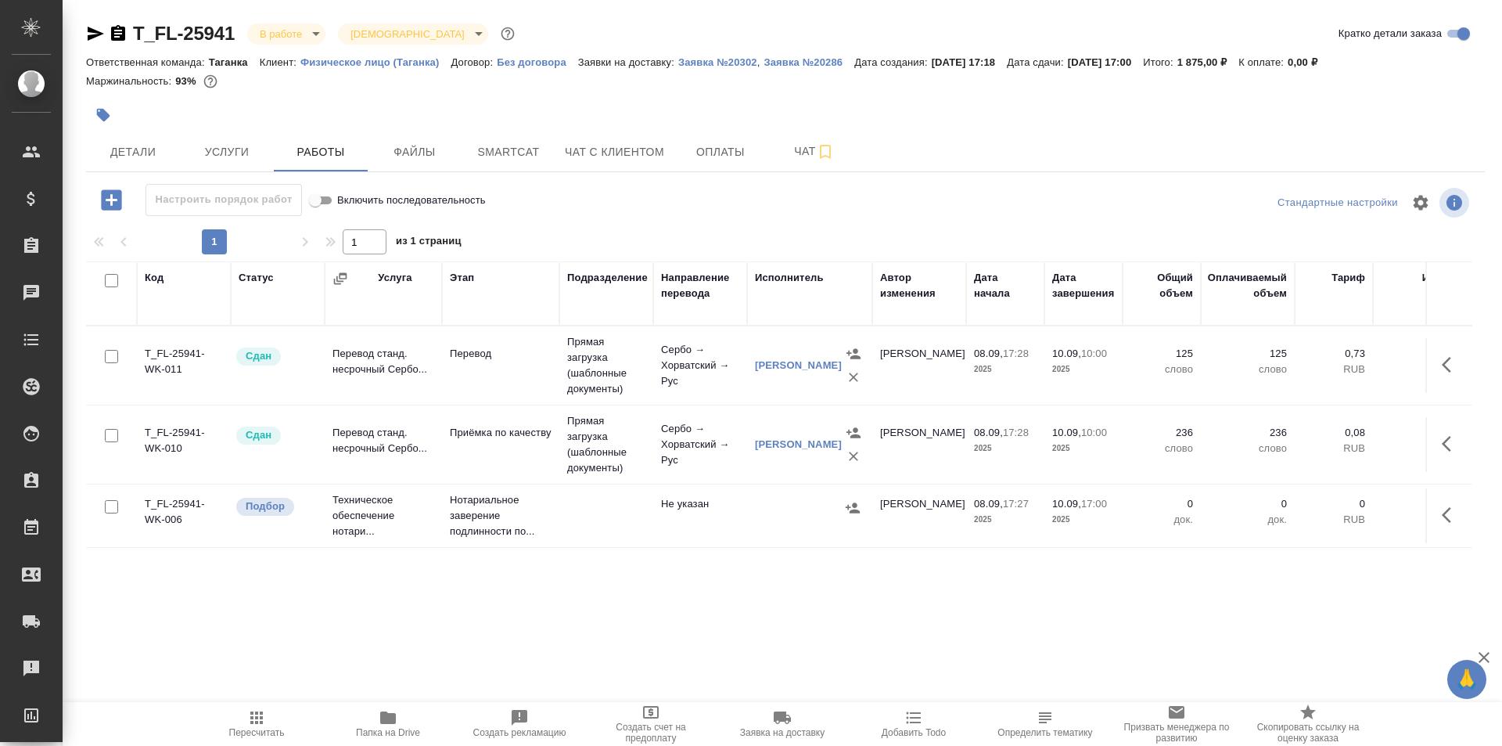
click at [399, 516] on td "Техническое обеспечение нотари..." at bounding box center [383, 515] width 117 height 63
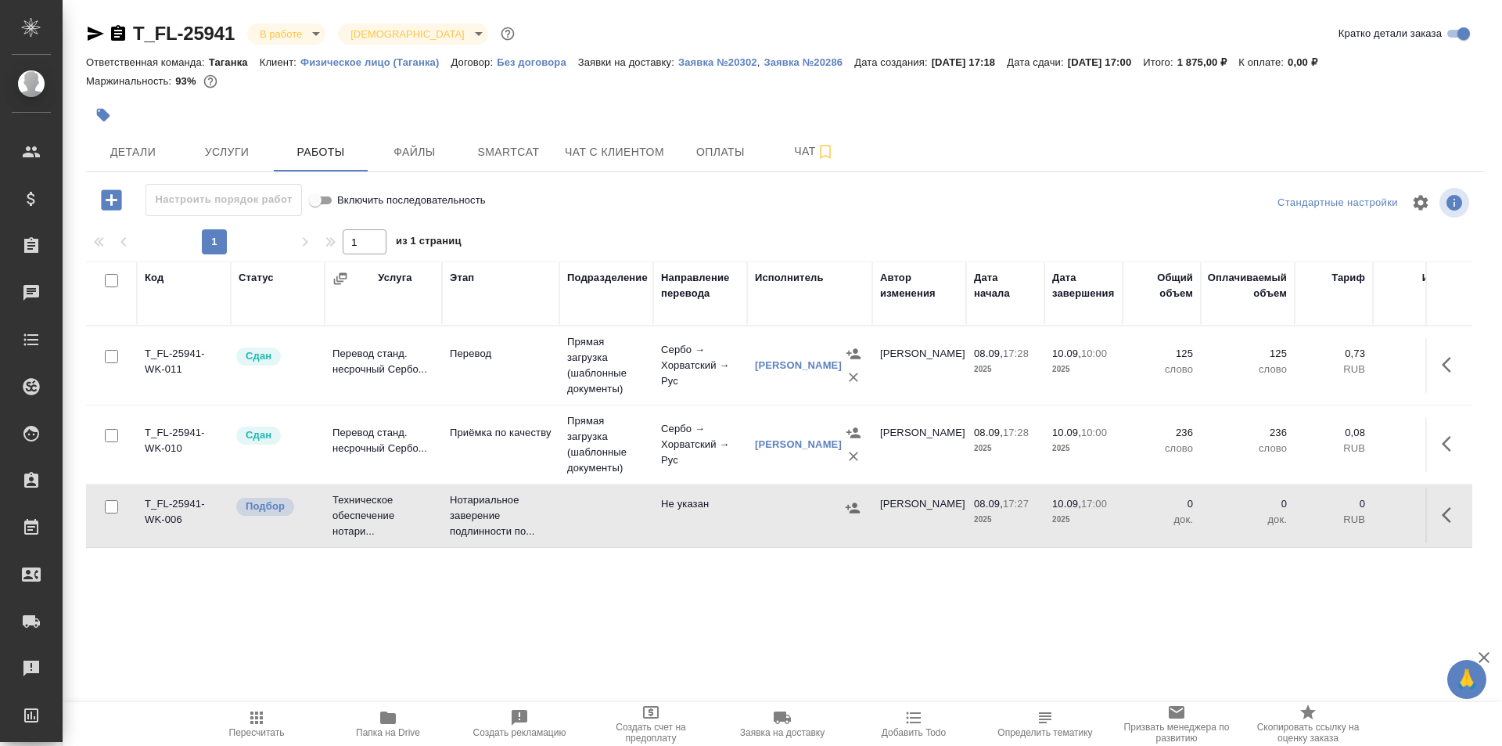
click at [399, 516] on td "Техническое обеспечение нотари..." at bounding box center [383, 515] width 117 height 63
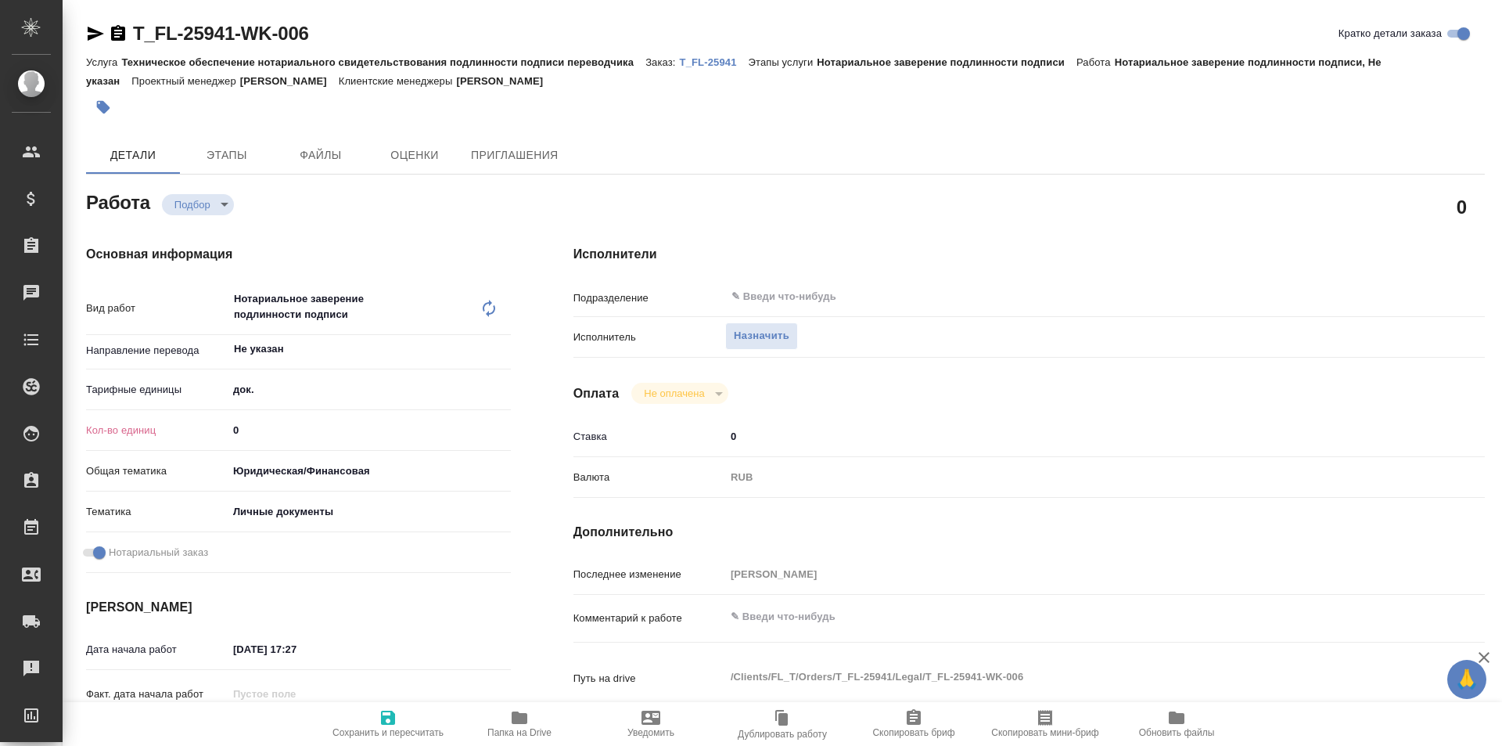
type textarea "x"
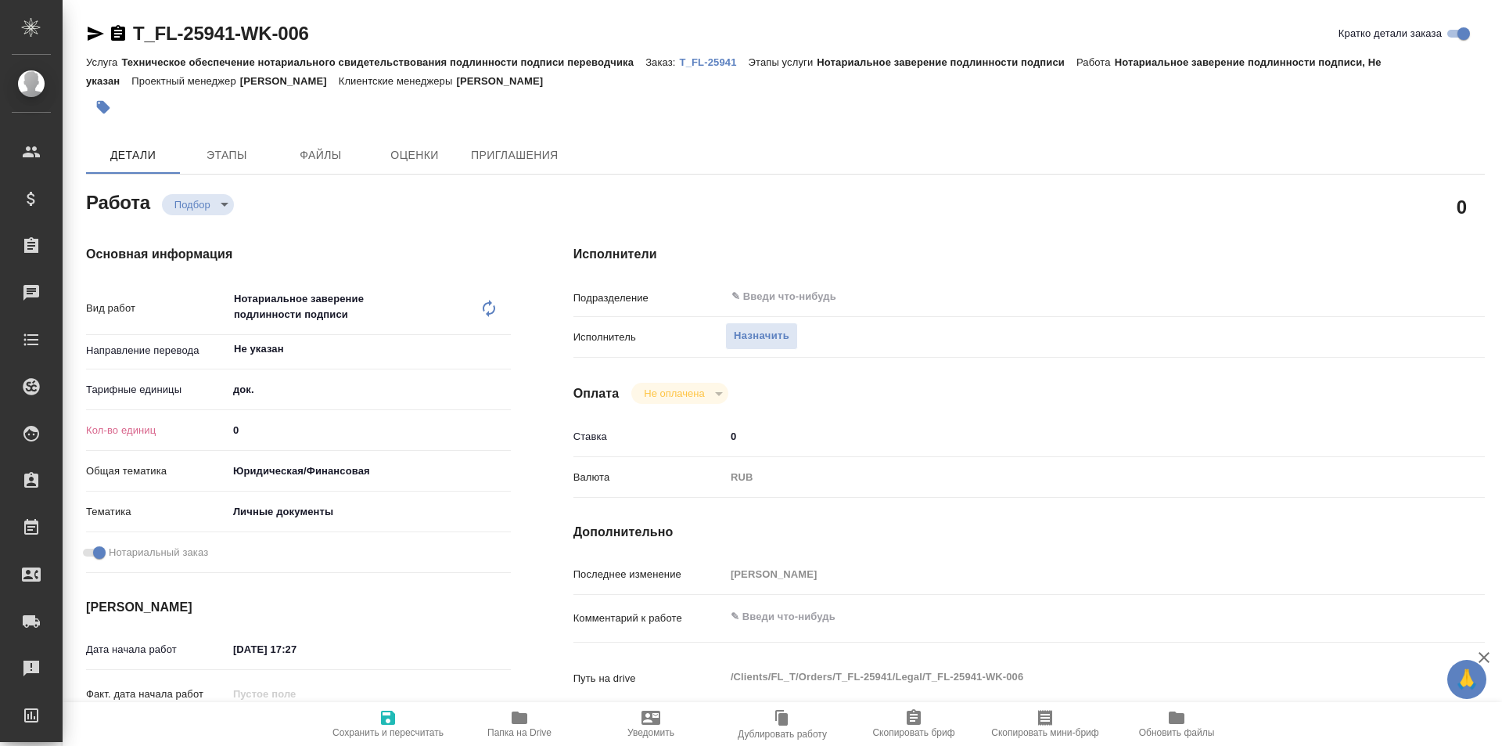
type textarea "x"
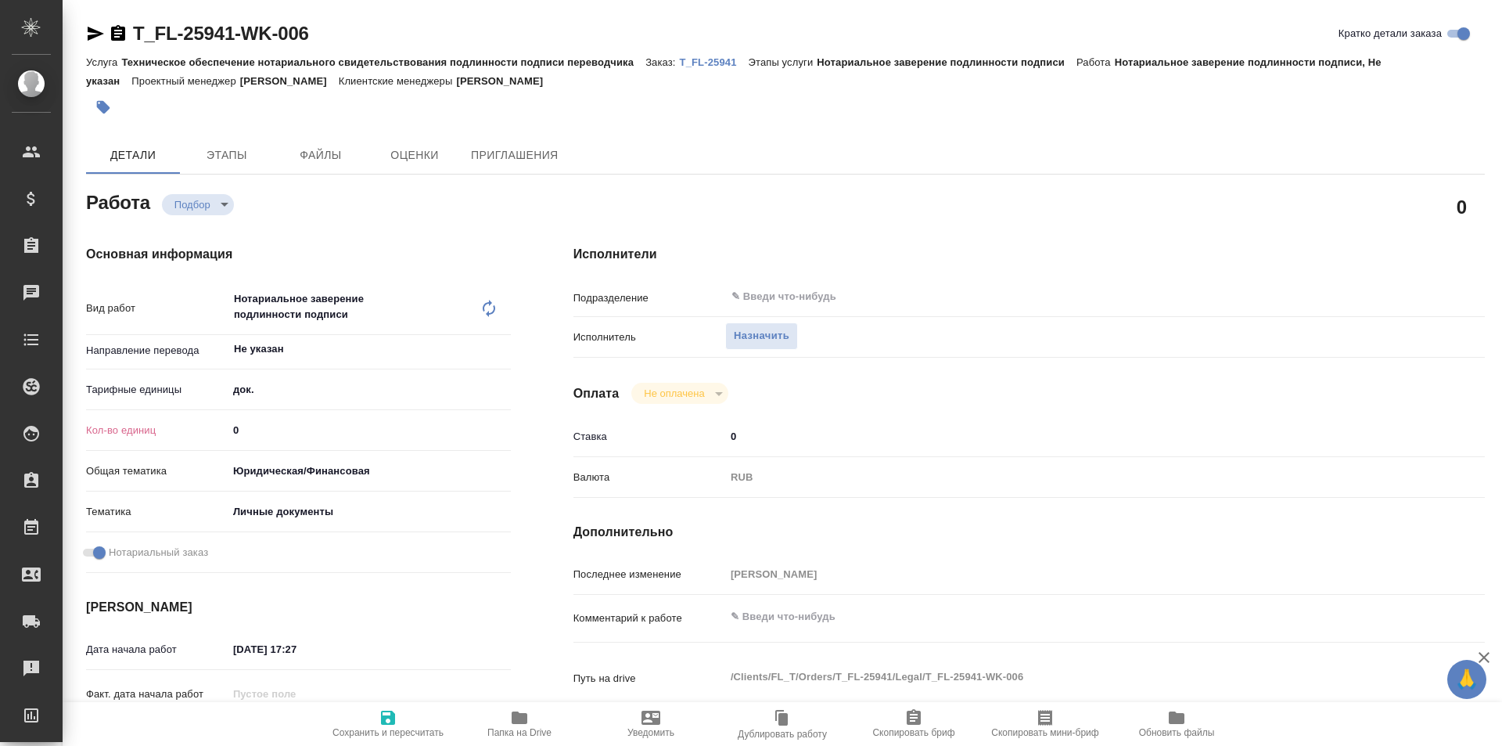
type textarea "x"
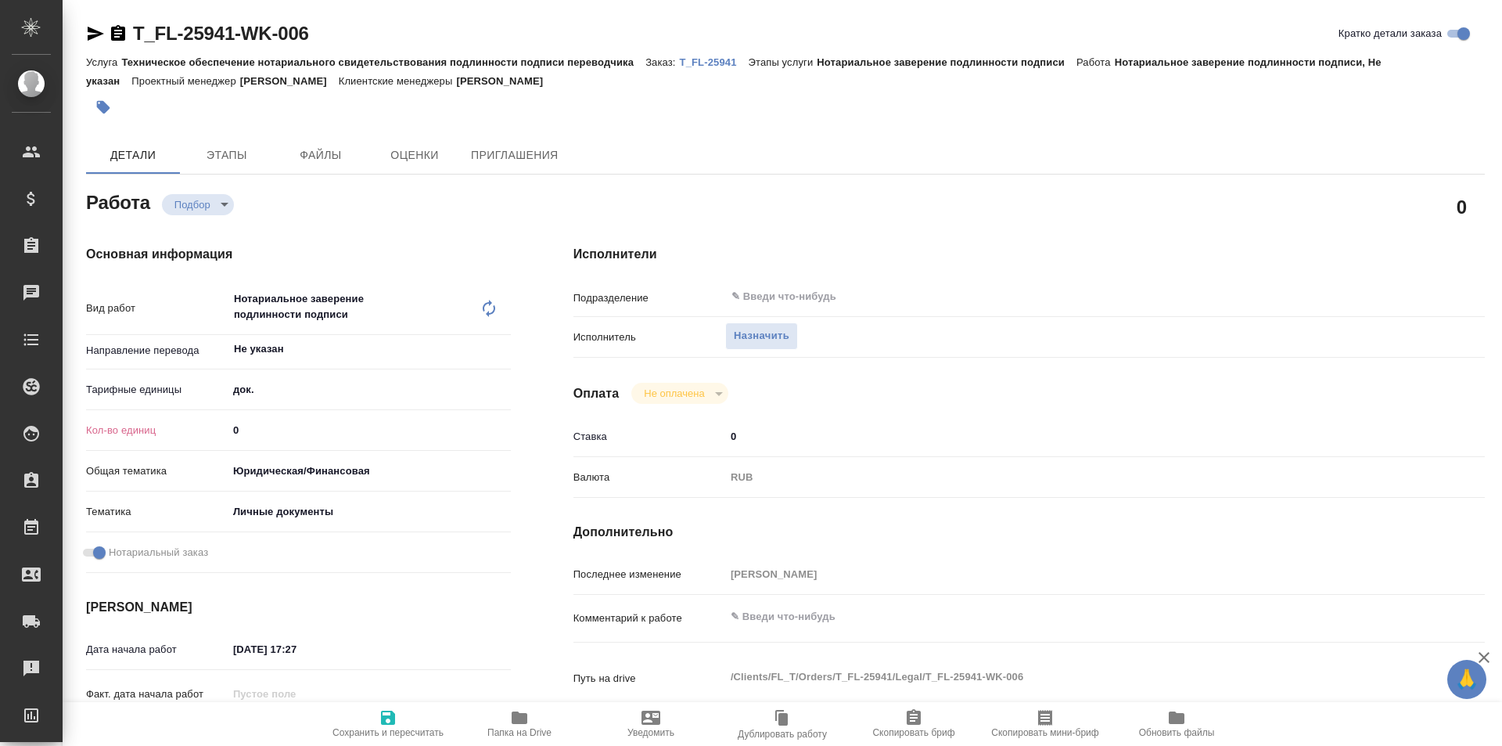
type textarea "x"
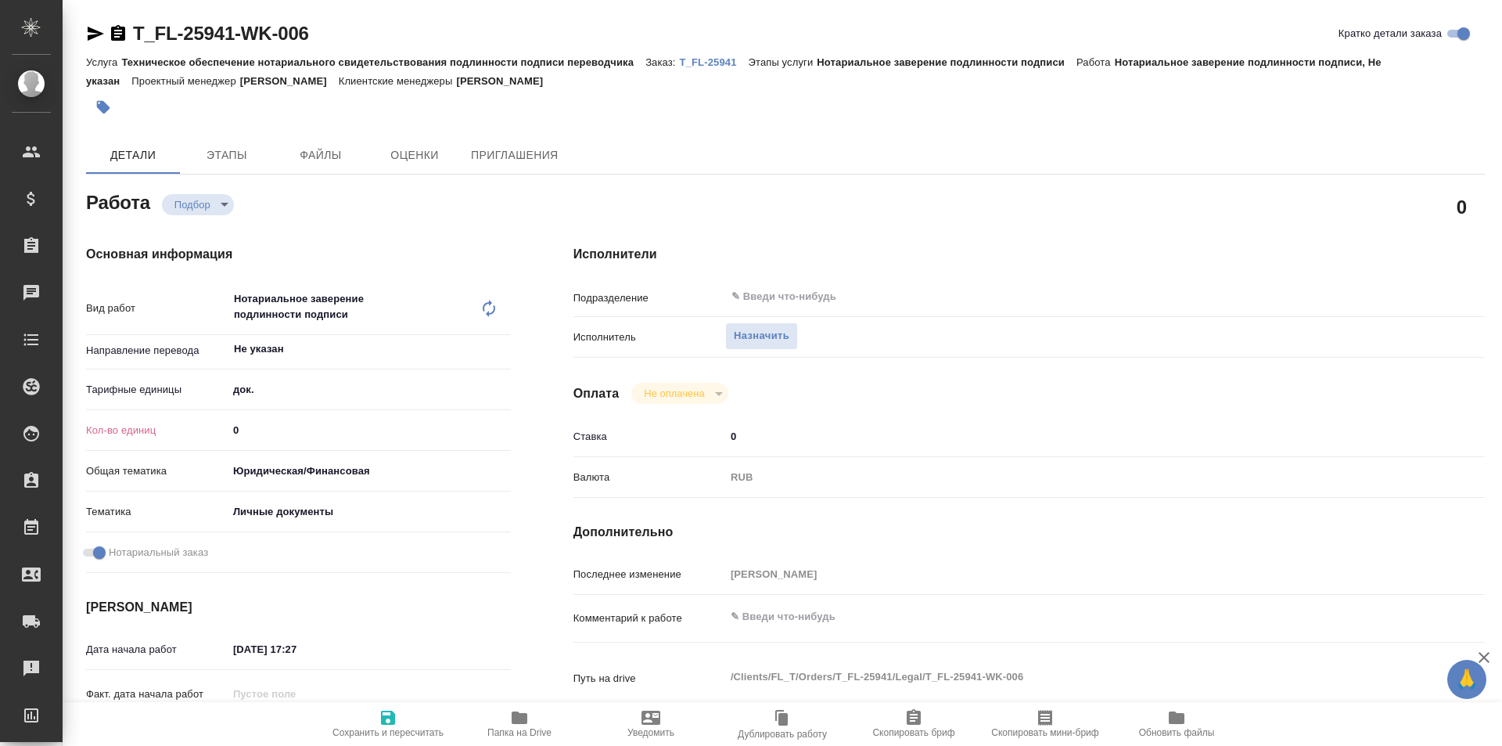
type textarea "x"
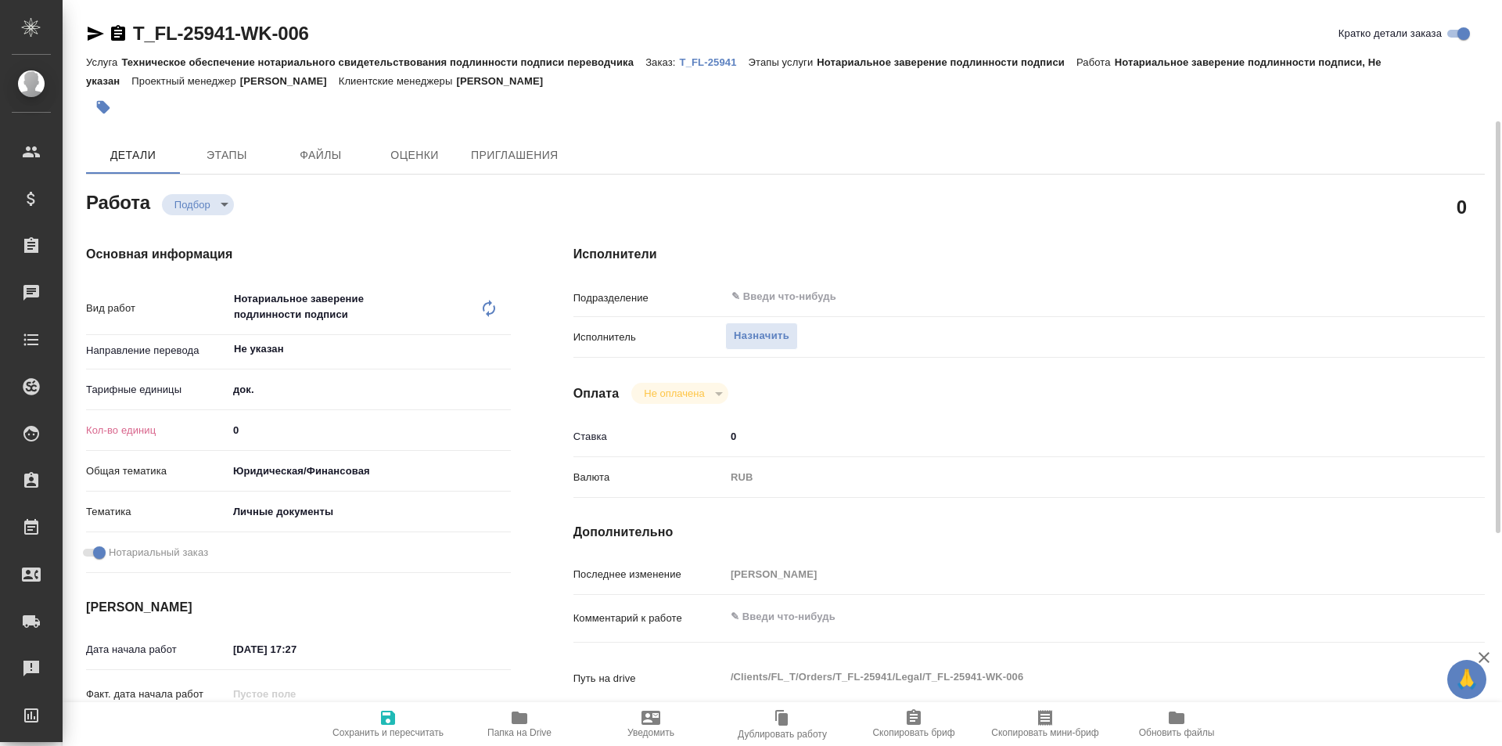
scroll to position [78, 0]
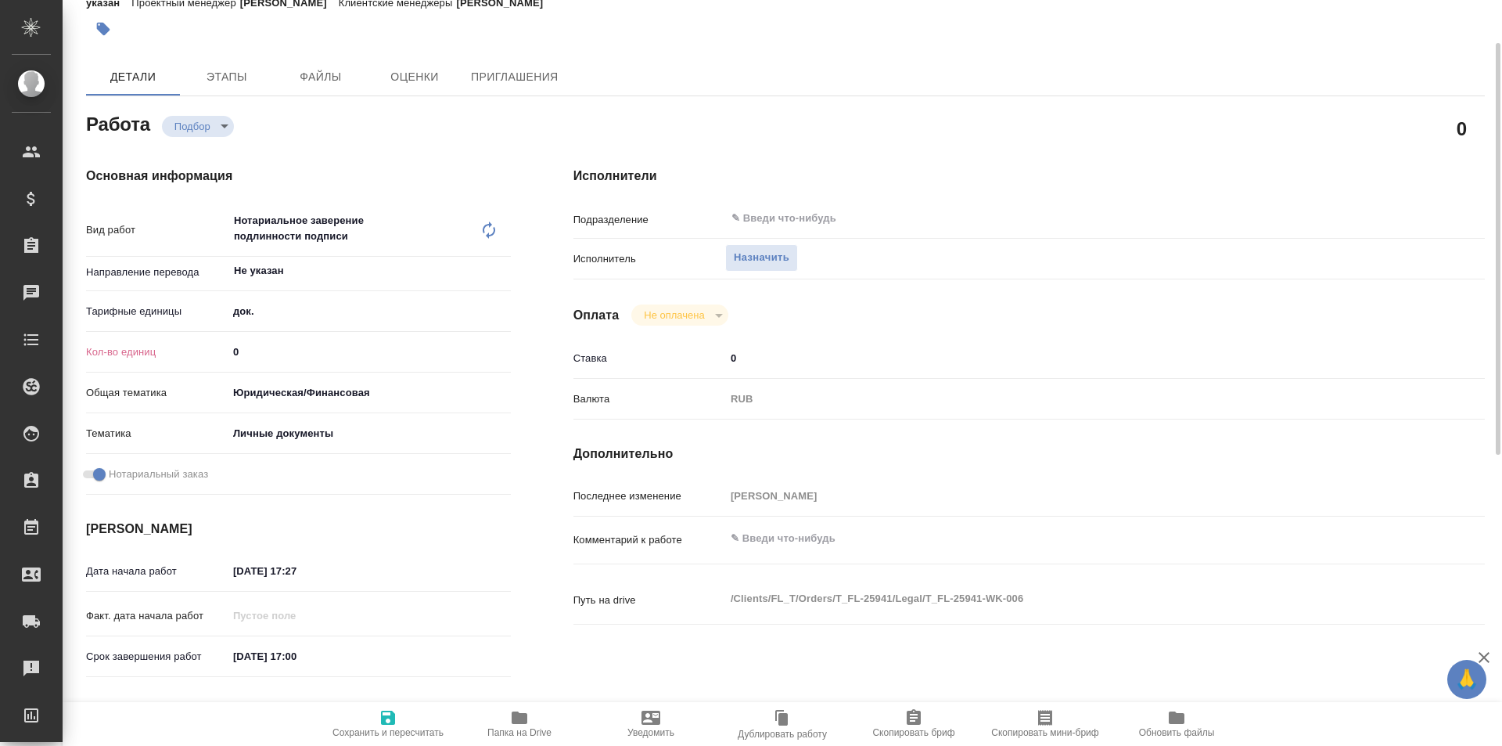
type textarea "x"
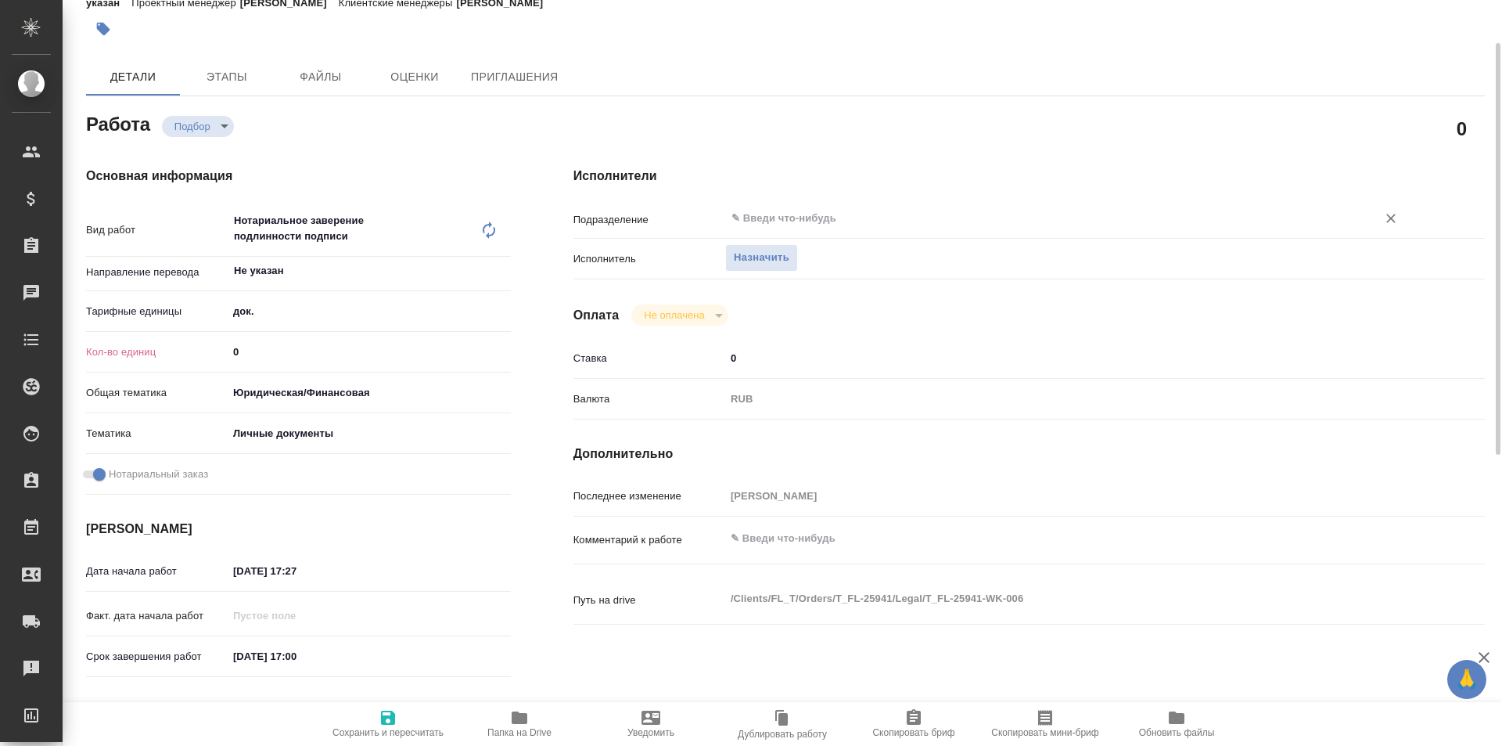
click at [757, 217] on input "text" at bounding box center [1041, 218] width 622 height 19
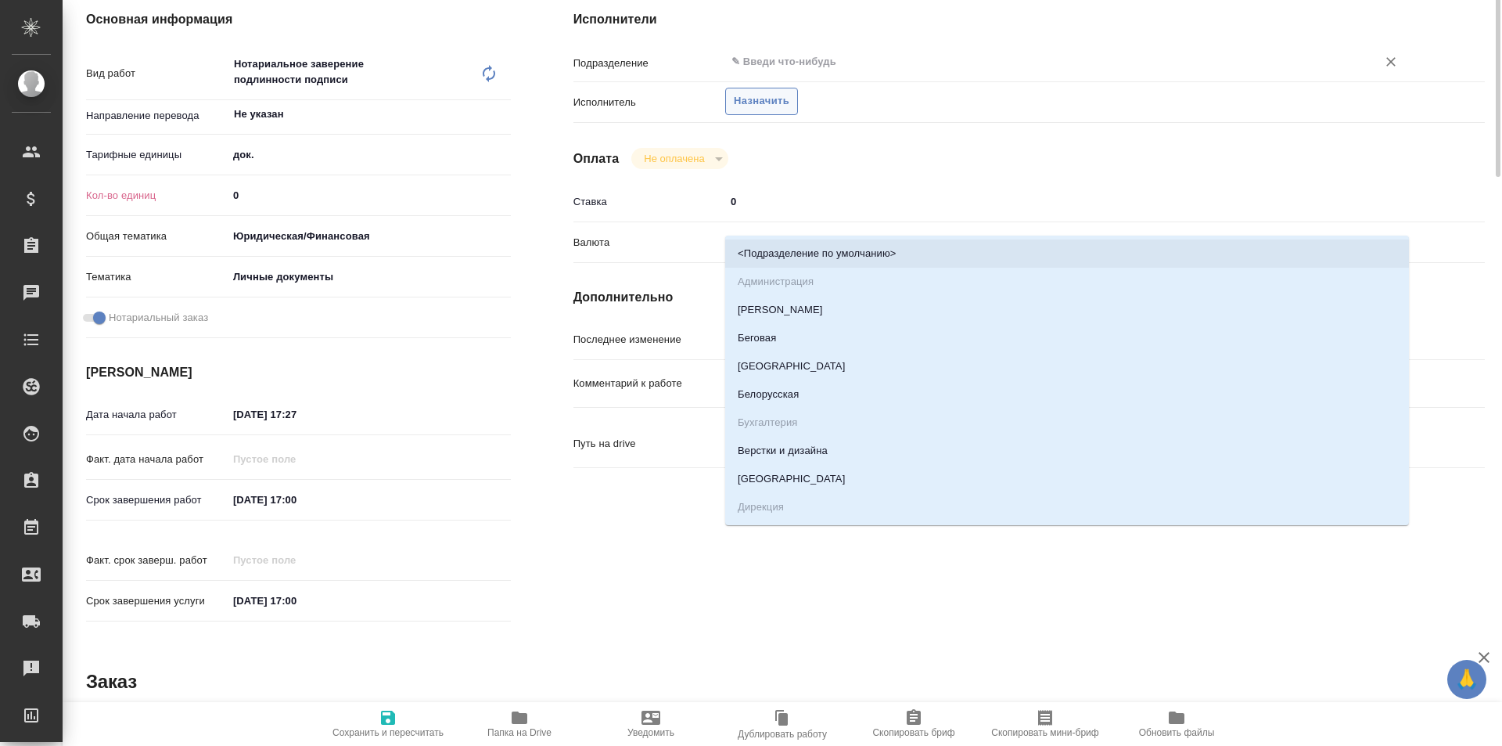
scroll to position [0, 0]
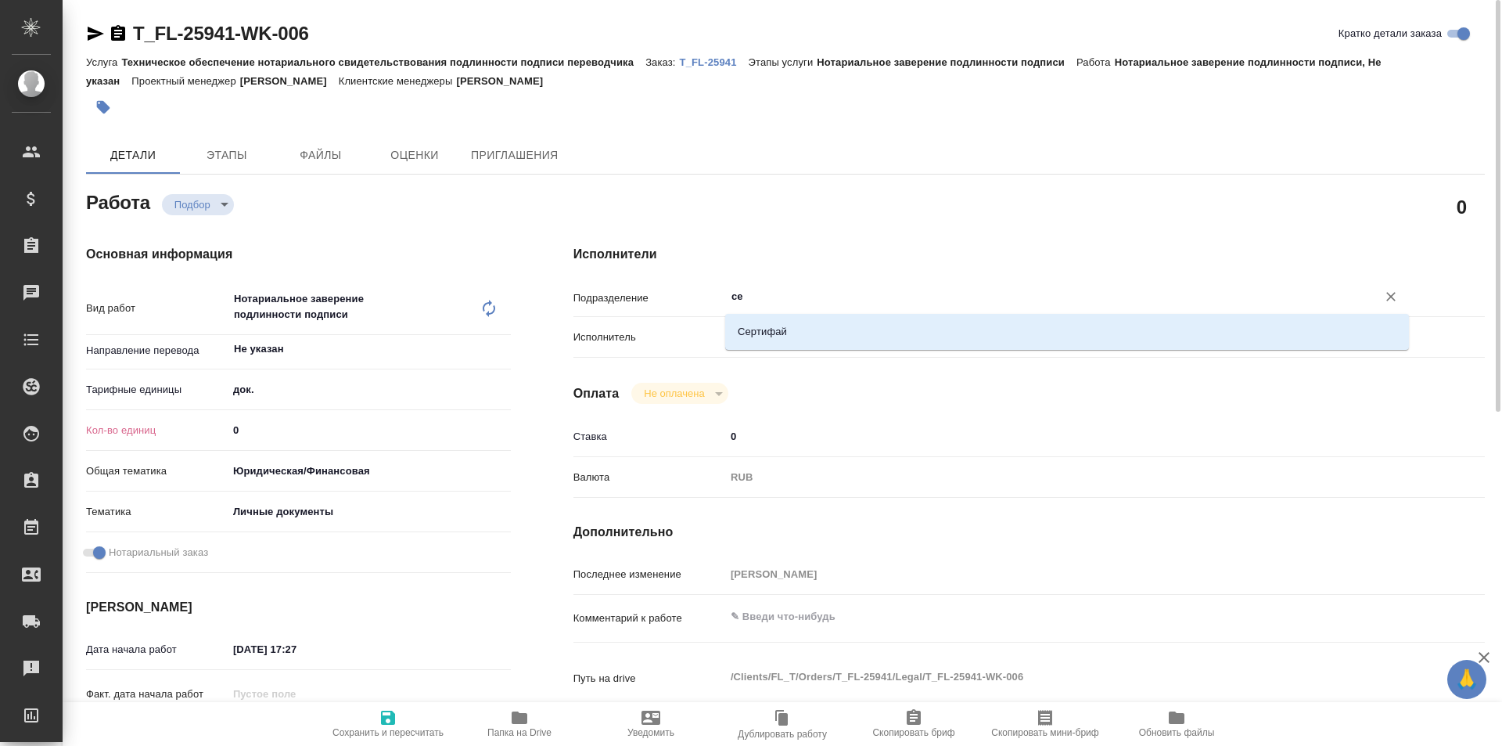
type input "сер"
click at [775, 315] on div "Сертифай" at bounding box center [1067, 332] width 684 height 36
click at [778, 320] on li "Сертифай" at bounding box center [1067, 332] width 684 height 28
type textarea "x"
type input "Сертифай"
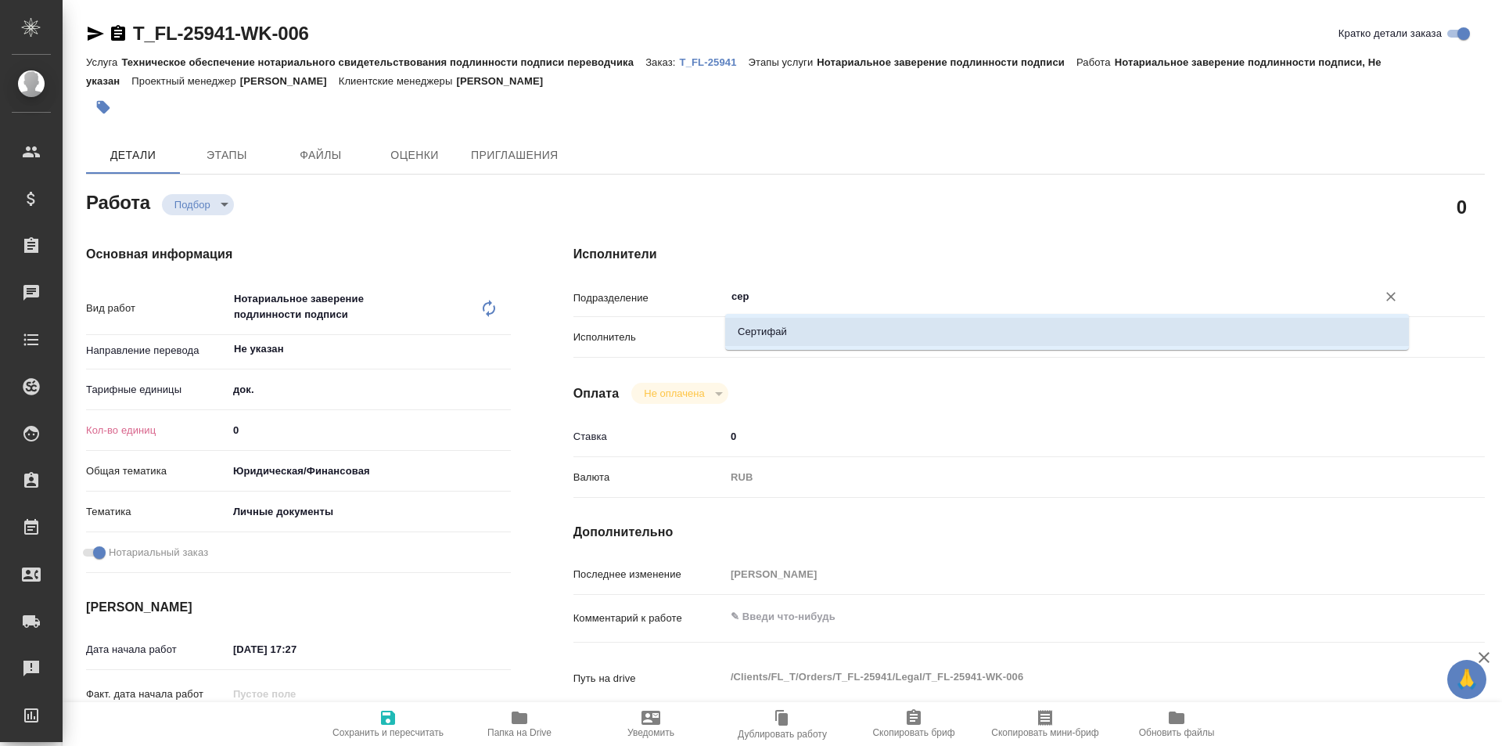
type textarea "x"
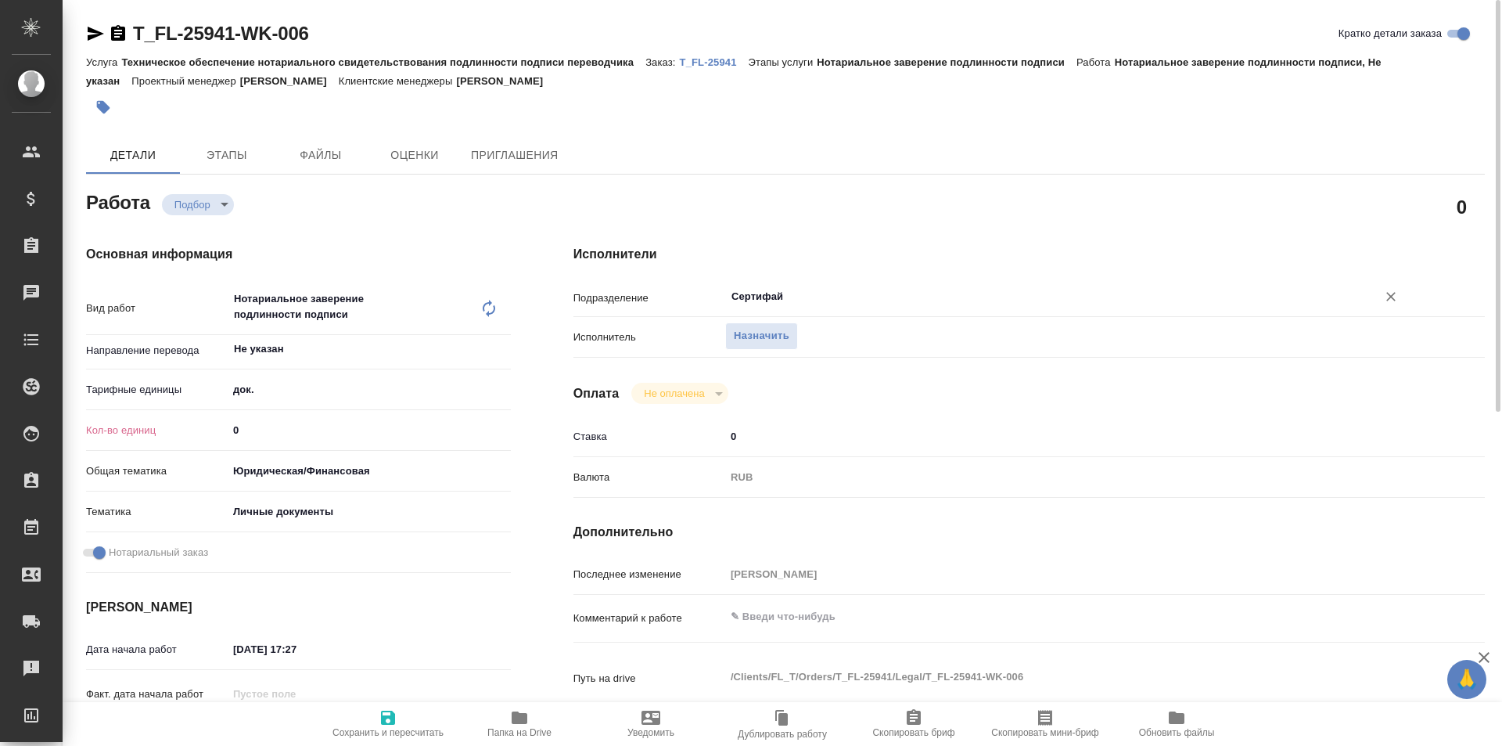
scroll to position [78, 0]
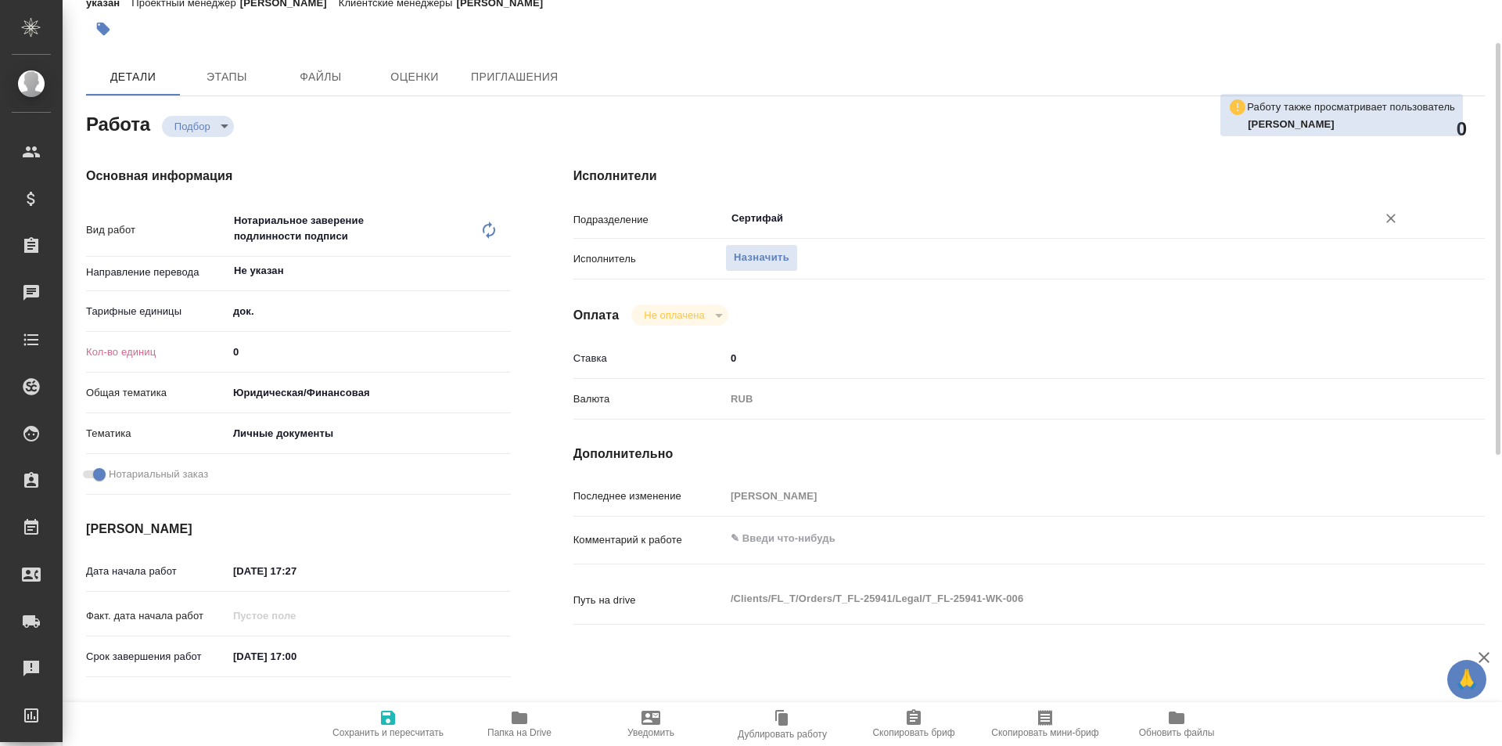
type input "Сертифай"
click at [251, 345] on input "0" at bounding box center [369, 351] width 283 height 23
type textarea "x"
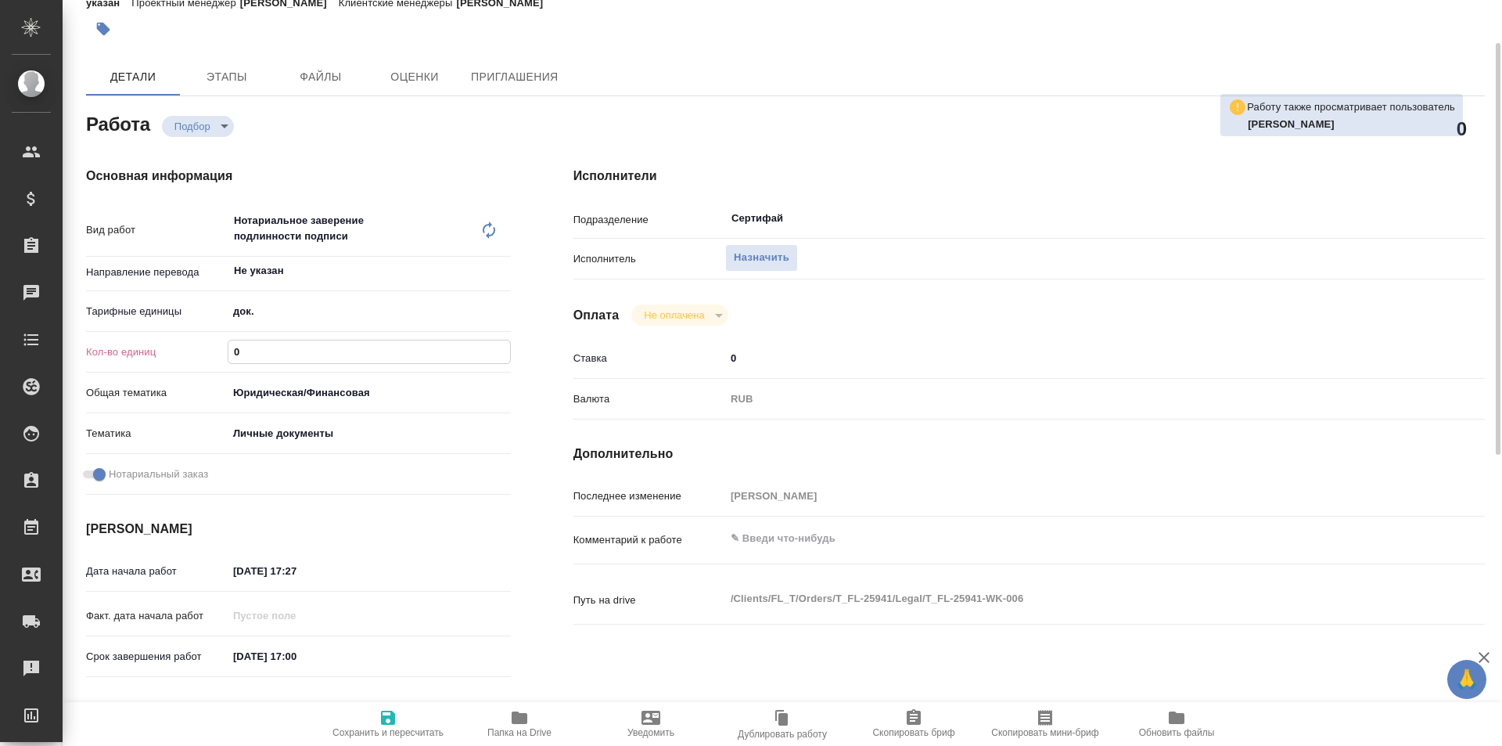
type textarea "x"
type input "1"
type textarea "x"
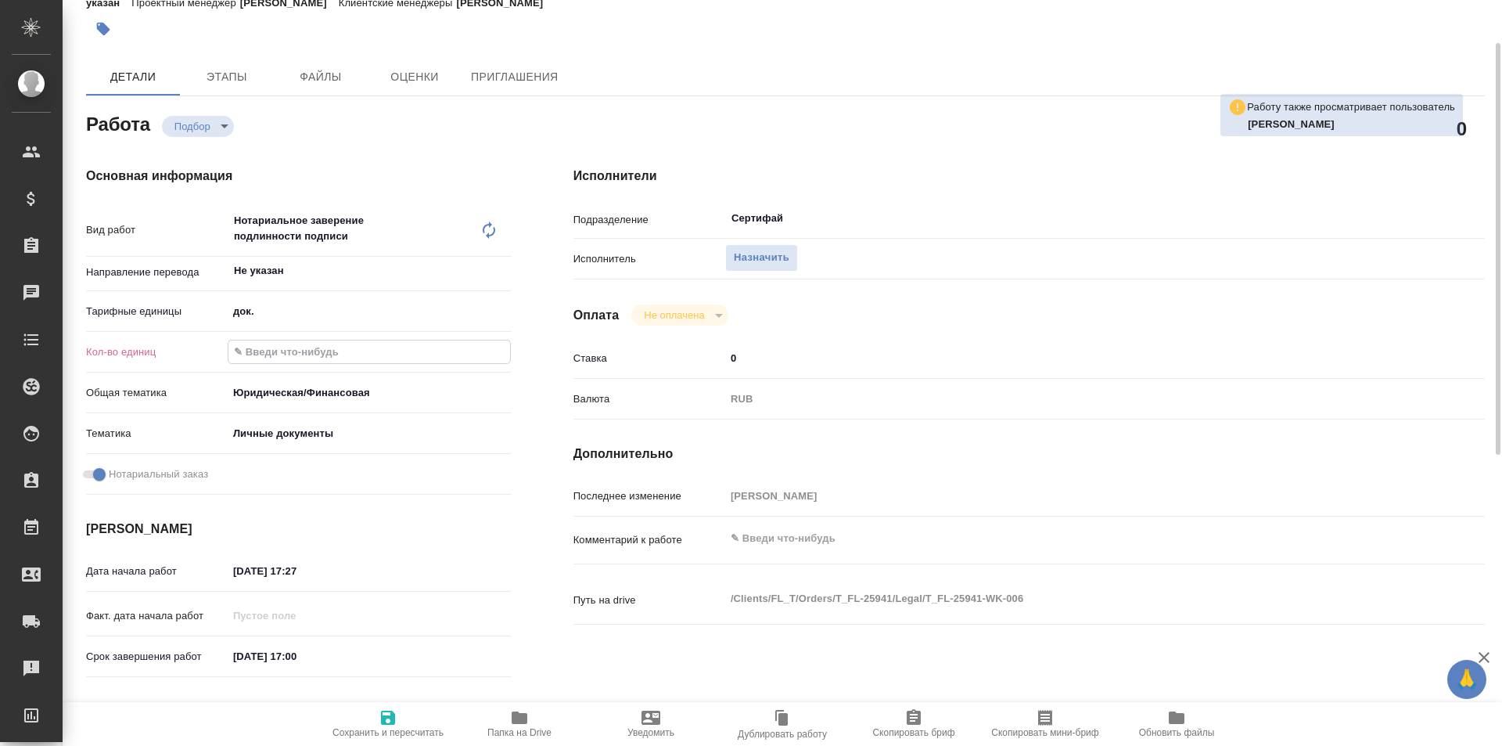
type textarea "x"
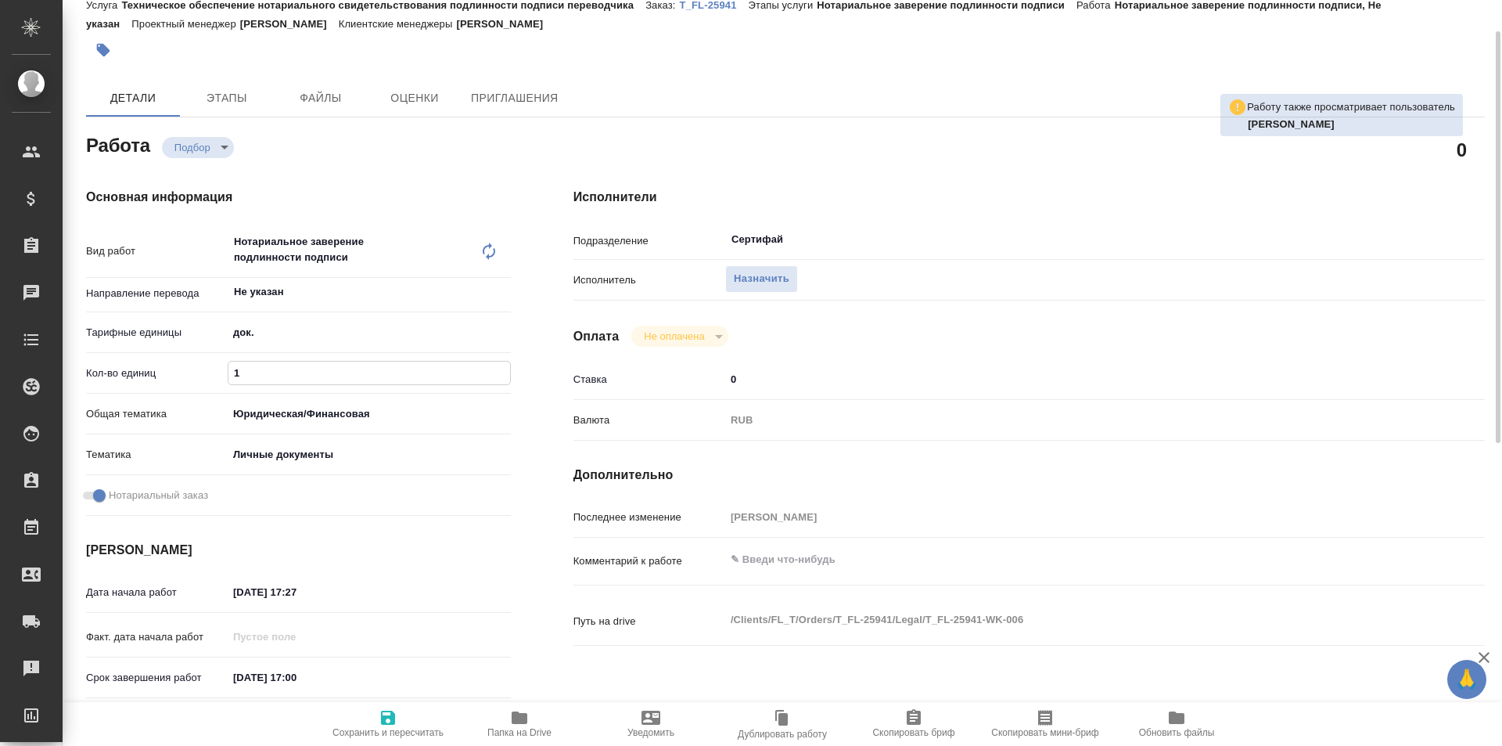
scroll to position [0, 0]
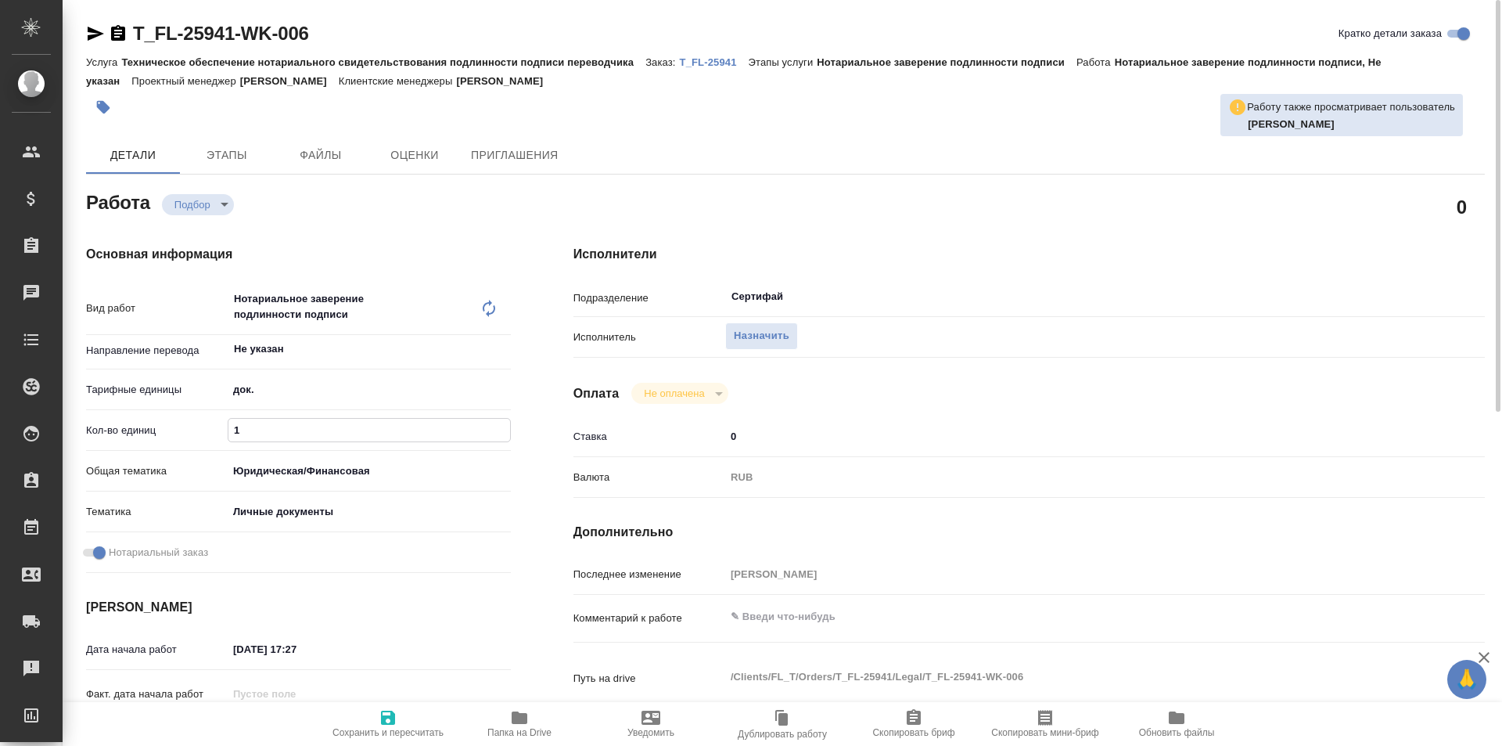
type input "1"
click at [379, 711] on icon "button" at bounding box center [388, 717] width 19 height 19
type textarea "x"
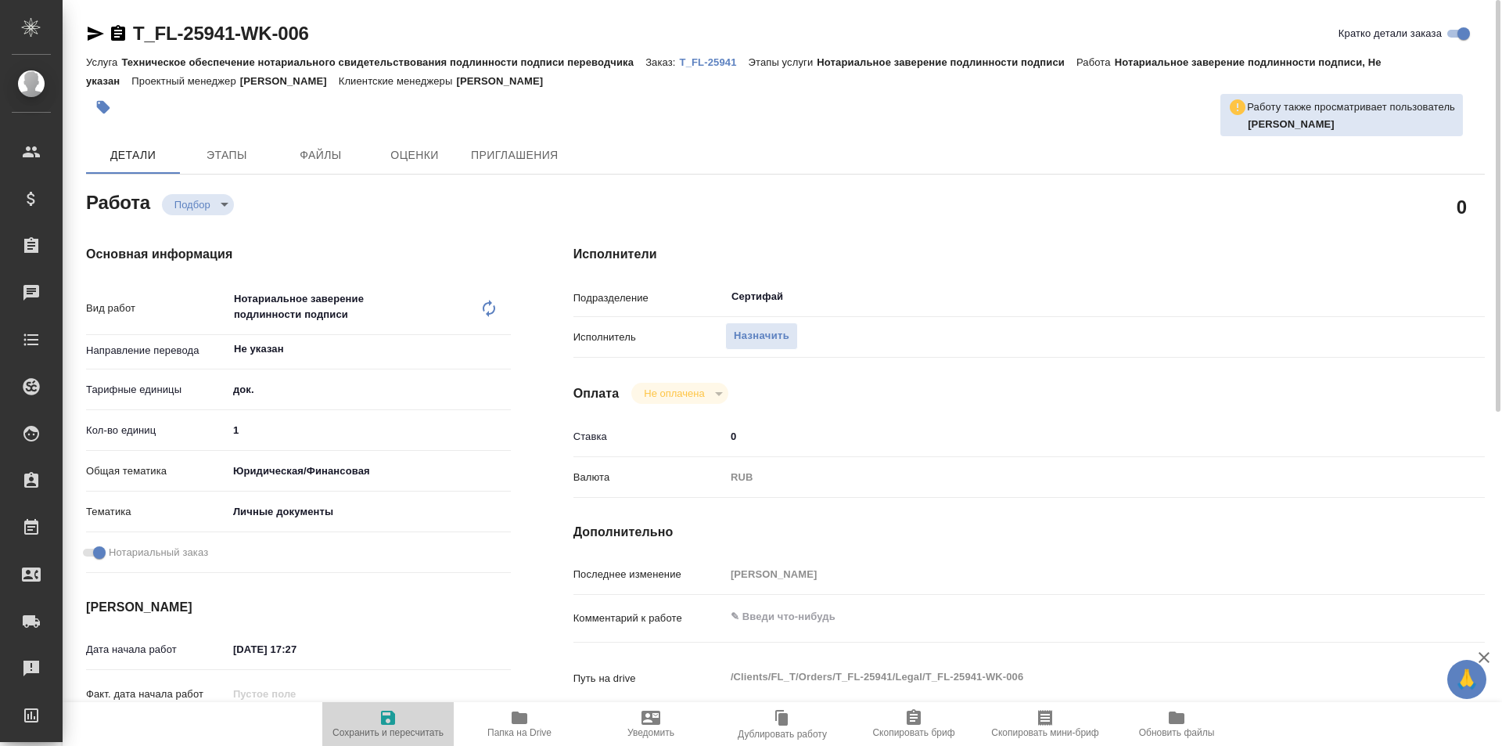
type textarea "x"
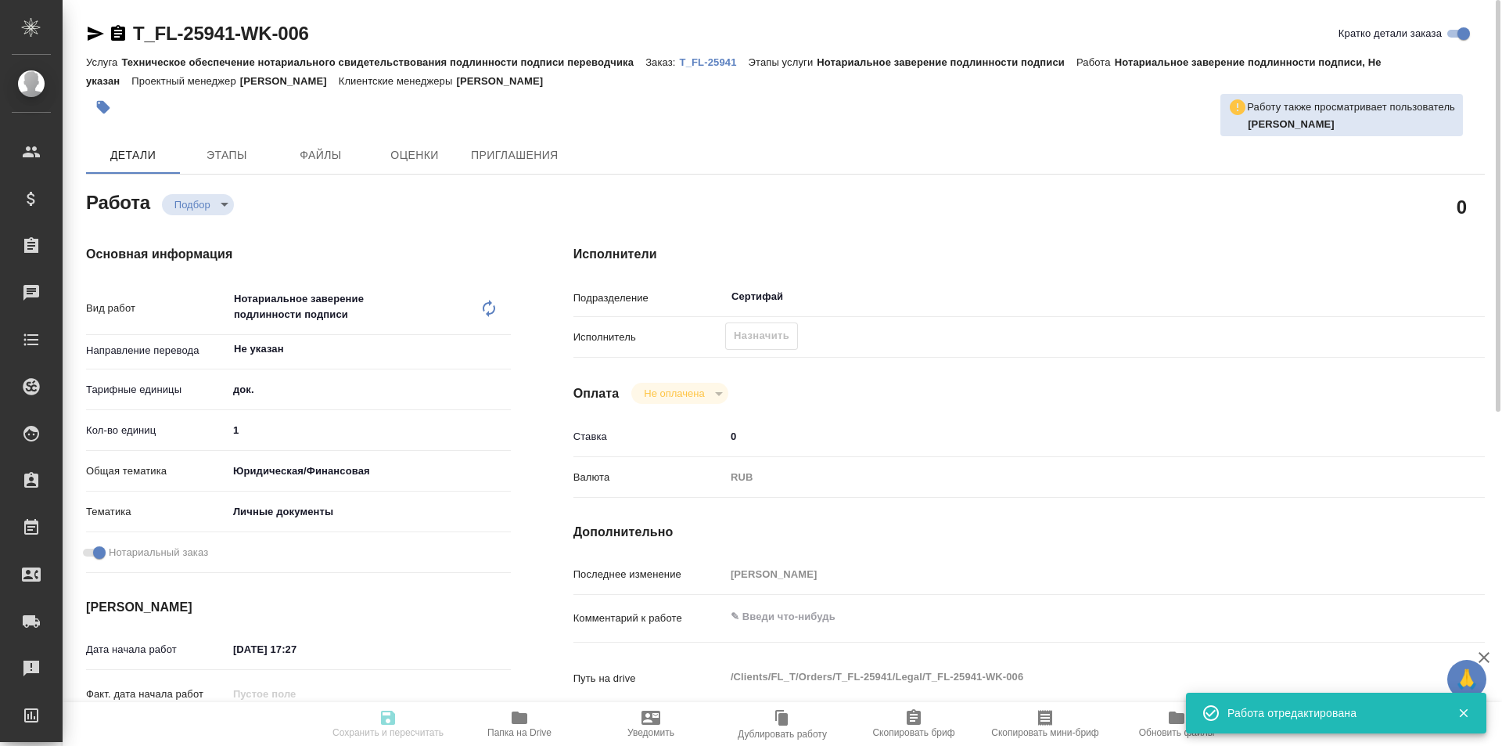
type textarea "x"
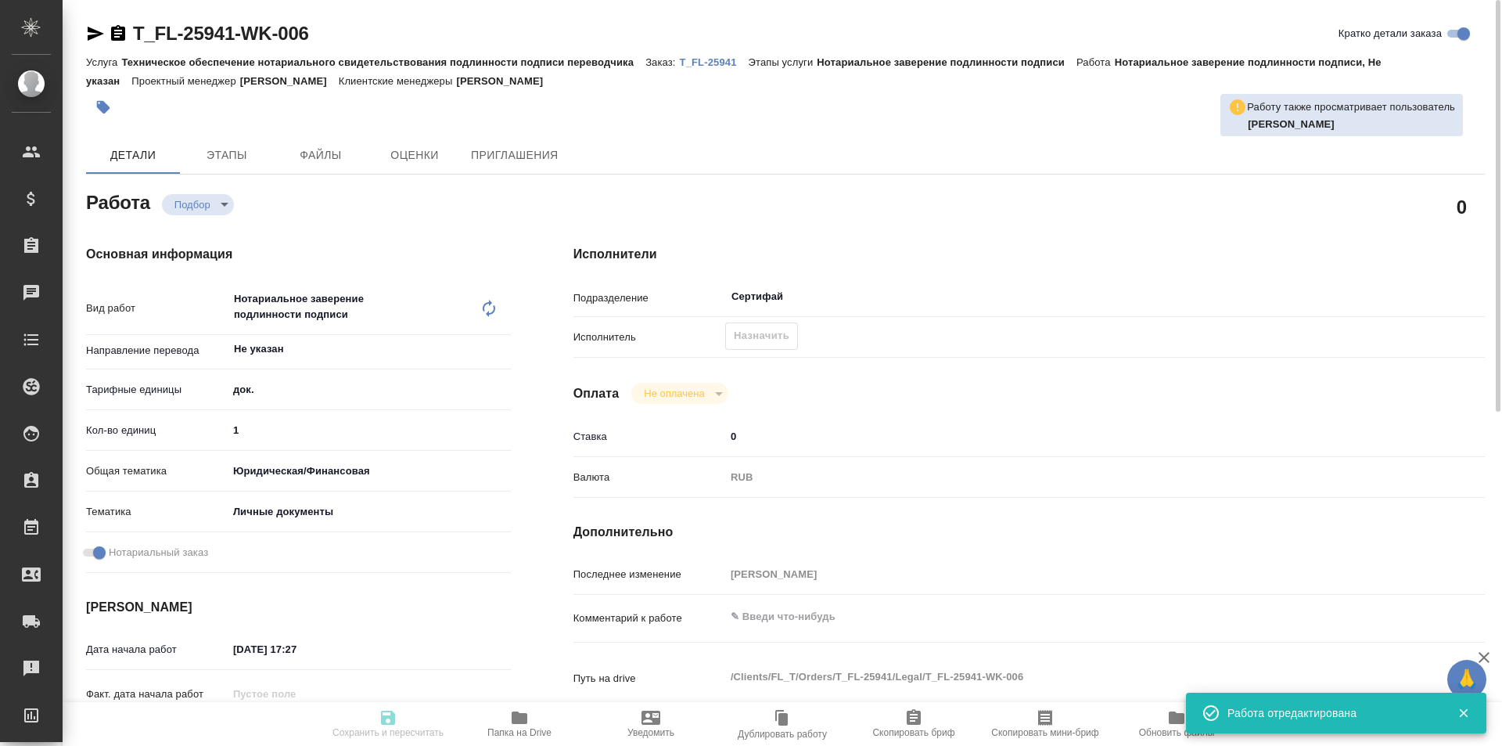
type input "recruiting"
type textarea "Нотариальное заверение подлинности подписи"
type textarea "x"
type input "Не указан"
type input "5a8b1489cc6b4906c91bfd8b"
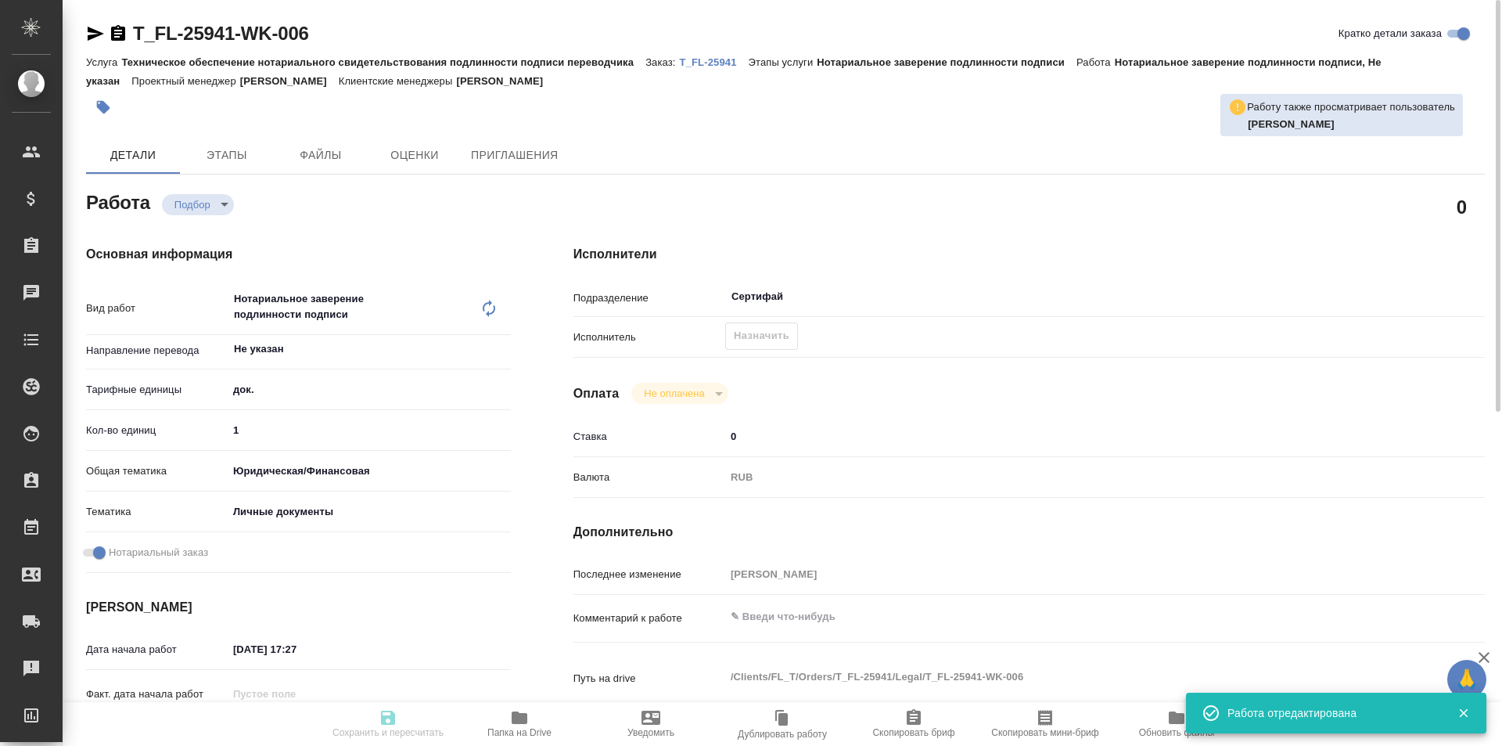
type input "1"
type input "yr-fn"
type input "5a8b8b956a9677013d343cfe"
checkbox input "true"
type input "08.09.2025 17:27"
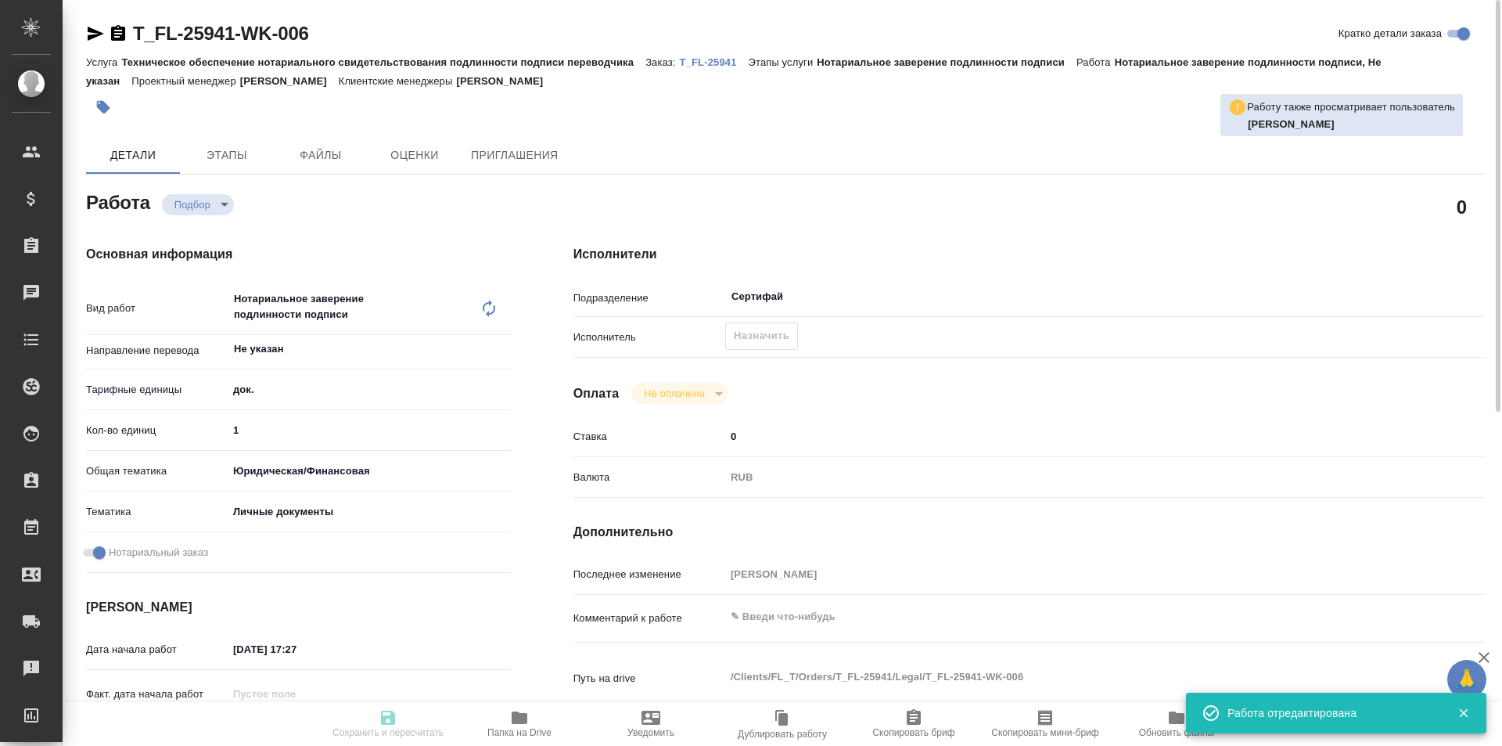
type input "10.09.2025 17:00"
type input "Сертифай"
type input "notPayed"
type input "0"
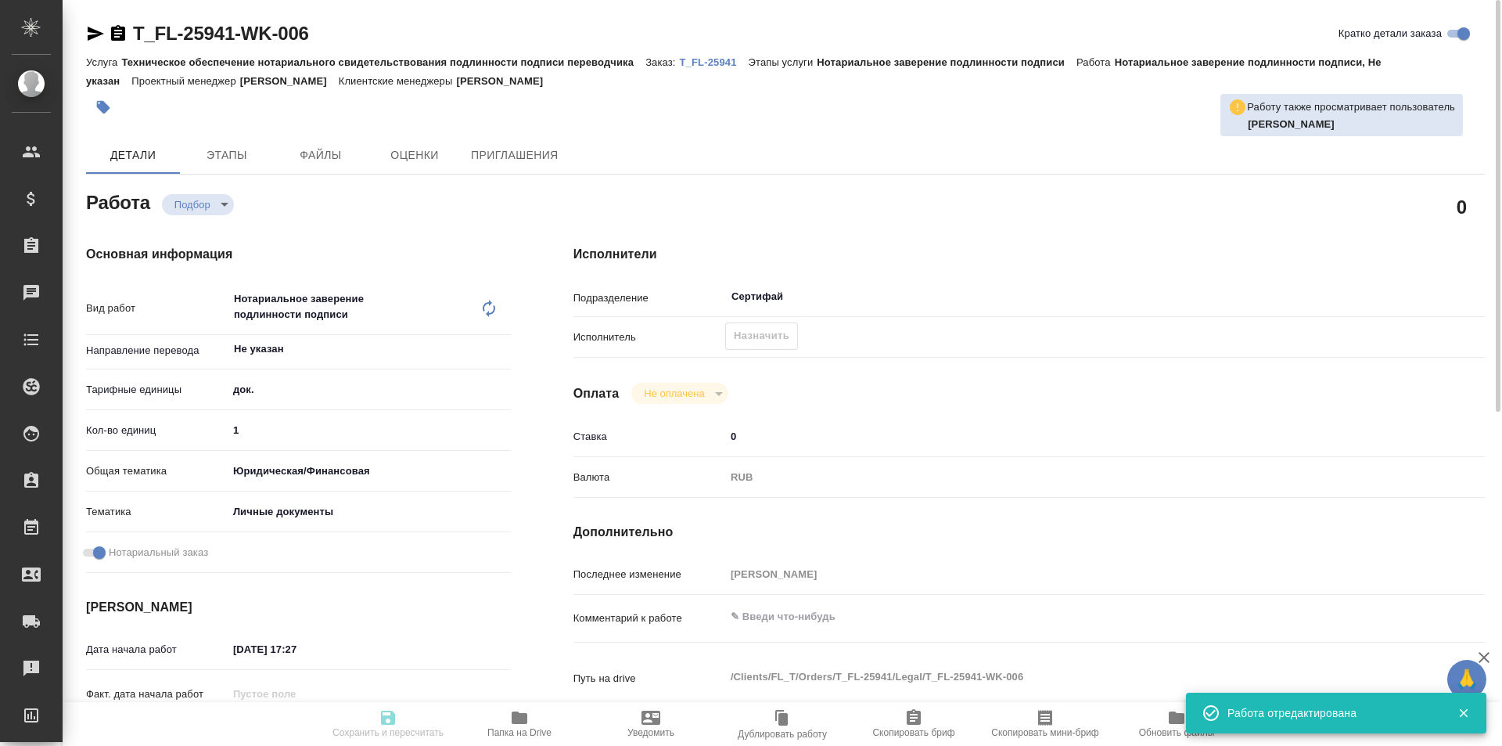
type input "RUB"
type input "[PERSON_NAME]"
type textarea "x"
type textarea "/Clients/FL_T/Orders/T_FL-25941/Legal/T_FL-25941-WK-006"
type textarea "x"
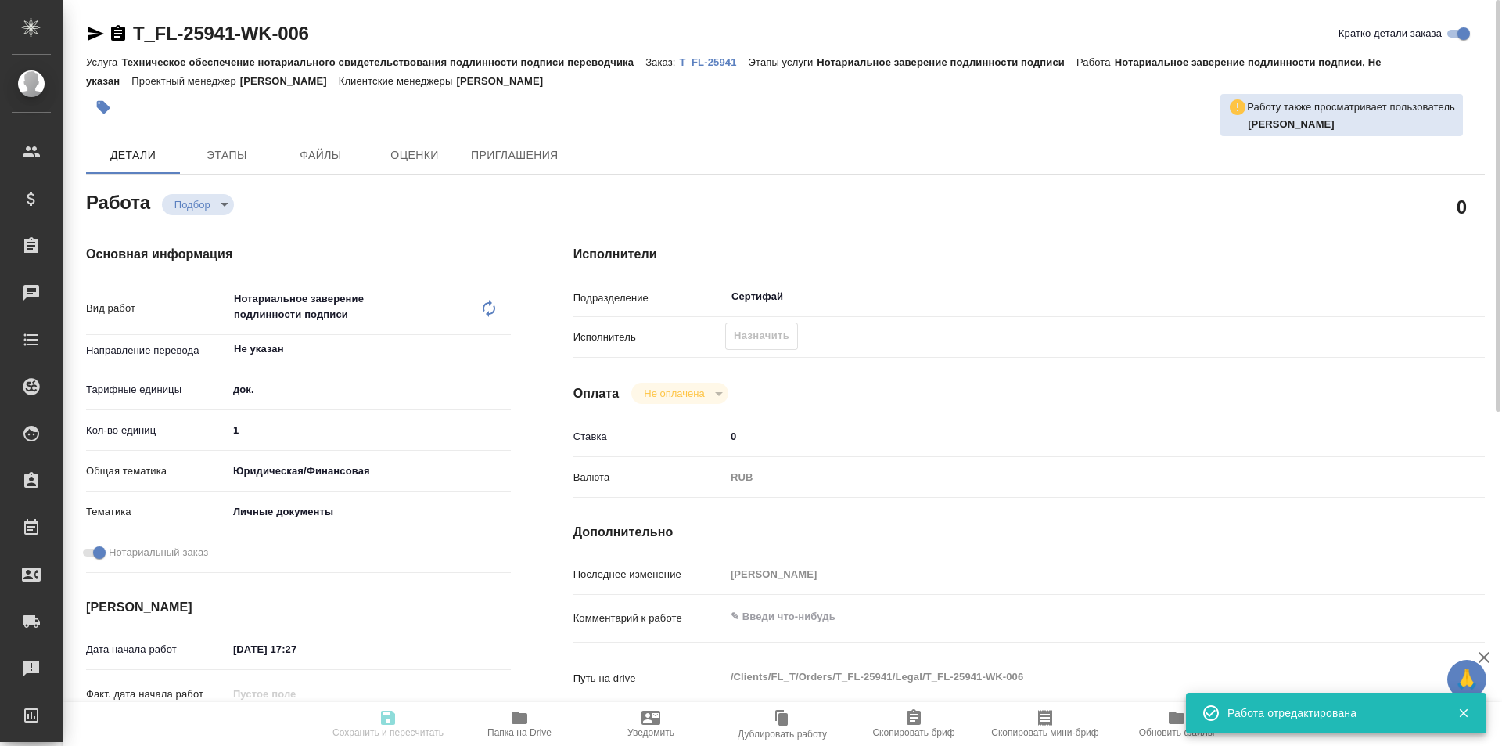
type input "T_FL-25941"
type input "Техническое обеспечение нотариального свидетельствования подлинности подписи пе…"
type input "Нотариальное заверение подлинности подписи"
type input "Прохорова Анастасия"
type input "/Clients/FL_T/Orders/T_FL-25941"
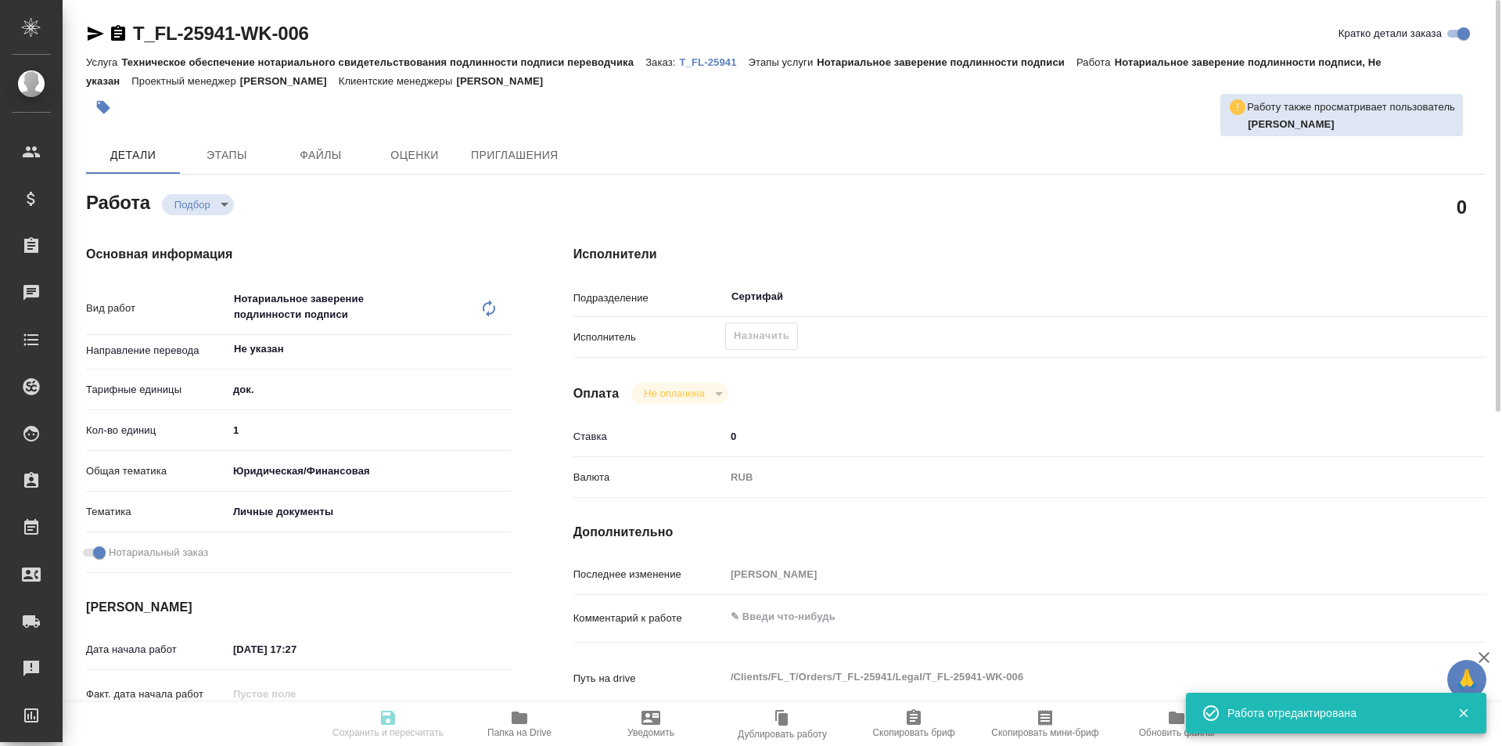
type textarea "x"
type textarea "серб-рус под нот для мфц чтобы получить снилс"
type textarea "x"
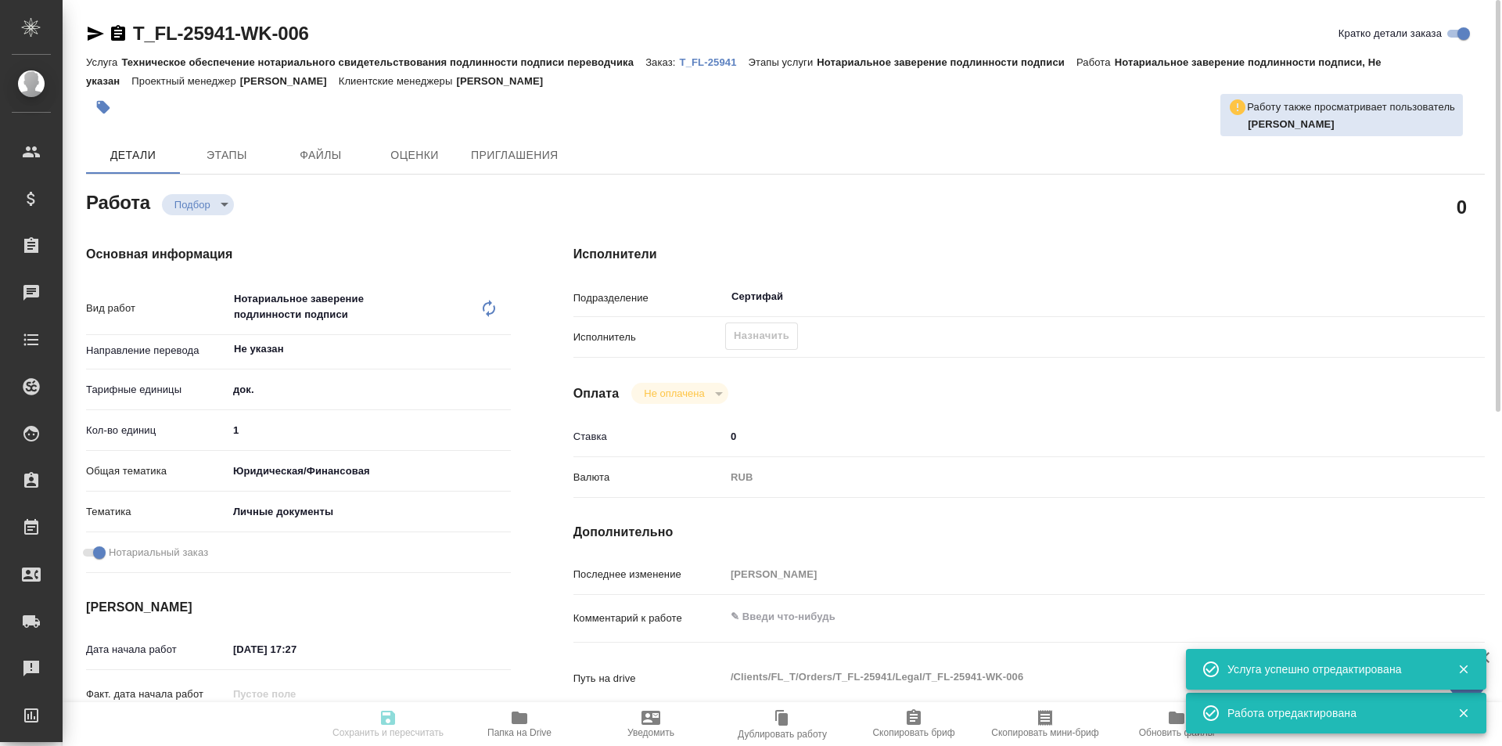
type textarea "x"
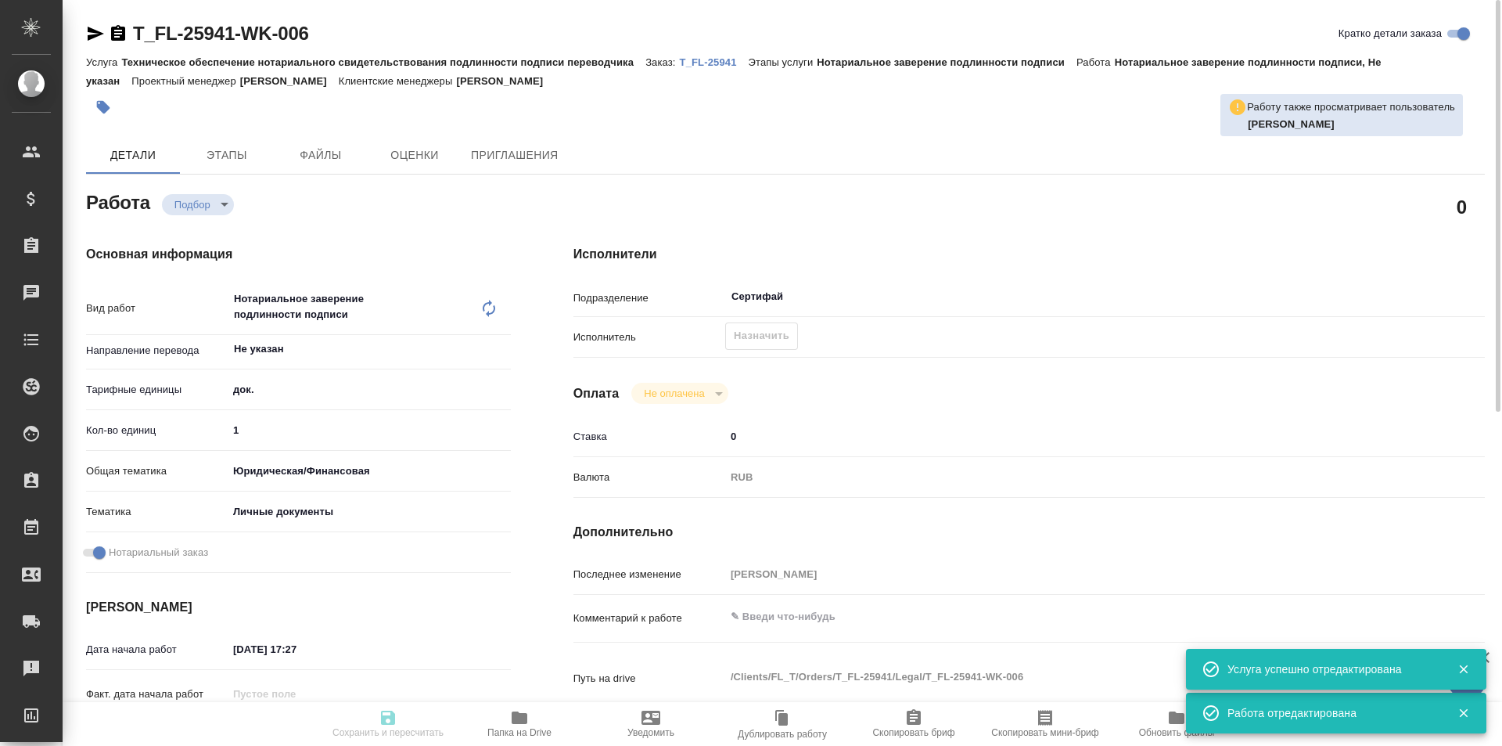
type textarea "x"
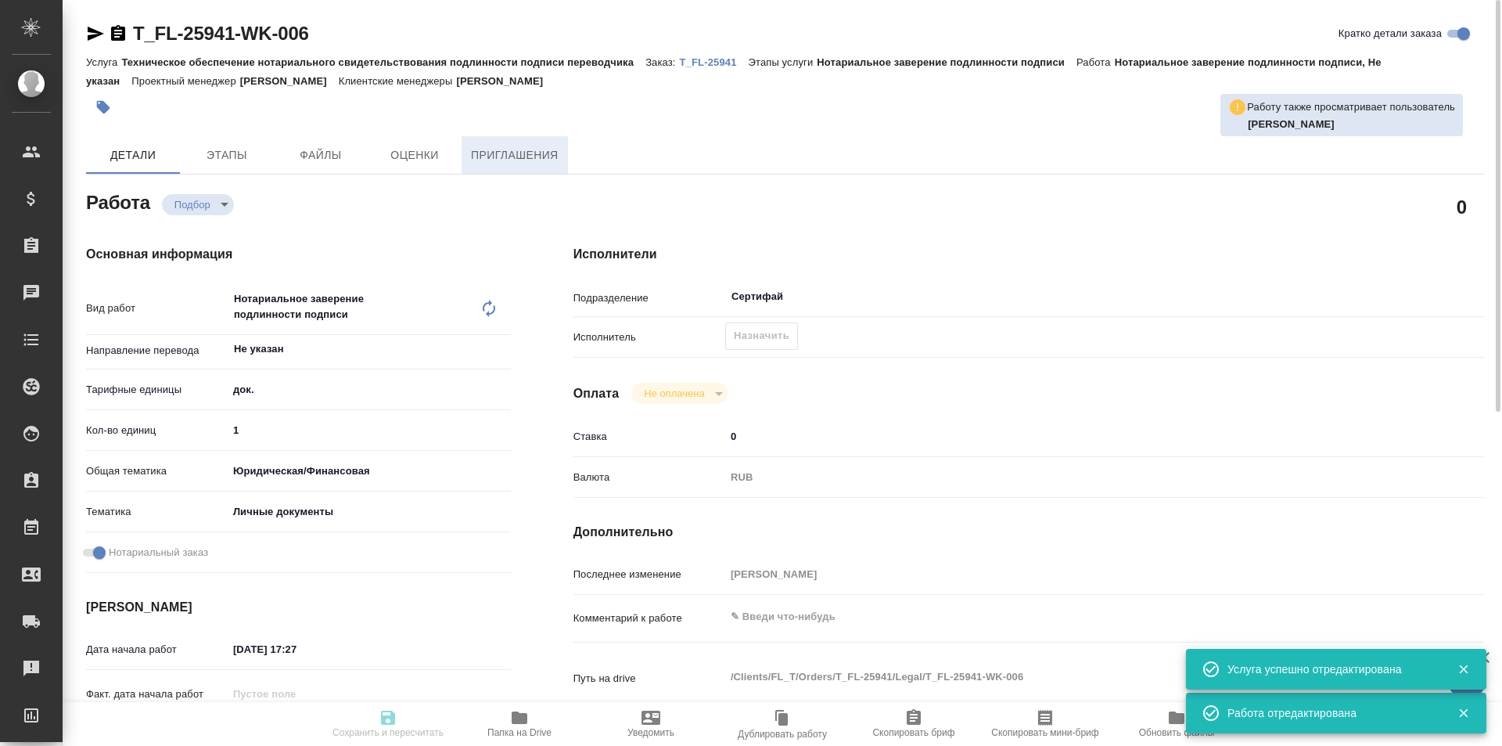
type textarea "x"
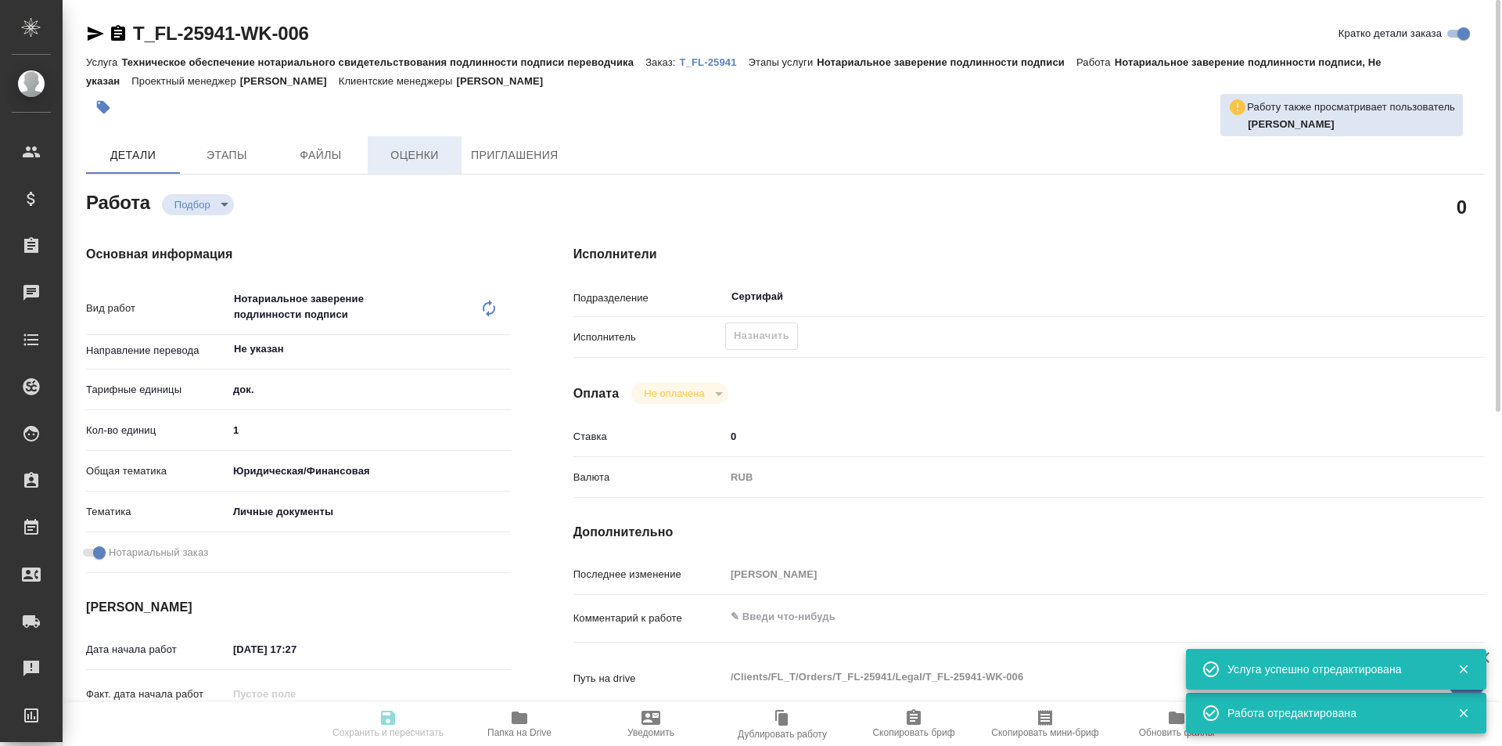
type textarea "x"
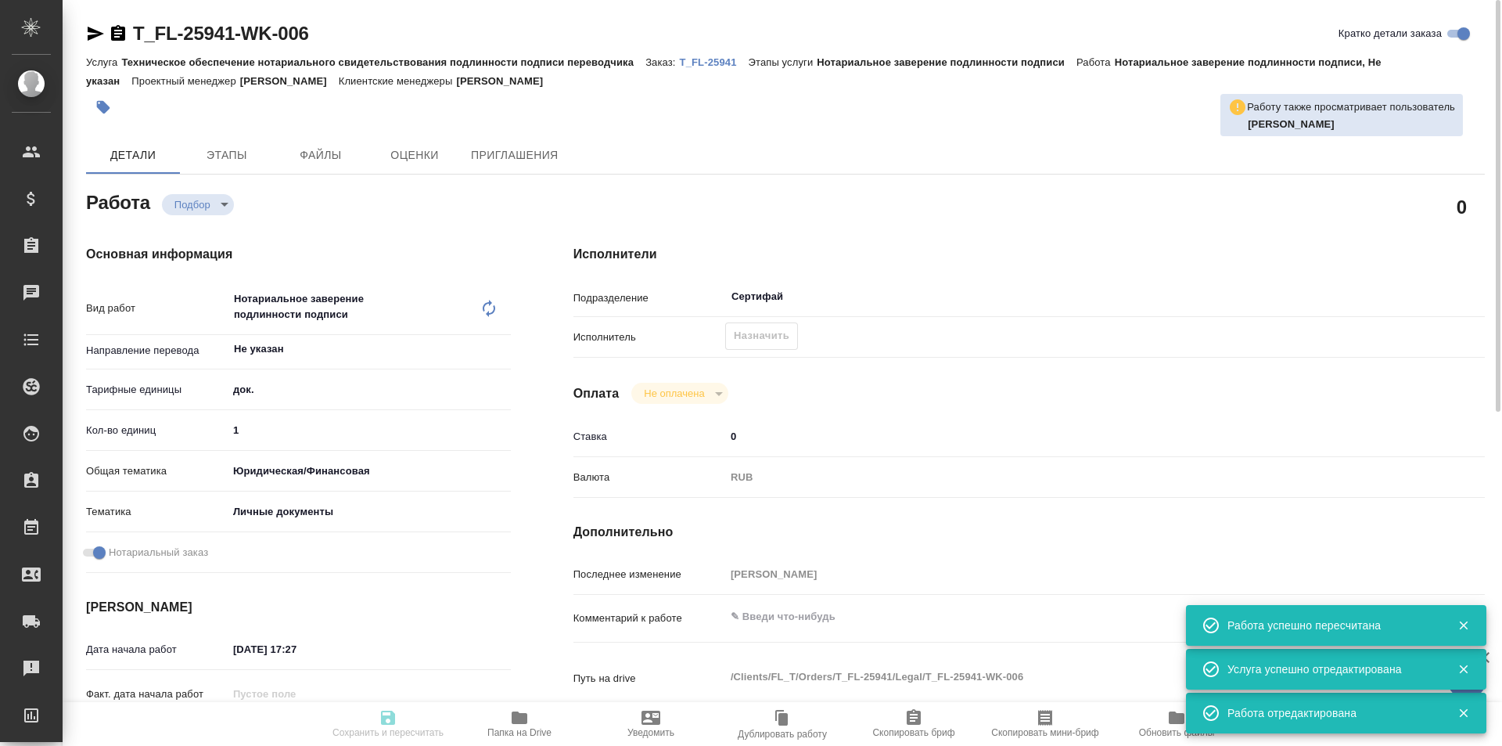
type input "recruiting"
type textarea "Нотариальное заверение подлинности подписи"
type textarea "x"
type input "Не указан"
type input "5a8b1489cc6b4906c91bfd8b"
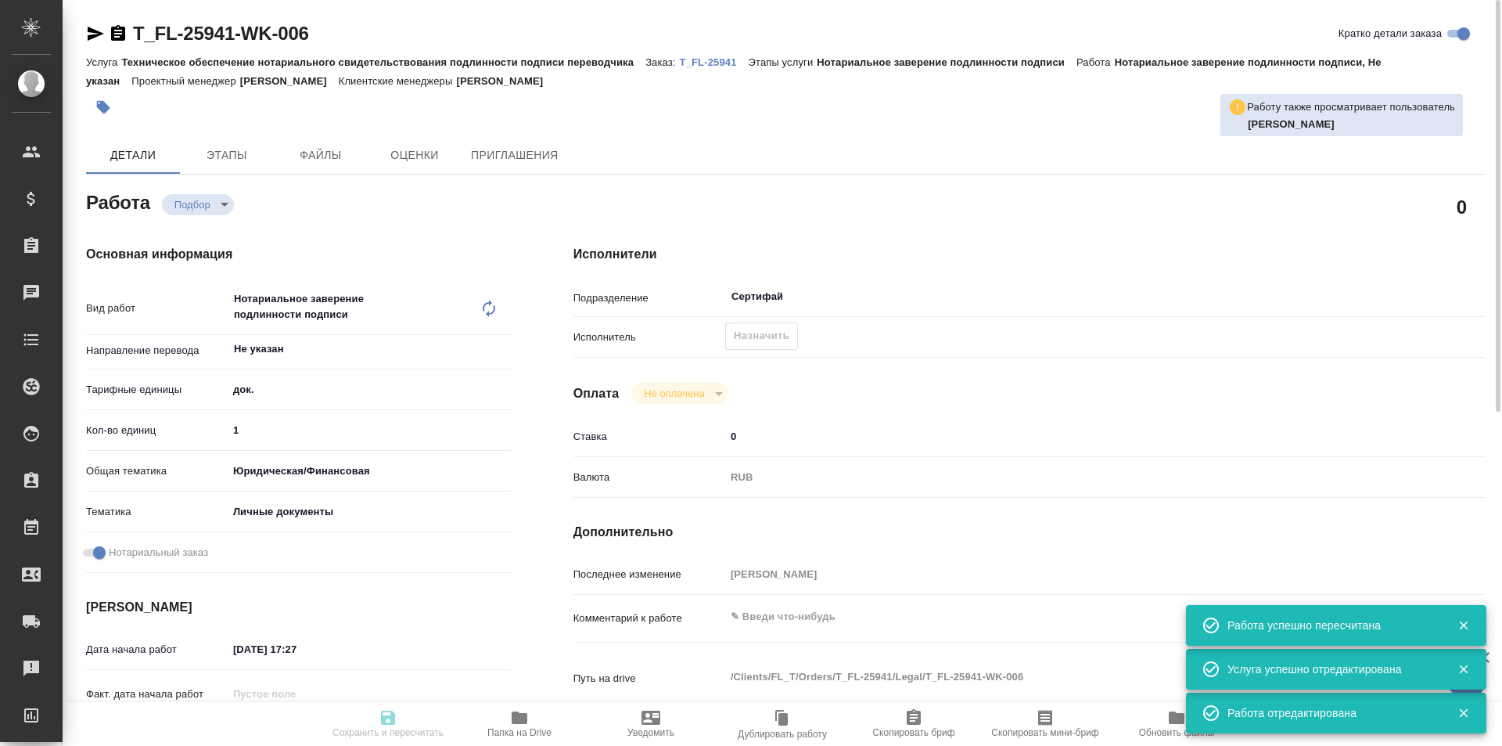
type input "1"
type input "yr-fn"
type input "5a8b8b956a9677013d343cfe"
checkbox input "true"
type input "08.09.2025 17:27"
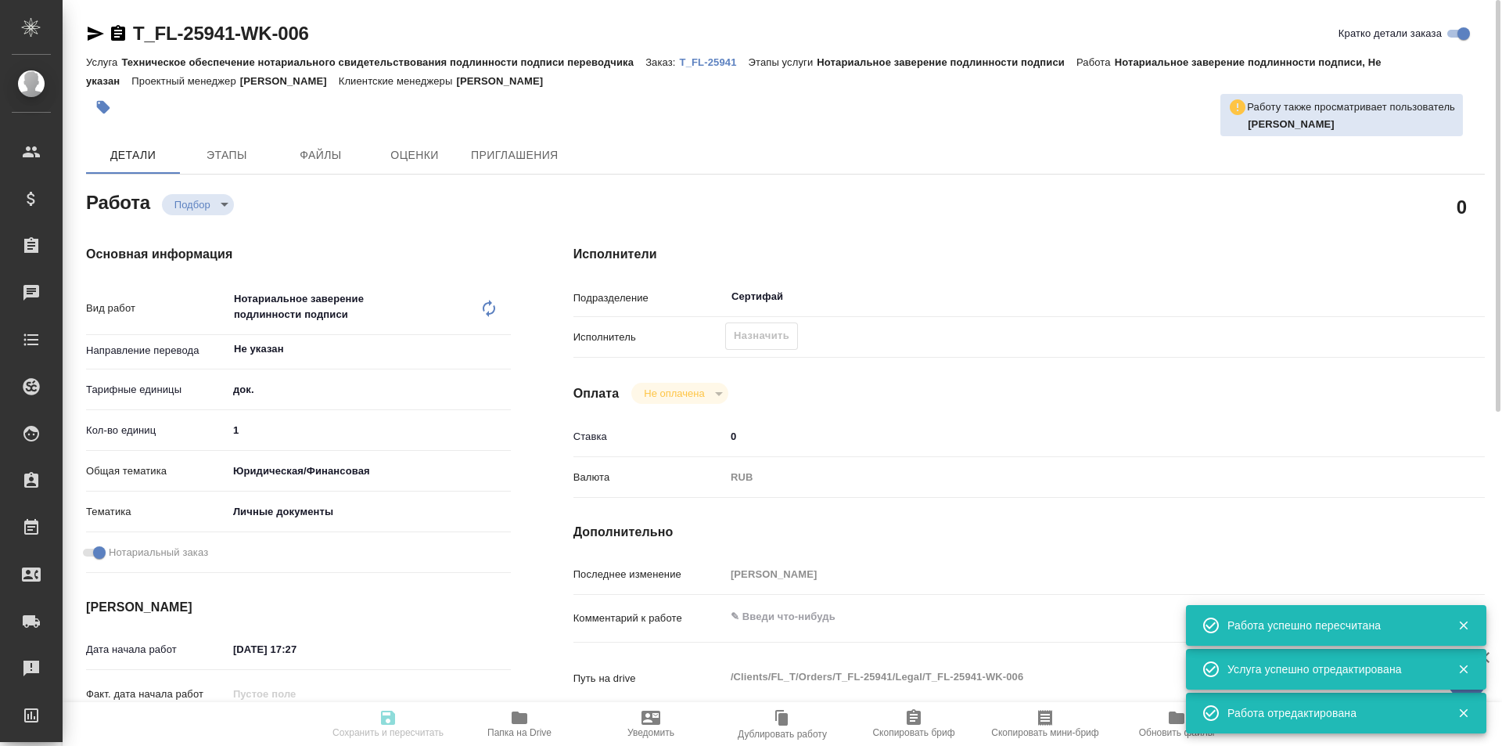
type input "10.09.2025 17:00"
type input "Сертифай"
type input "notPayed"
type input "0"
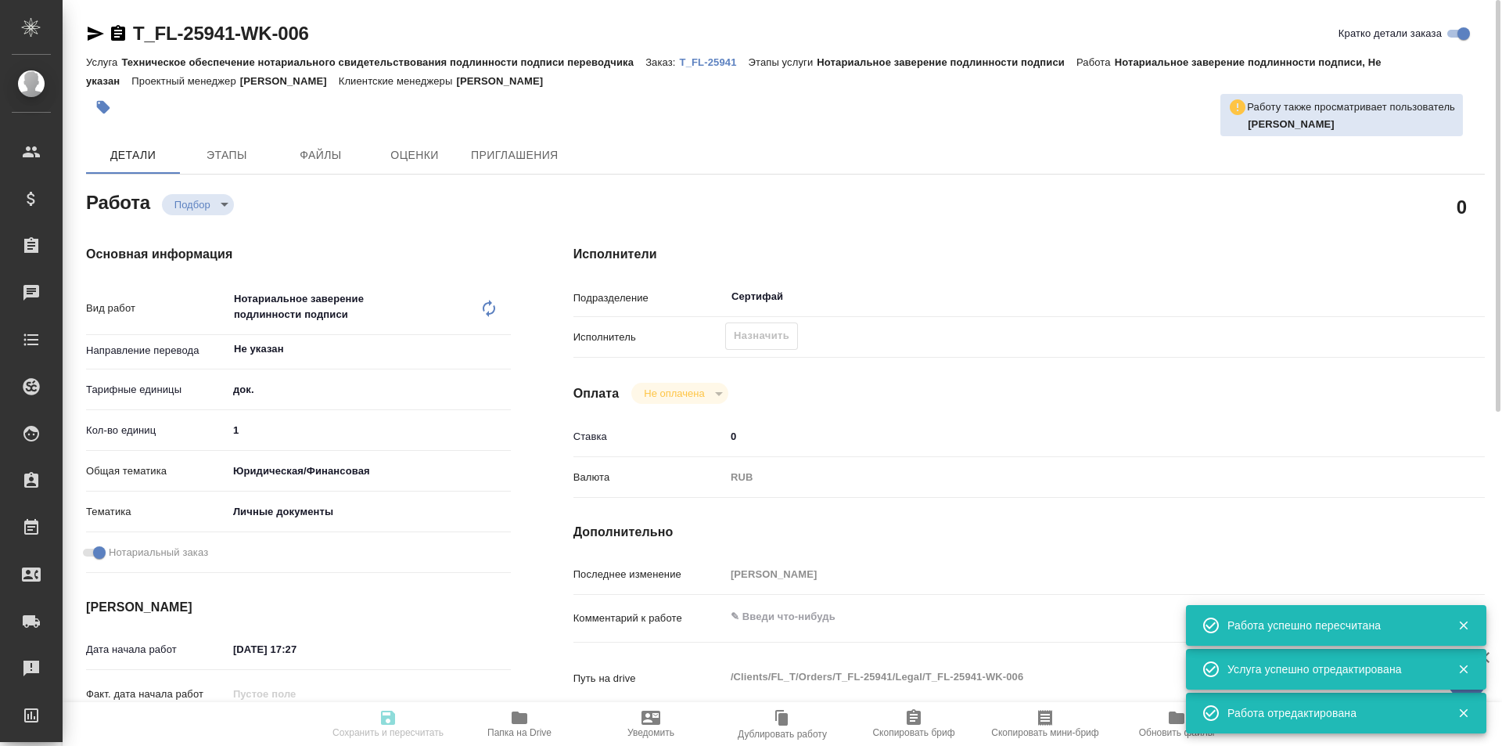
type input "RUB"
type input "[PERSON_NAME]"
type textarea "x"
type textarea "/Clients/FL_T/Orders/T_FL-25941/Legal/T_FL-25941-WK-006"
type textarea "x"
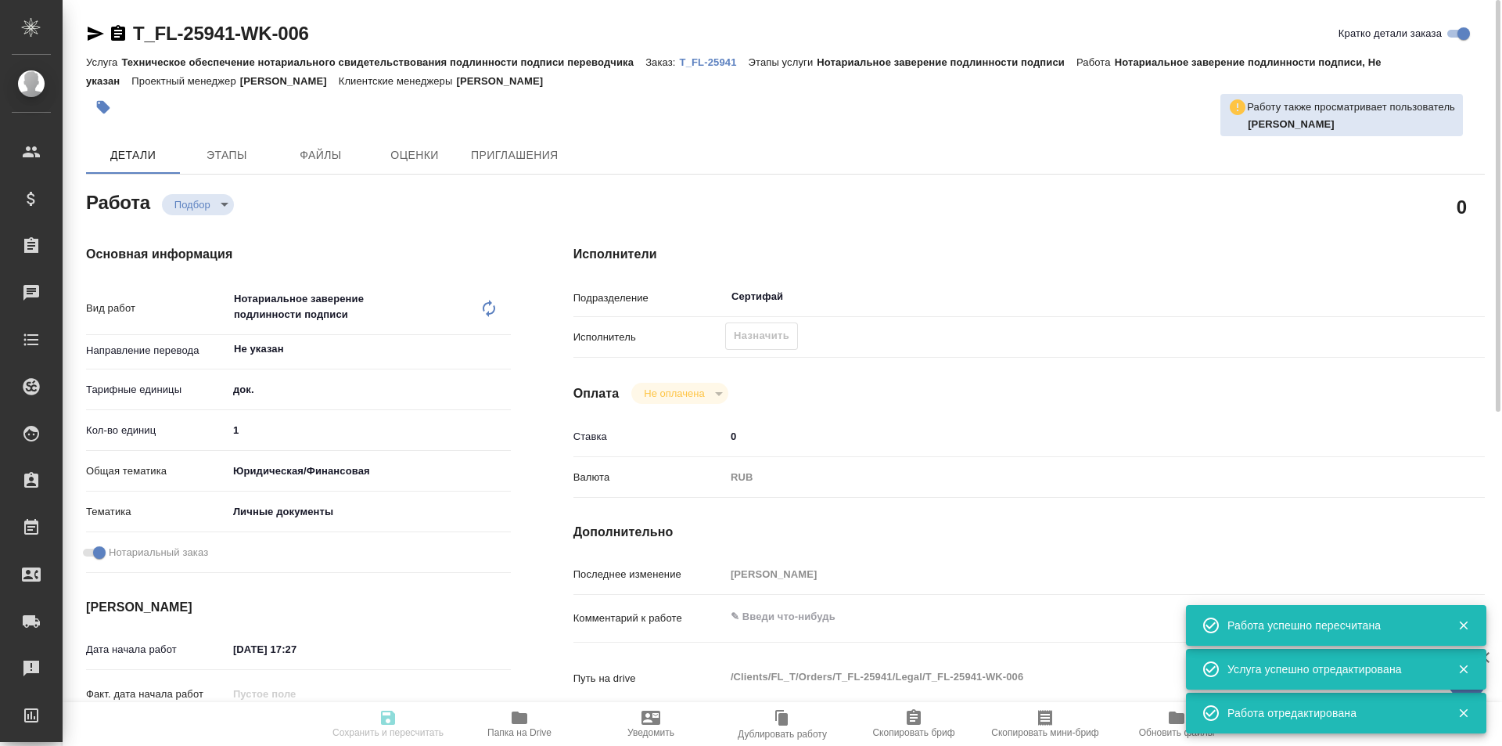
type input "T_FL-25941"
type input "Техническое обеспечение нотариального свидетельствования подлинности подписи пе…"
type input "Нотариальное заверение подлинности подписи"
type input "Прохорова Анастасия"
type input "/Clients/FL_T/Orders/T_FL-25941"
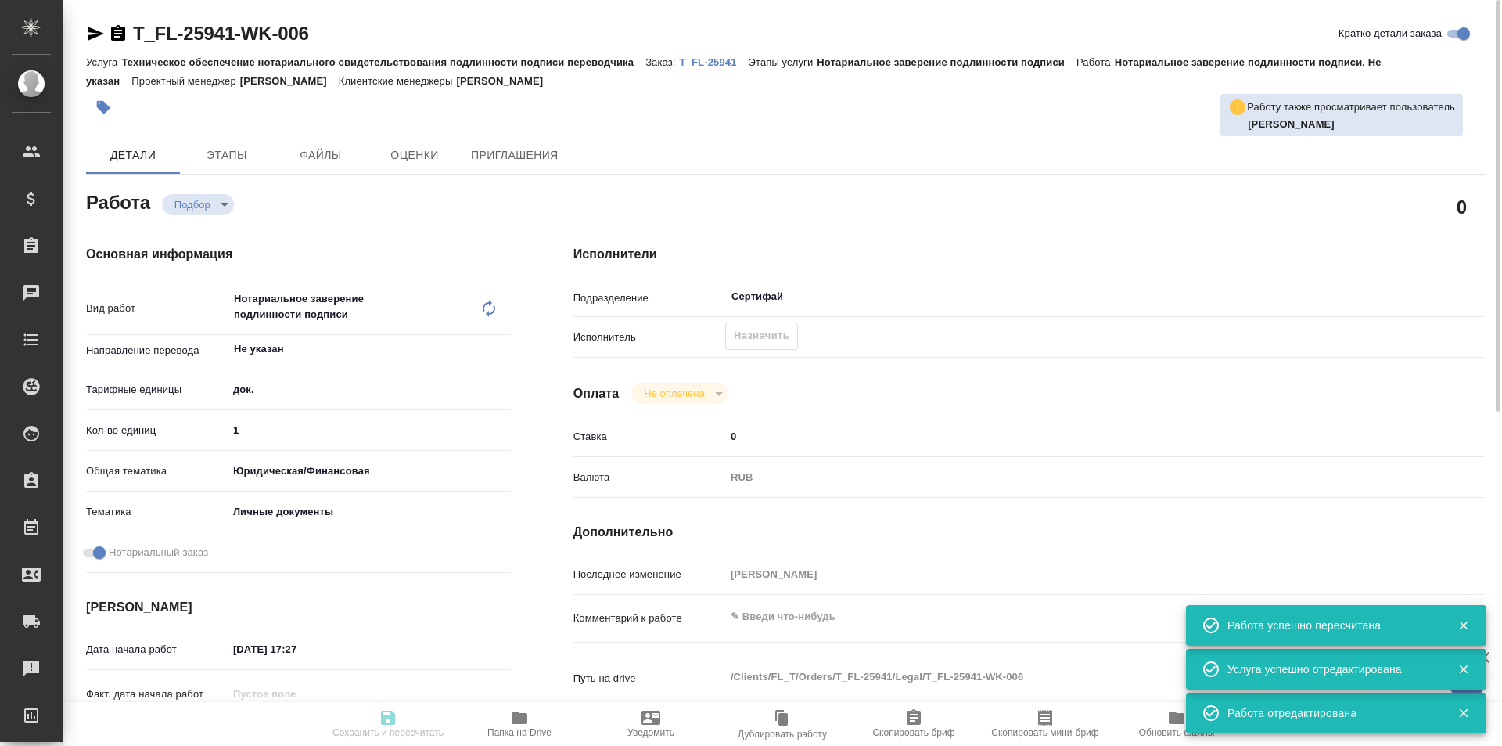
type textarea "x"
type textarea "серб-рус под нот для мфц чтобы получить снилс"
type textarea "x"
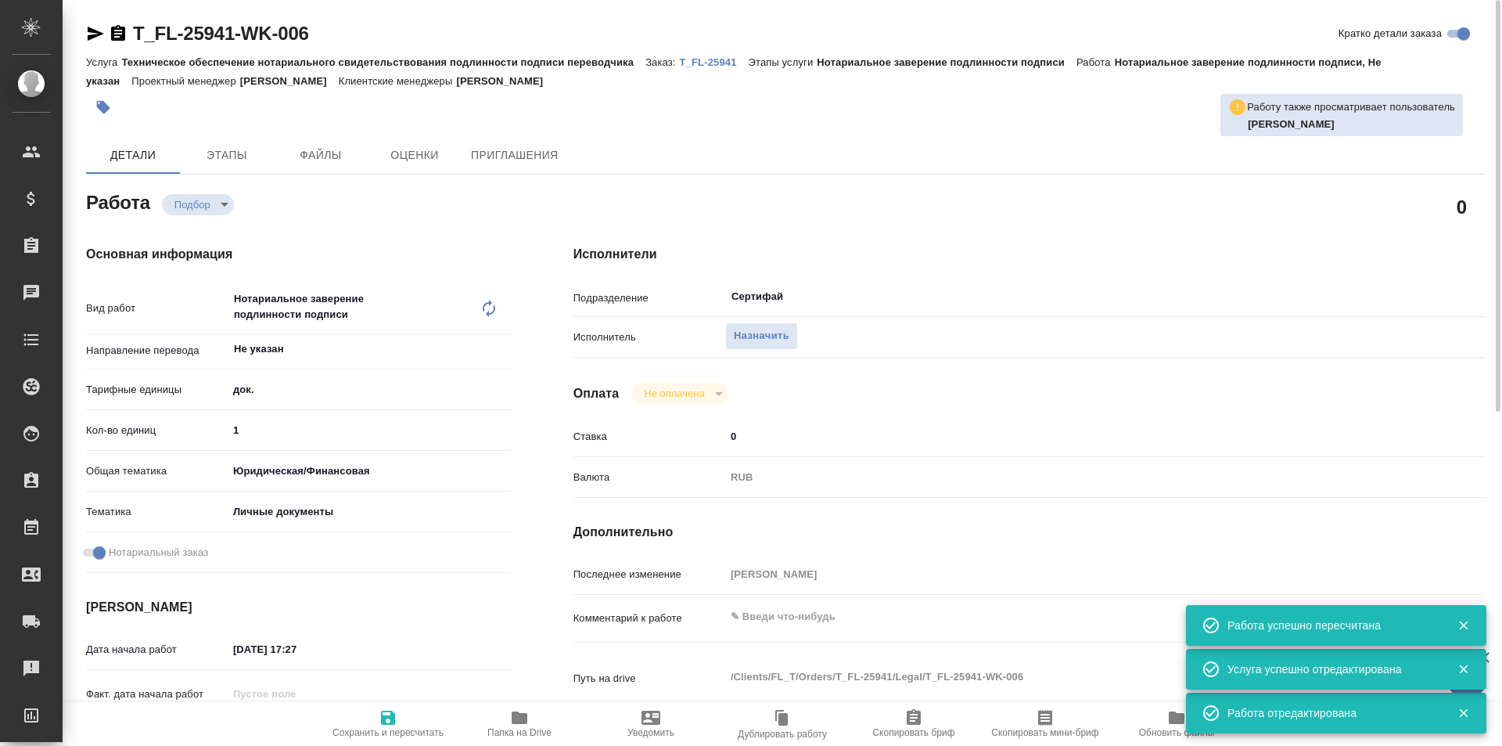
type textarea "x"
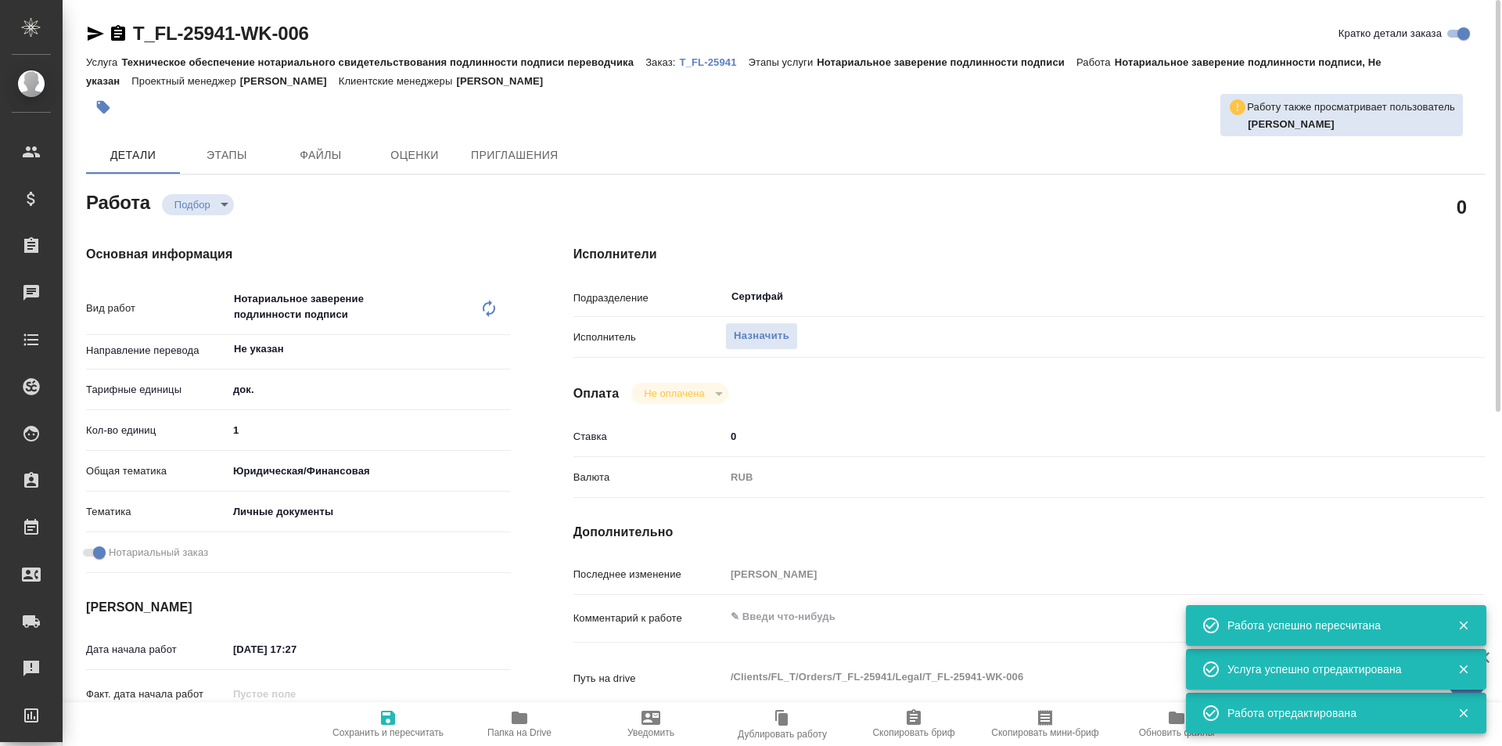
type textarea "x"
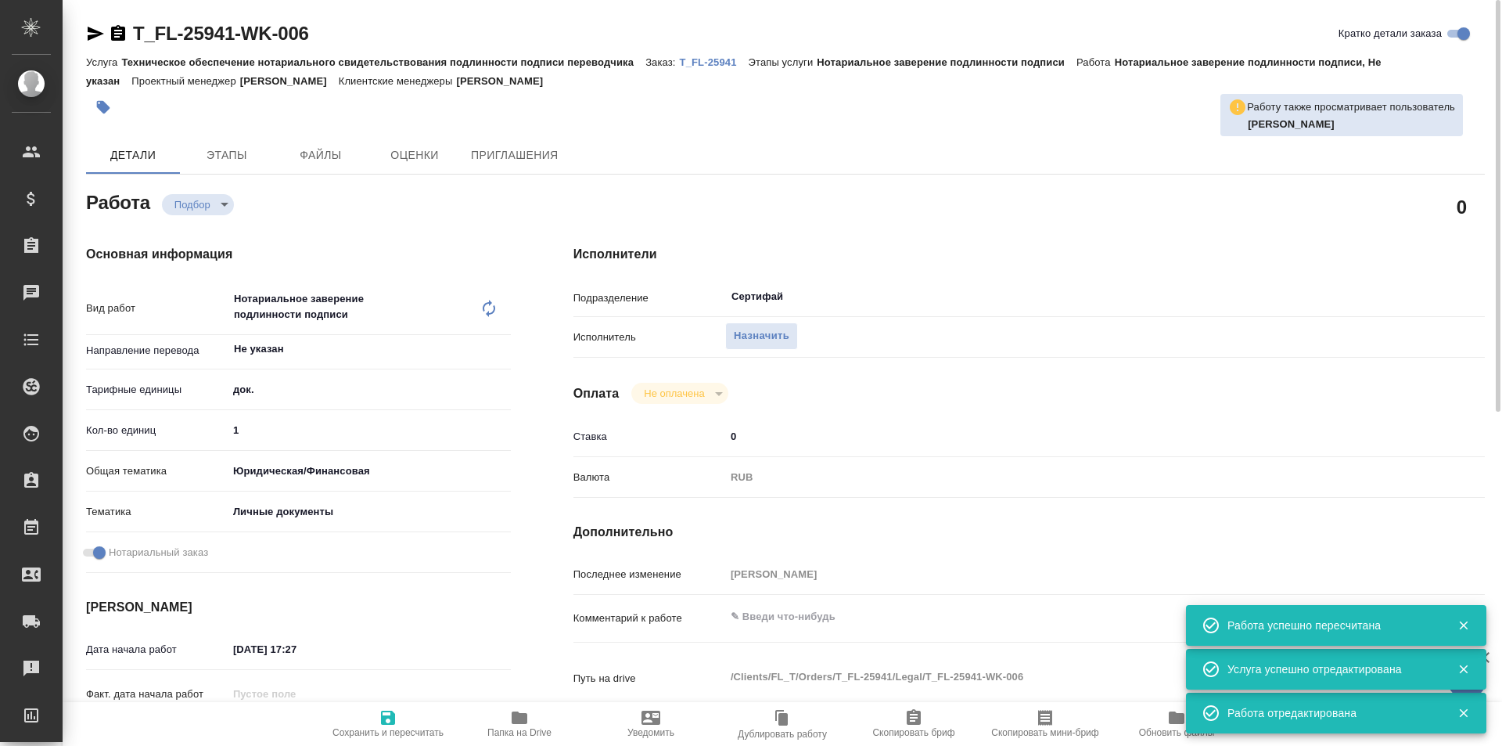
type textarea "x"
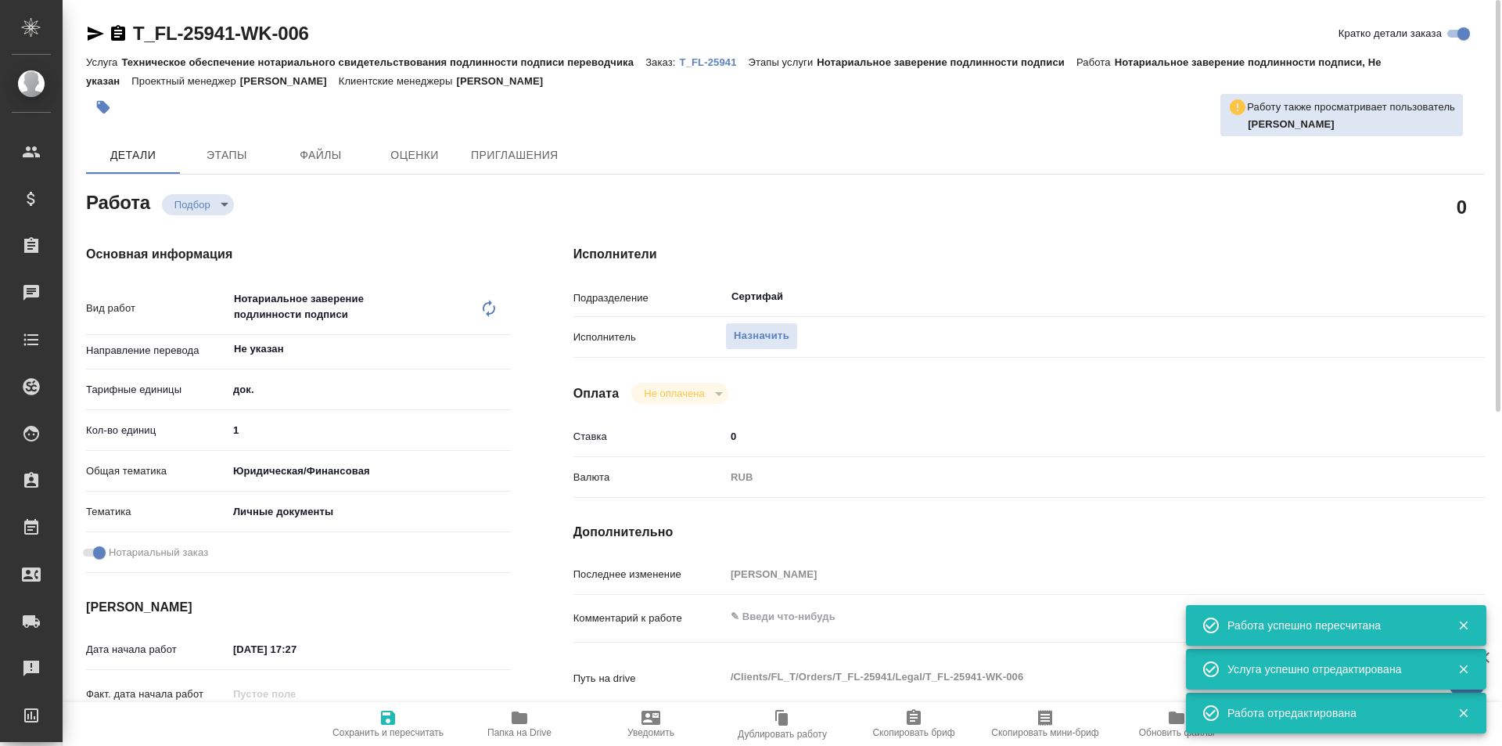
type textarea "x"
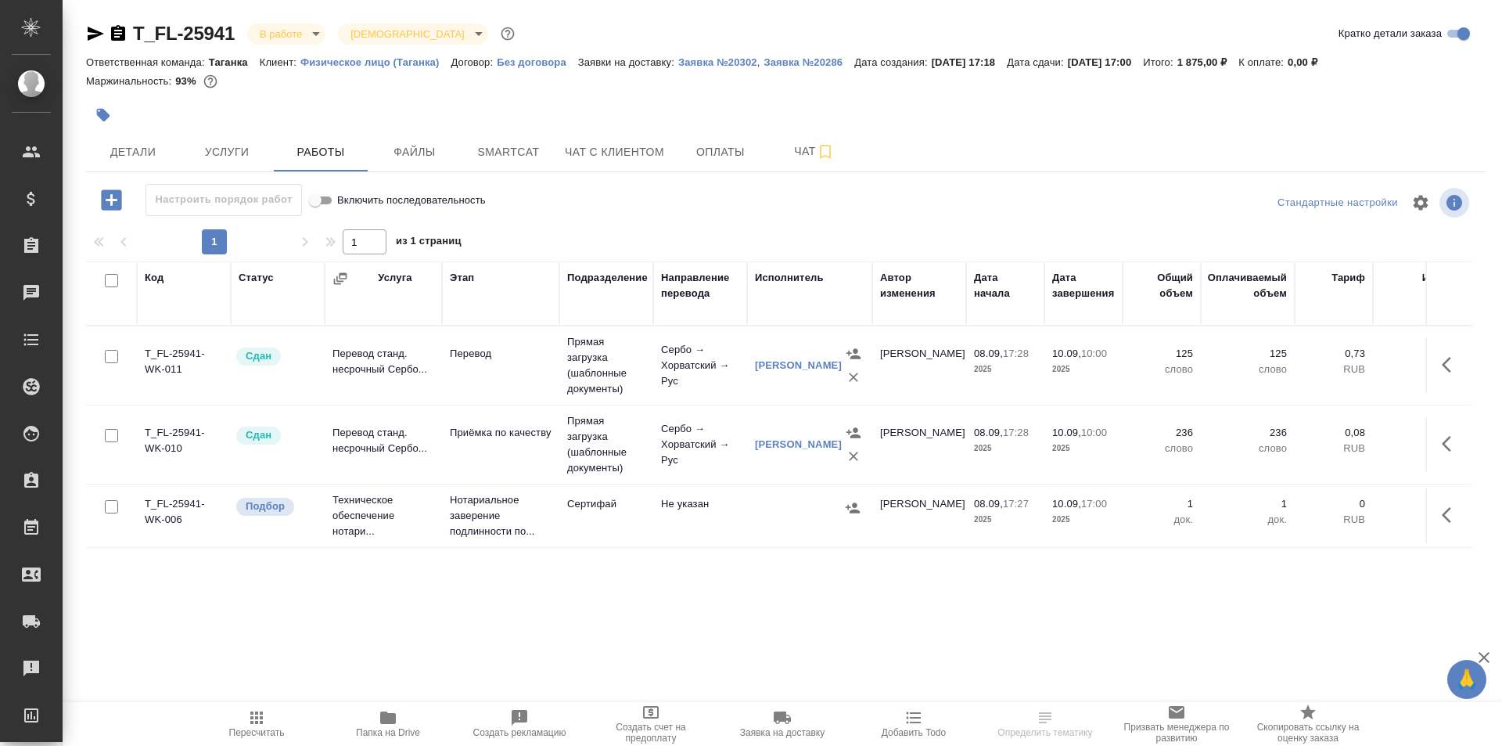
click at [786, 508] on div at bounding box center [810, 507] width 110 height 23
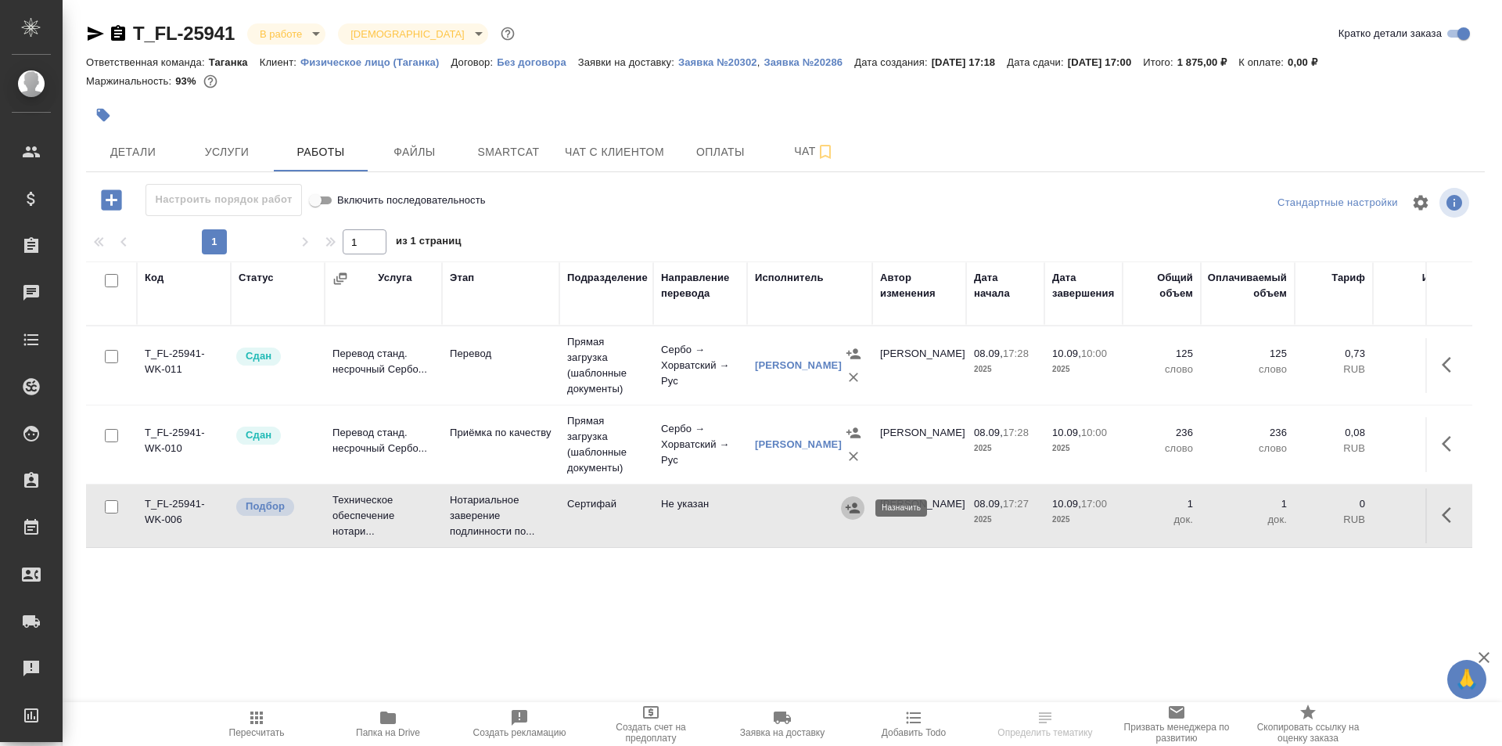
click at [850, 503] on icon "button" at bounding box center [853, 508] width 16 height 16
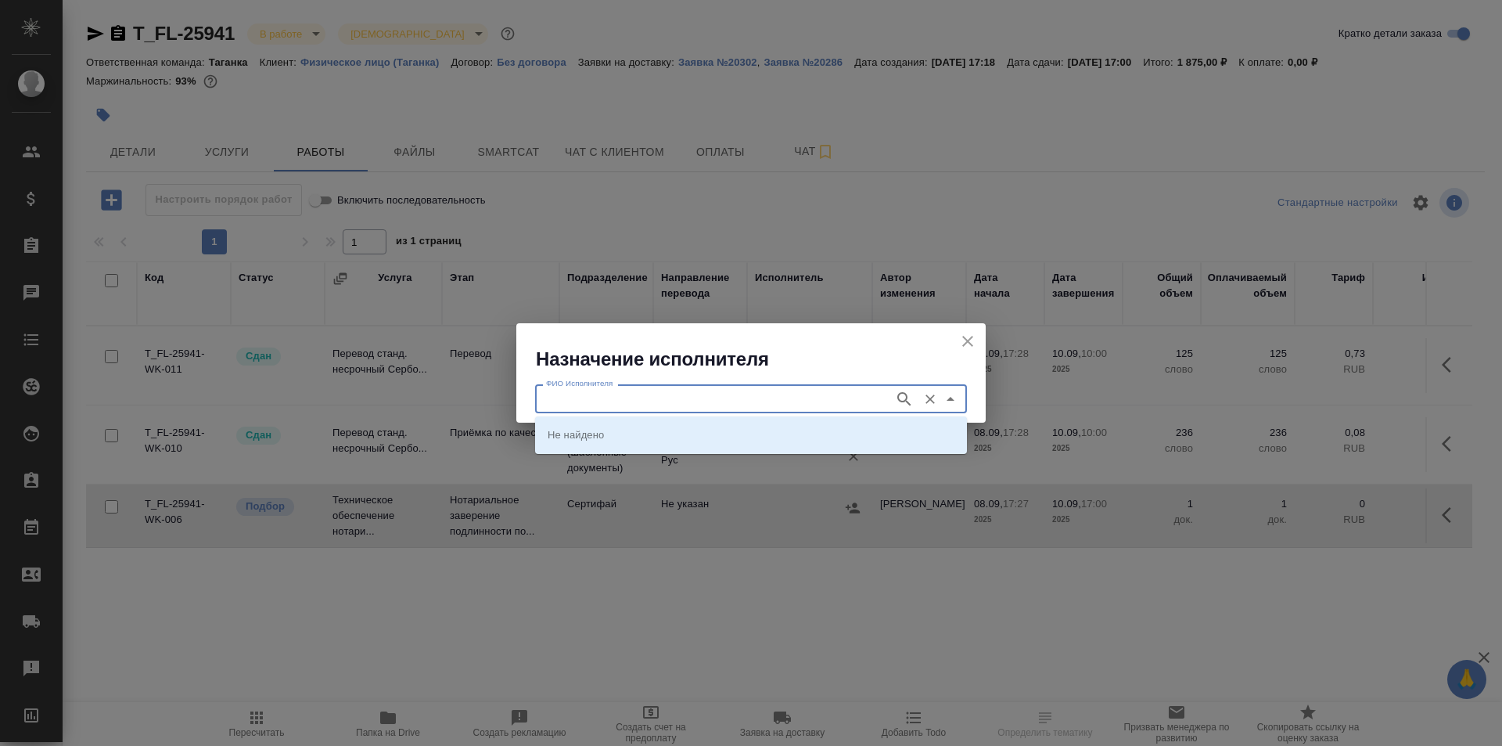
click at [676, 390] on input "ФИО Исполнителя" at bounding box center [713, 398] width 347 height 19
type input "и"
type input "шишенков"
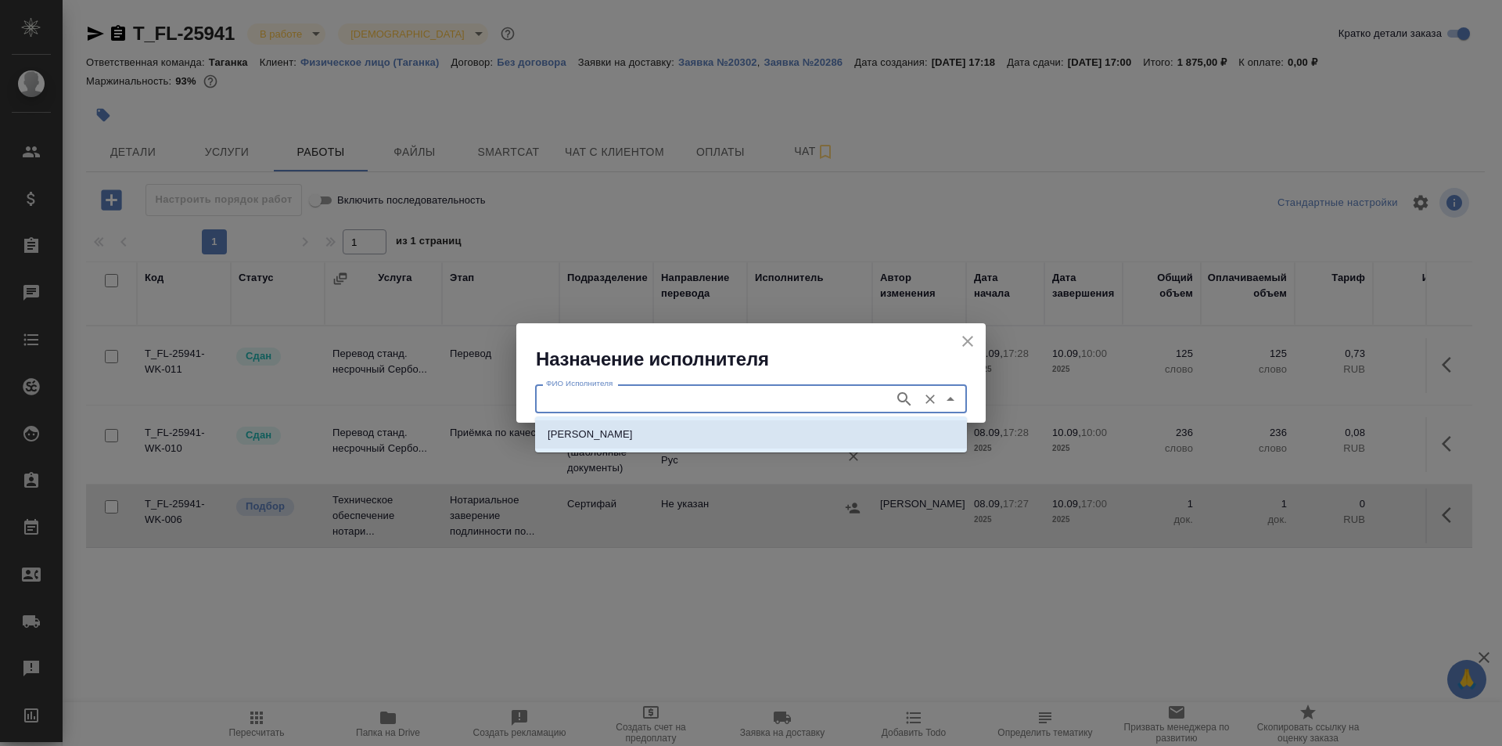
click at [633, 427] on p "[PERSON_NAME]" at bounding box center [590, 434] width 85 height 16
type input "[PERSON_NAME]"
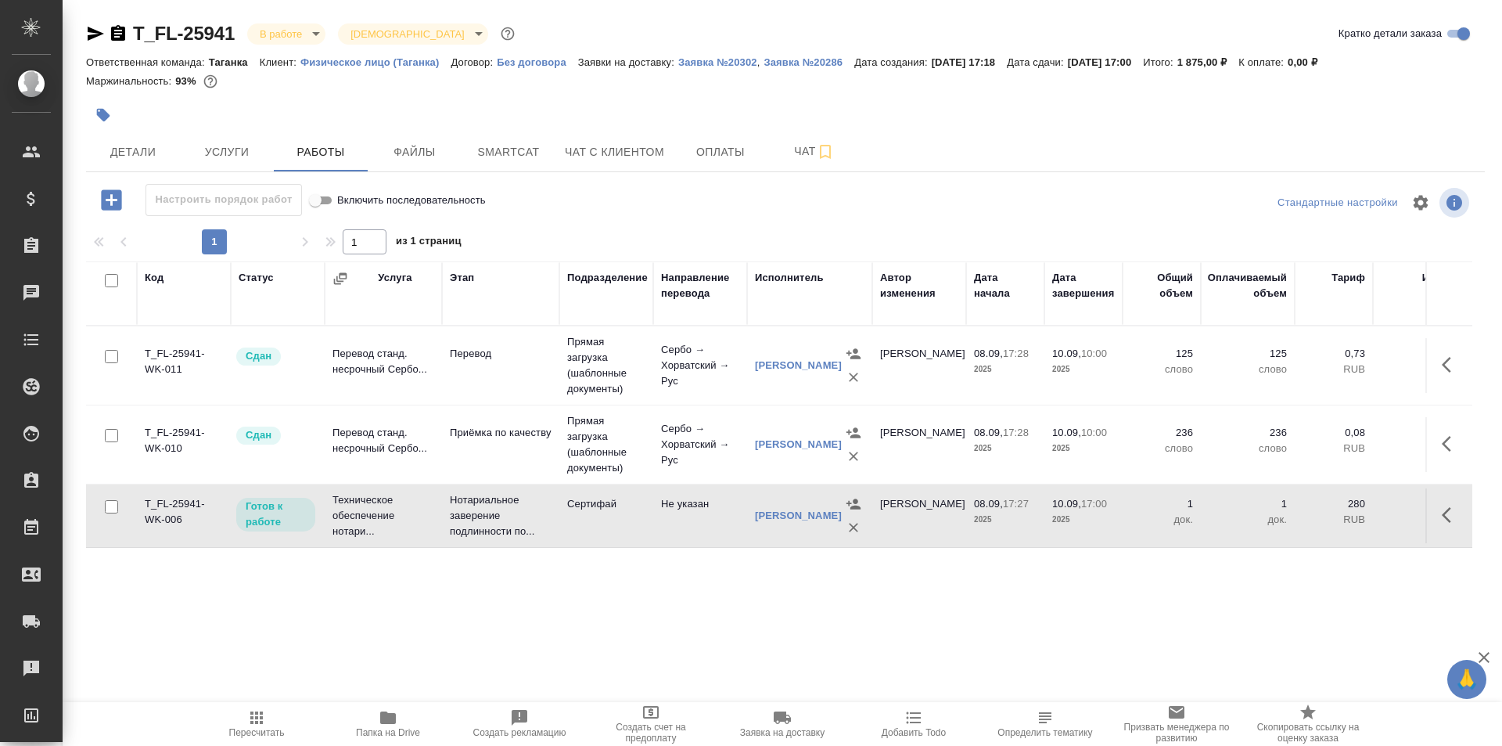
click at [619, 520] on td "Сертифай" at bounding box center [606, 515] width 94 height 55
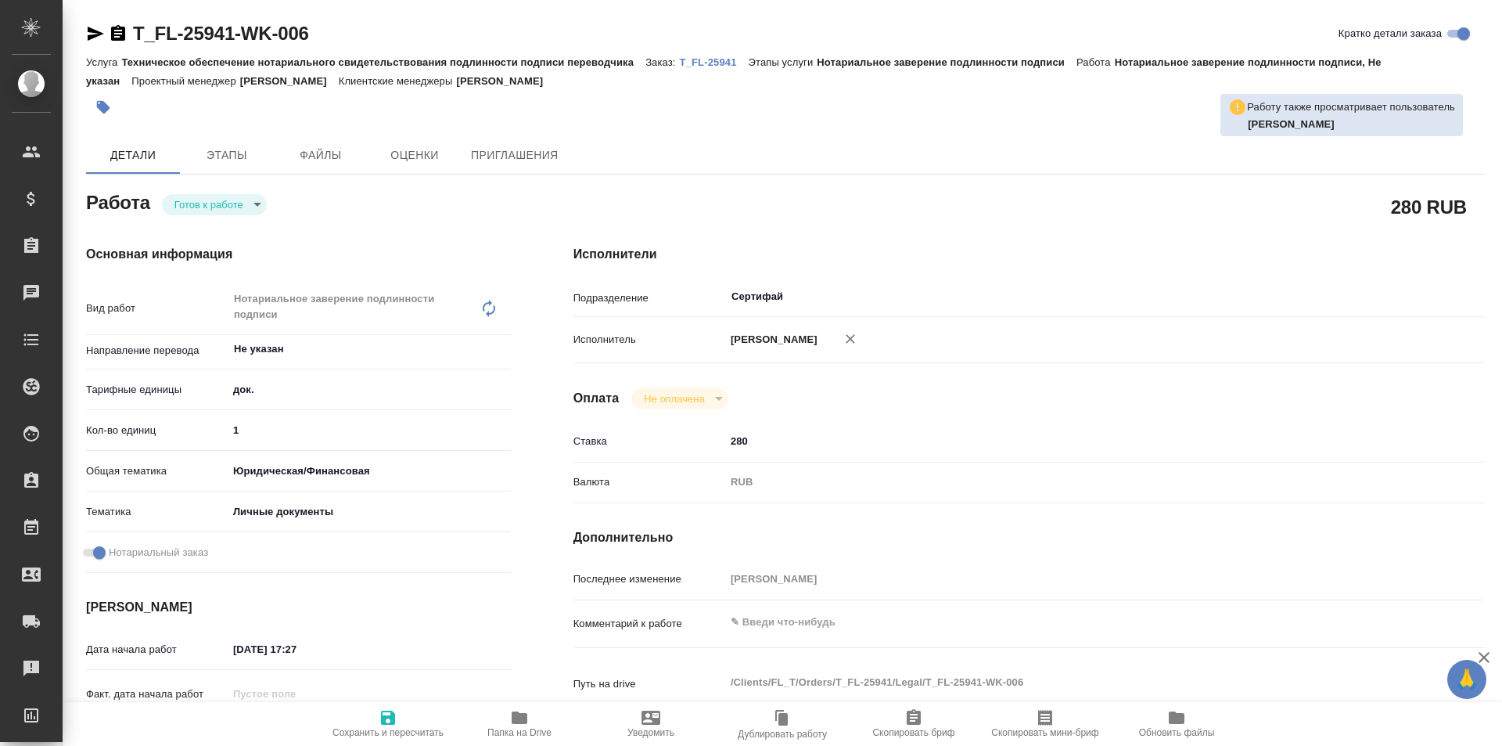
type textarea "x"
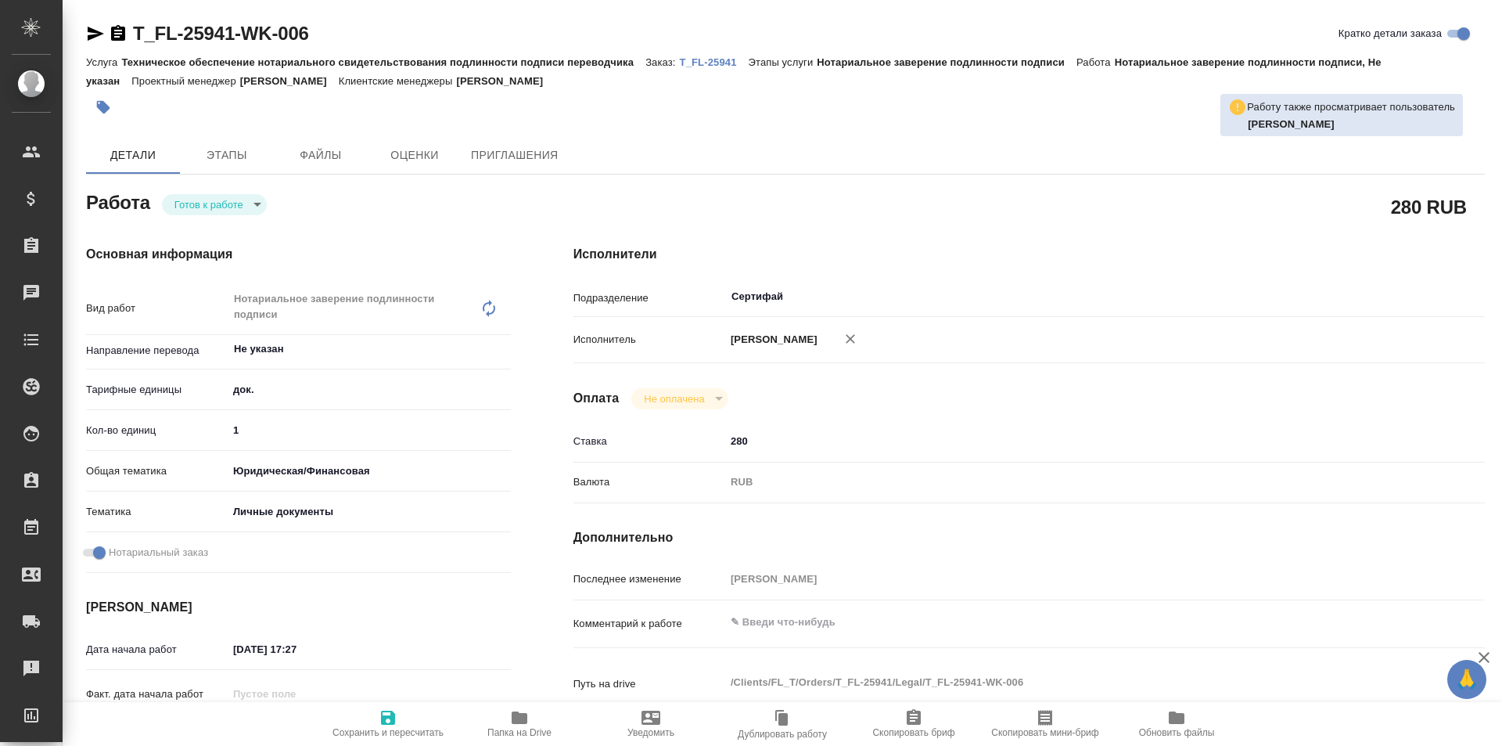
type textarea "x"
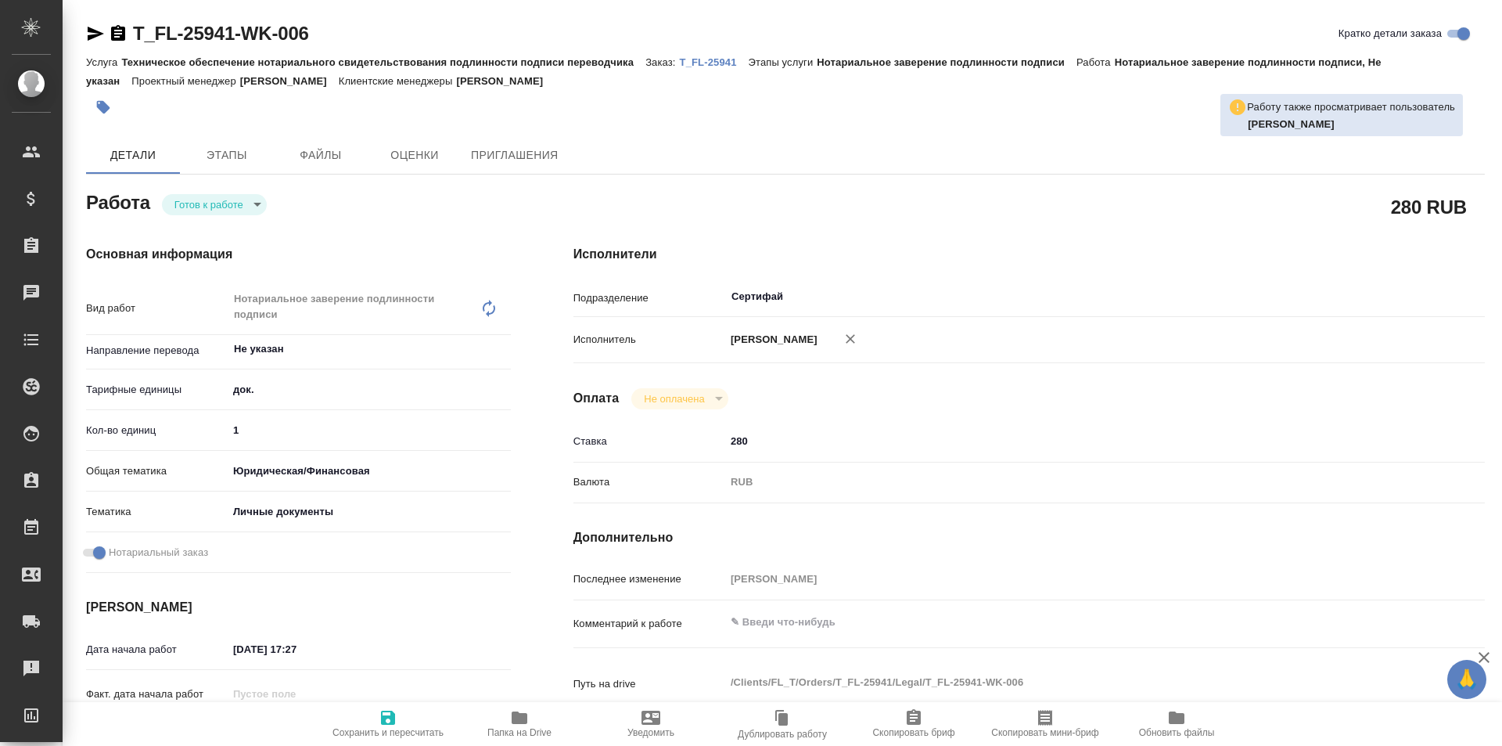
type textarea "x"
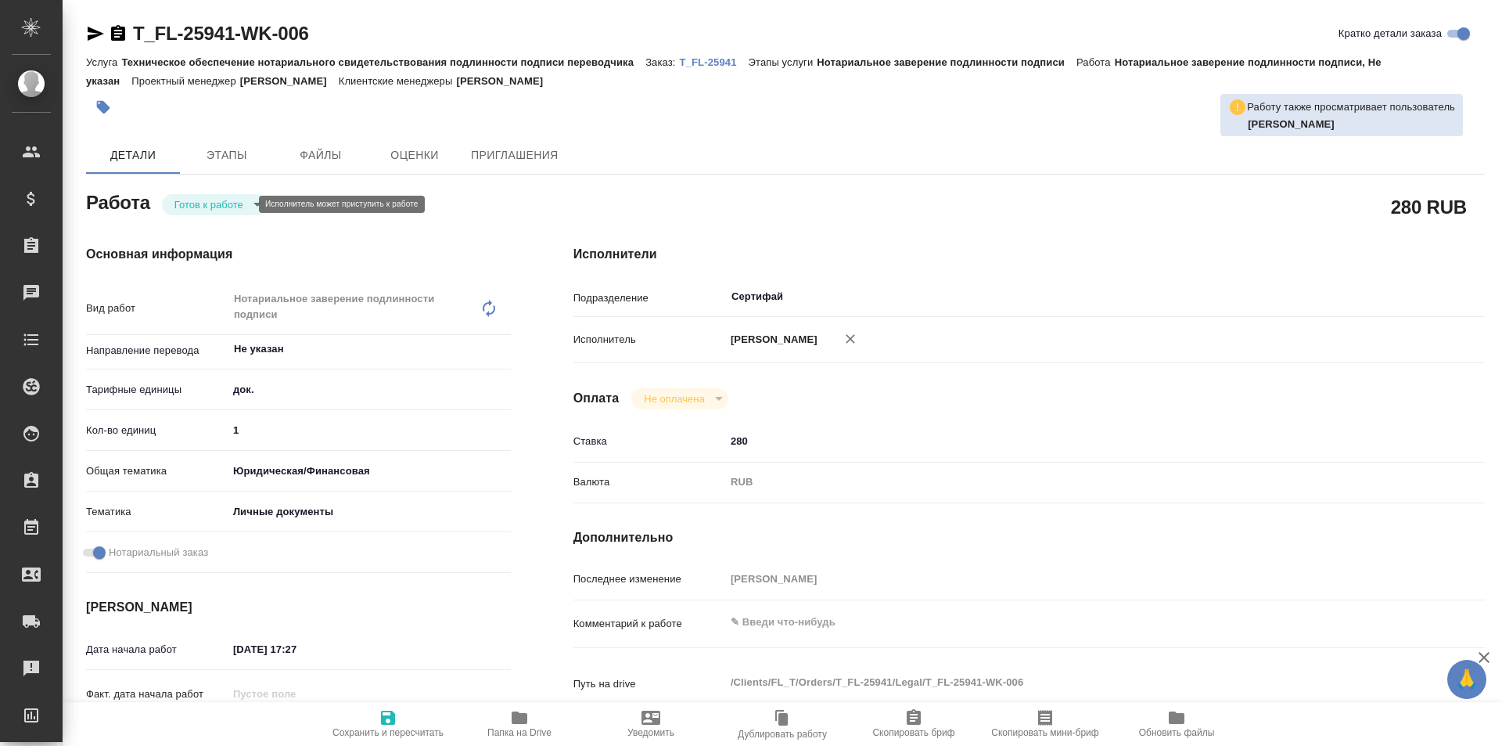
click at [232, 200] on body "🙏 .cls-1 fill:#fff; AWATERA Galisheva Mariya Клиенты Спецификации Заказы Чаты T…" at bounding box center [751, 373] width 1502 height 746
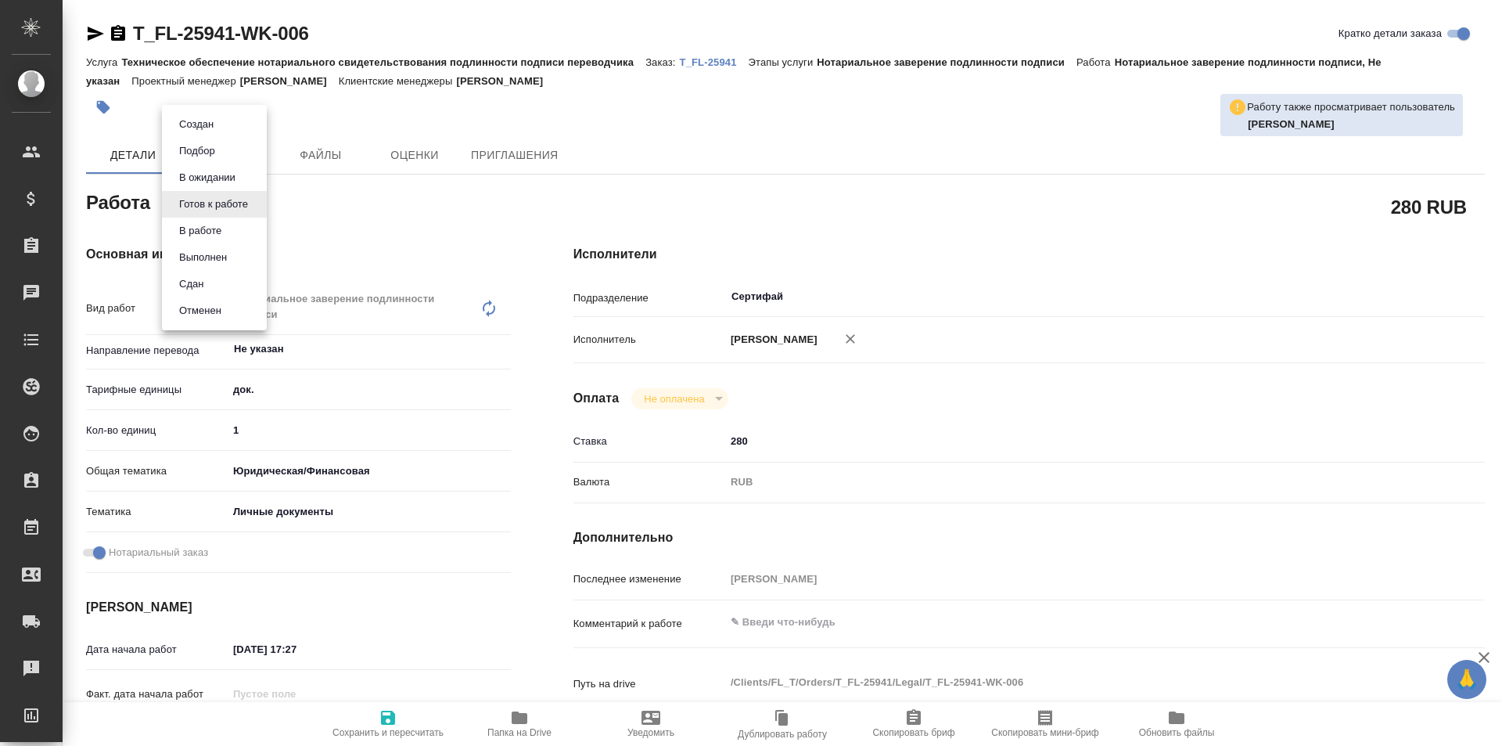
type textarea "x"
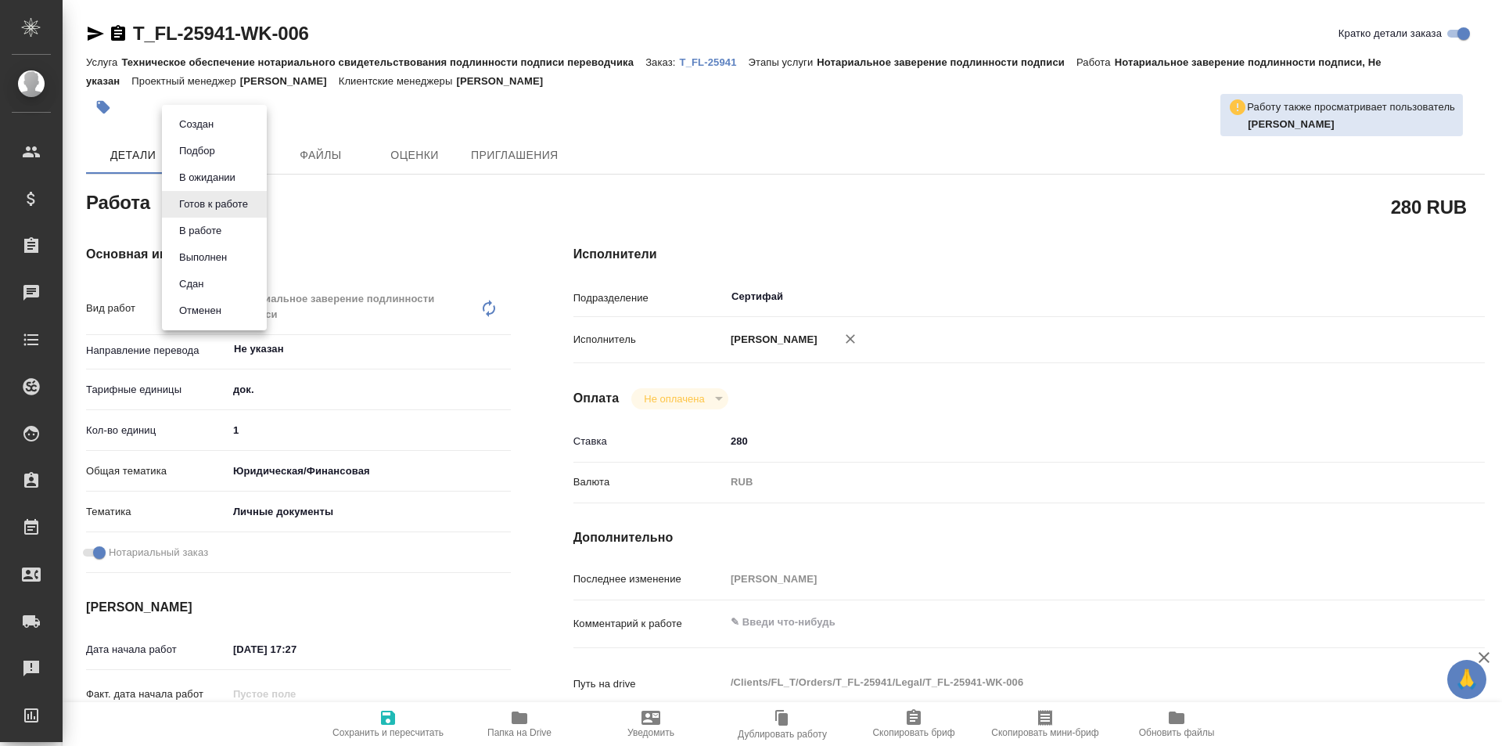
type textarea "x"
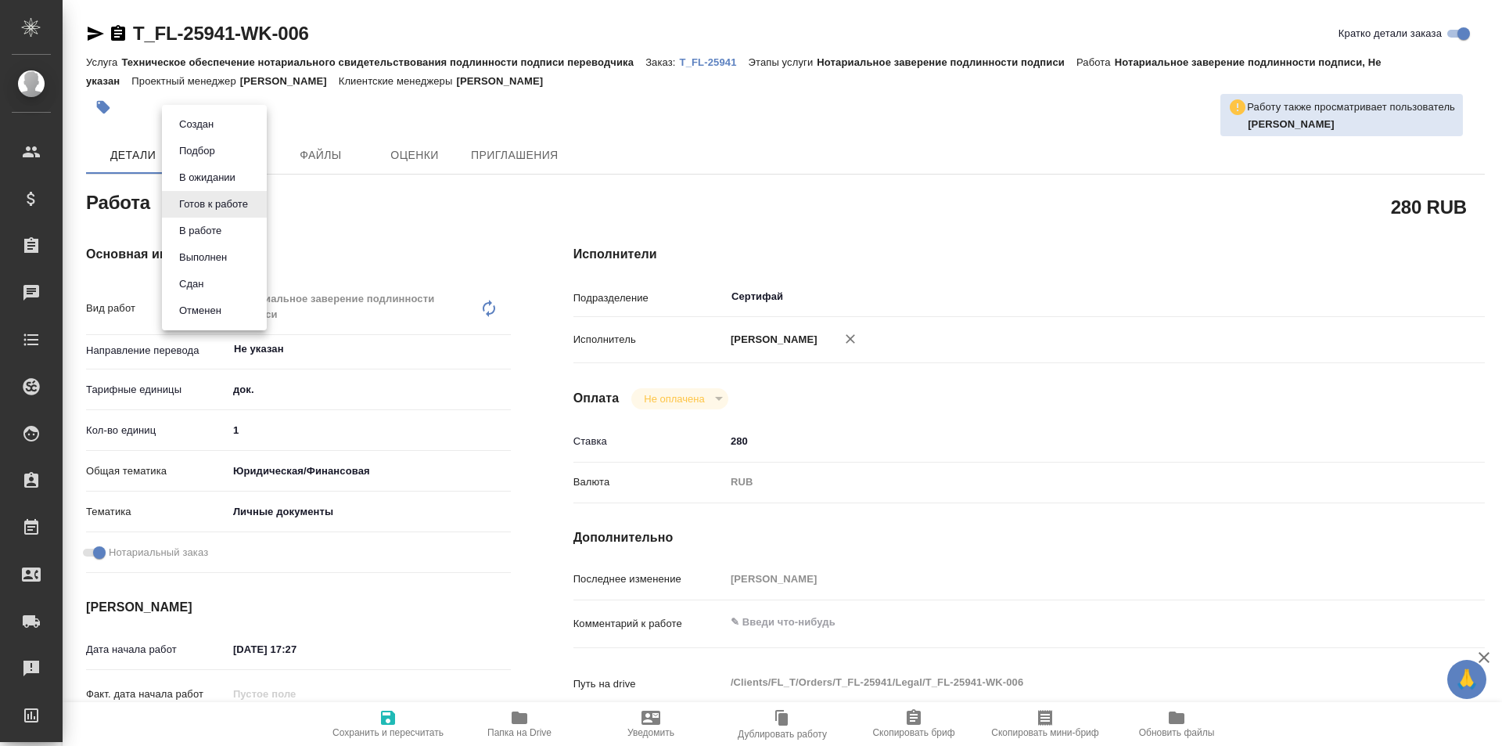
click at [232, 279] on li "Сдан" at bounding box center [214, 284] width 105 height 27
type textarea "x"
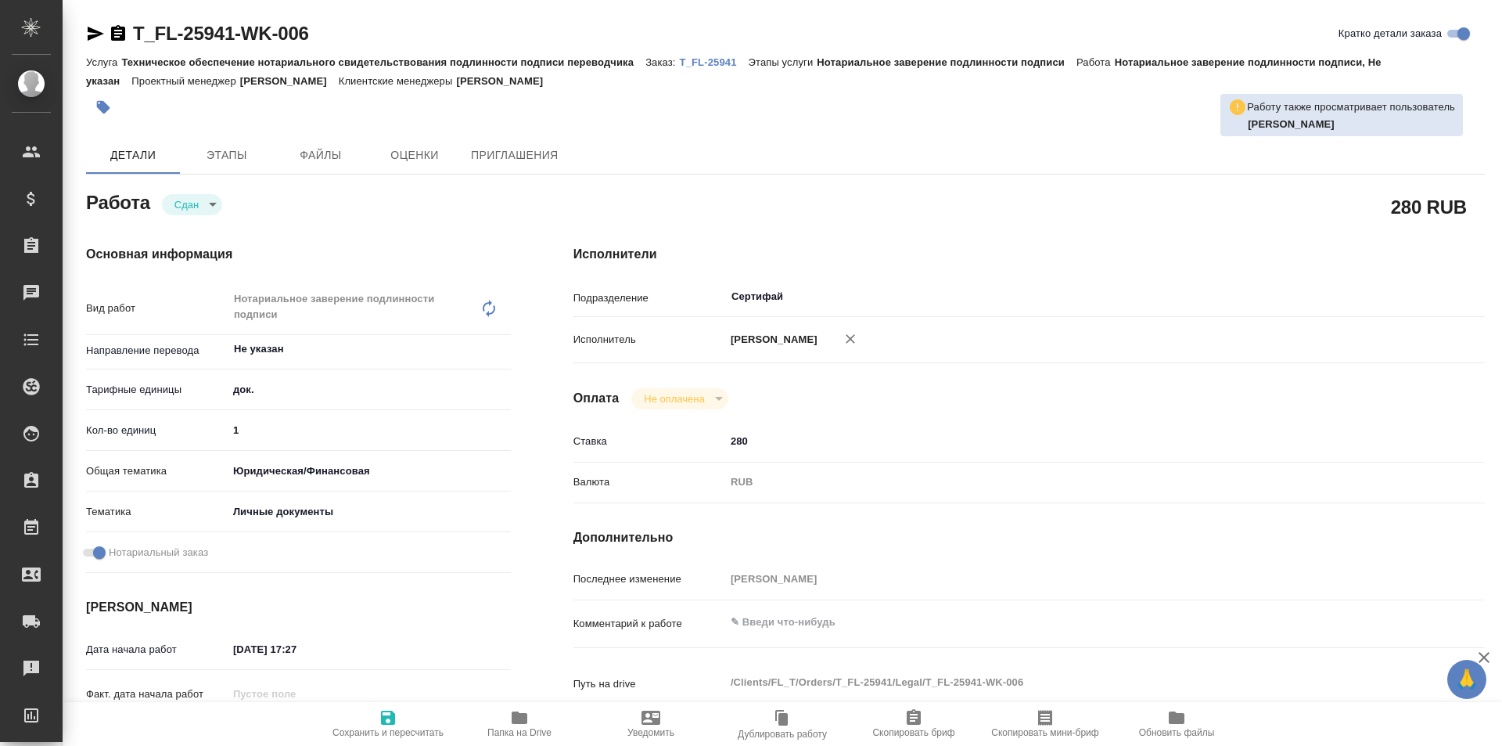
type textarea "x"
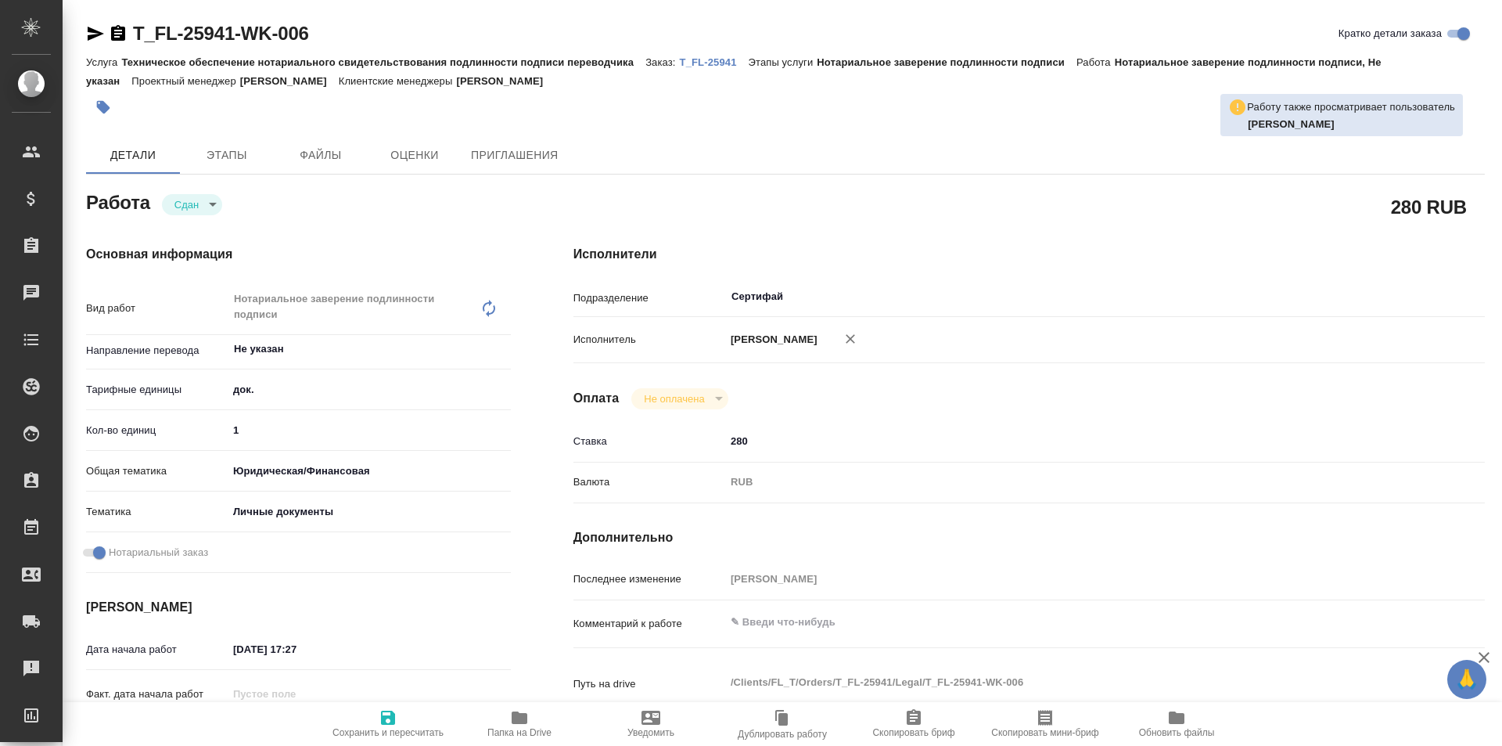
type textarea "x"
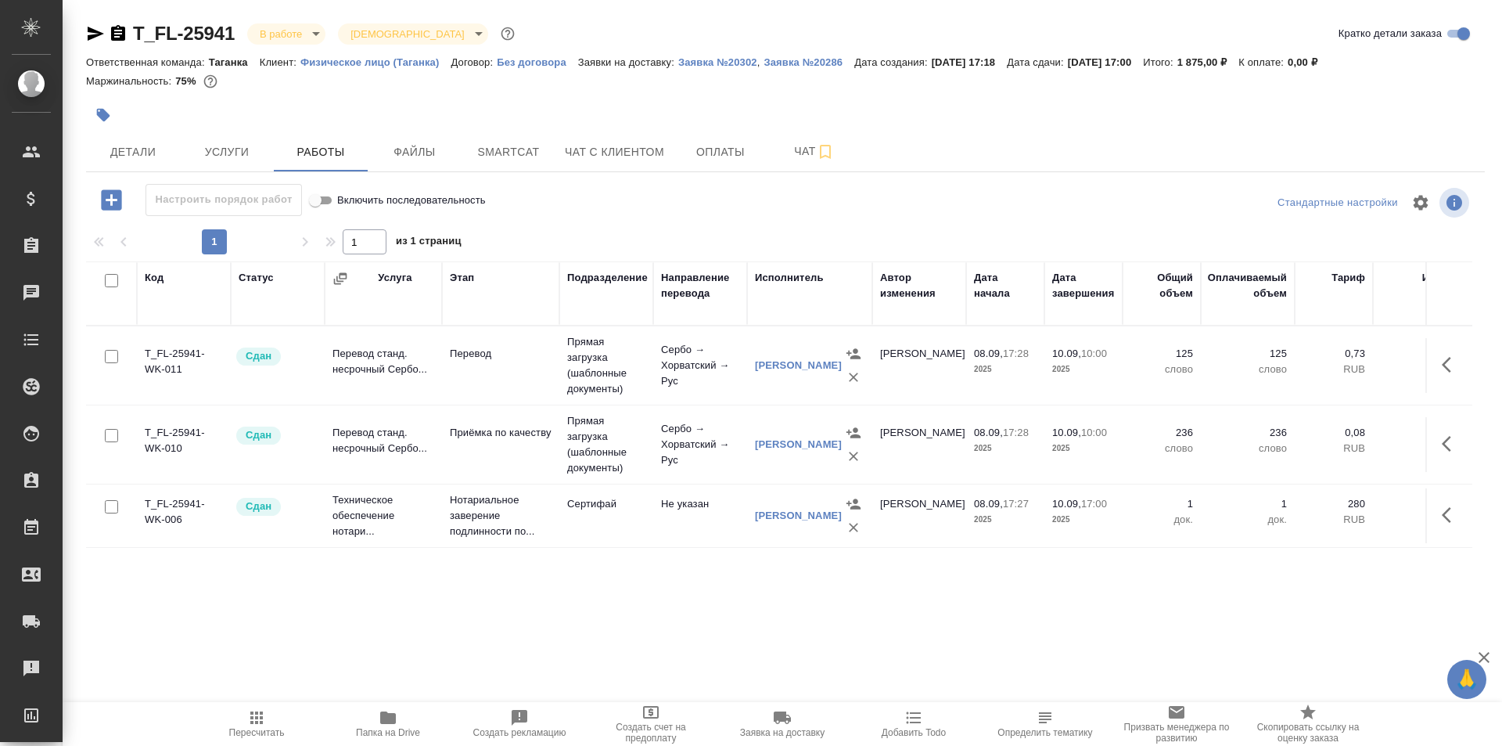
click at [311, 41] on body "🙏 .cls-1 fill:#fff; AWATERA Galisheva [PERSON_NAME] Спецификации Заказы 0 Чаты …" at bounding box center [751, 373] width 1502 height 746
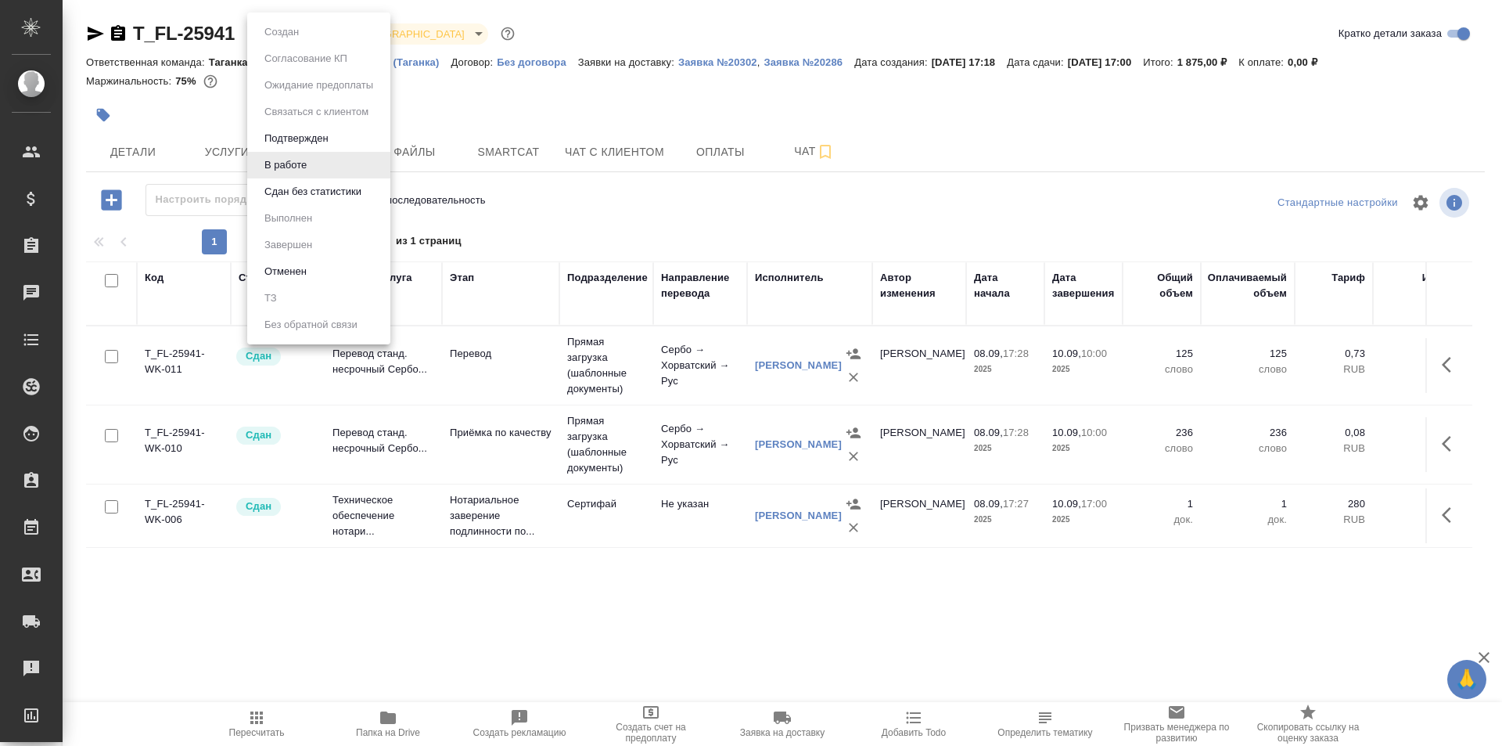
click at [433, 91] on div at bounding box center [751, 373] width 1502 height 746
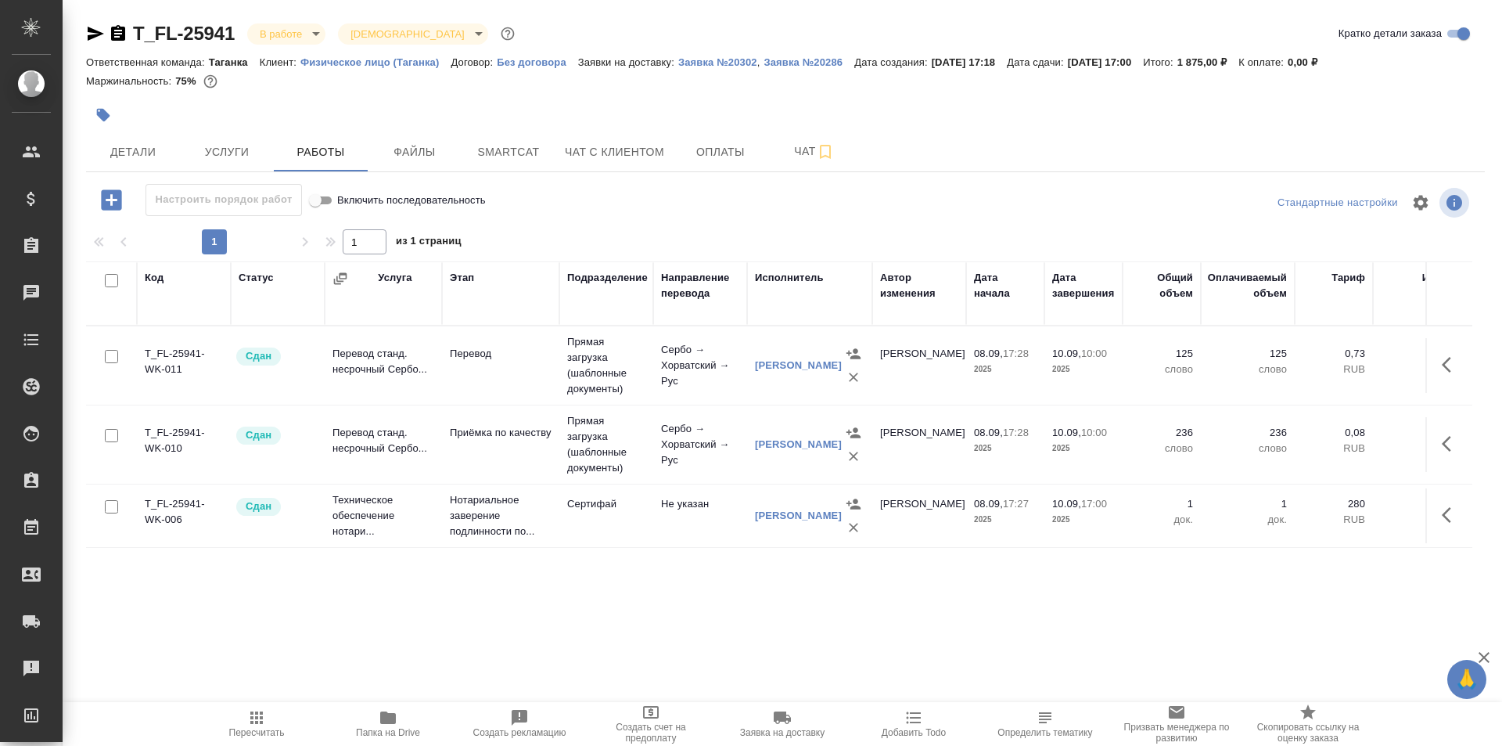
click at [315, 37] on body "🙏 .cls-1 fill:#fff; AWATERA Galisheva [PERSON_NAME] Спецификации Заказы 0 Чаты …" at bounding box center [751, 373] width 1502 height 746
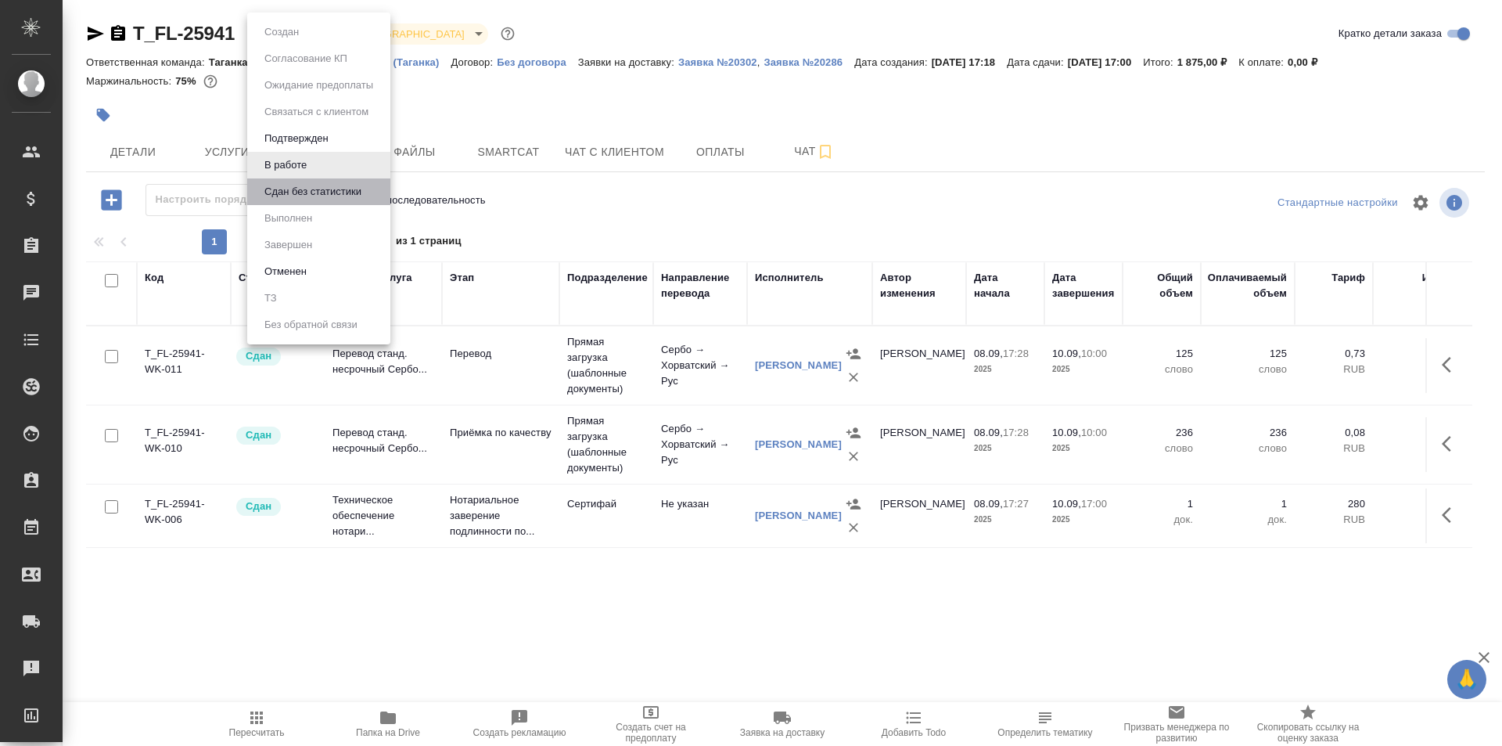
click at [354, 182] on li "Сдан без статистики" at bounding box center [318, 191] width 143 height 27
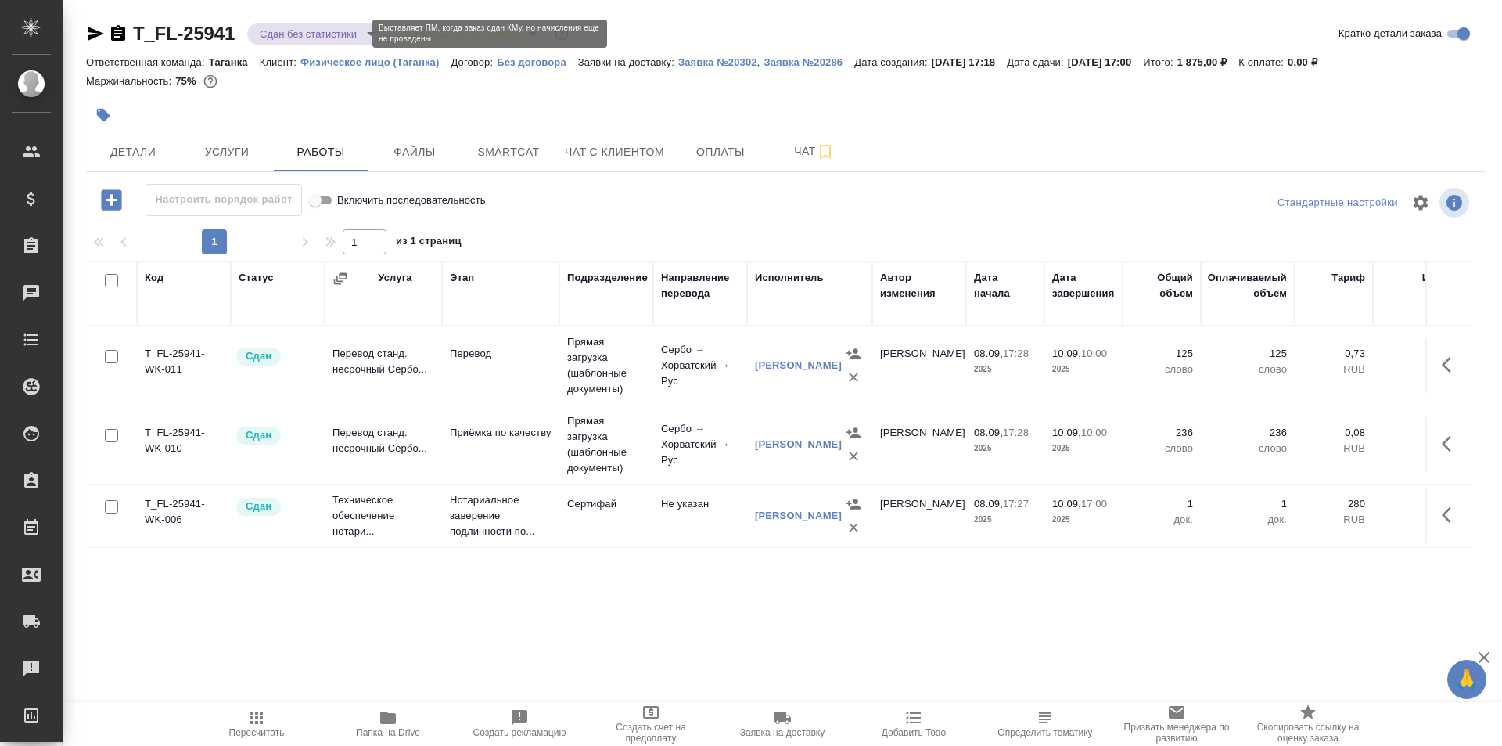
click at [361, 33] on body "🙏 .cls-1 fill:#fff; AWATERA Galisheva [PERSON_NAME] Спецификации Заказы 0 Чаты …" at bounding box center [751, 373] width 1502 height 746
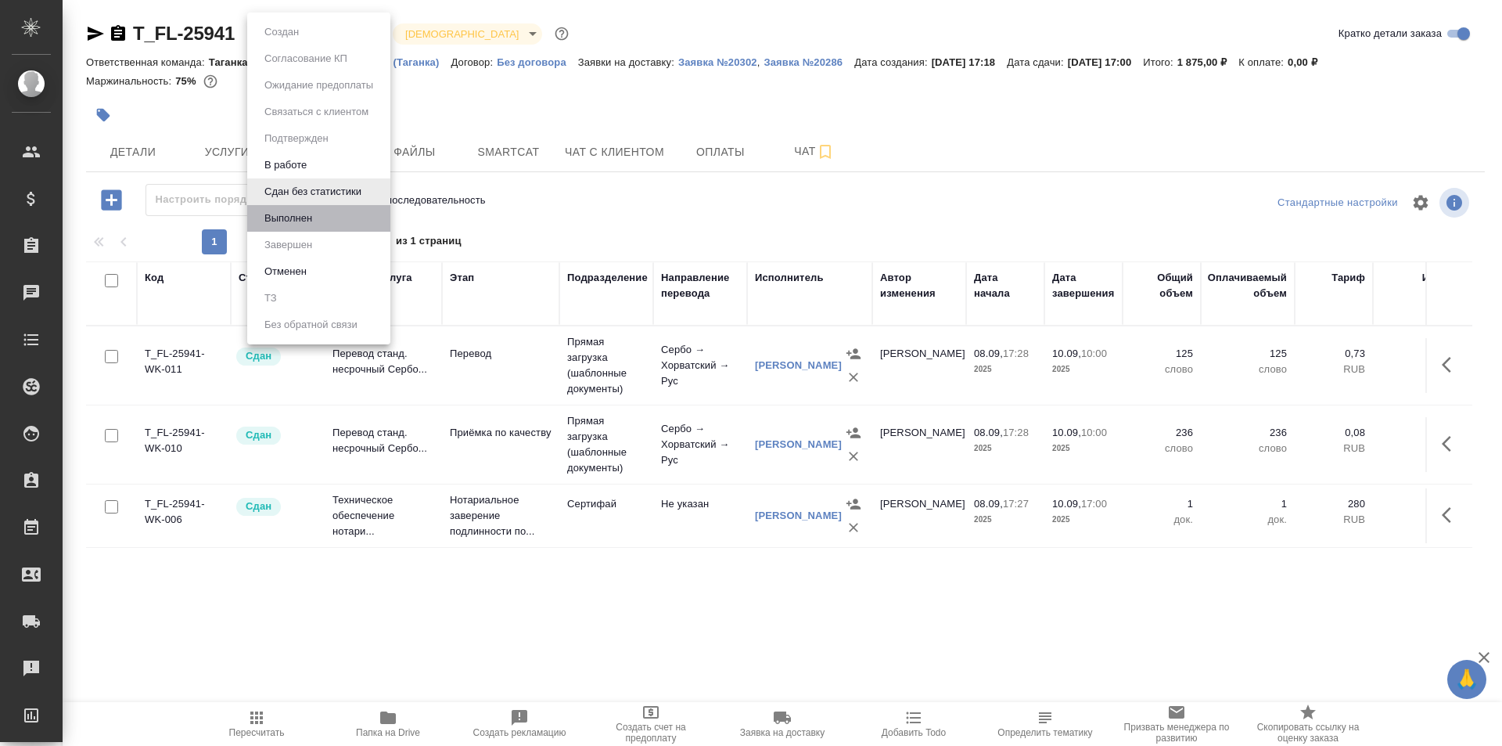
click at [344, 225] on li "Выполнен" at bounding box center [318, 218] width 143 height 27
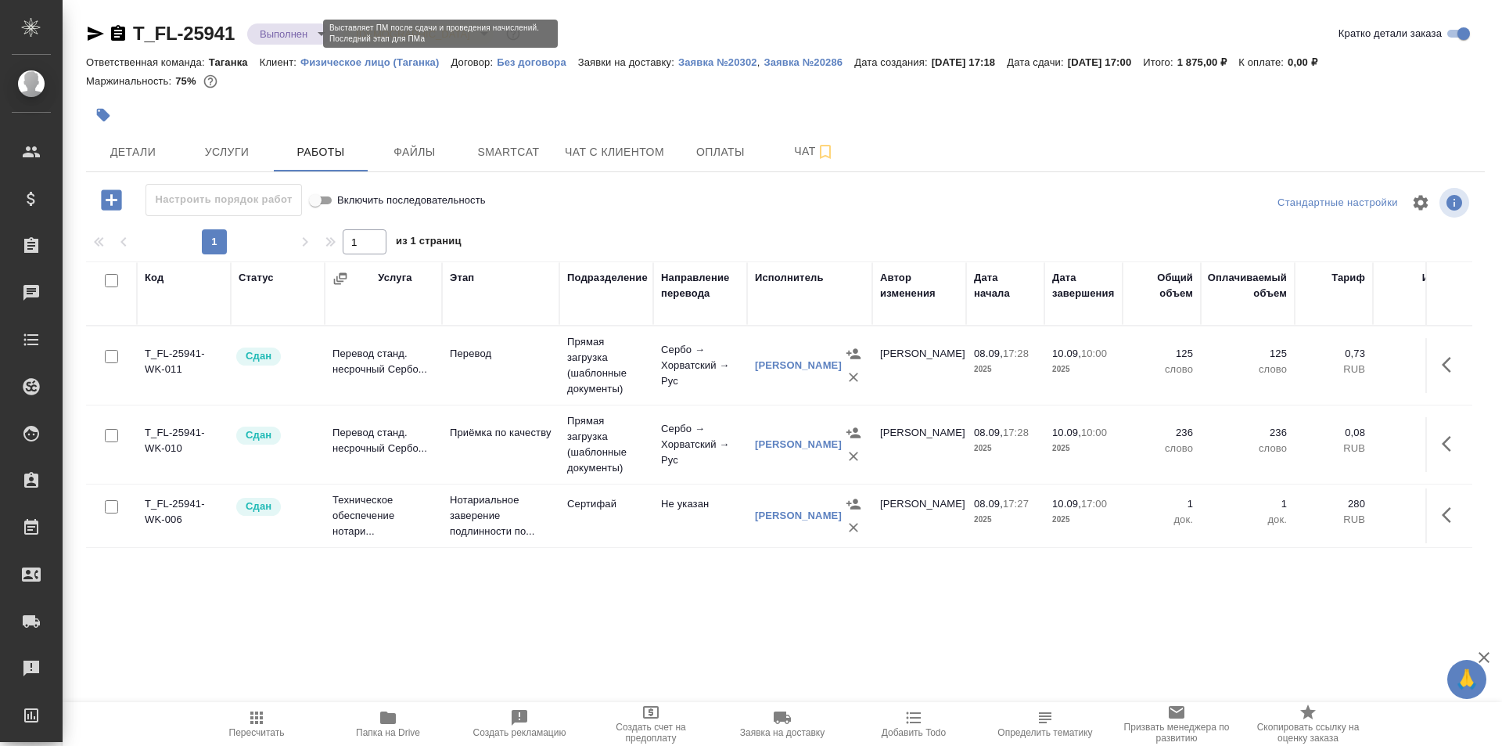
click at [309, 38] on body "🙏 .cls-1 fill:#fff; AWATERA Galisheva [PERSON_NAME] Спецификации Заказы 0 Чаты …" at bounding box center [751, 373] width 1502 height 746
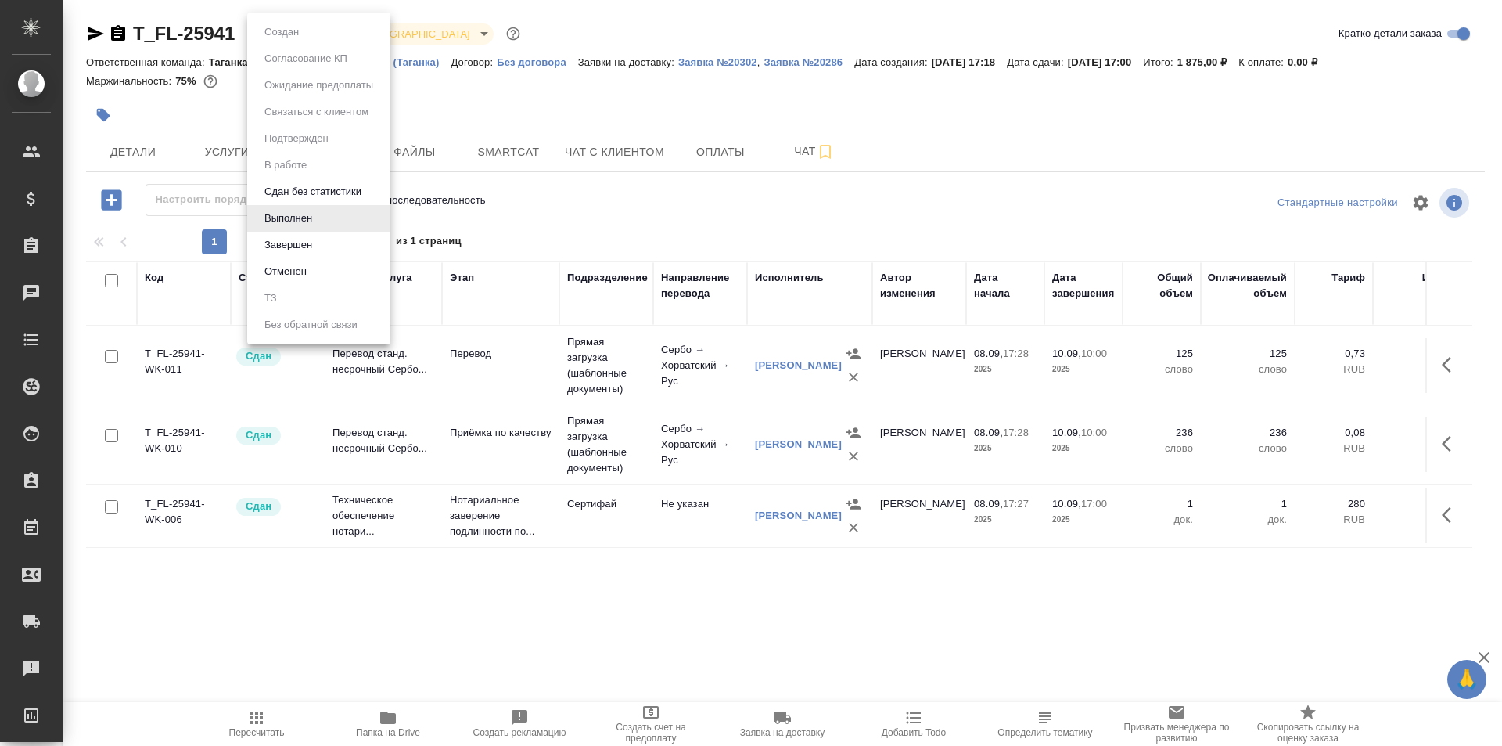
click at [321, 236] on li "Завершен" at bounding box center [318, 245] width 143 height 27
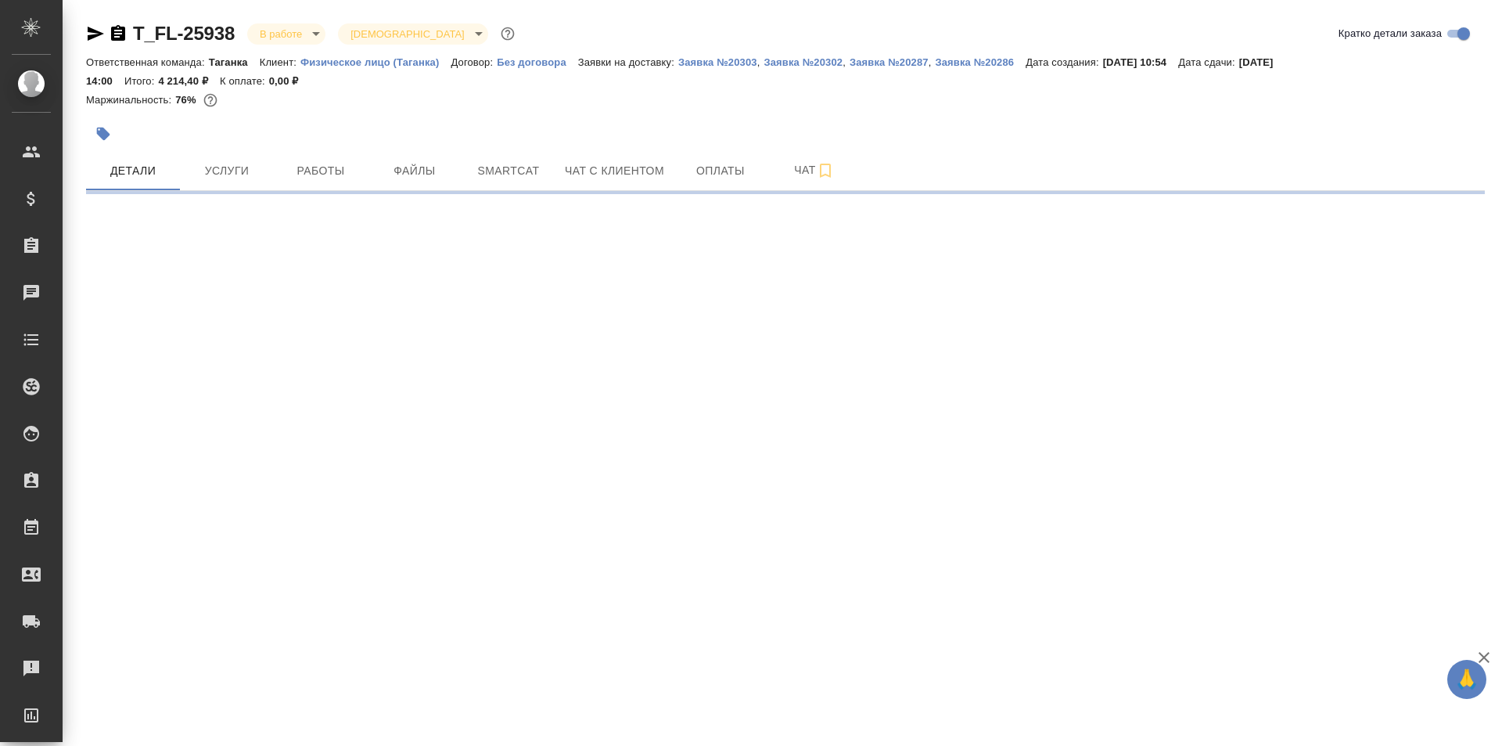
select select "RU"
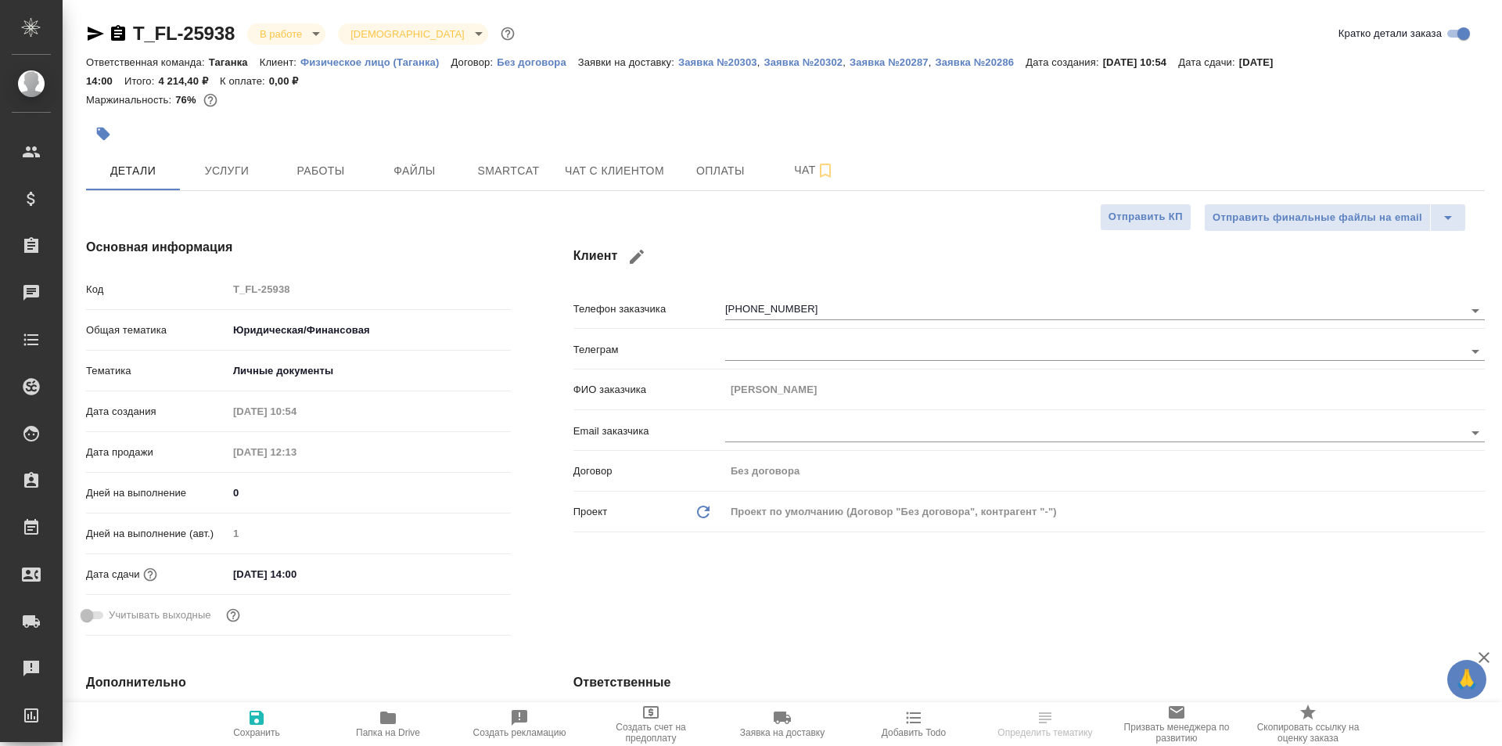
type textarea "x"
click at [658, 168] on span "Чат с клиентом" at bounding box center [614, 171] width 99 height 20
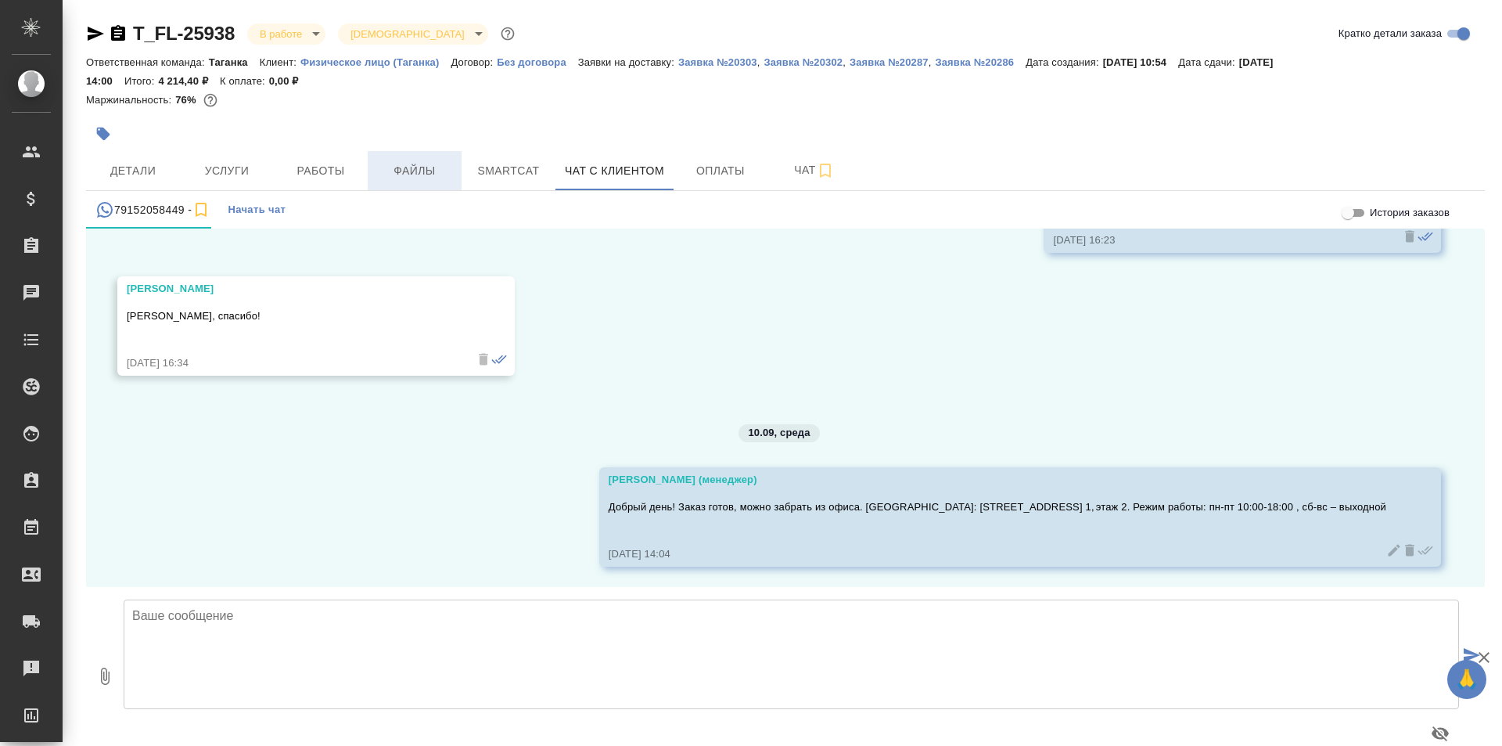
scroll to position [829, 0]
click at [1360, 211] on input "История заказов" at bounding box center [1348, 212] width 56 height 19
checkbox input "true"
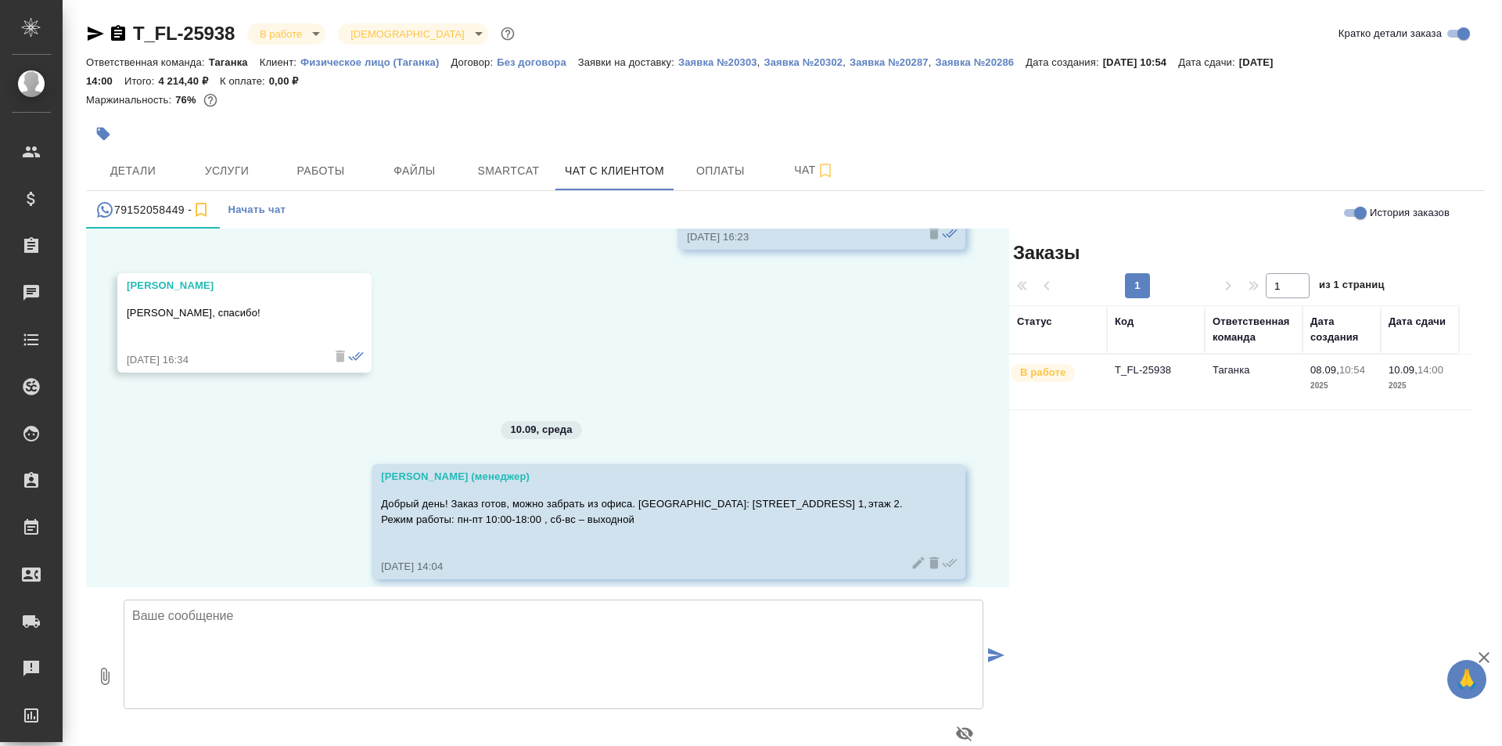
click at [1106, 392] on td "В работе" at bounding box center [1058, 381] width 98 height 55
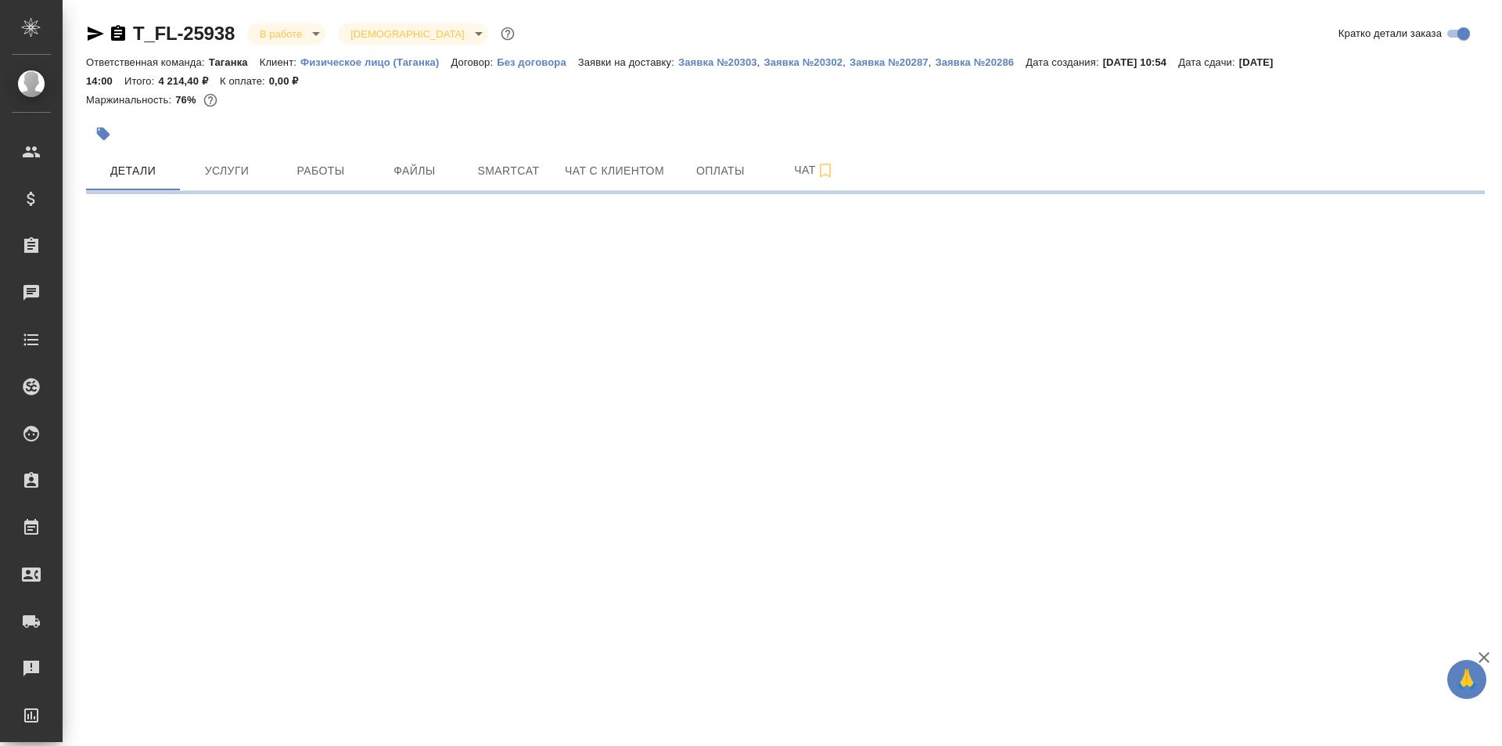
select select "RU"
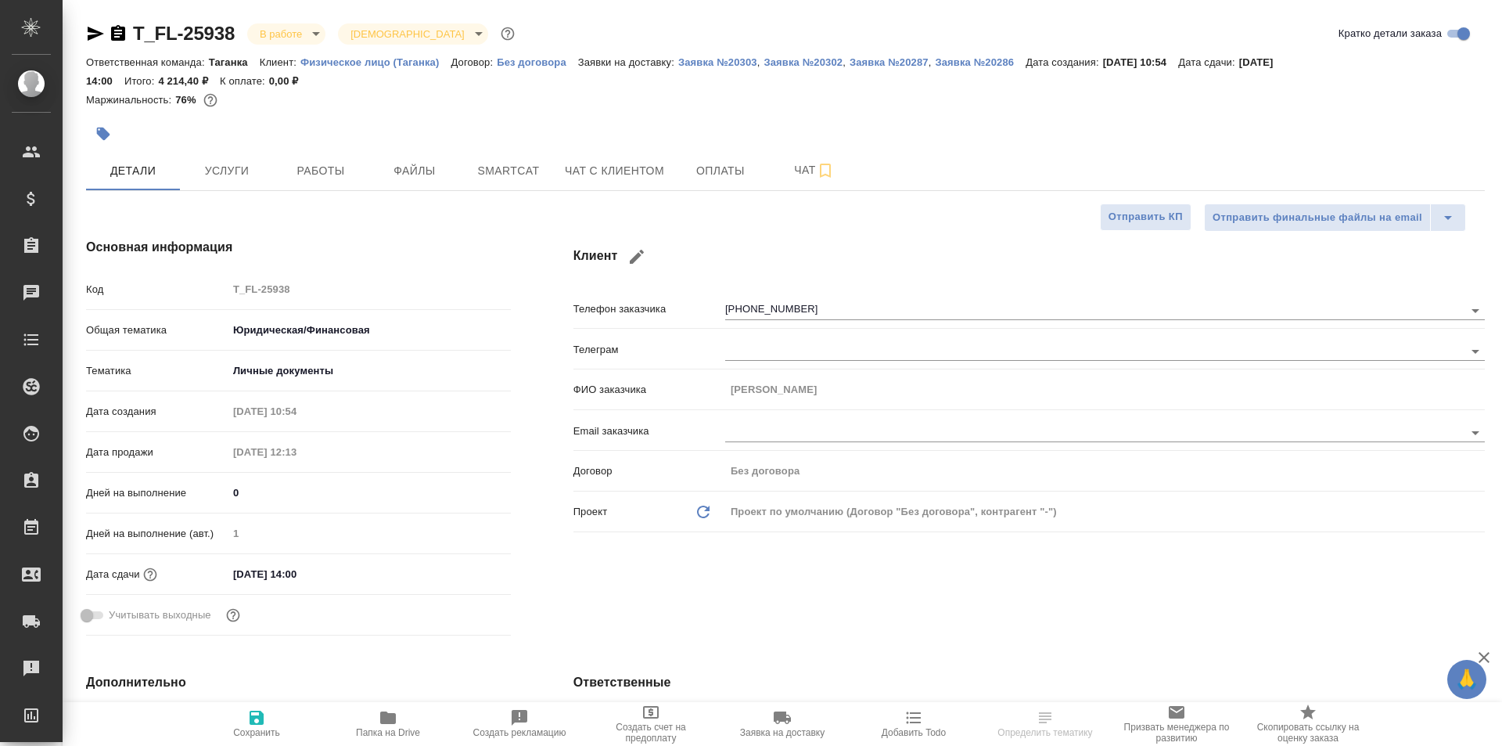
type textarea "x"
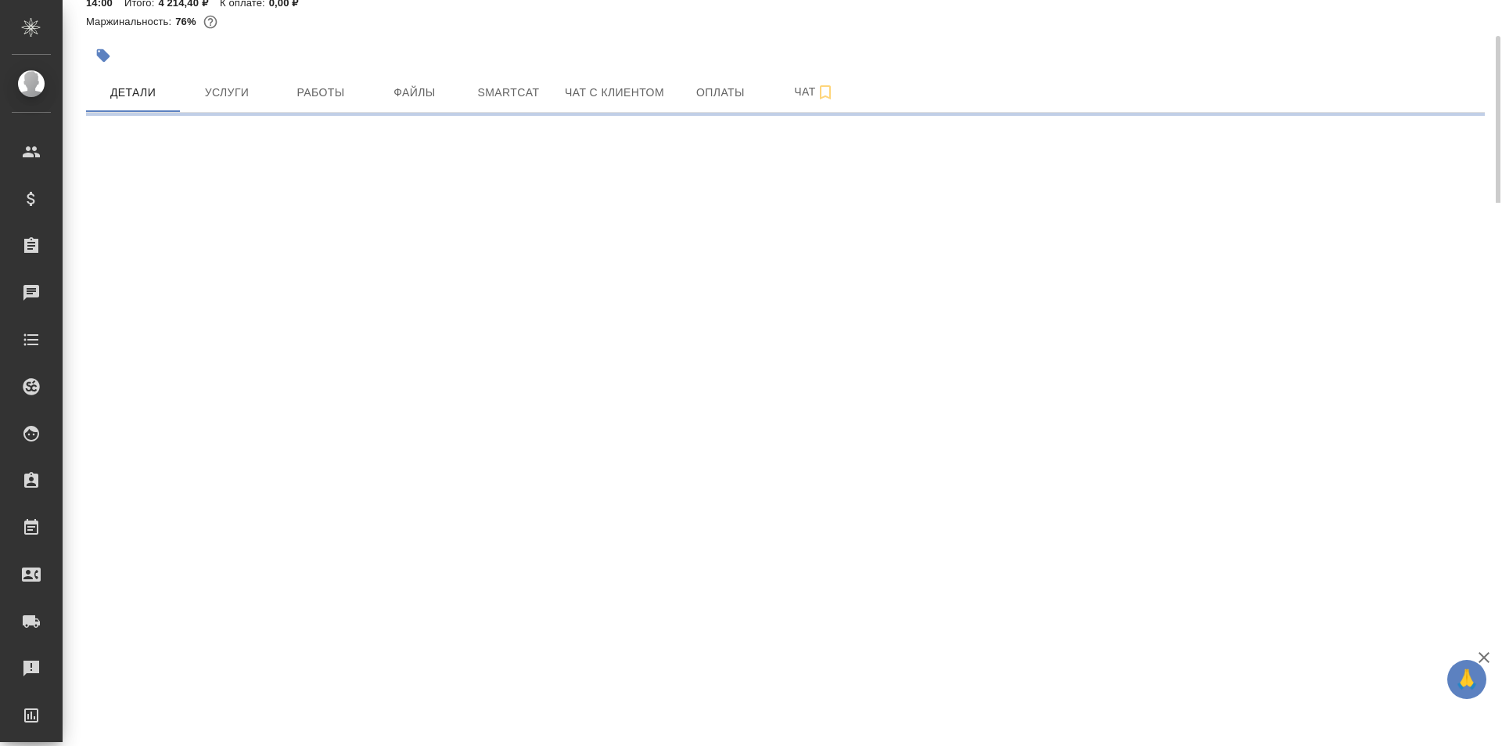
select select "RU"
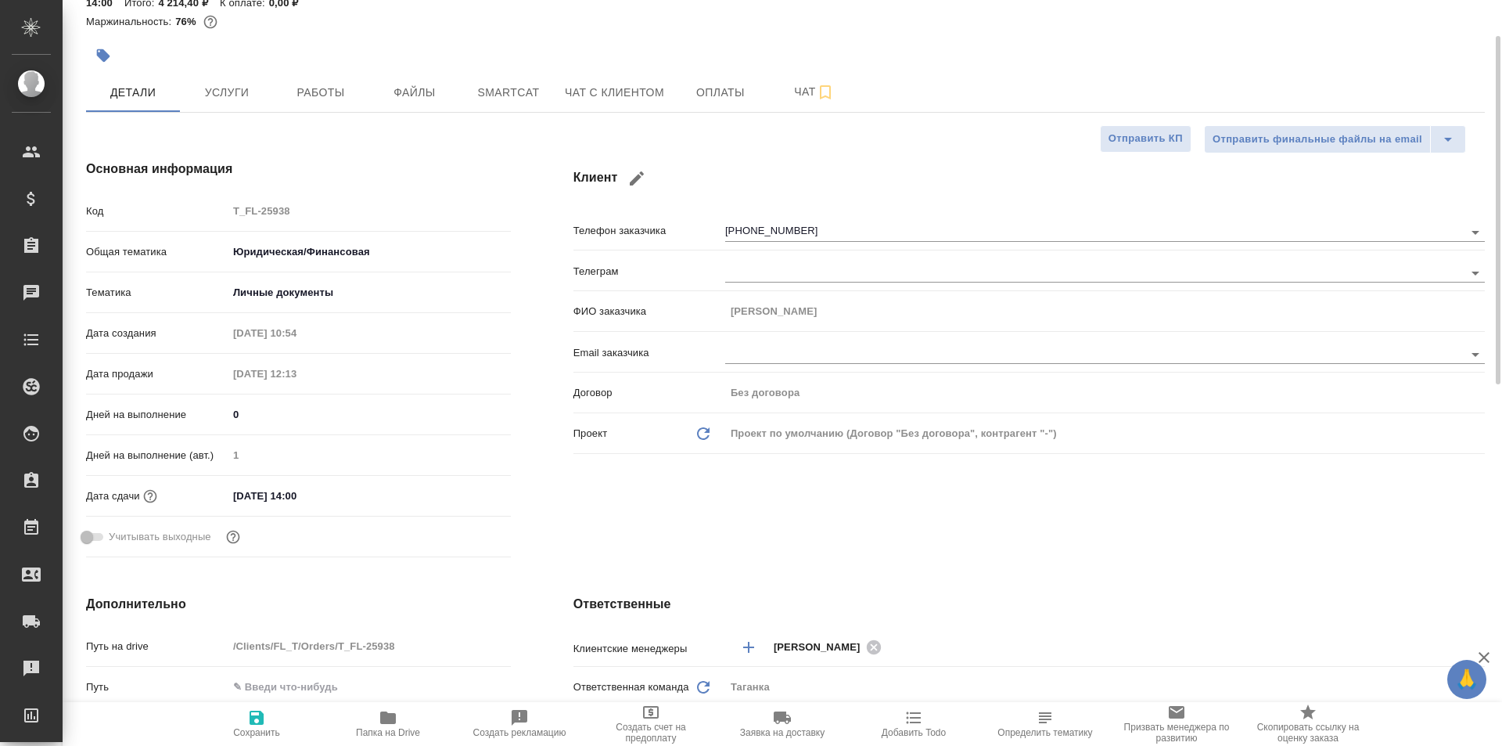
type textarea "x"
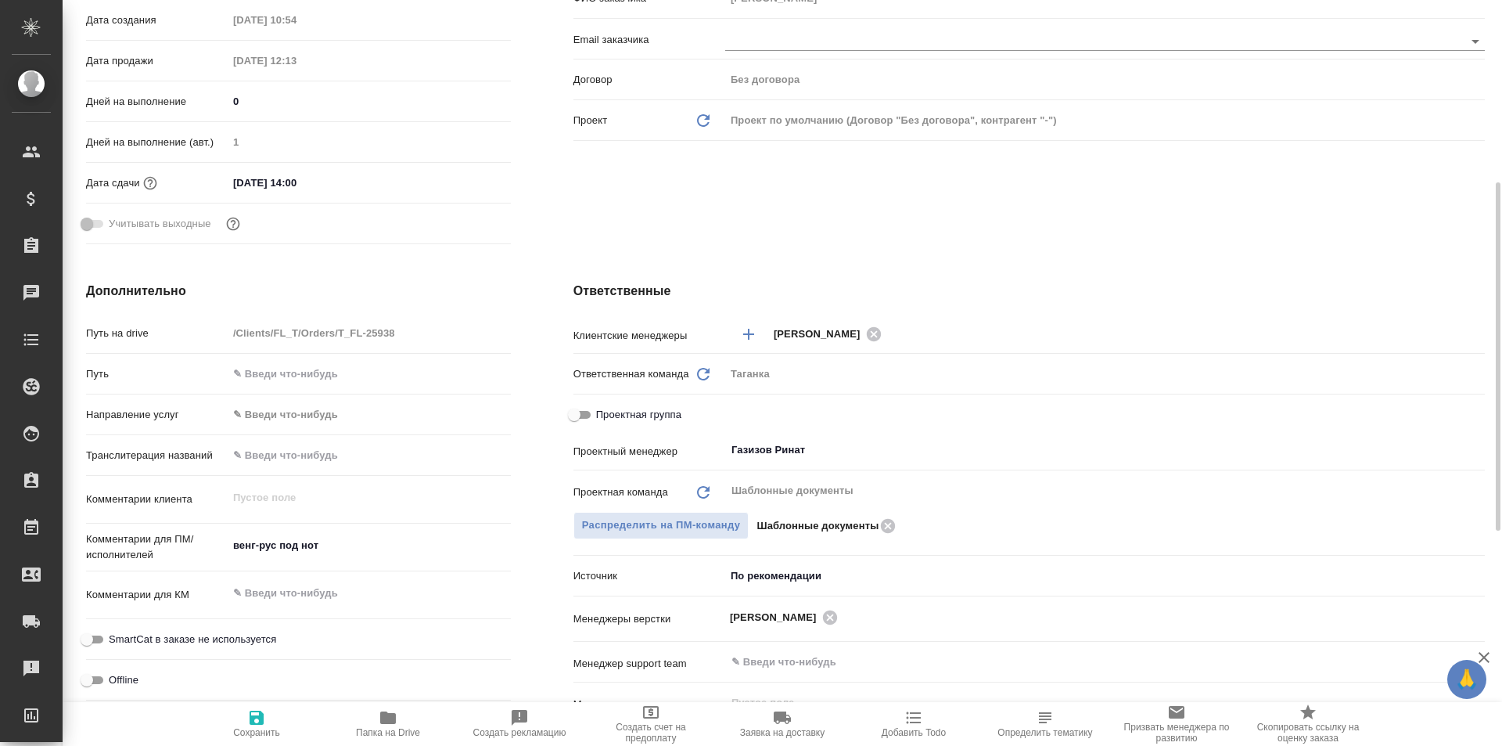
scroll to position [0, 0]
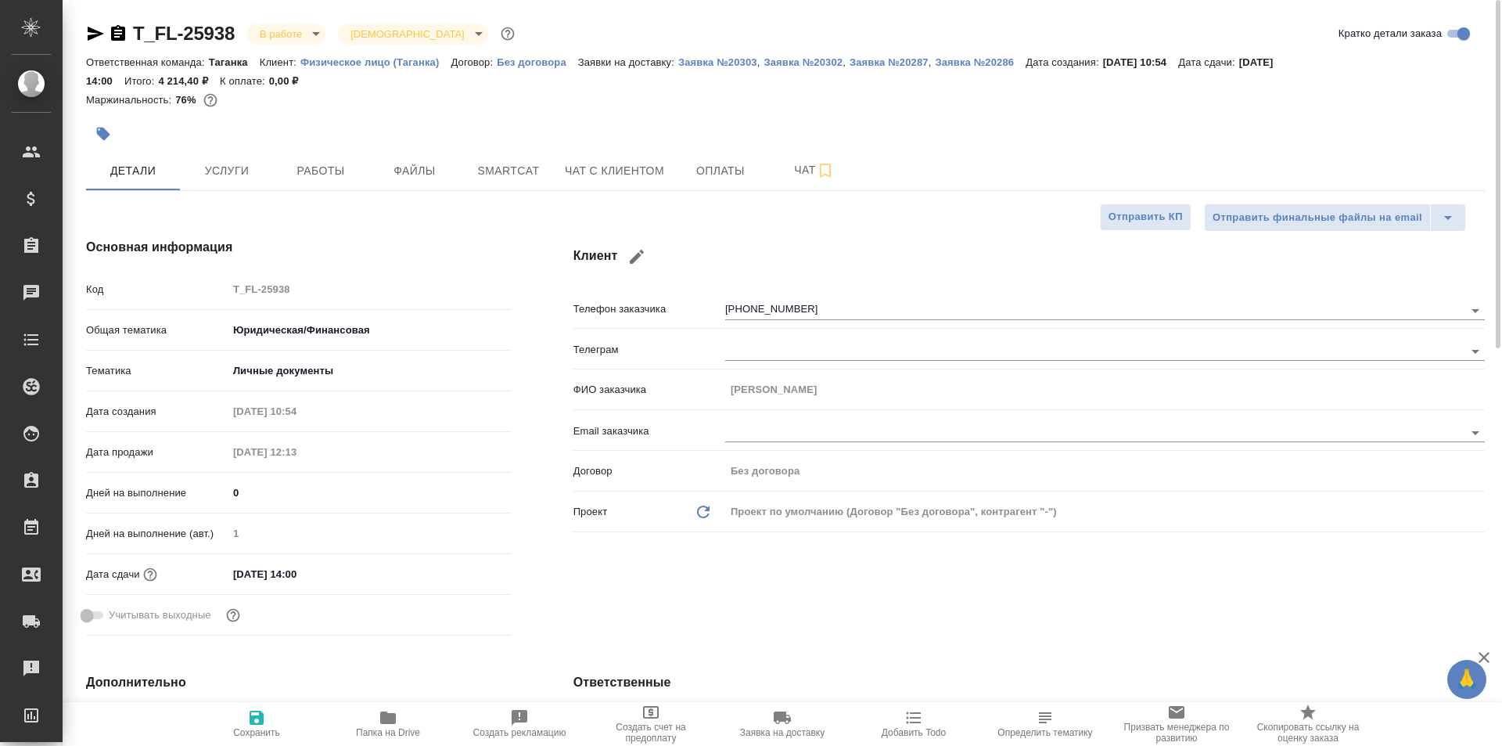
type textarea "x"
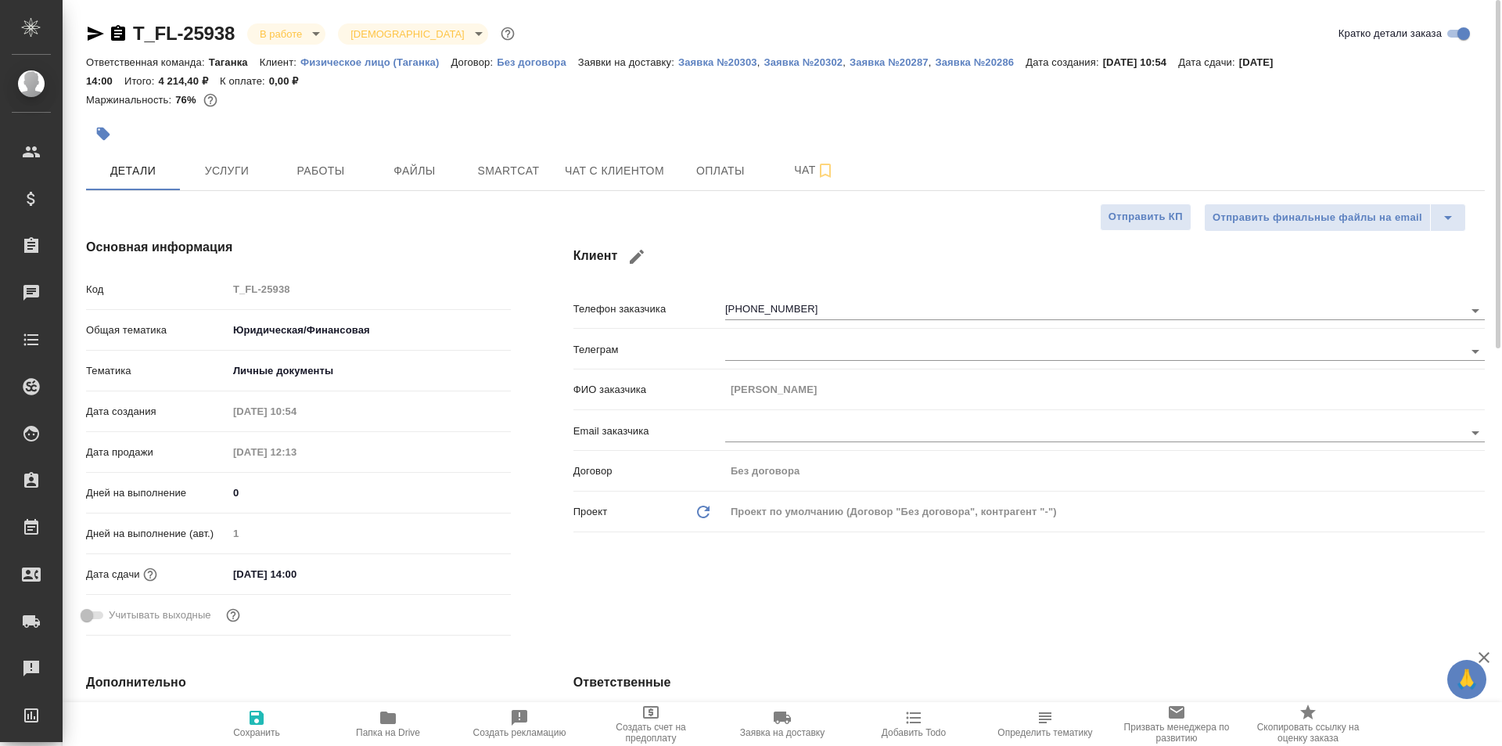
type textarea "x"
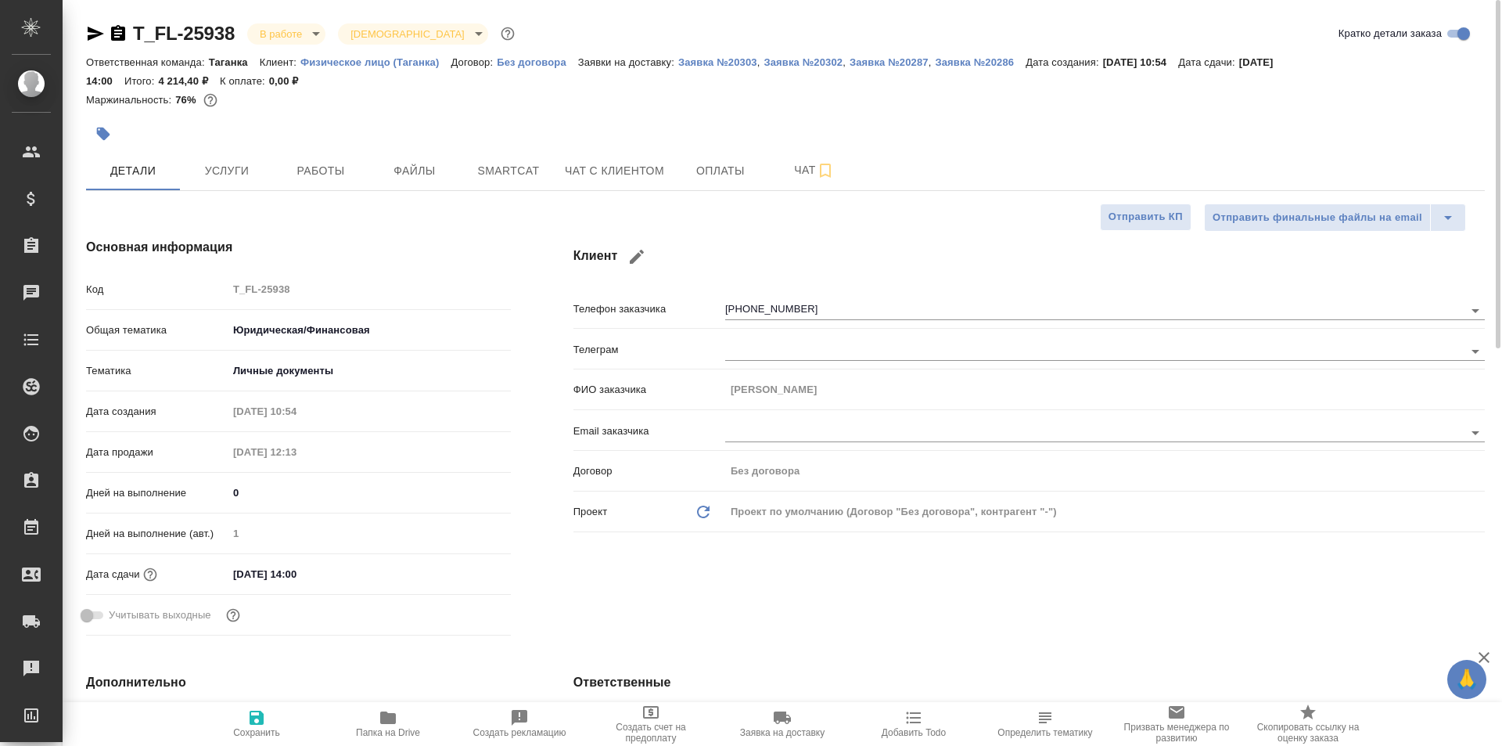
type textarea "x"
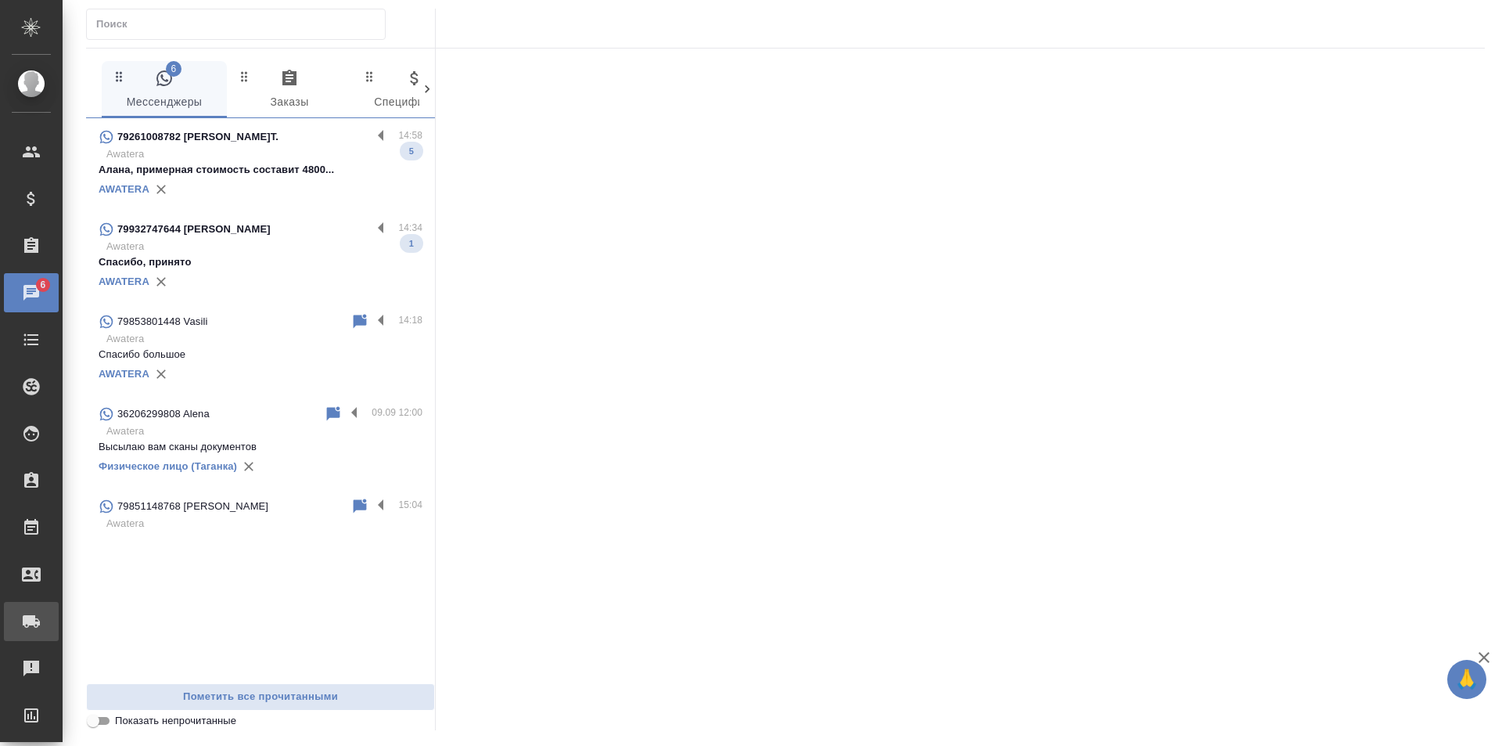
click at [31, 624] on div "Заявки на доставку" at bounding box center [11, 620] width 39 height 23
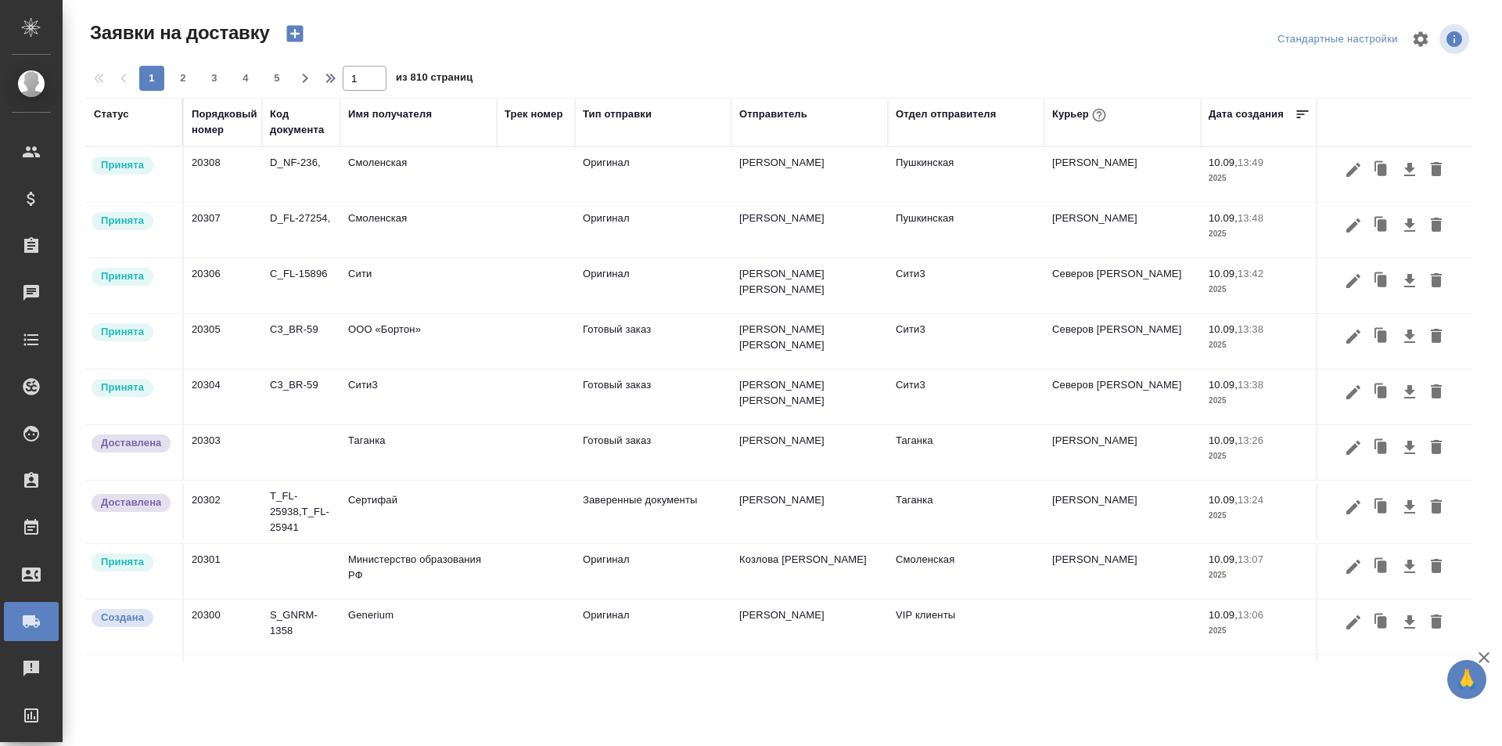
click at [289, 34] on icon "button" at bounding box center [294, 34] width 16 height 16
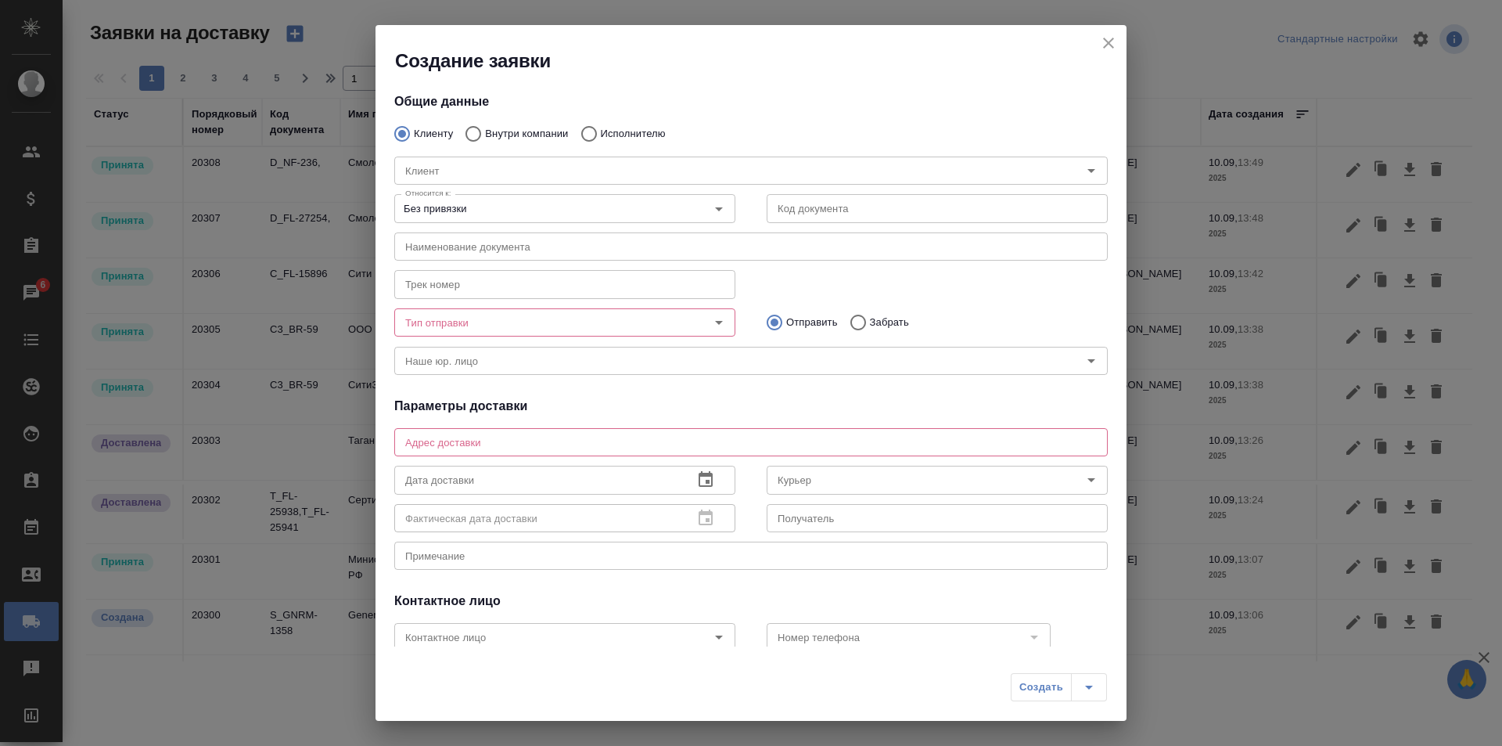
click at [503, 133] on p "Внутри компании" at bounding box center [526, 134] width 83 height 16
click at [485, 133] on input "Внутри компании" at bounding box center [471, 133] width 28 height 33
radio input "true"
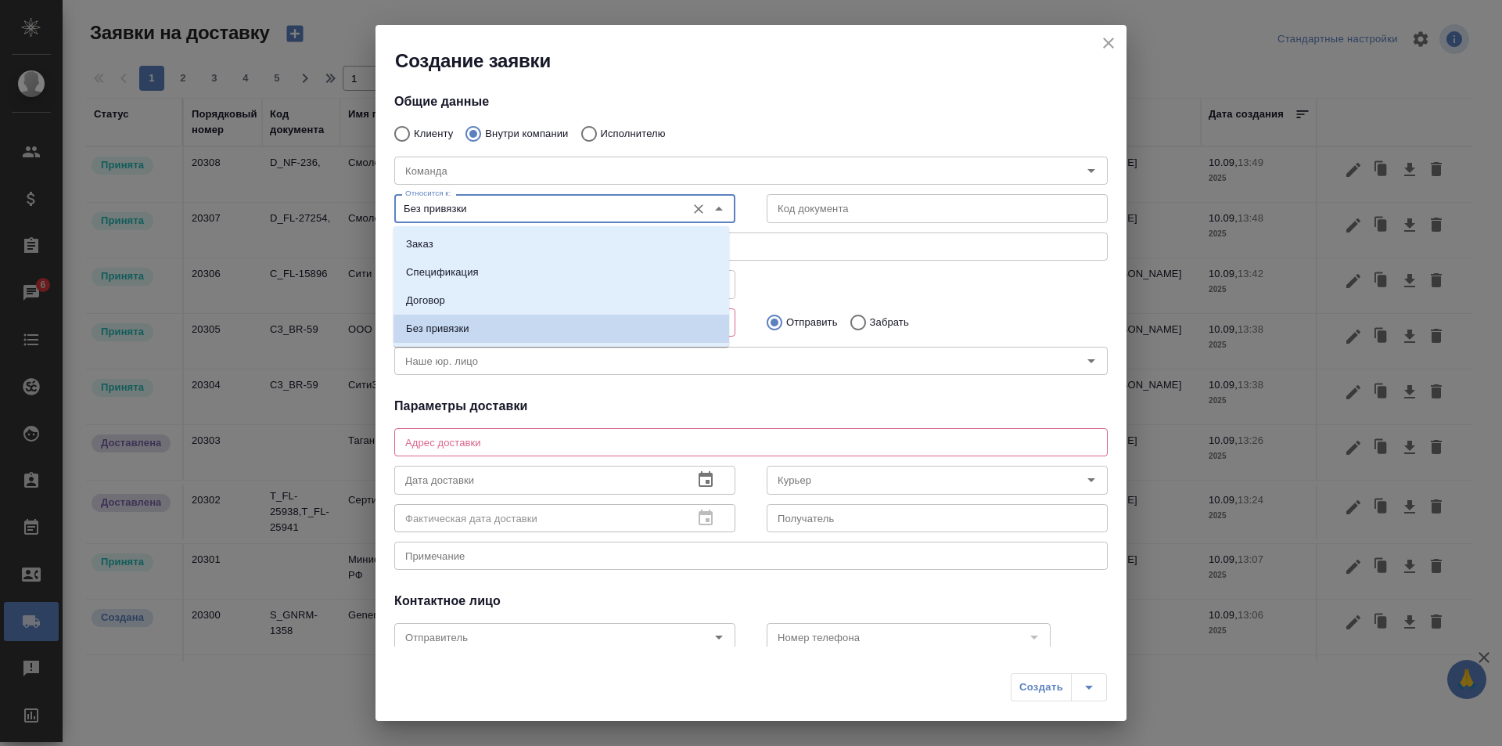
click at [664, 209] on input "Без привязки" at bounding box center [538, 208] width 279 height 19
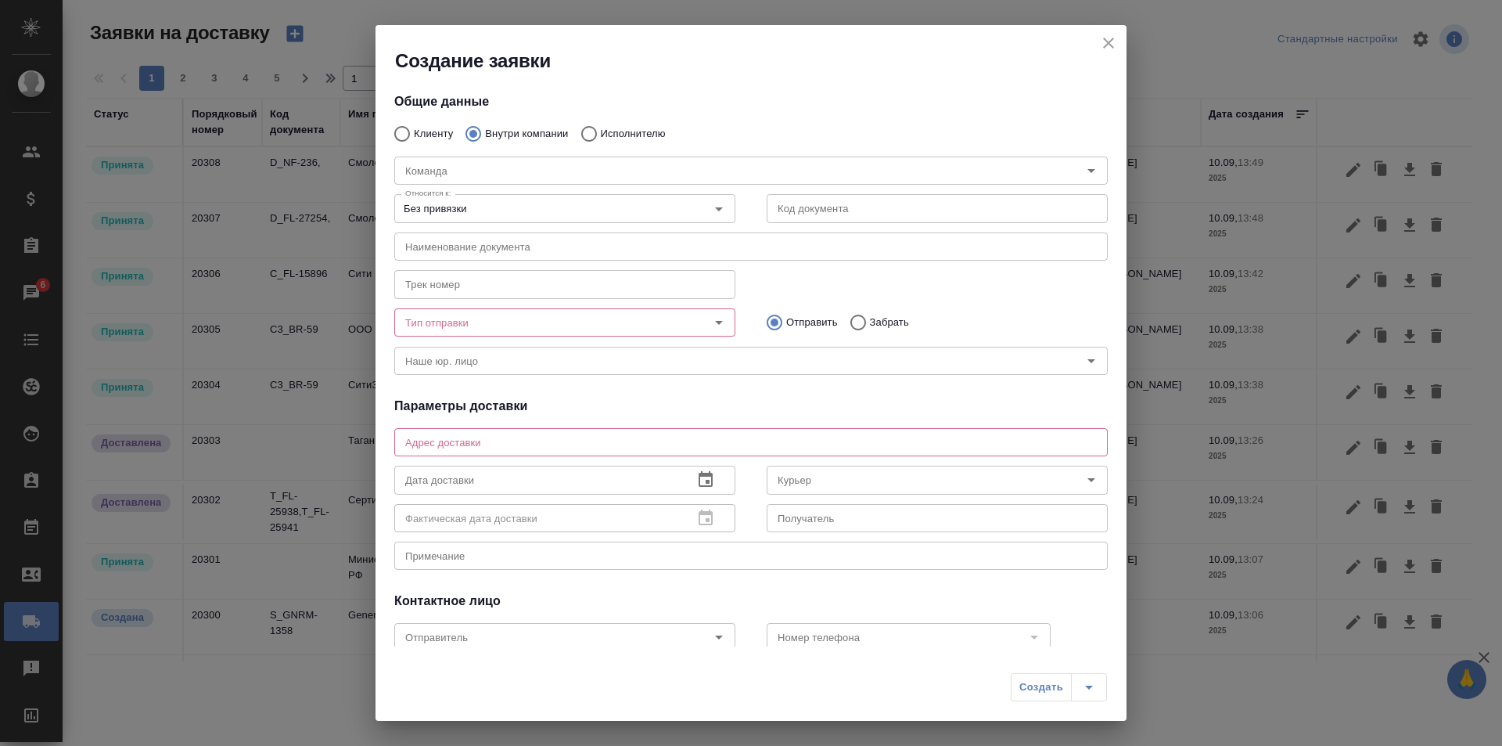
click at [839, 270] on div "Трек номер Трек номер" at bounding box center [751, 282] width 745 height 69
click at [1110, 38] on icon "close" at bounding box center [1108, 43] width 19 height 19
radio input "true"
